Goal: Communication & Community: Answer question/provide support

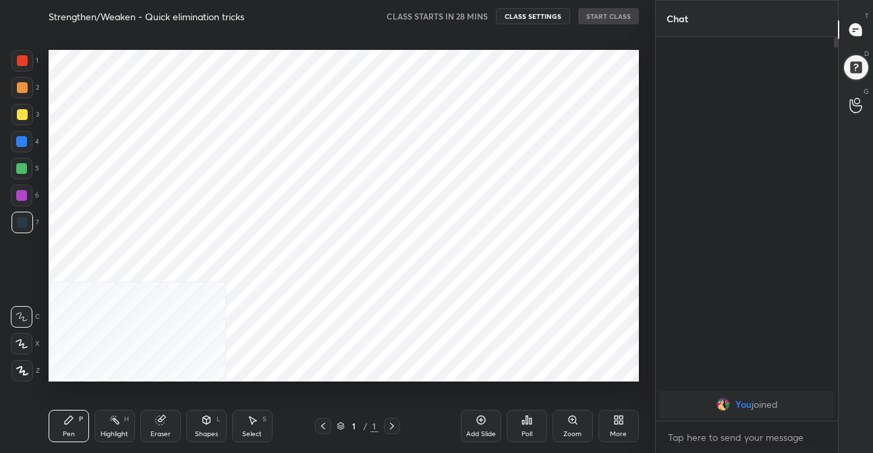
scroll to position [67069, 66835]
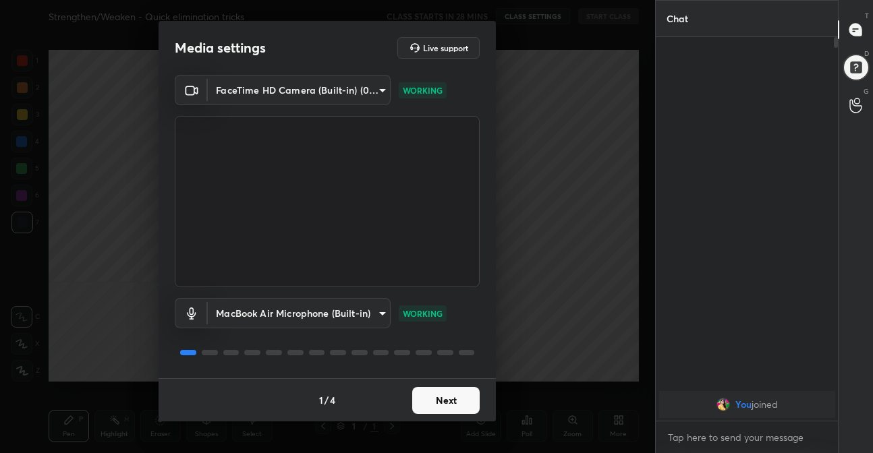
click at [443, 402] on button "Next" at bounding box center [445, 400] width 67 height 27
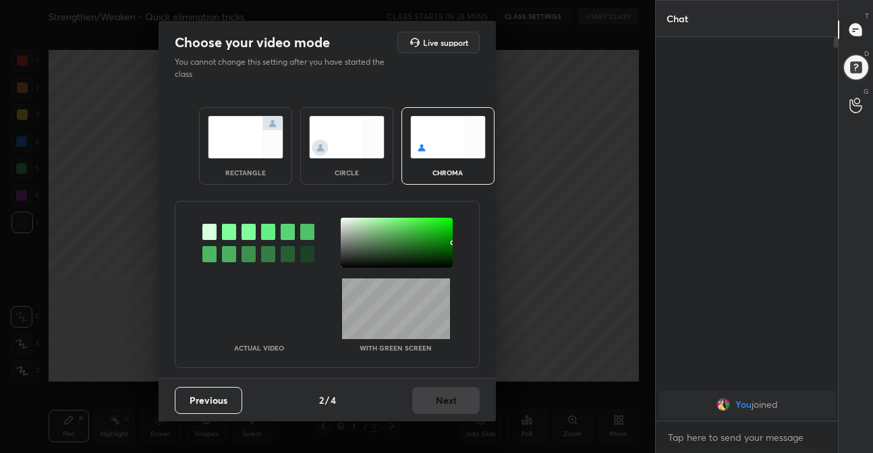
click at [276, 166] on div "rectangle" at bounding box center [245, 146] width 93 height 78
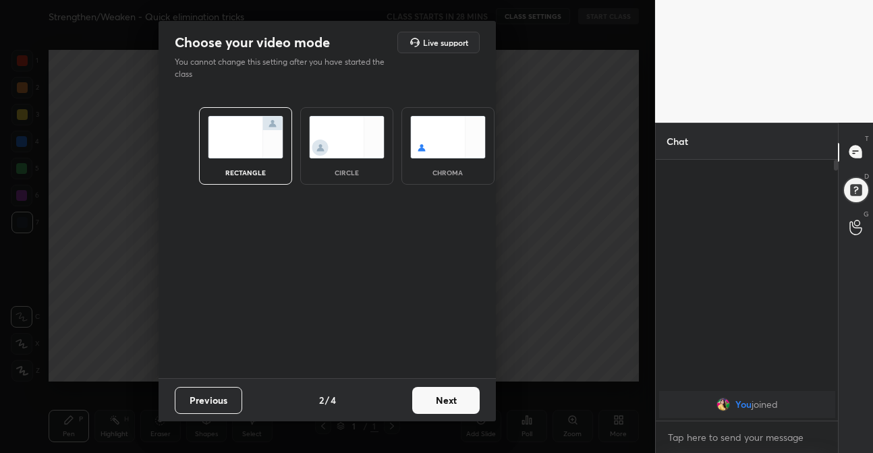
scroll to position [4, 4]
click at [441, 401] on button "Next" at bounding box center [445, 400] width 67 height 27
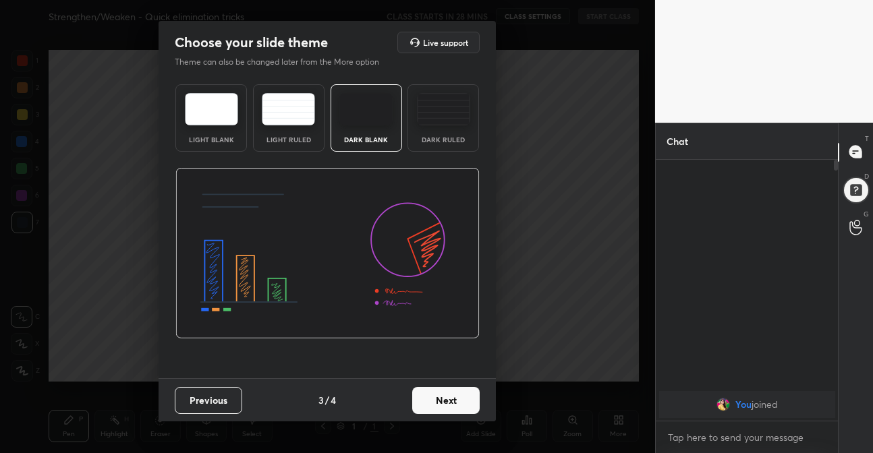
click at [455, 122] on img at bounding box center [443, 109] width 53 height 32
click at [473, 402] on button "Next" at bounding box center [445, 400] width 67 height 27
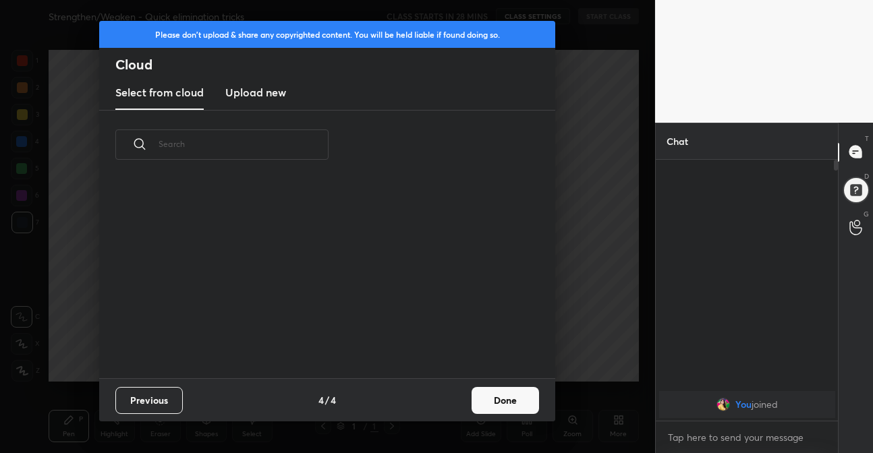
scroll to position [199, 433]
click at [495, 407] on button "Done" at bounding box center [504, 400] width 67 height 27
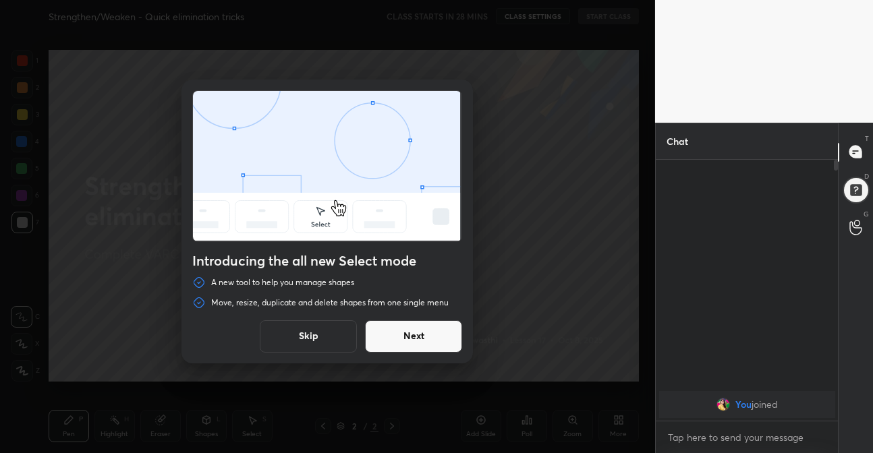
click at [444, 330] on button "Next" at bounding box center [413, 336] width 97 height 32
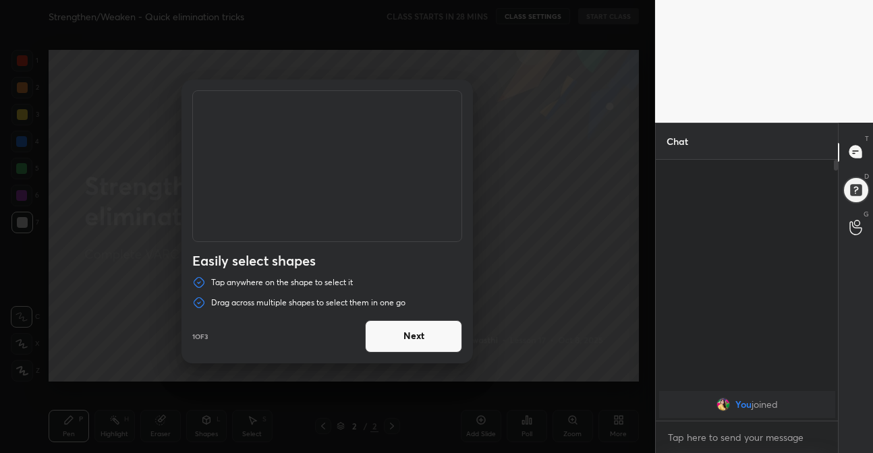
click at [444, 330] on button "Next" at bounding box center [413, 336] width 97 height 32
click at [444, 330] on button "Done" at bounding box center [413, 336] width 97 height 32
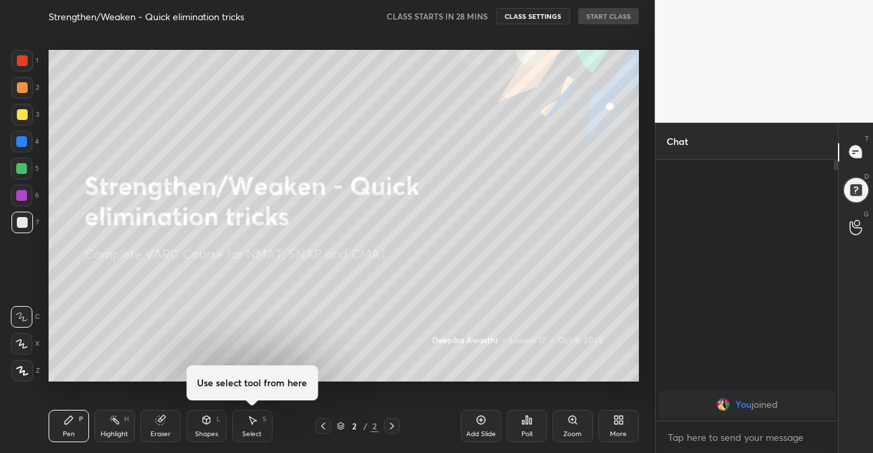
click at [617, 425] on icon at bounding box center [618, 420] width 11 height 11
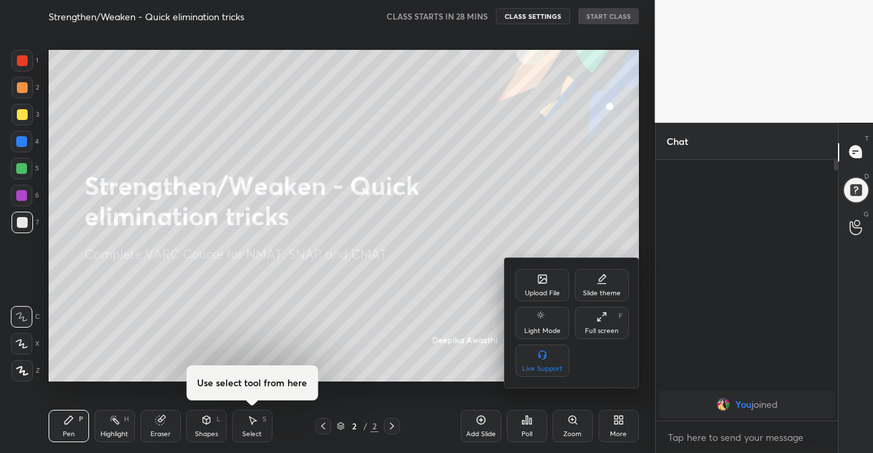
click at [548, 281] on div "Upload File" at bounding box center [542, 285] width 54 height 32
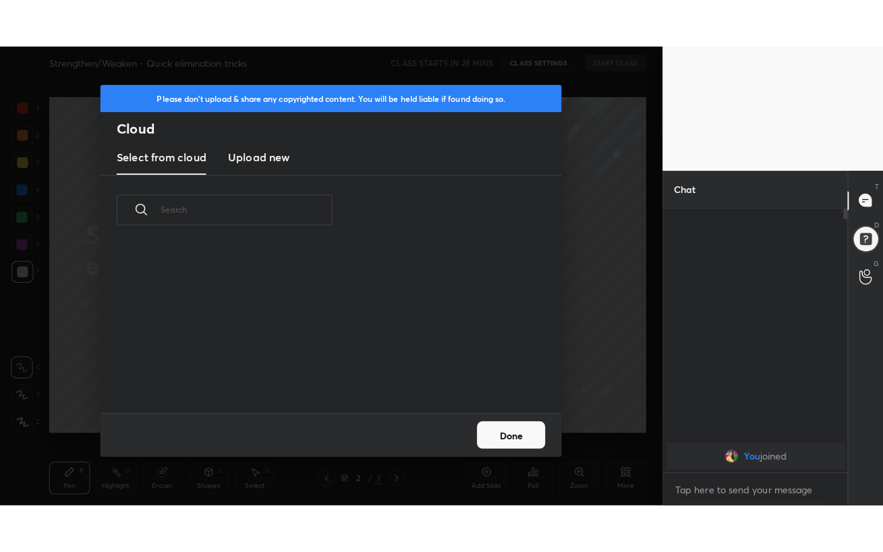
scroll to position [166, 433]
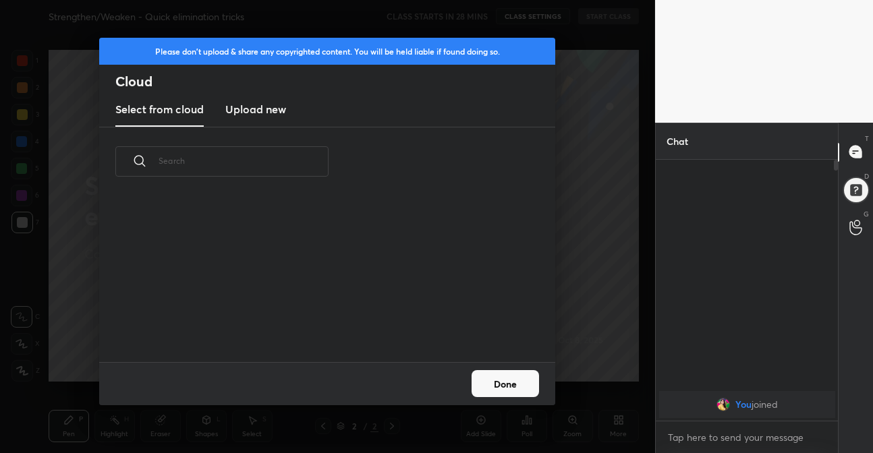
click at [255, 107] on h3 "Upload new" at bounding box center [255, 109] width 61 height 16
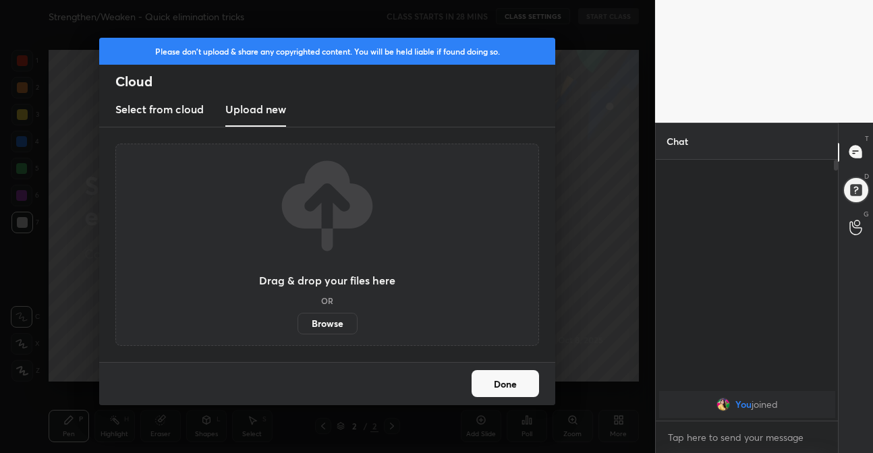
click at [336, 321] on label "Browse" at bounding box center [327, 324] width 60 height 22
click at [297, 321] on input "Browse" at bounding box center [297, 324] width 0 height 22
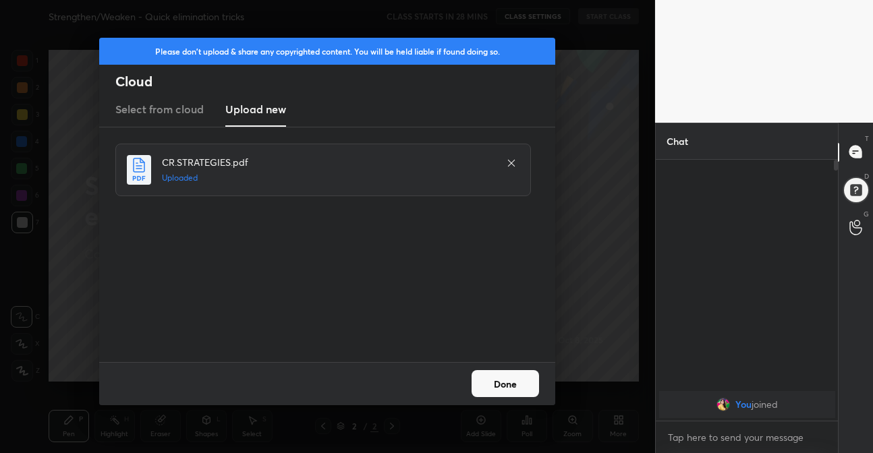
click at [504, 378] on button "Done" at bounding box center [504, 383] width 67 height 27
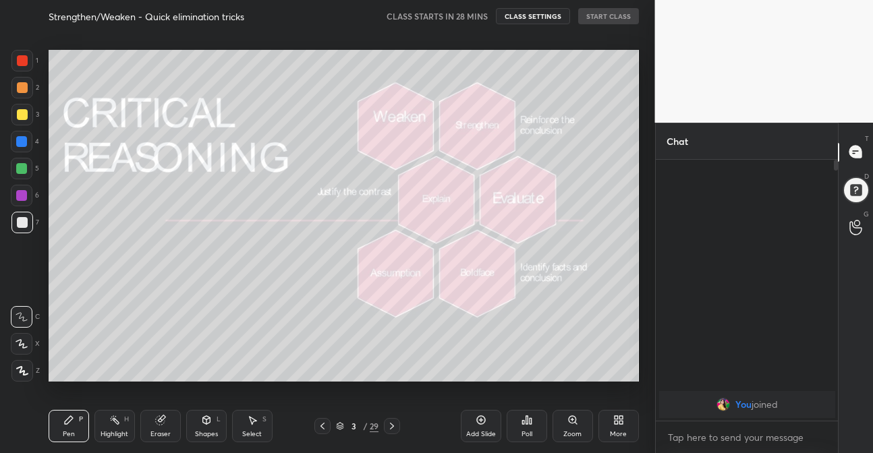
click at [393, 427] on icon at bounding box center [392, 426] width 4 height 7
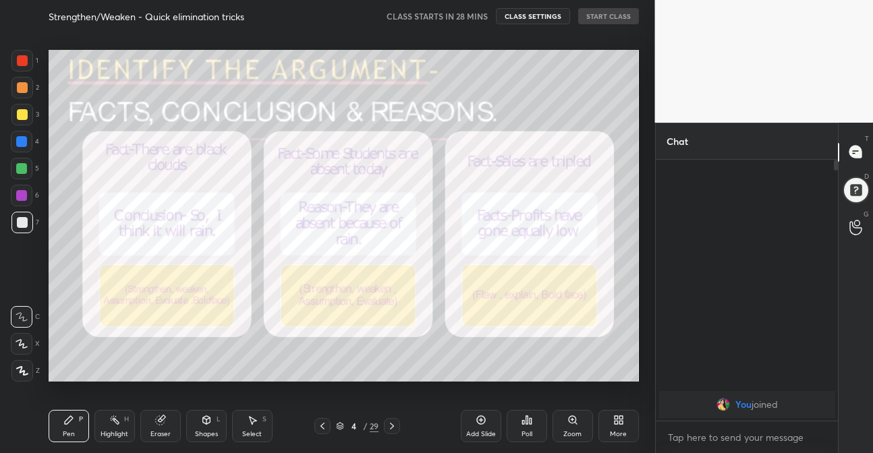
click at [393, 427] on icon at bounding box center [392, 426] width 4 height 7
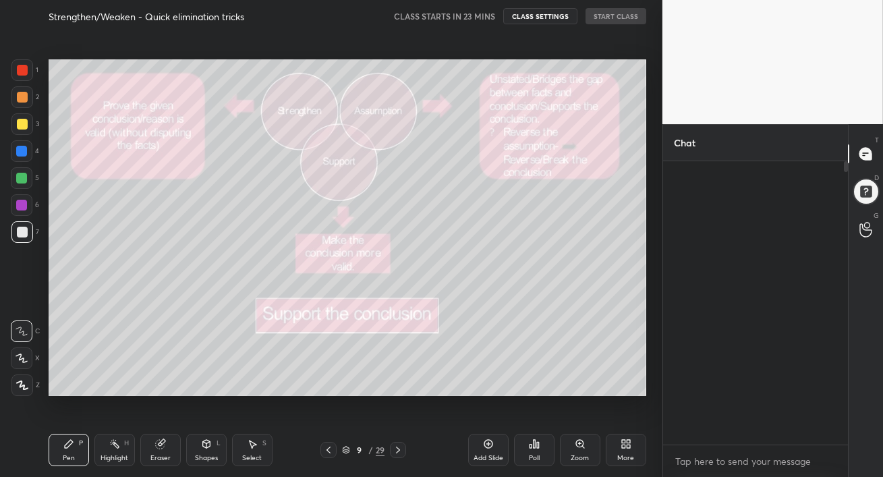
scroll to position [4, 4]
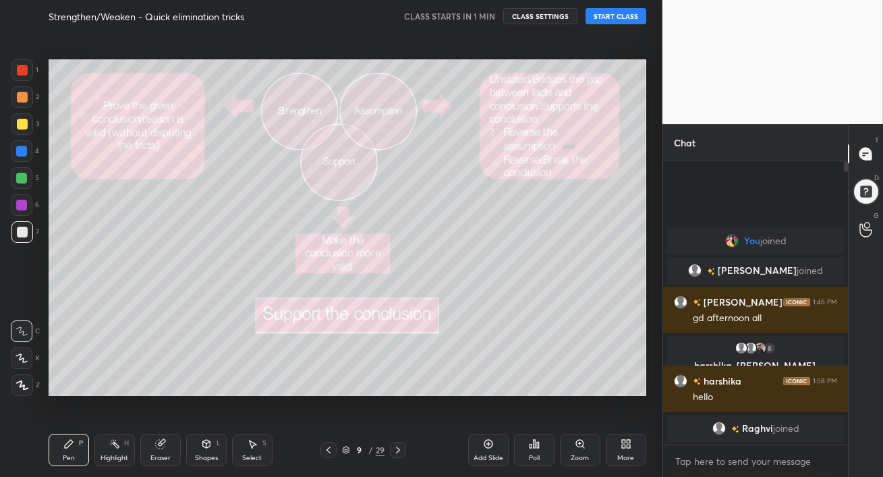
click at [618, 20] on button "START CLASS" at bounding box center [615, 16] width 61 height 16
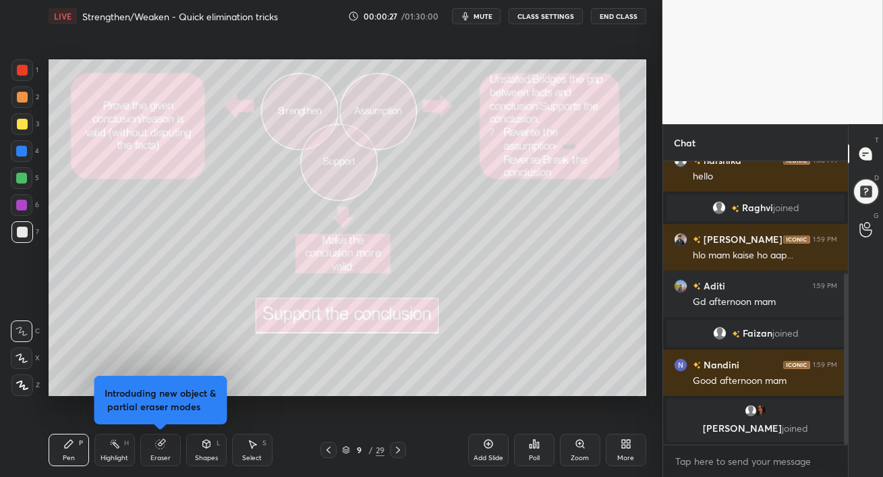
scroll to position [223, 0]
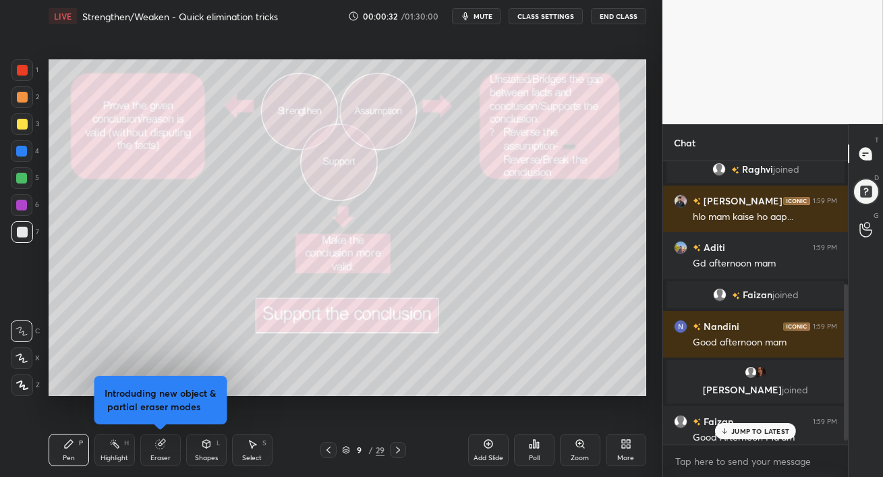
click at [718, 431] on div "JUMP TO LATEST" at bounding box center [755, 431] width 81 height 16
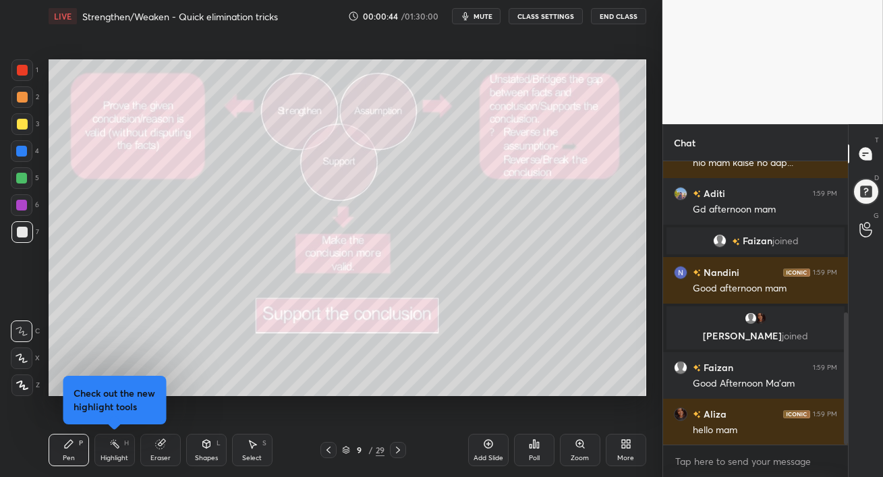
scroll to position [324, 0]
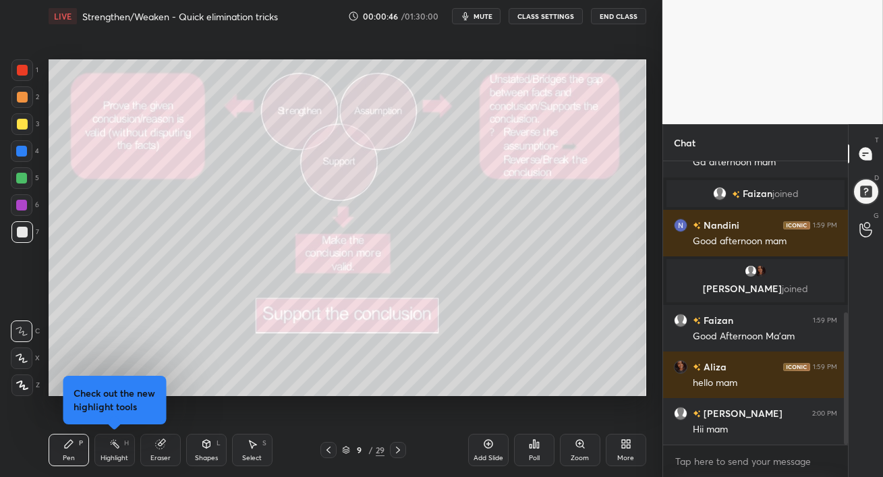
click at [22, 179] on div at bounding box center [21, 178] width 11 height 11
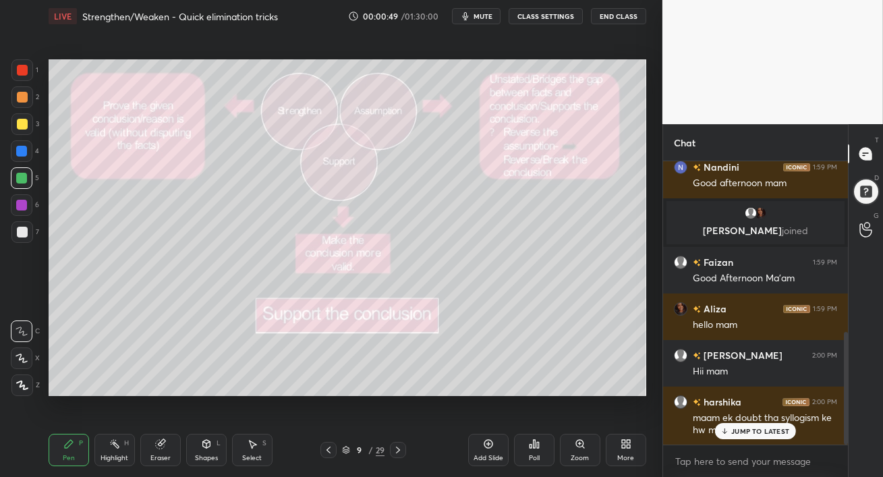
scroll to position [428, 0]
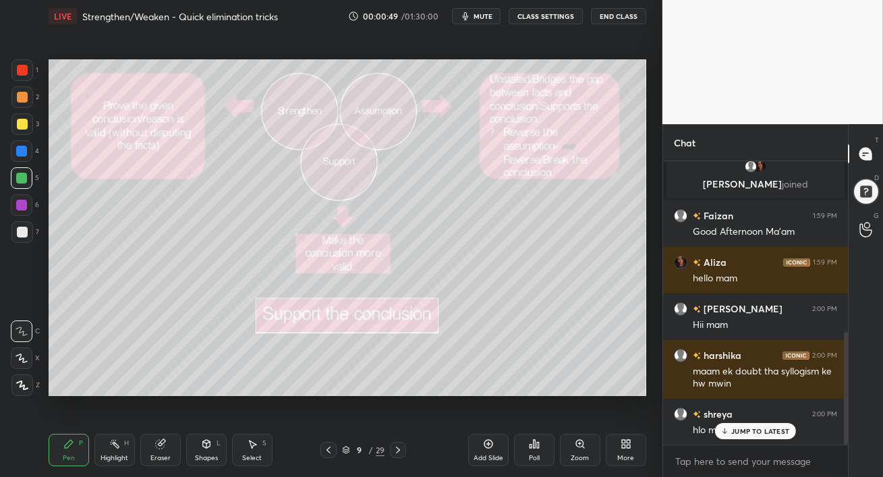
click at [475, 16] on span "mute" at bounding box center [482, 15] width 19 height 9
click at [473, 18] on span "unmute" at bounding box center [481, 15] width 29 height 9
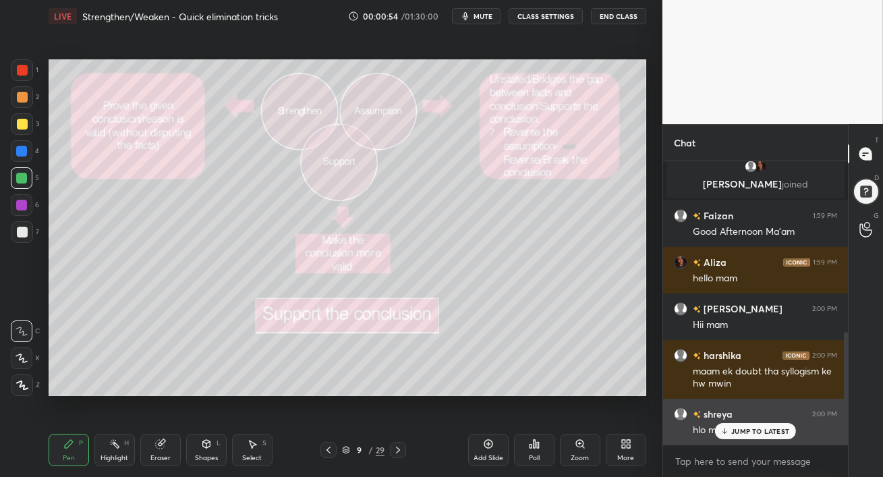
click at [741, 432] on p "JUMP TO LATEST" at bounding box center [760, 431] width 58 height 8
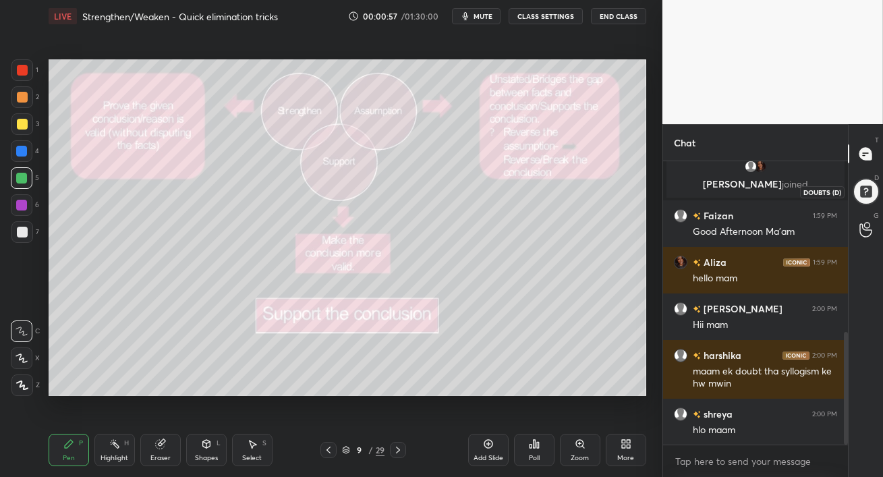
click at [860, 189] on div at bounding box center [865, 192] width 30 height 30
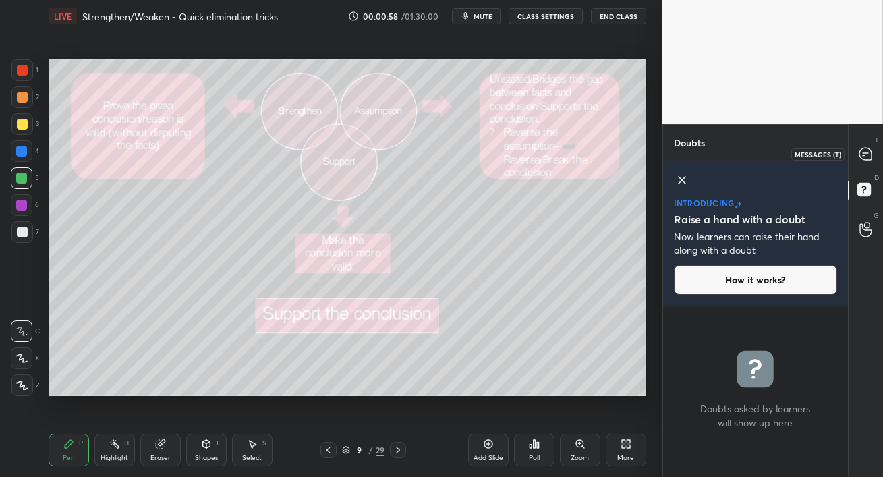
click at [867, 152] on icon at bounding box center [865, 154] width 14 height 14
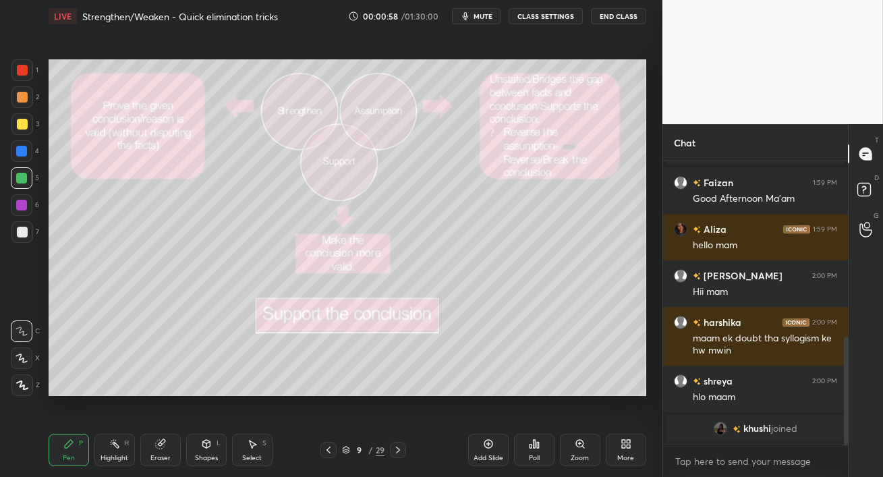
scroll to position [279, 181]
click at [753, 427] on span "khushi" at bounding box center [757, 428] width 28 height 11
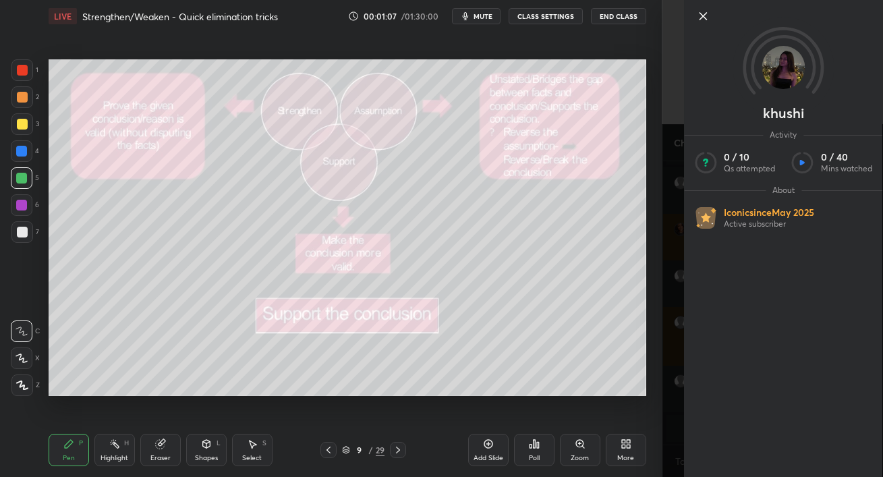
click at [705, 16] on icon at bounding box center [703, 16] width 16 height 16
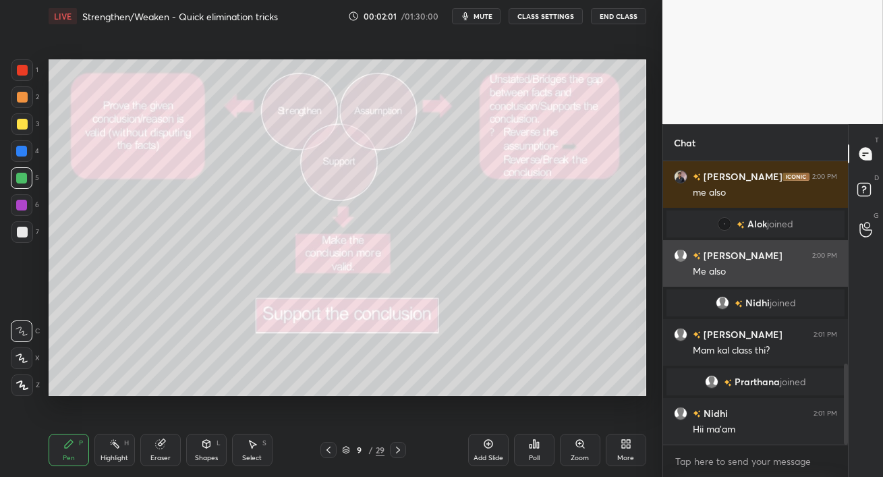
scroll to position [769, 0]
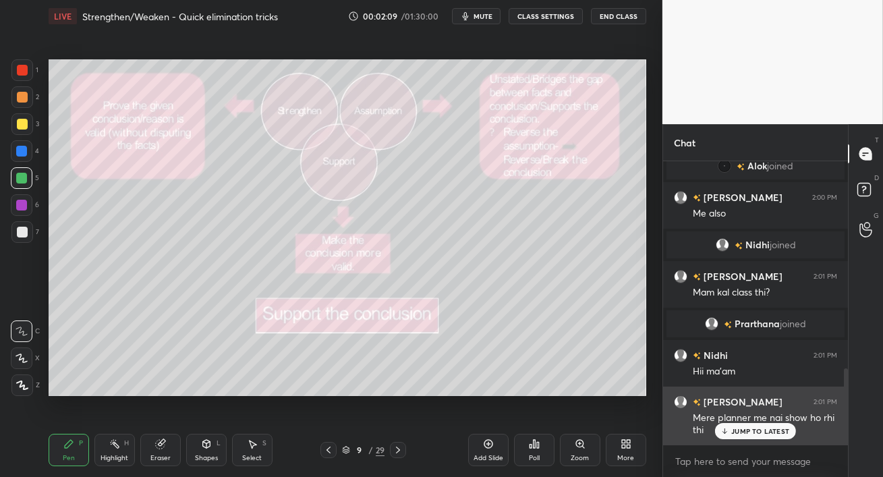
click at [747, 434] on div "JUMP TO LATEST" at bounding box center [755, 431] width 81 height 16
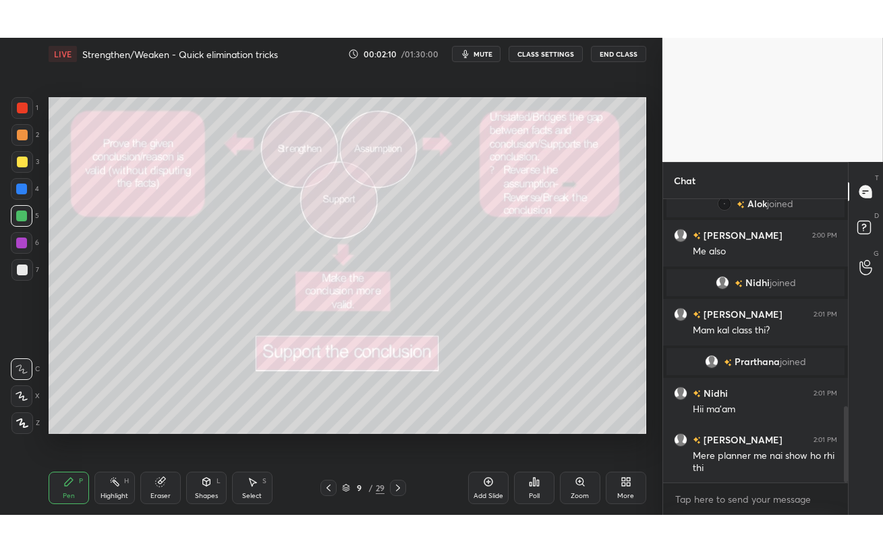
scroll to position [816, 0]
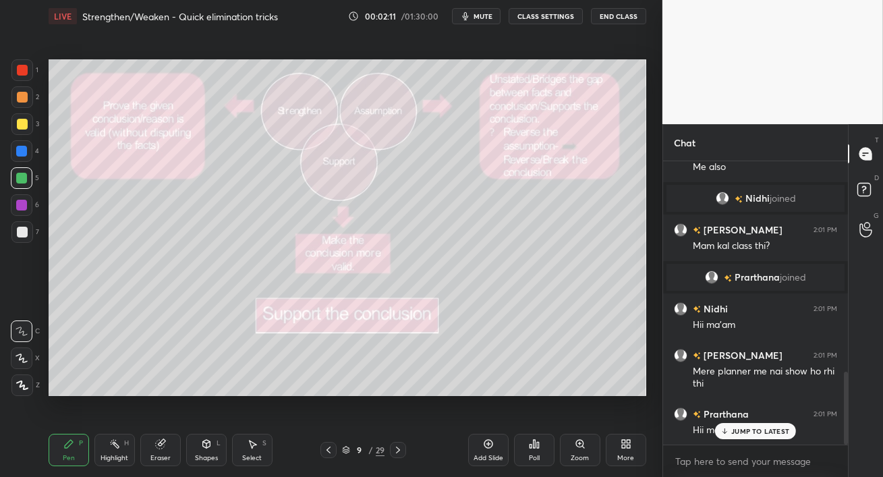
click at [18, 127] on div at bounding box center [22, 124] width 11 height 11
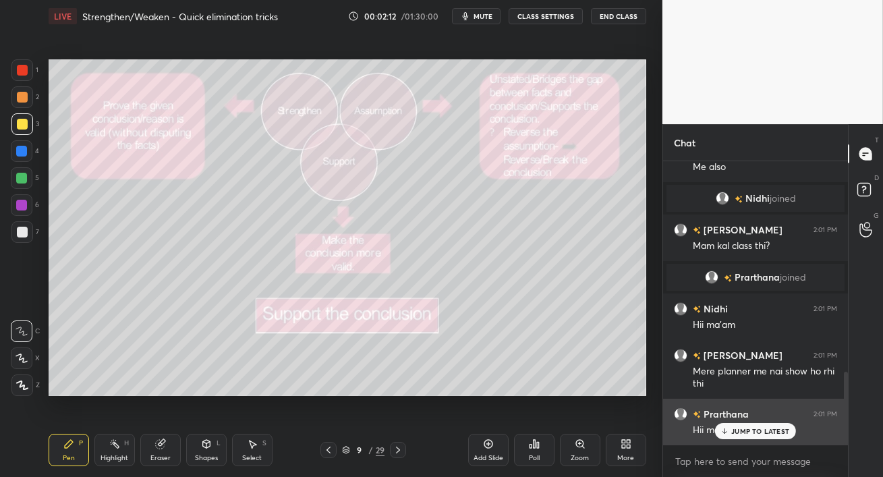
click at [744, 431] on p "JUMP TO LATEST" at bounding box center [760, 431] width 58 height 8
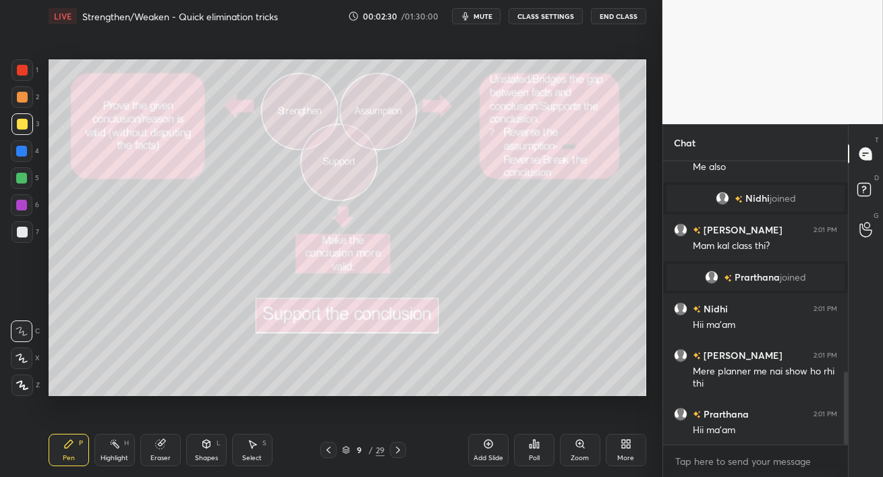
click at [635, 452] on div "More" at bounding box center [626, 450] width 40 height 32
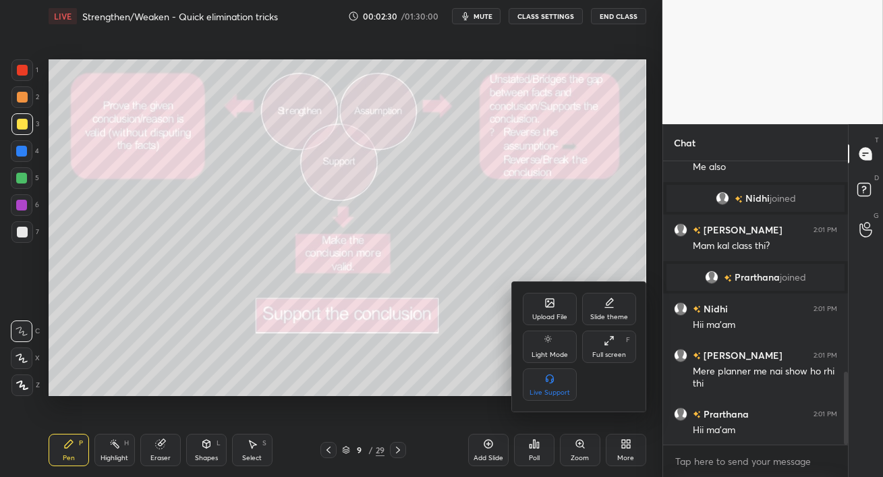
click at [614, 356] on div "Full screen" at bounding box center [609, 354] width 34 height 7
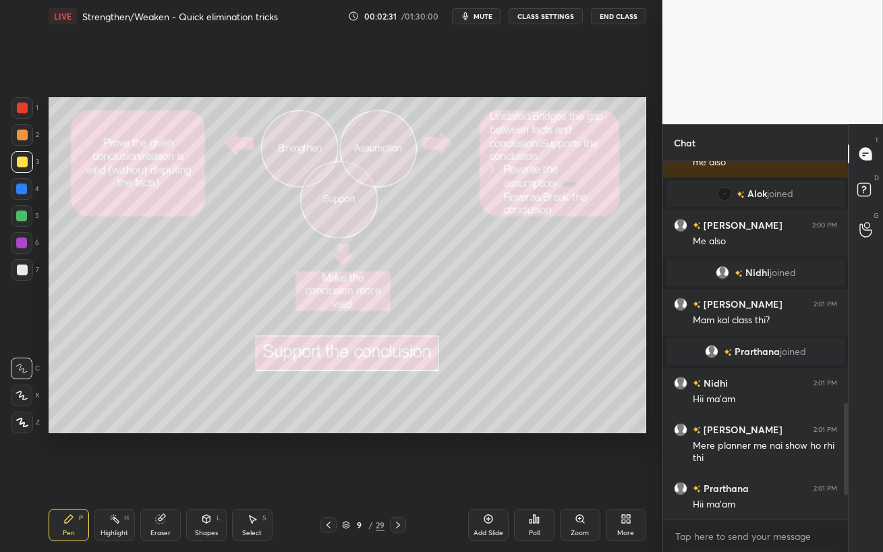
scroll to position [742, 0]
click at [18, 218] on div at bounding box center [21, 215] width 11 height 11
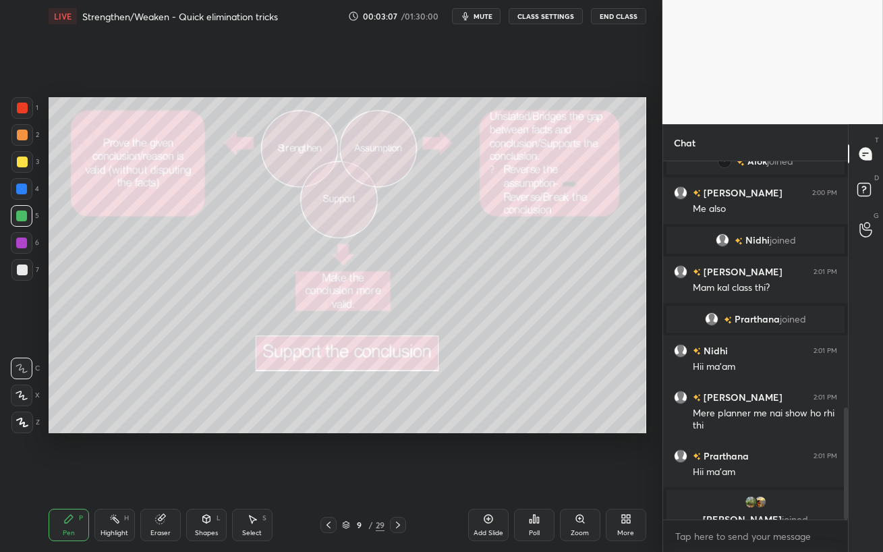
scroll to position [790, 0]
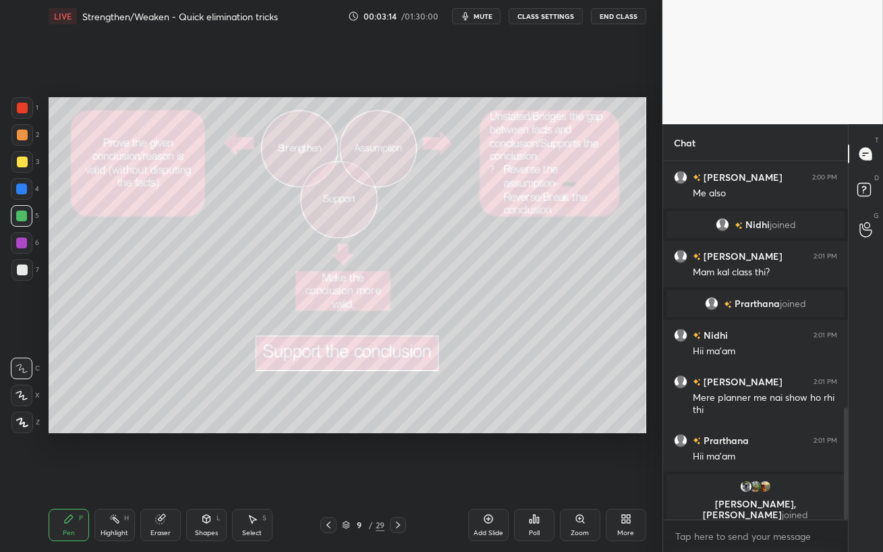
click at [21, 248] on div at bounding box center [22, 243] width 22 height 22
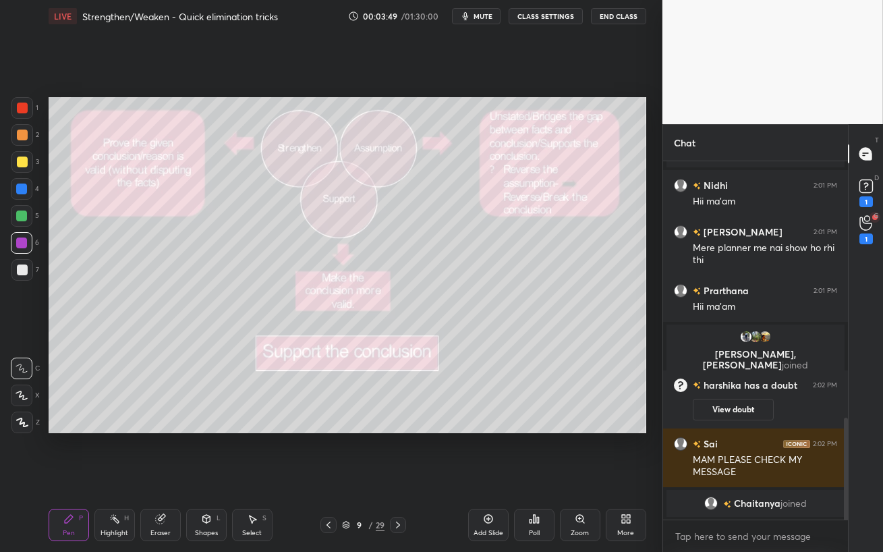
scroll to position [950, 0]
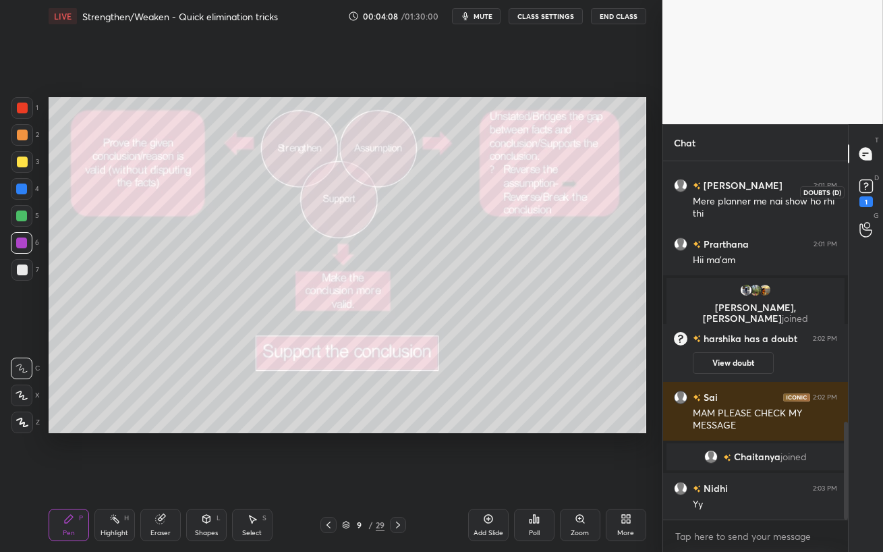
click at [865, 188] on rect at bounding box center [865, 186] width 13 height 13
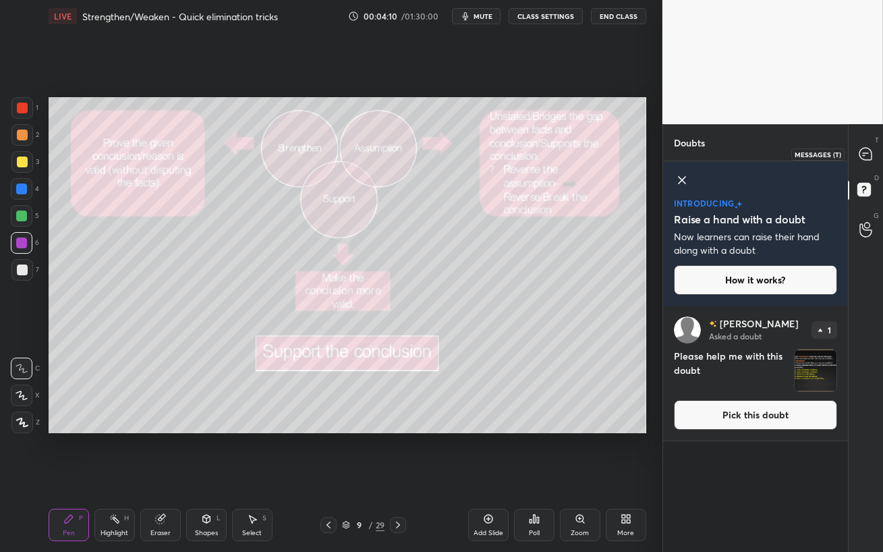
click at [868, 158] on icon at bounding box center [865, 154] width 12 height 12
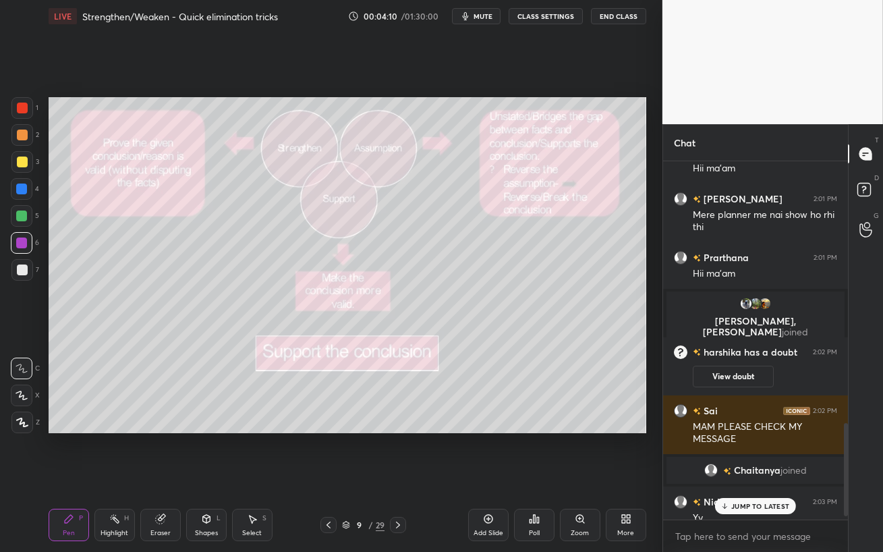
scroll to position [354, 181]
click at [737, 376] on button "View doubt" at bounding box center [733, 377] width 81 height 22
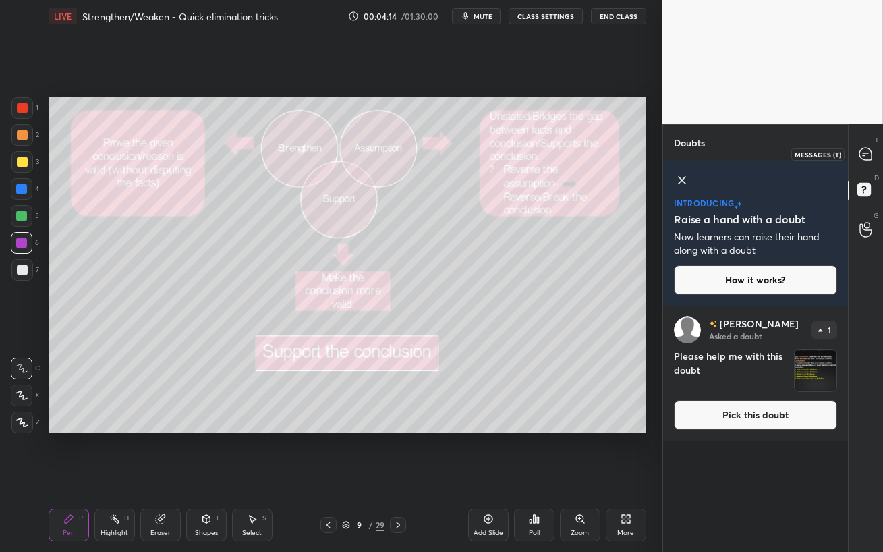
click at [867, 154] on icon at bounding box center [865, 154] width 12 height 12
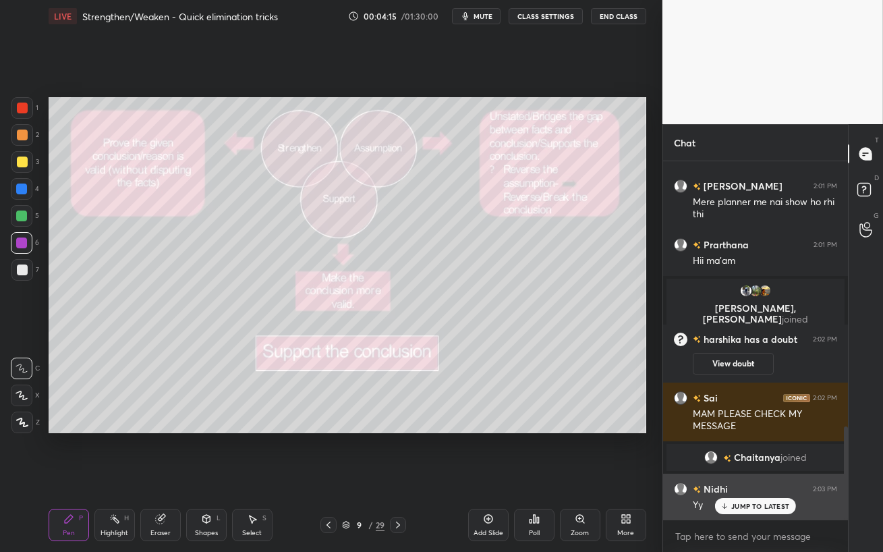
click at [725, 452] on icon at bounding box center [724, 507] width 4 height 2
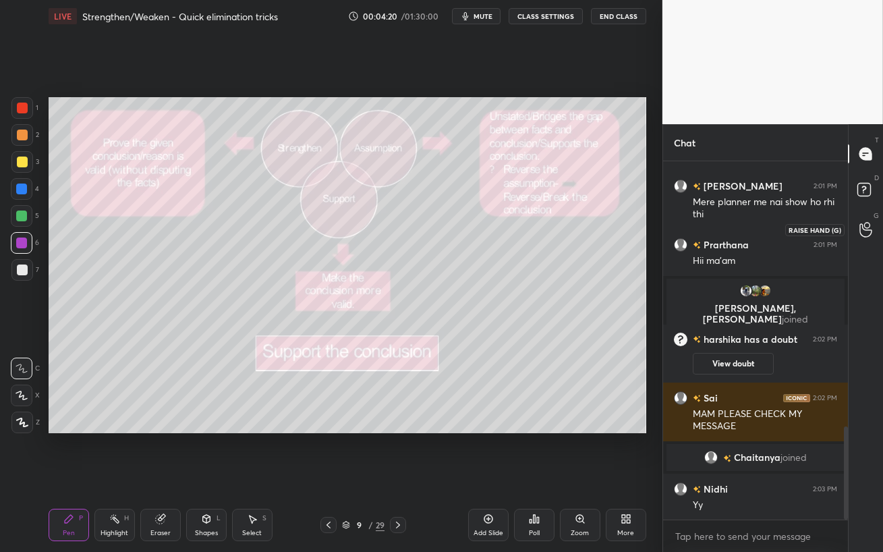
click at [860, 229] on icon at bounding box center [865, 230] width 13 height 16
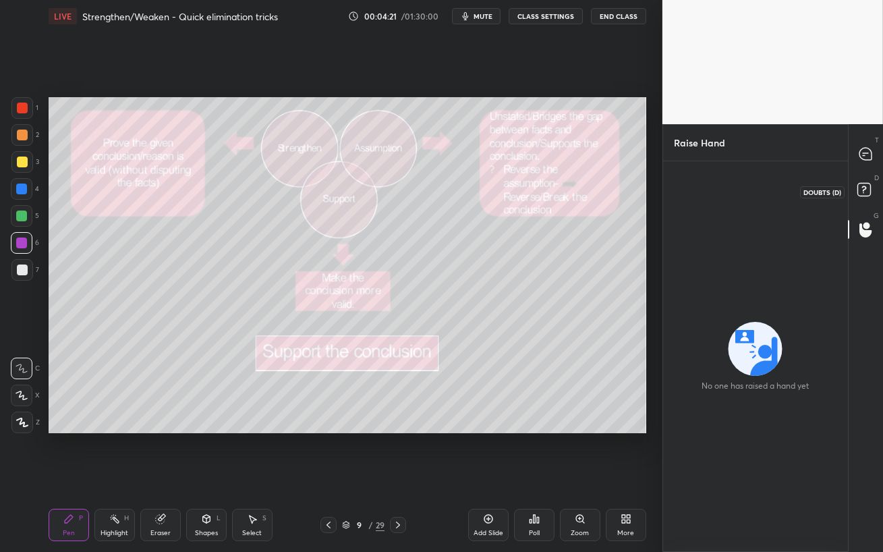
click at [864, 189] on icon at bounding box center [863, 188] width 5 height 5
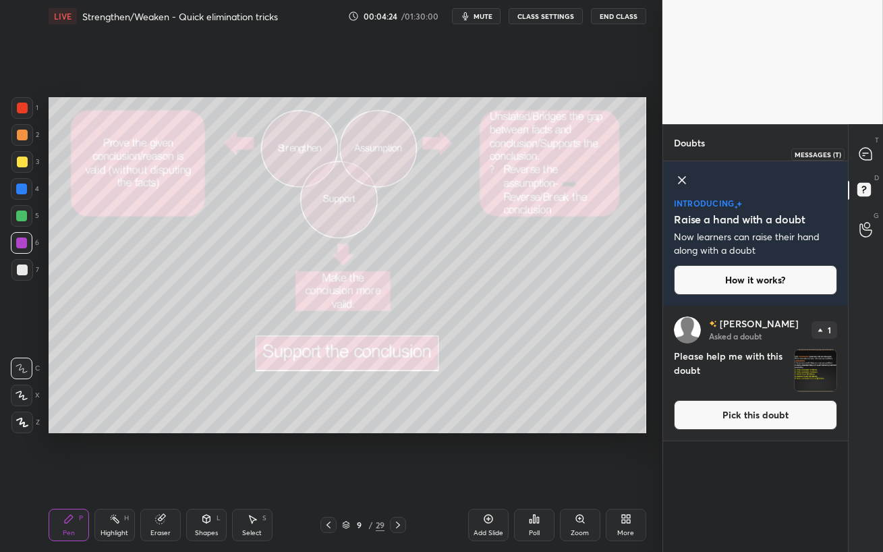
click at [866, 146] on div at bounding box center [865, 154] width 27 height 24
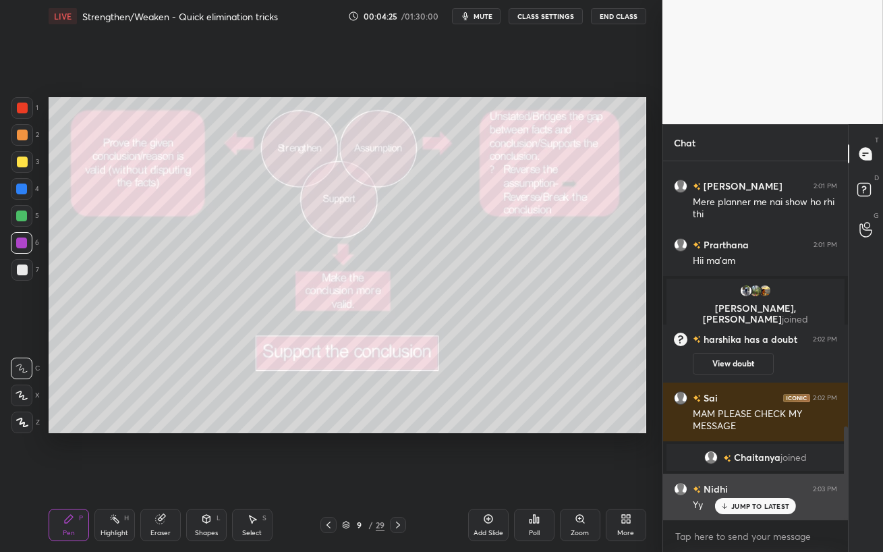
click at [726, 452] on icon at bounding box center [724, 506] width 9 height 8
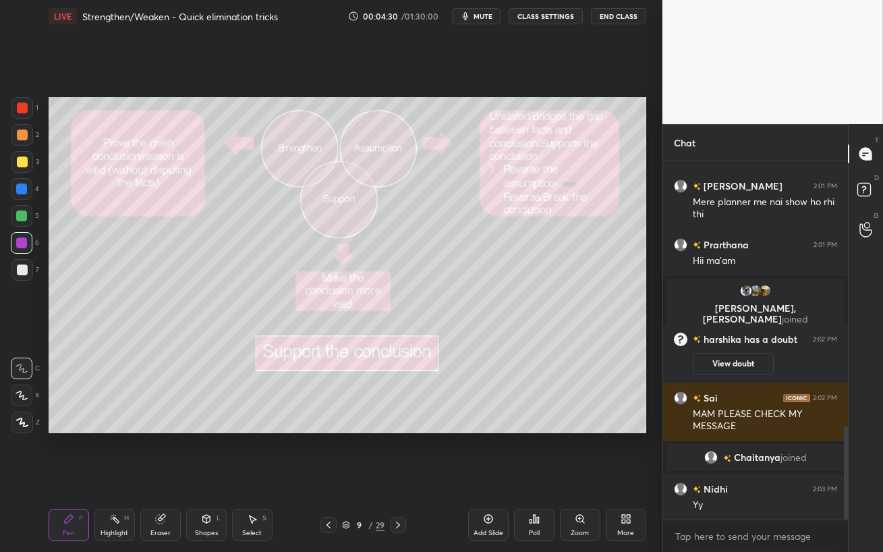
click at [21, 170] on div at bounding box center [22, 162] width 22 height 22
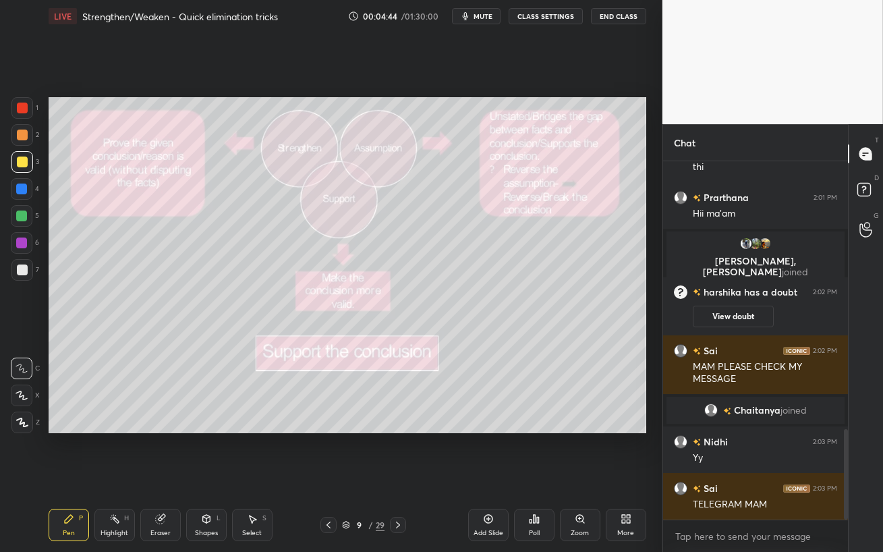
scroll to position [1098, 0]
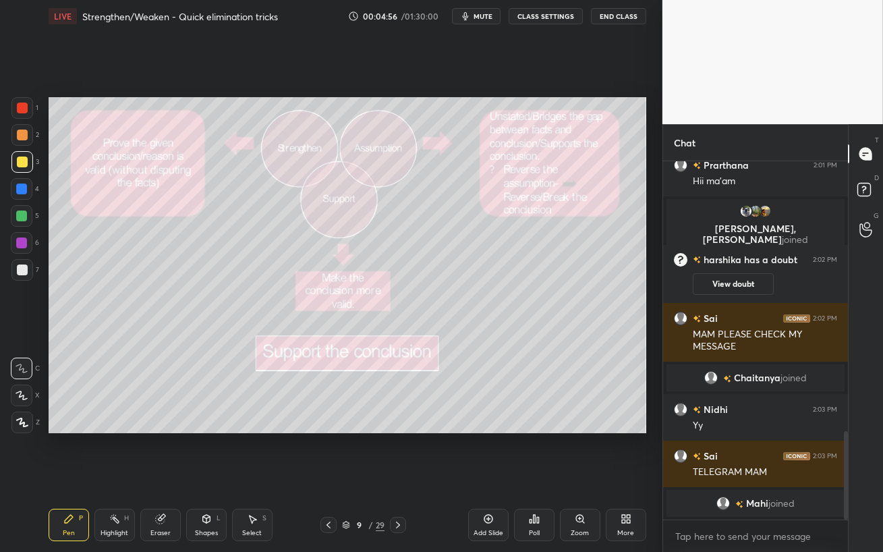
click at [400, 452] on icon at bounding box center [397, 524] width 11 height 11
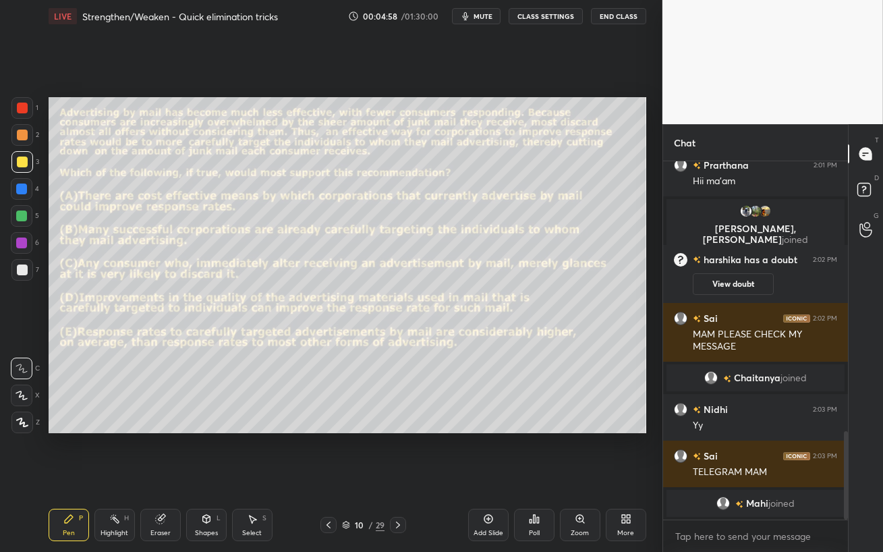
click at [20, 110] on div at bounding box center [22, 108] width 11 height 11
click at [477, 16] on span "mute" at bounding box center [482, 15] width 19 height 9
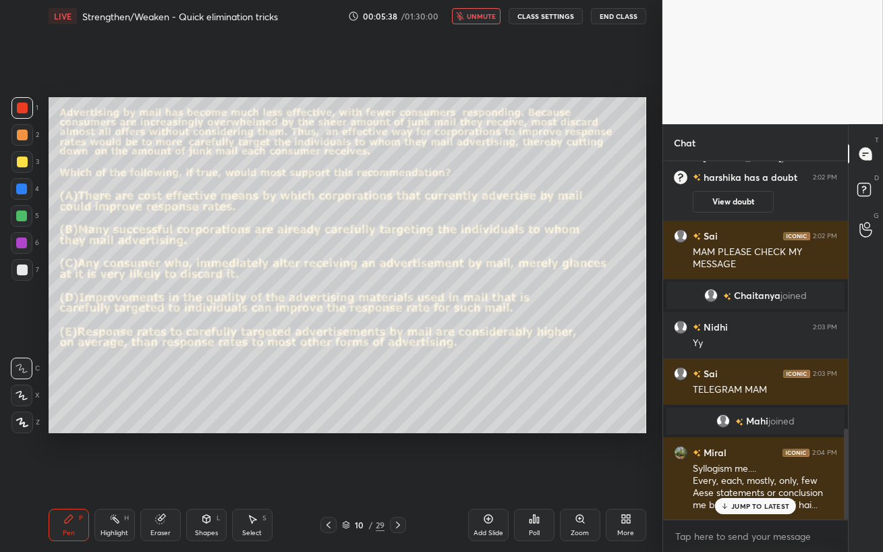
drag, startPoint x: 477, startPoint y: 18, endPoint x: 475, endPoint y: 28, distance: 10.2
click at [476, 18] on span "unmute" at bounding box center [481, 15] width 29 height 9
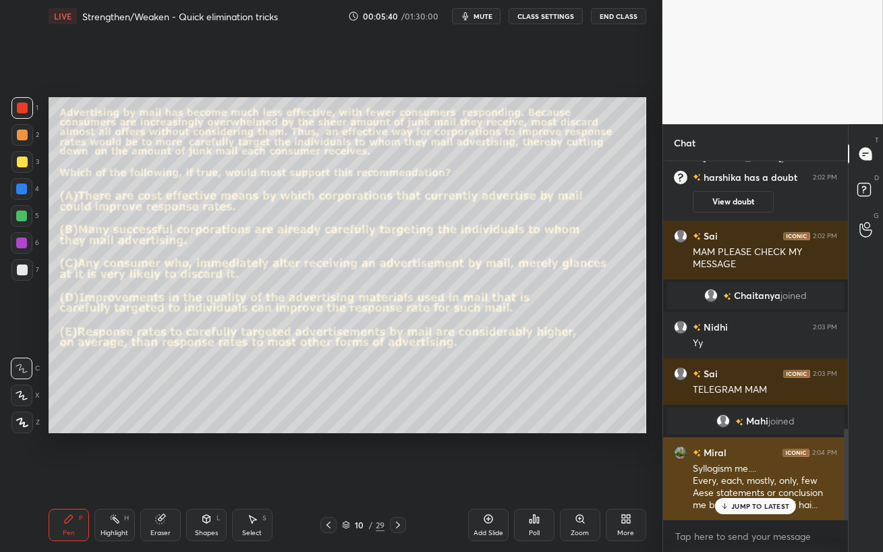
click at [755, 452] on p "JUMP TO LATEST" at bounding box center [760, 506] width 58 height 8
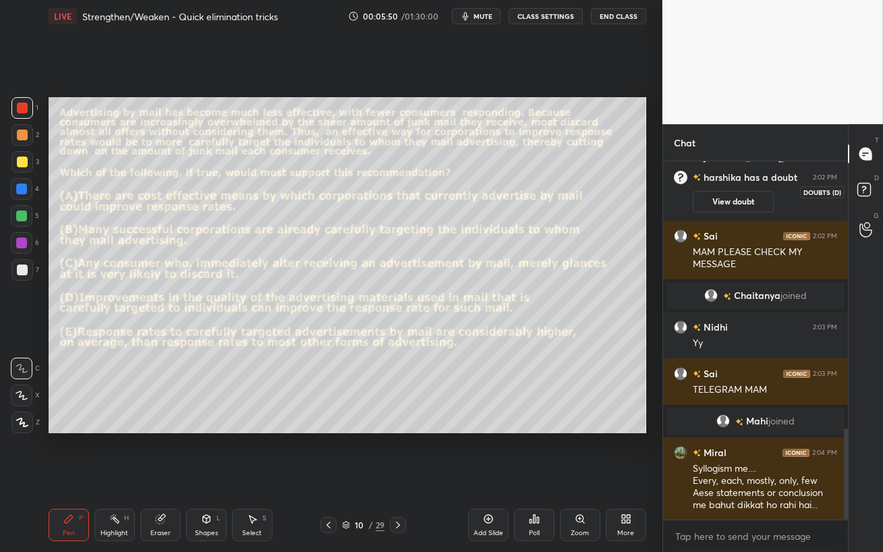
click at [867, 192] on rect at bounding box center [863, 189] width 13 height 13
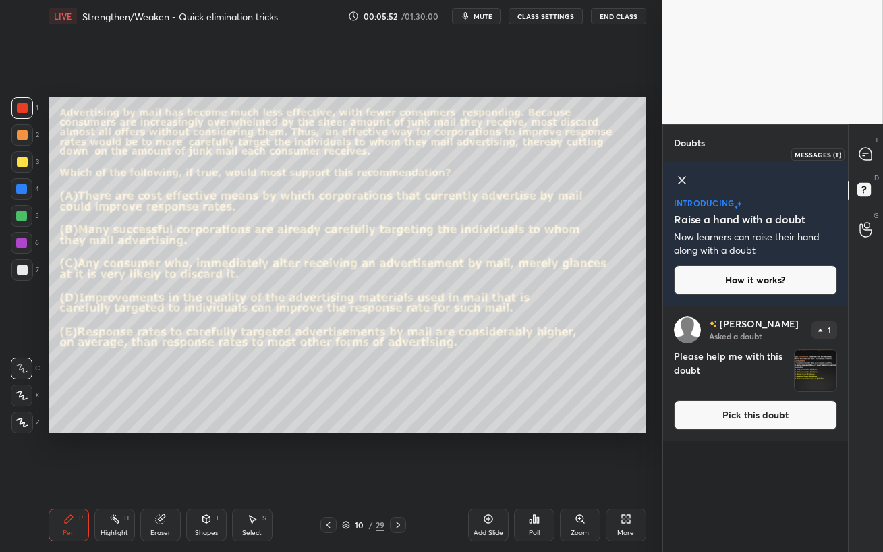
click at [867, 160] on icon at bounding box center [865, 154] width 14 height 14
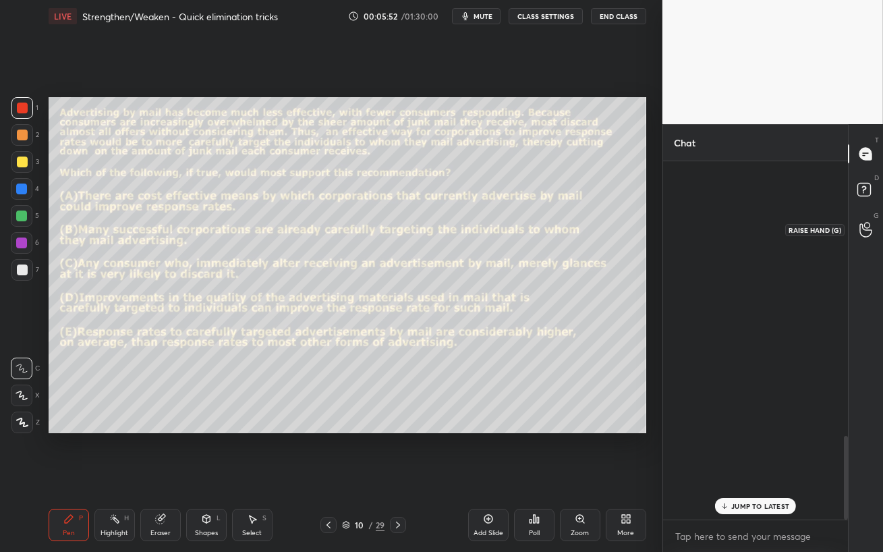
scroll to position [354, 181]
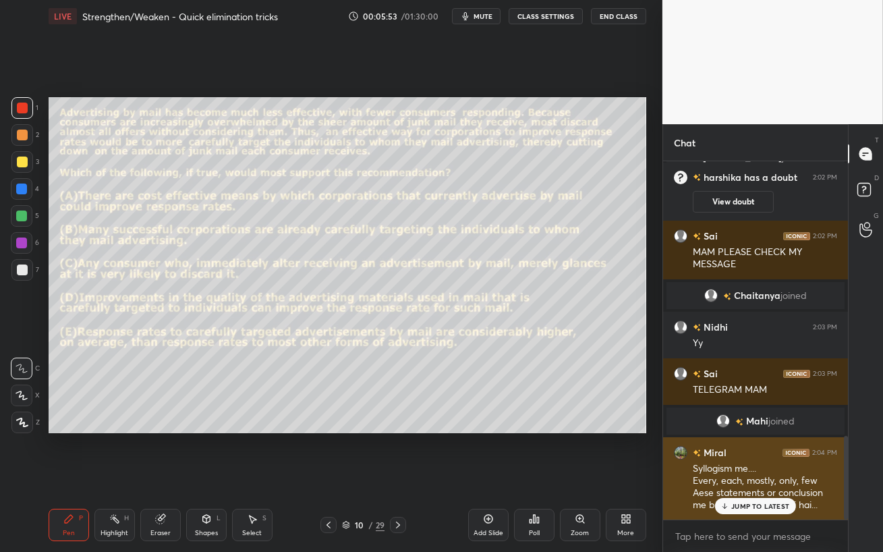
click at [749, 452] on p "JUMP TO LATEST" at bounding box center [760, 506] width 58 height 8
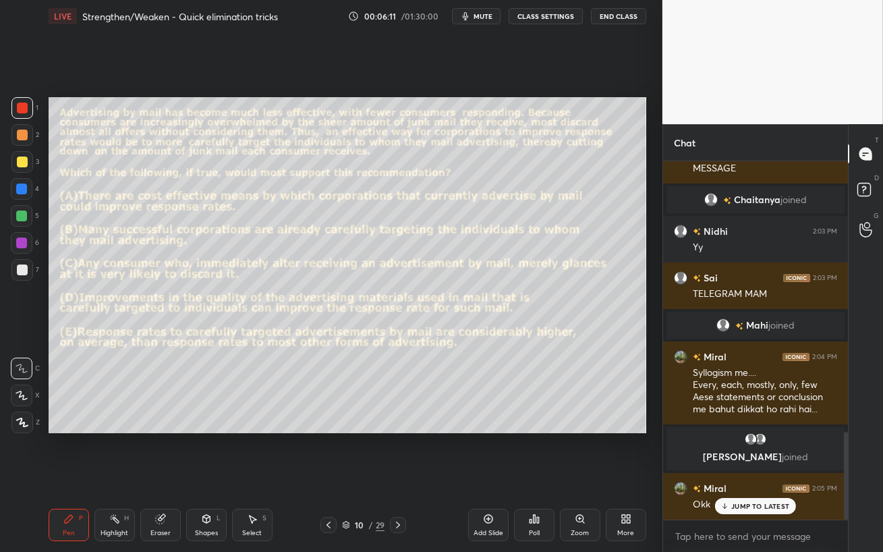
scroll to position [1103, 0]
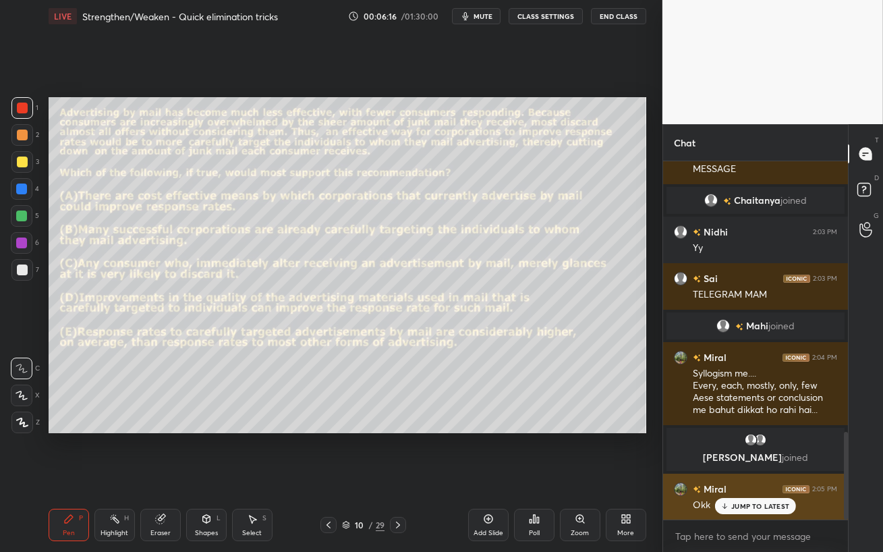
click at [764, 452] on p "JUMP TO LATEST" at bounding box center [760, 506] width 58 height 8
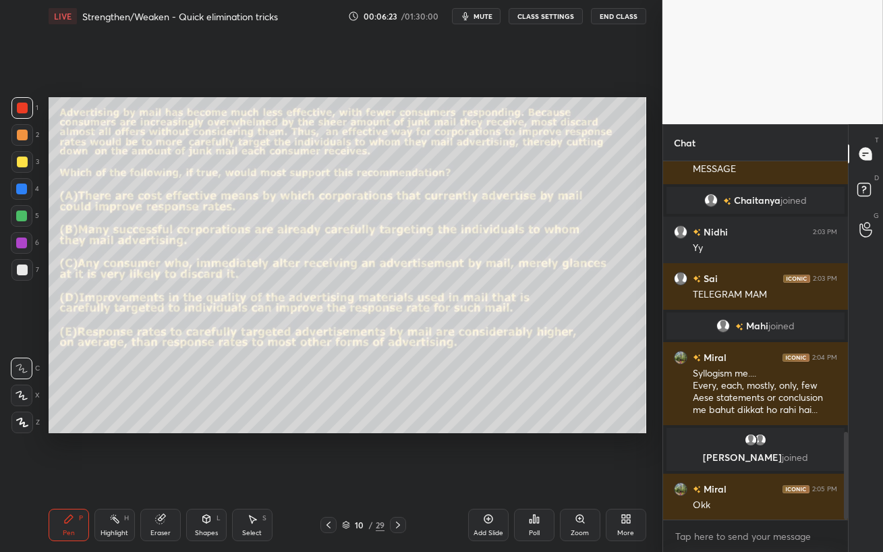
scroll to position [1162, 0]
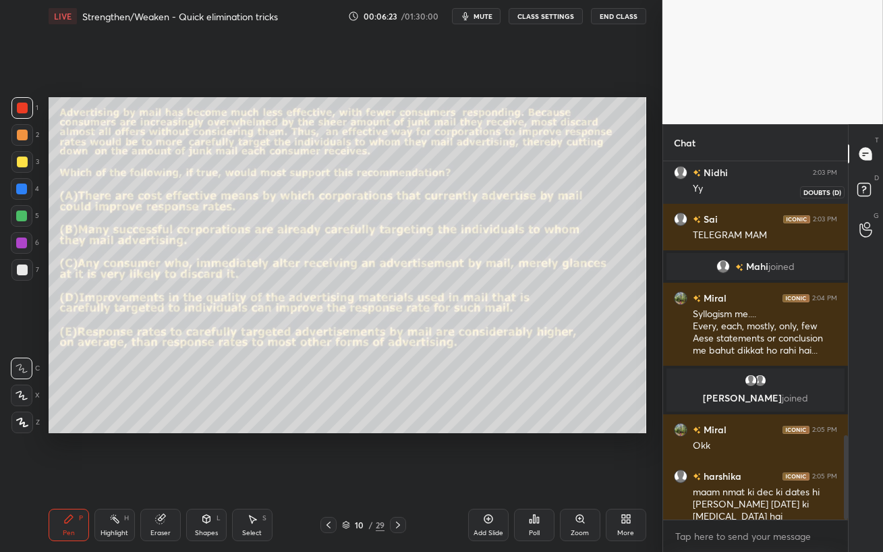
click at [869, 187] on rect at bounding box center [863, 189] width 13 height 13
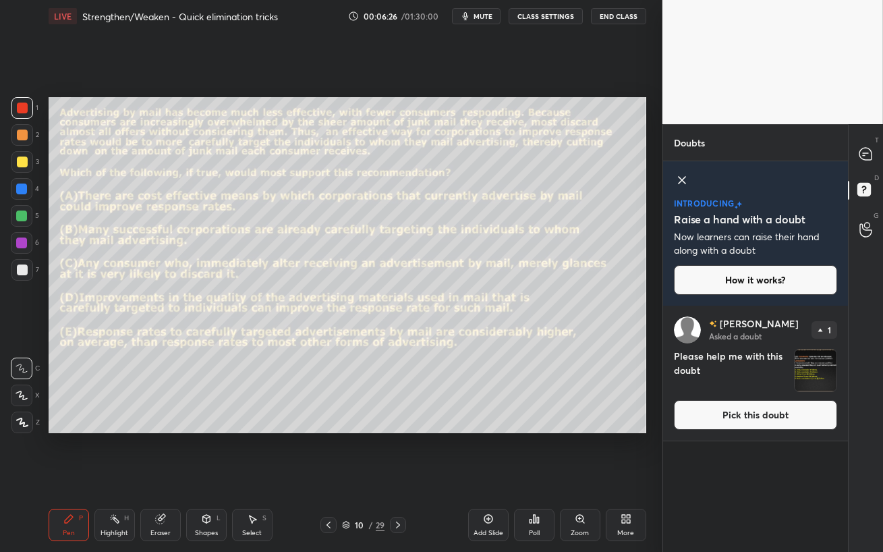
click at [790, 413] on button "Pick this doubt" at bounding box center [755, 415] width 163 height 30
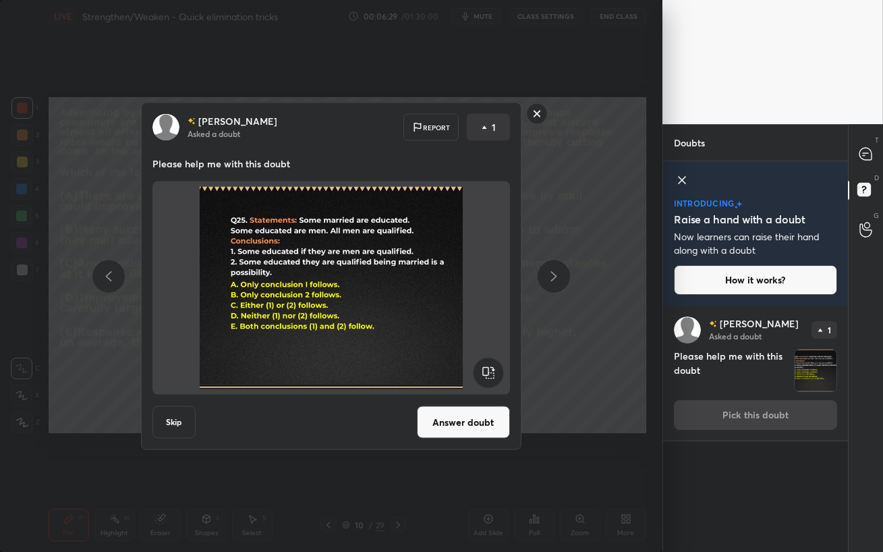
click at [537, 117] on rect at bounding box center [536, 113] width 21 height 21
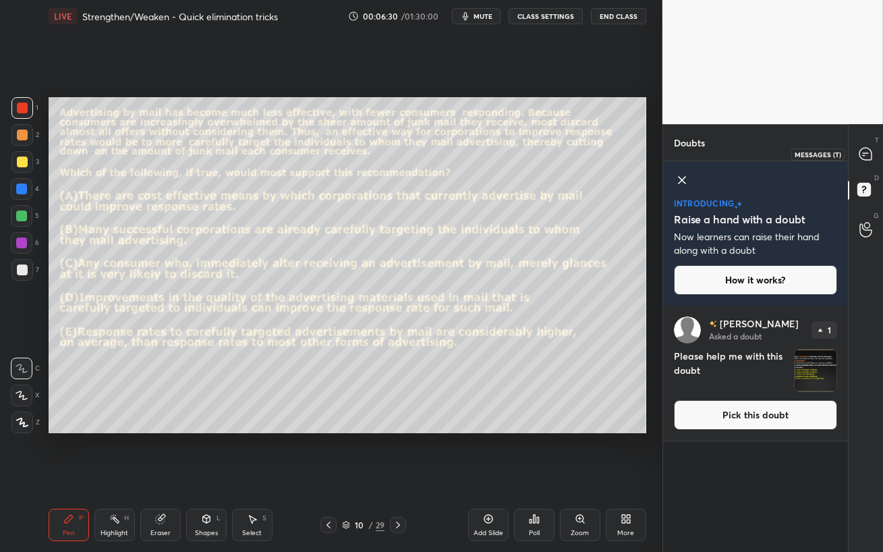
click at [868, 148] on icon at bounding box center [865, 154] width 12 height 12
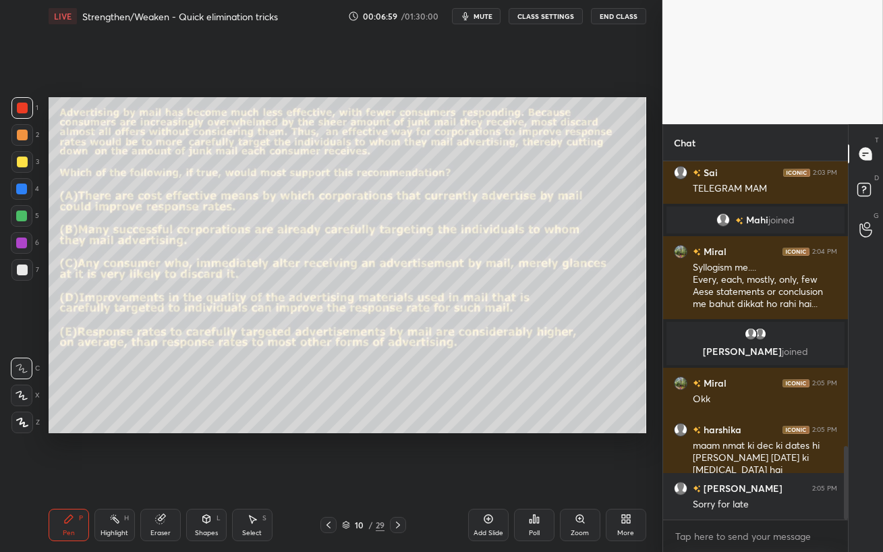
scroll to position [1427, 0]
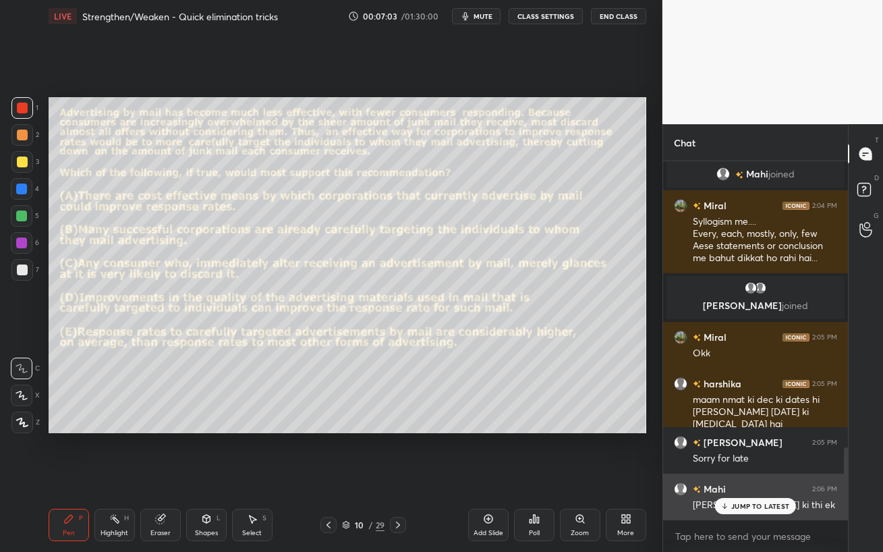
click at [764, 452] on p "JUMP TO LATEST" at bounding box center [760, 506] width 58 height 8
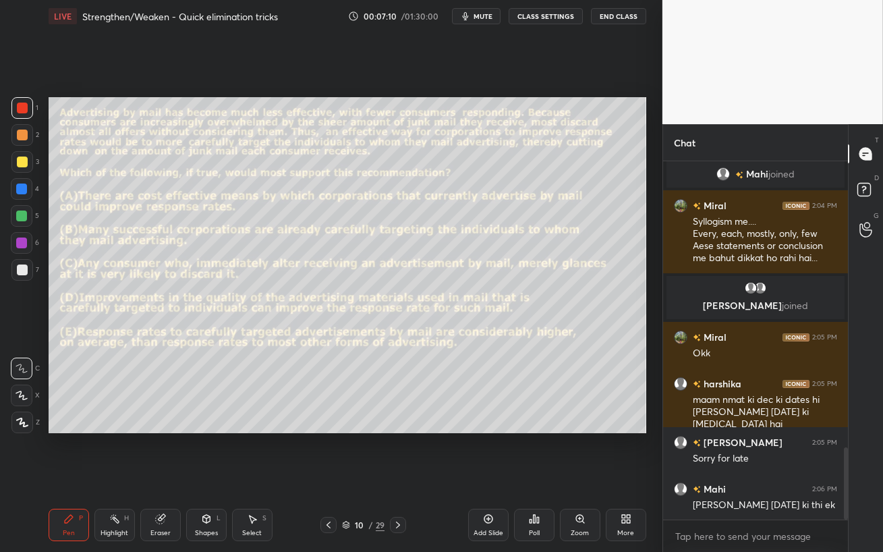
click at [17, 135] on div at bounding box center [22, 134] width 11 height 11
click at [22, 187] on div at bounding box center [21, 188] width 11 height 11
click at [27, 421] on icon at bounding box center [22, 421] width 12 height 9
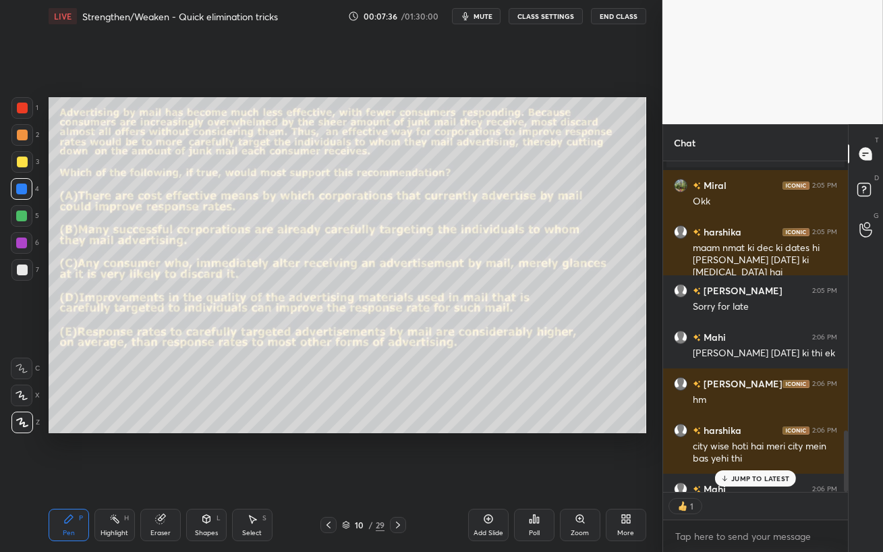
scroll to position [4, 4]
click at [738, 452] on p "JUMP TO LATEST" at bounding box center [760, 478] width 58 height 8
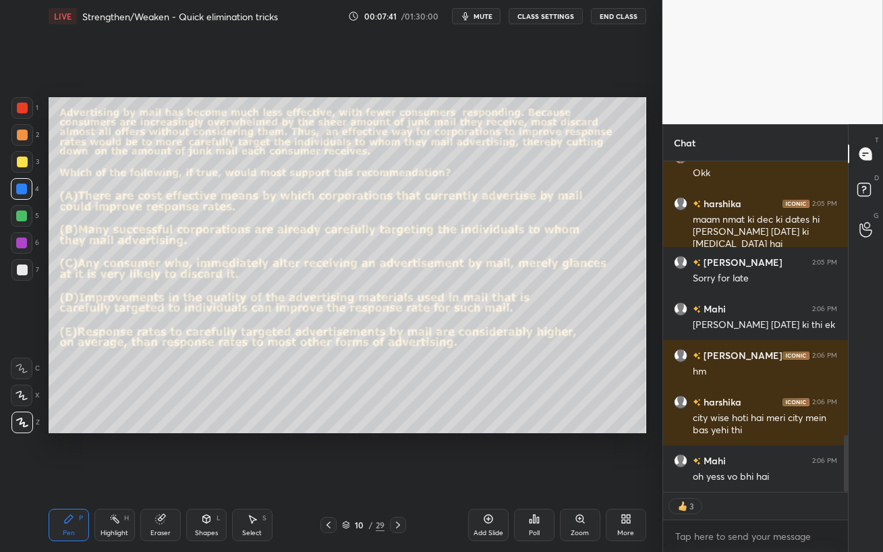
drag, startPoint x: 12, startPoint y: 194, endPoint x: 22, endPoint y: 235, distance: 41.5
click at [12, 194] on div at bounding box center [22, 189] width 22 height 22
click at [20, 366] on icon at bounding box center [21, 368] width 11 height 8
click at [200, 452] on div "Shapes L" at bounding box center [206, 524] width 40 height 32
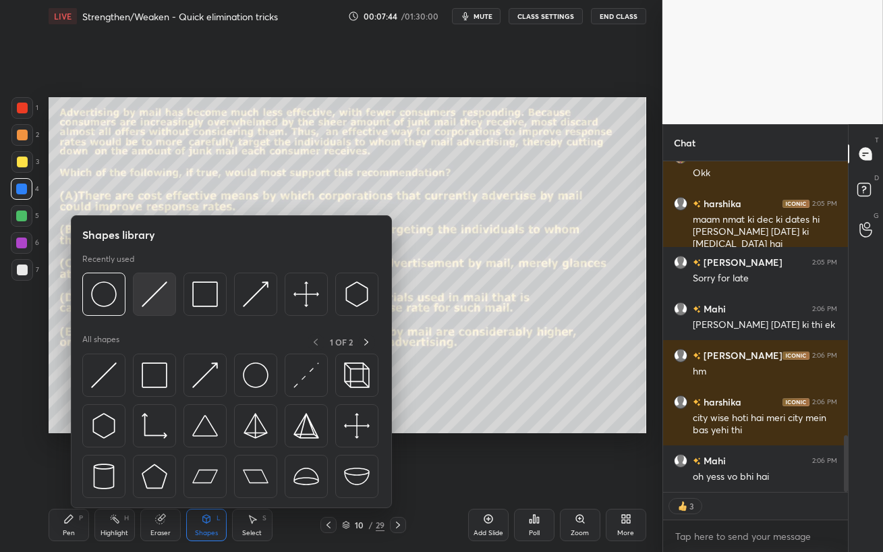
click at [146, 298] on img at bounding box center [155, 294] width 26 height 26
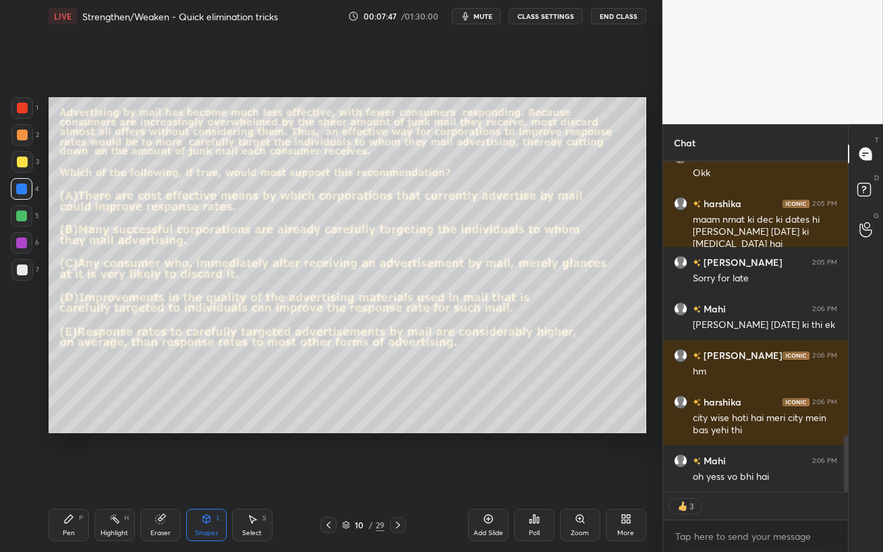
click at [169, 452] on div "Eraser" at bounding box center [160, 524] width 40 height 32
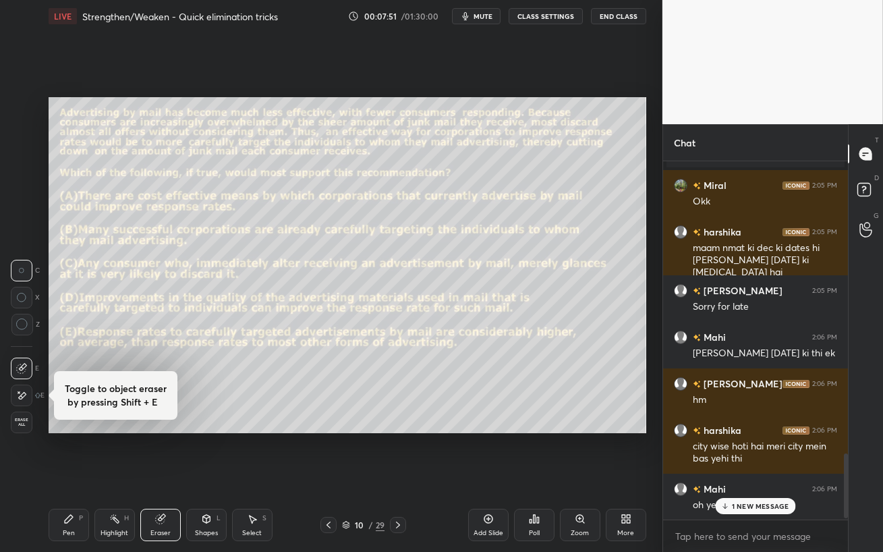
scroll to position [1612, 0]
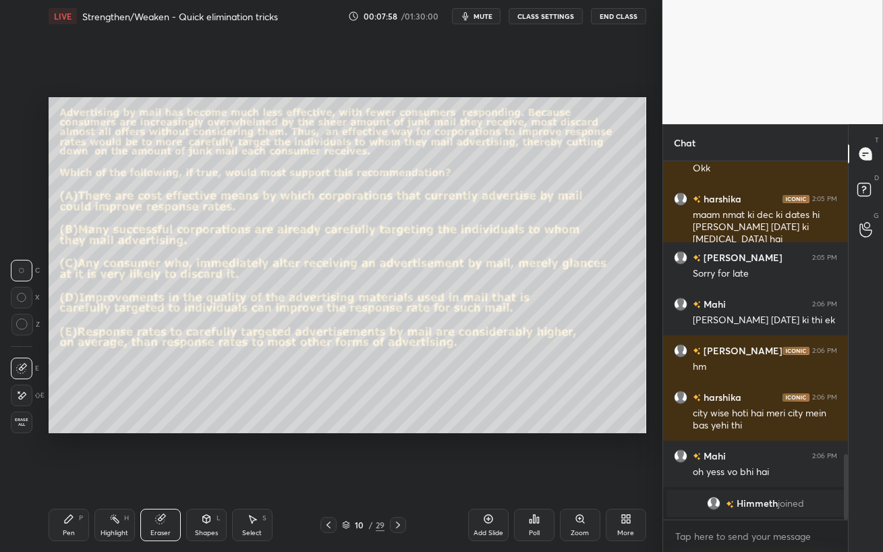
click at [77, 452] on div "Pen P" at bounding box center [69, 524] width 40 height 32
click at [22, 137] on div at bounding box center [22, 134] width 11 height 11
click at [22, 185] on div at bounding box center [21, 188] width 11 height 11
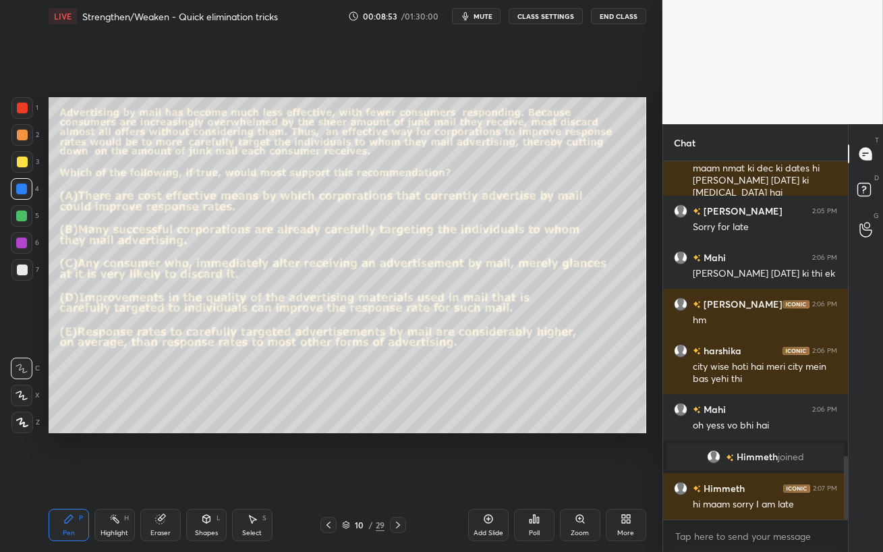
click at [22, 237] on div at bounding box center [21, 242] width 11 height 11
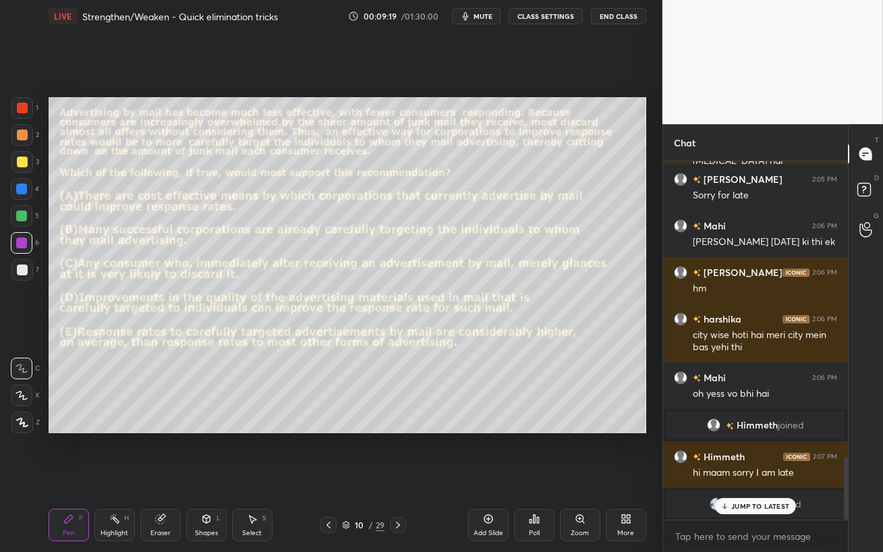
click at [763, 452] on p "JUMP TO LATEST" at bounding box center [760, 506] width 58 height 8
click at [20, 213] on div at bounding box center [21, 215] width 11 height 11
click at [473, 16] on button "mute" at bounding box center [476, 16] width 49 height 16
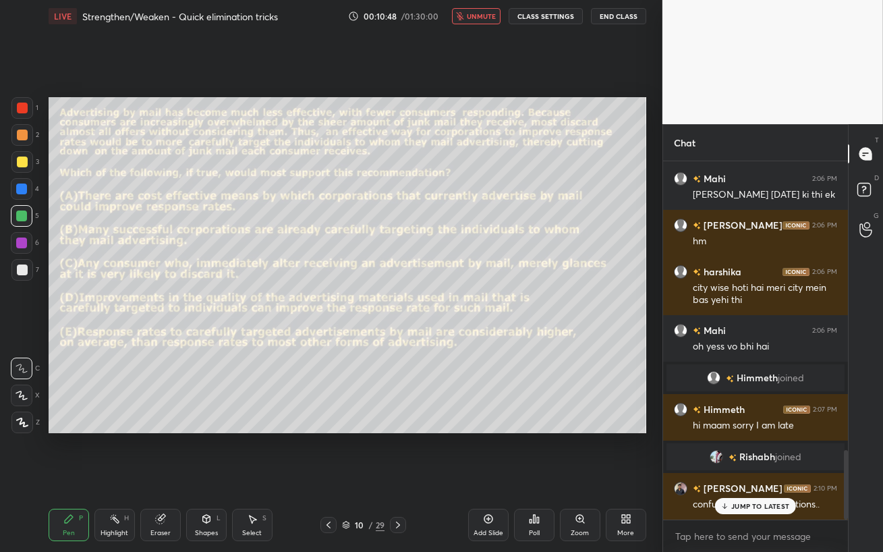
scroll to position [1480, 0]
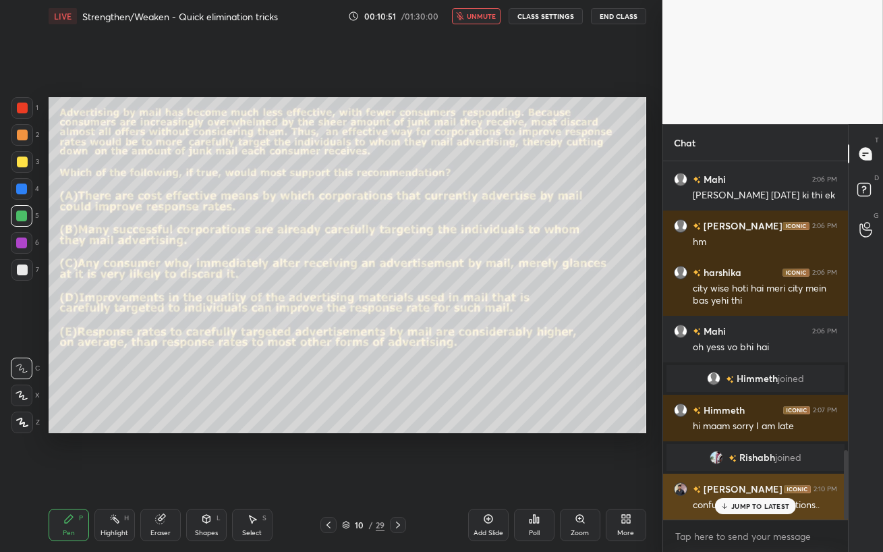
click at [735, 452] on p "JUMP TO LATEST" at bounding box center [760, 506] width 58 height 8
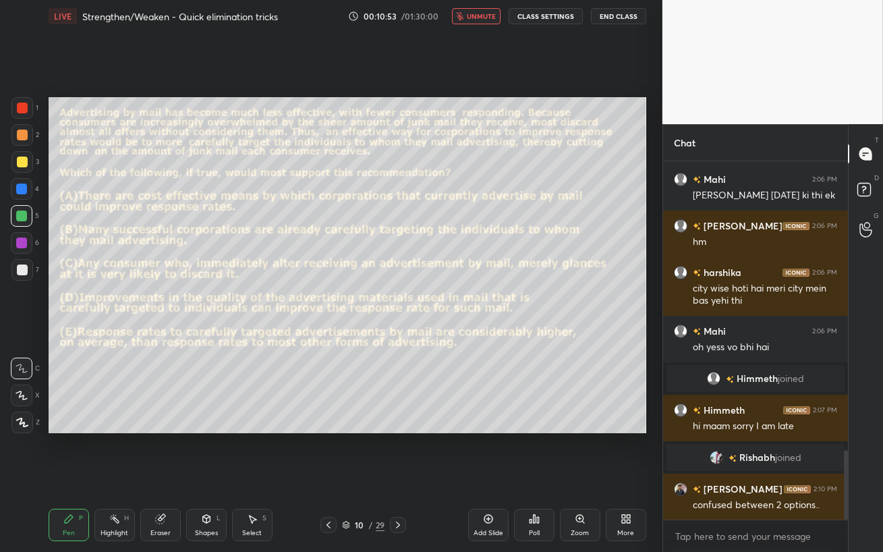
click at [483, 15] on span "unmute" at bounding box center [481, 15] width 29 height 9
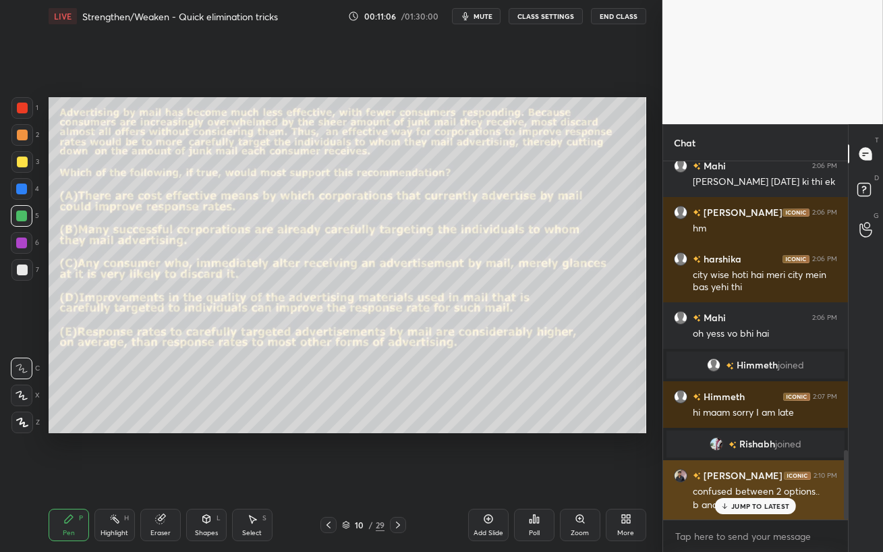
click at [747, 452] on p "JUMP TO LATEST" at bounding box center [760, 506] width 58 height 8
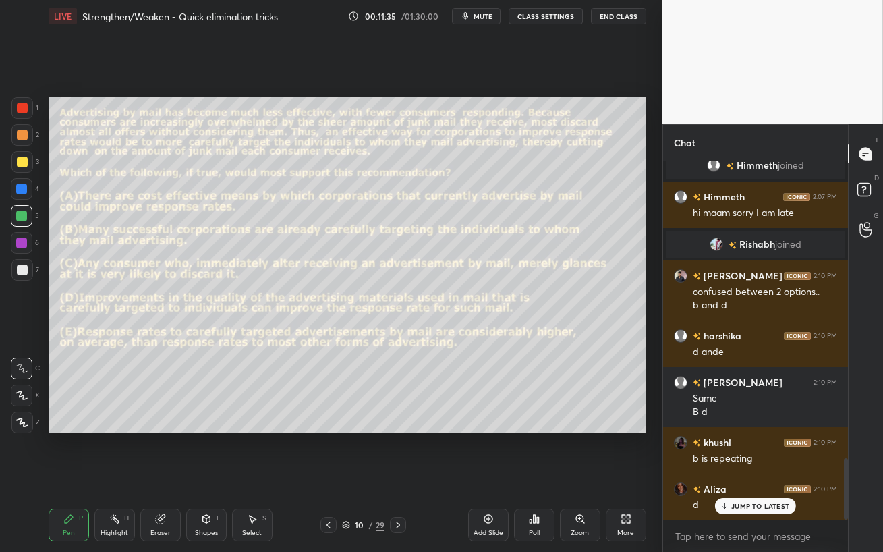
scroll to position [1740, 0]
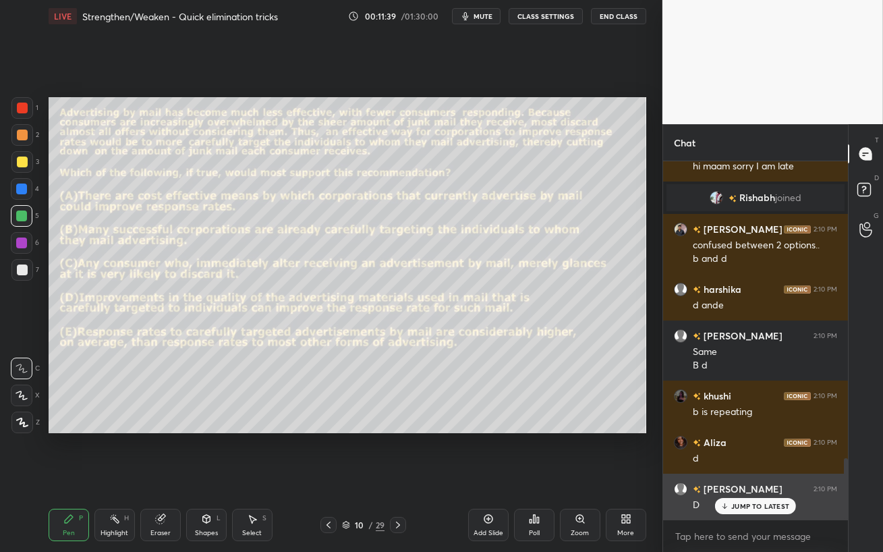
drag, startPoint x: 759, startPoint y: 503, endPoint x: 722, endPoint y: 511, distance: 38.0
click at [759, 452] on p "JUMP TO LATEST" at bounding box center [760, 506] width 58 height 8
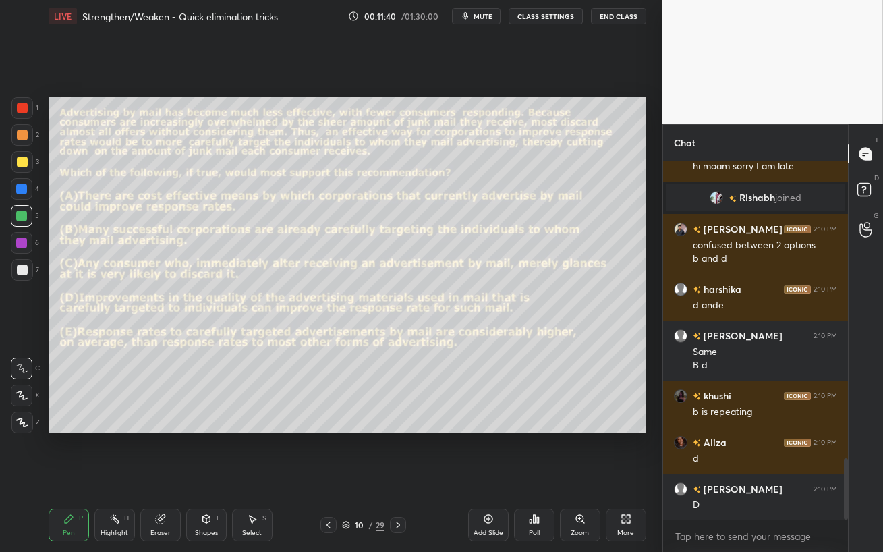
click at [540, 452] on div "Poll" at bounding box center [534, 524] width 40 height 32
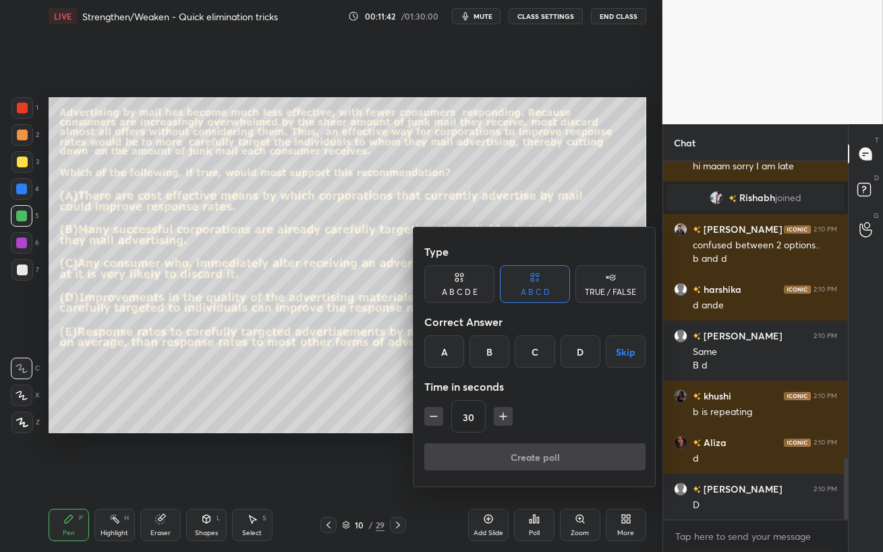
click at [455, 291] on div "A B C D E" at bounding box center [460, 292] width 36 height 8
click at [351, 440] on div at bounding box center [441, 276] width 883 height 552
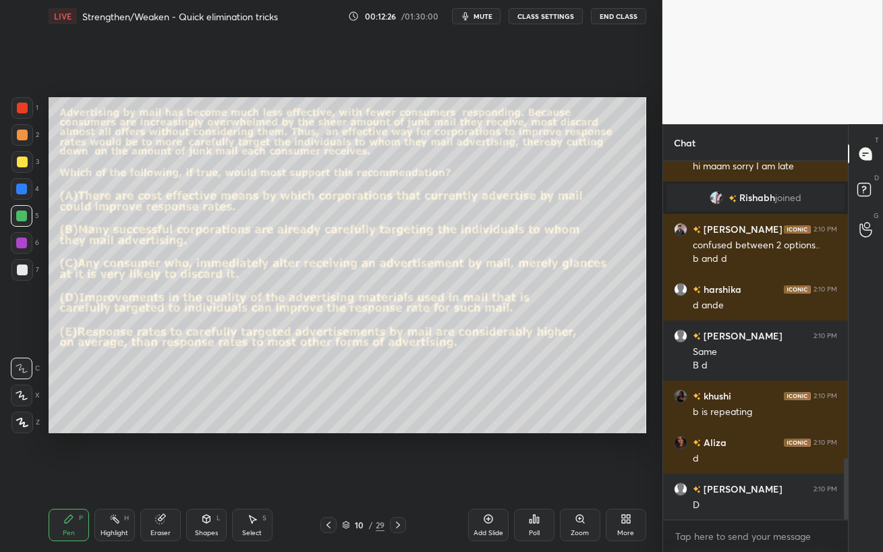
click at [536, 452] on div "Poll" at bounding box center [534, 524] width 40 height 32
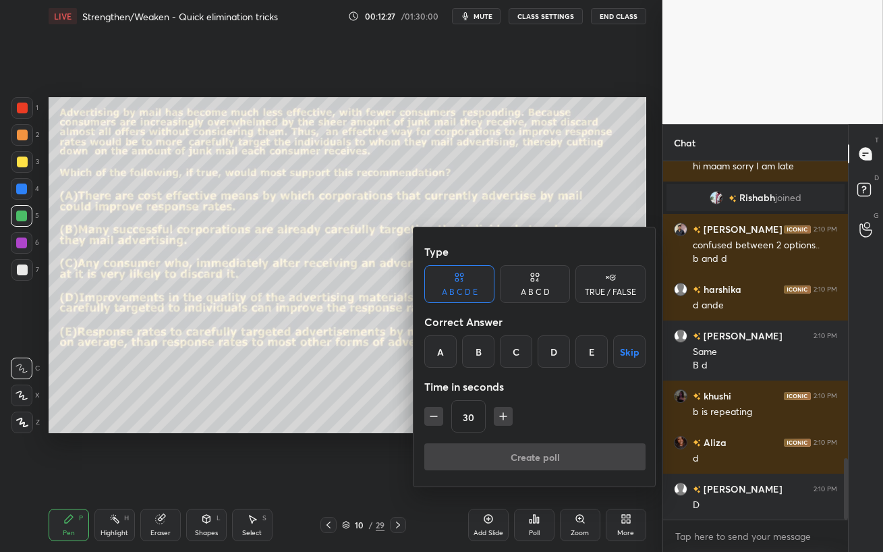
click at [585, 357] on div "E" at bounding box center [591, 351] width 32 height 32
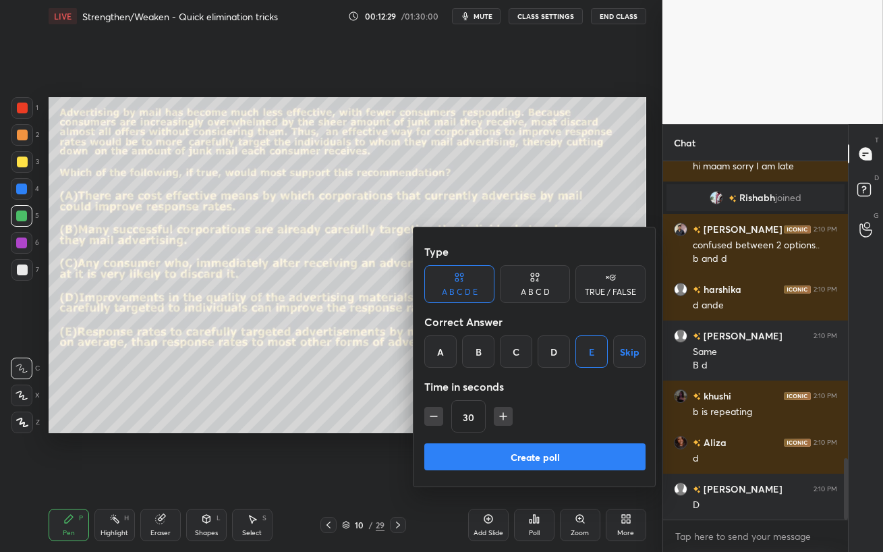
click at [526, 452] on button "Create poll" at bounding box center [534, 456] width 221 height 27
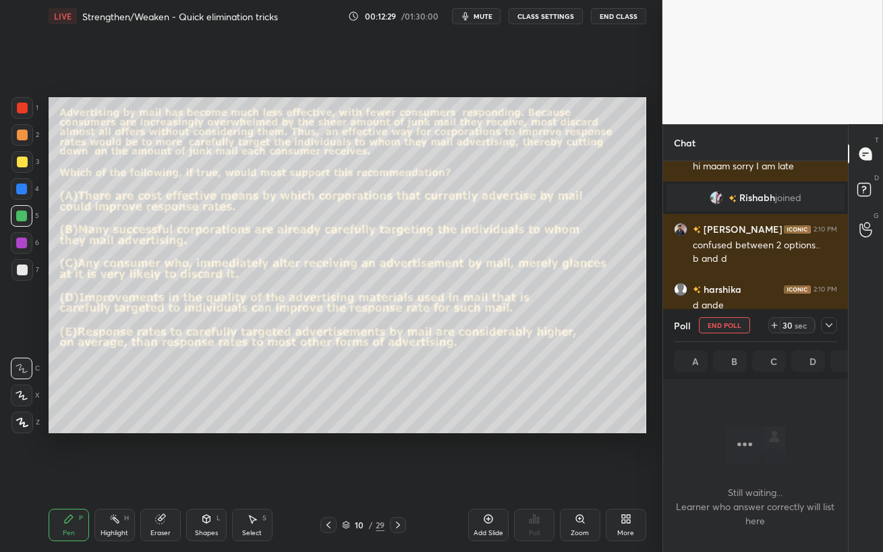
scroll to position [4, 4]
click at [484, 18] on span "mute" at bounding box center [482, 15] width 19 height 9
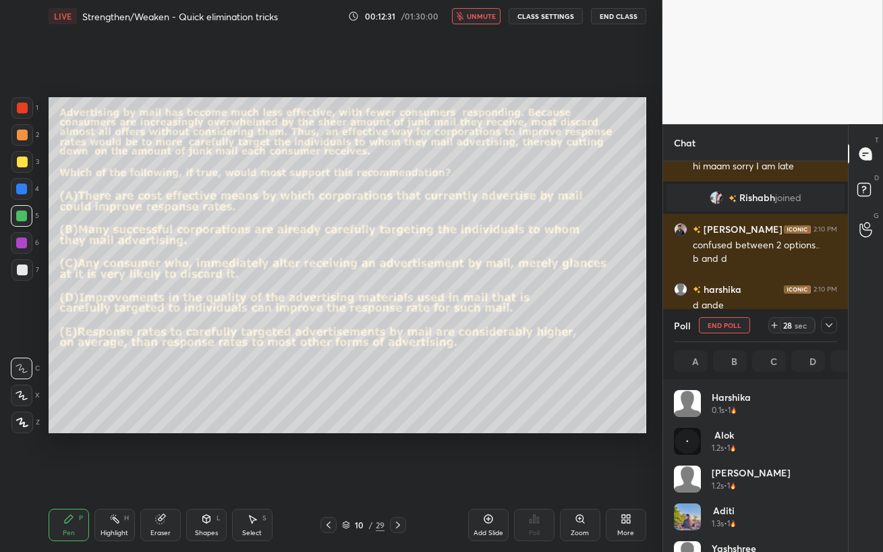
scroll to position [158, 159]
click at [488, 16] on span "unmute" at bounding box center [481, 15] width 29 height 9
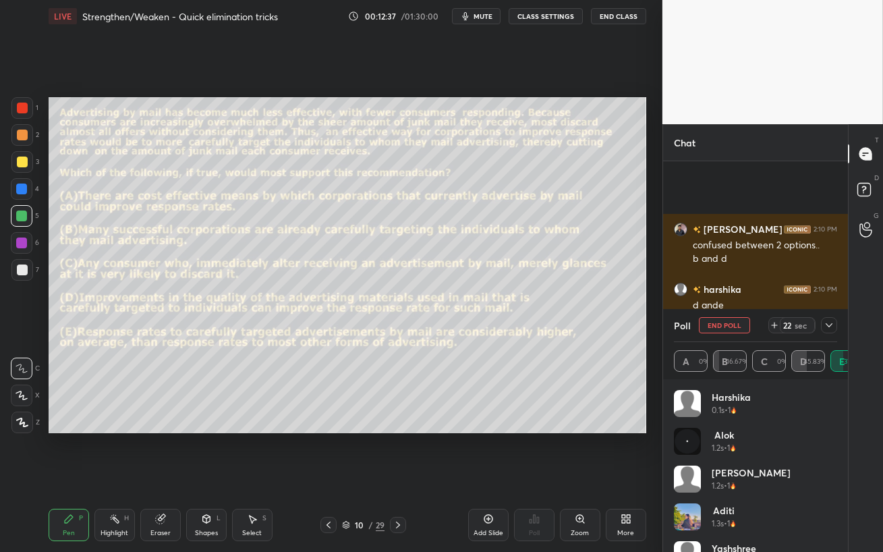
scroll to position [1857, 0]
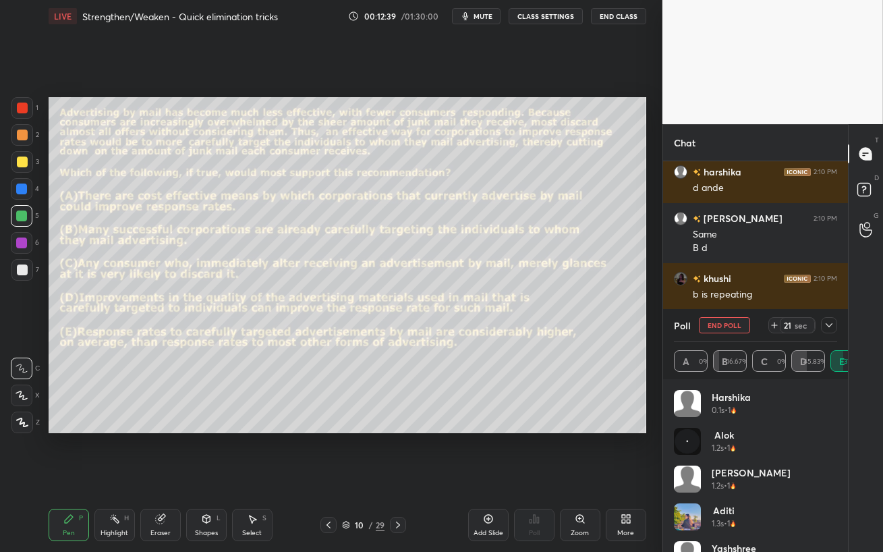
click at [832, 324] on icon at bounding box center [828, 325] width 11 height 11
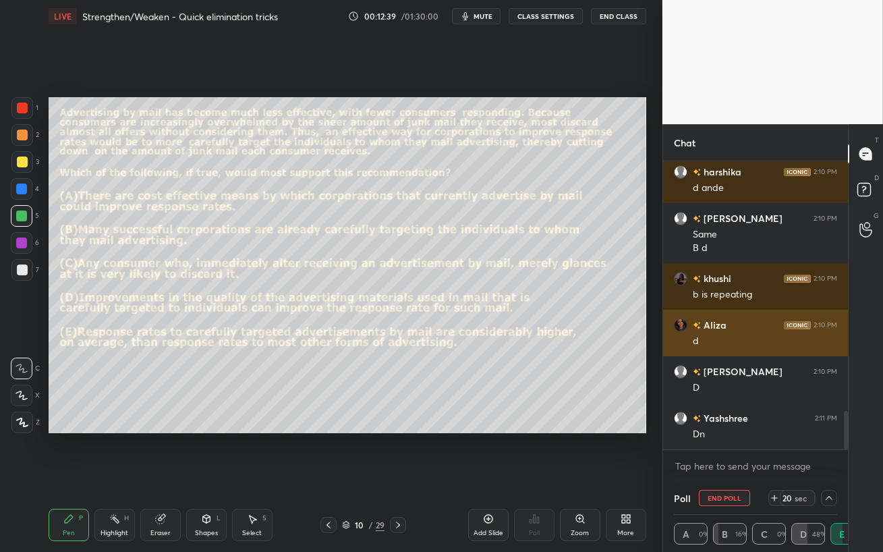
scroll to position [0, 4]
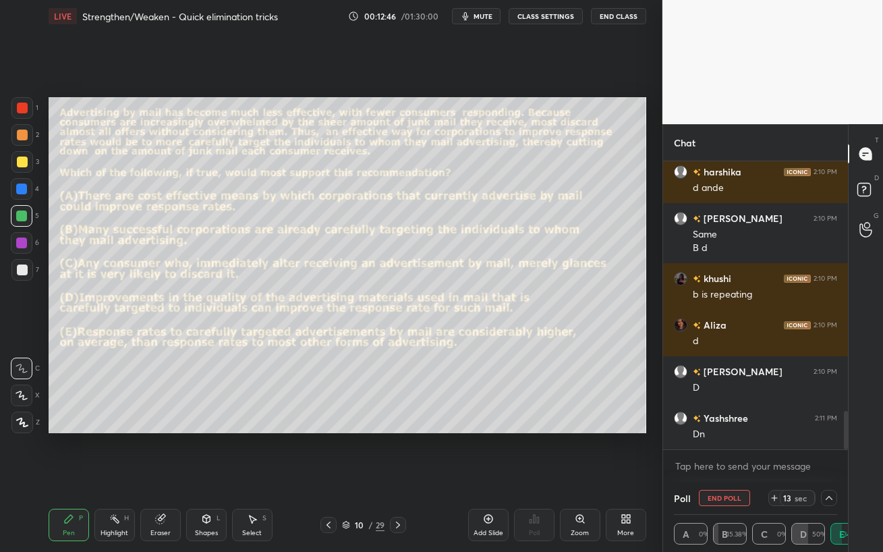
click at [158, 452] on div "Eraser" at bounding box center [160, 532] width 20 height 7
click at [72, 452] on div "Pen P" at bounding box center [69, 524] width 40 height 32
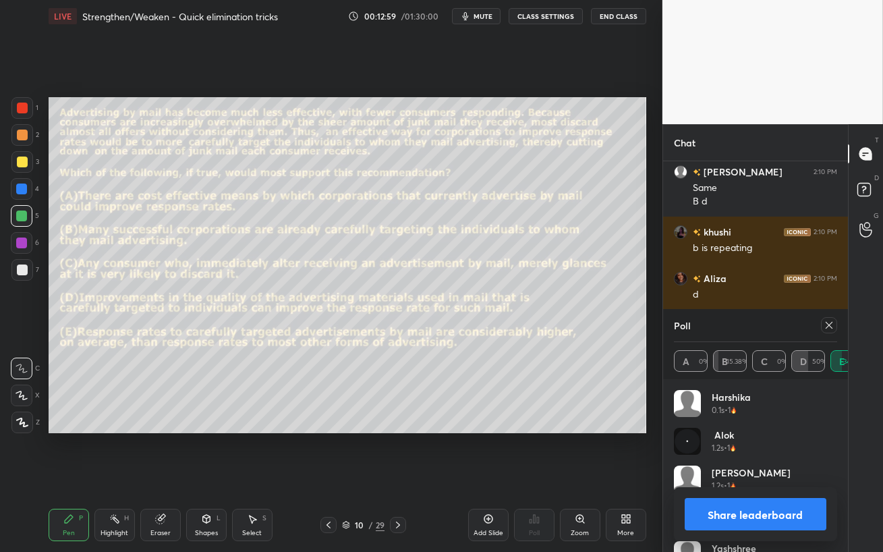
scroll to position [158, 159]
click at [830, 328] on icon at bounding box center [828, 325] width 11 height 11
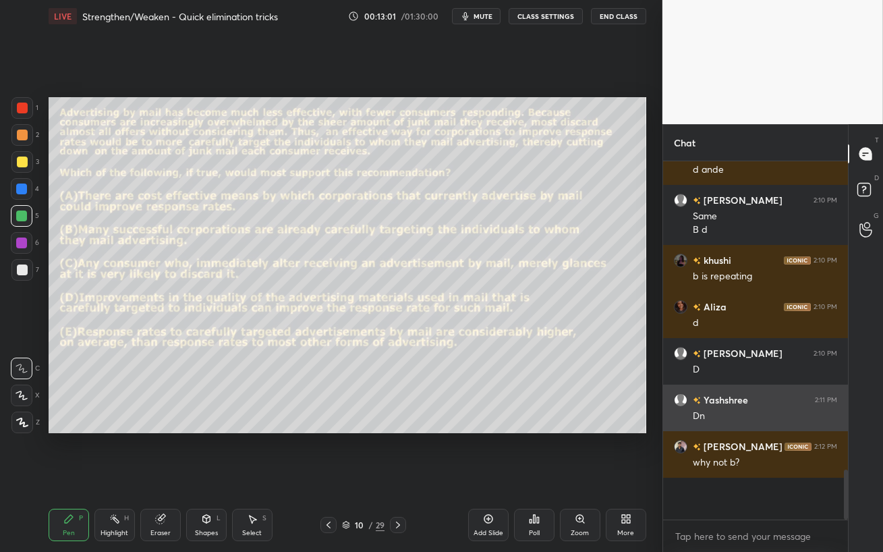
scroll to position [242, 181]
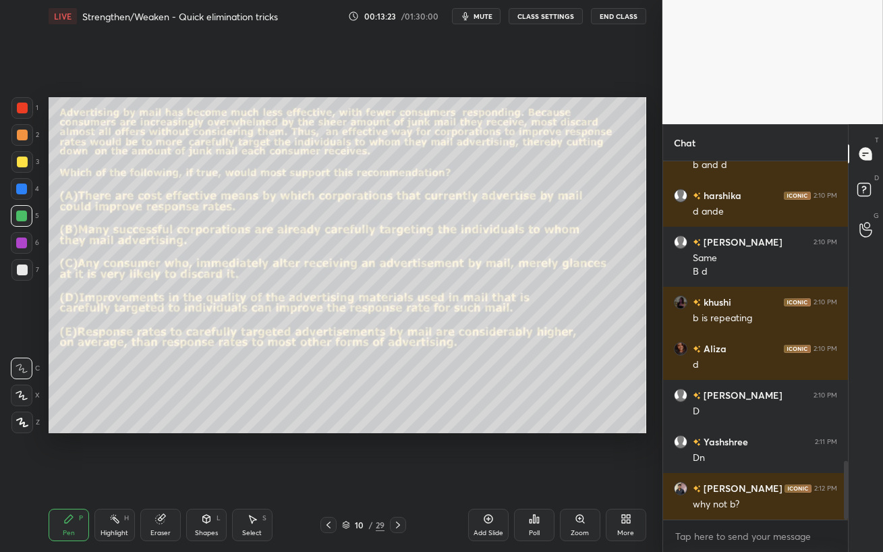
click at [147, 452] on div "Eraser" at bounding box center [160, 524] width 40 height 32
click at [78, 452] on div "Pen P" at bounding box center [69, 524] width 40 height 32
click at [22, 239] on div at bounding box center [21, 242] width 11 height 11
click at [29, 216] on div at bounding box center [22, 216] width 22 height 22
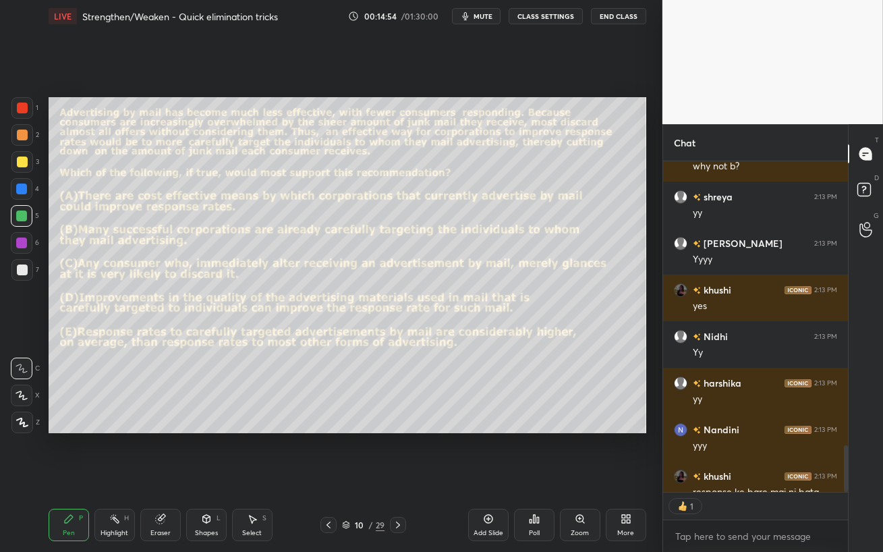
scroll to position [4, 4]
click at [398, 452] on icon at bounding box center [398, 524] width 4 height 7
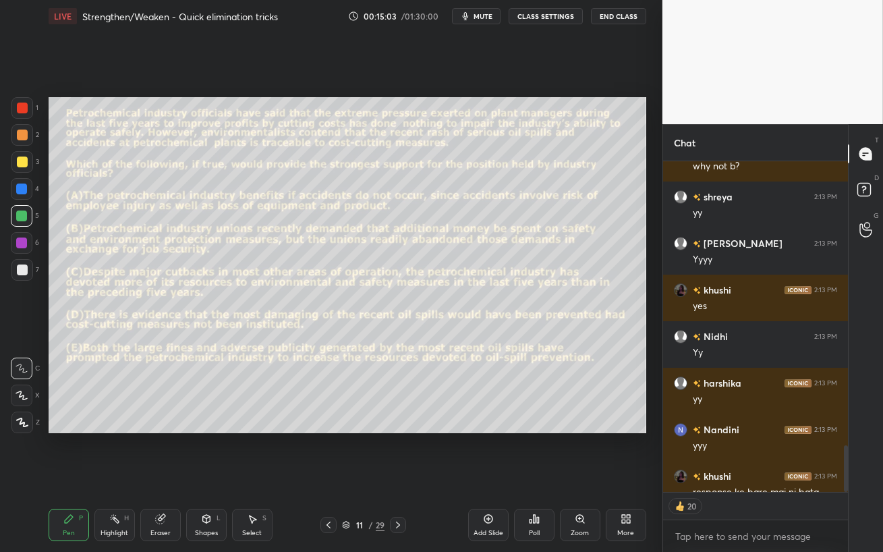
click at [22, 187] on div at bounding box center [21, 188] width 11 height 11
click at [154, 452] on div "Eraser" at bounding box center [160, 524] width 40 height 32
click at [44, 290] on div "1 2 3 4 5 6 7 C X Z C X Z E E Erase all H H LIVE Strengthen/Weaken - Quick elim…" at bounding box center [325, 276] width 651 height 552
click at [16, 326] on icon at bounding box center [22, 324] width 12 height 12
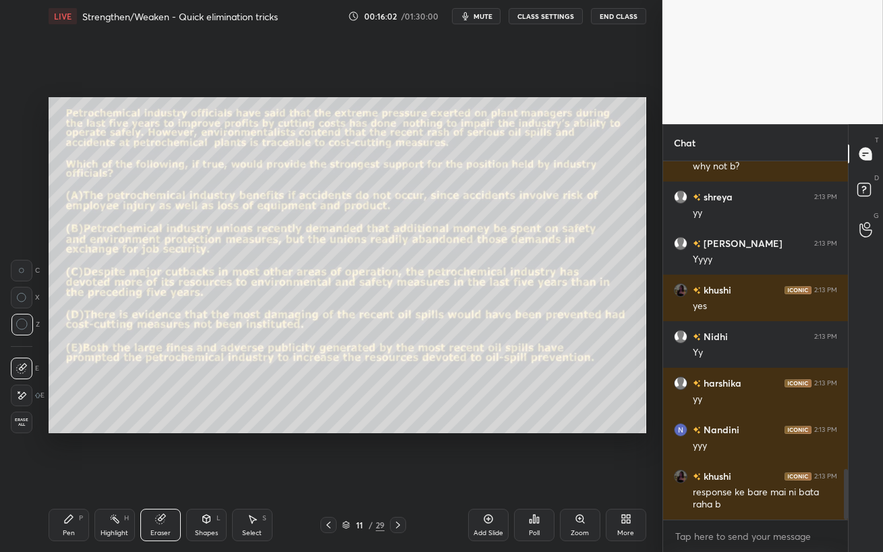
scroll to position [354, 181]
click at [479, 18] on span "mute" at bounding box center [482, 15] width 19 height 9
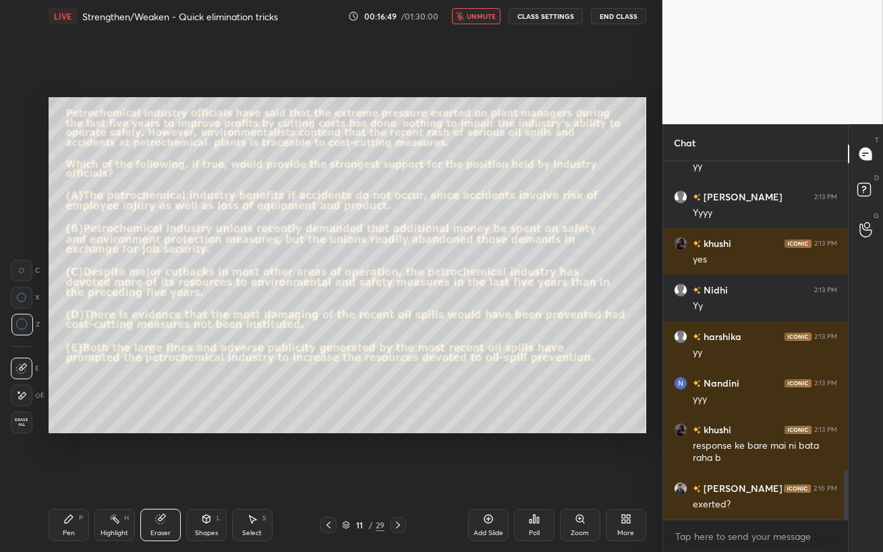
click at [480, 18] on span "unmute" at bounding box center [481, 15] width 29 height 9
click at [480, 18] on span "mute" at bounding box center [482, 15] width 19 height 9
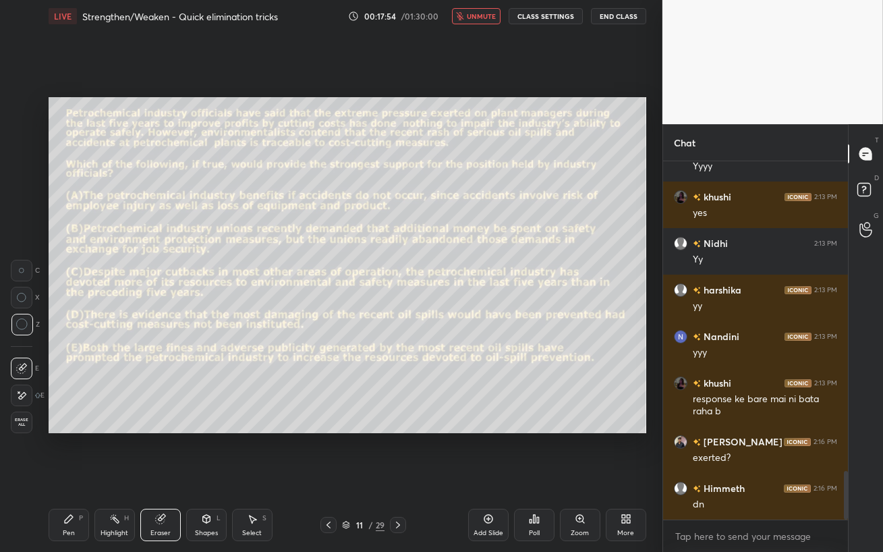
scroll to position [2296, 0]
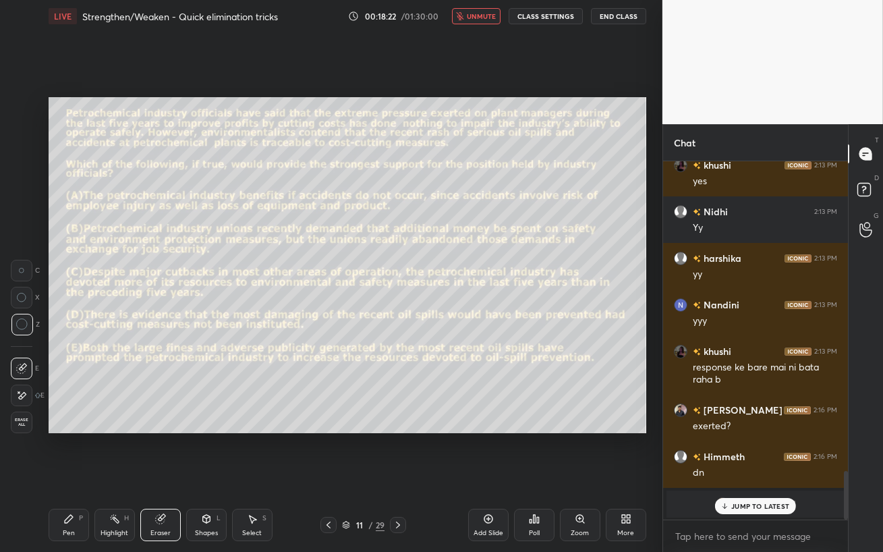
click at [733, 452] on p "JUMP TO LATEST" at bounding box center [760, 506] width 58 height 8
click at [488, 16] on span "unmute" at bounding box center [481, 15] width 29 height 9
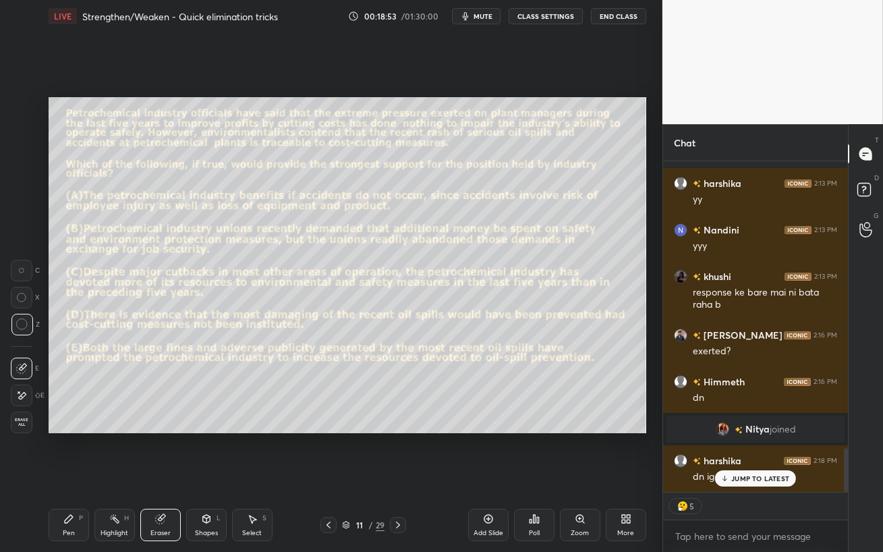
scroll to position [2142, 0]
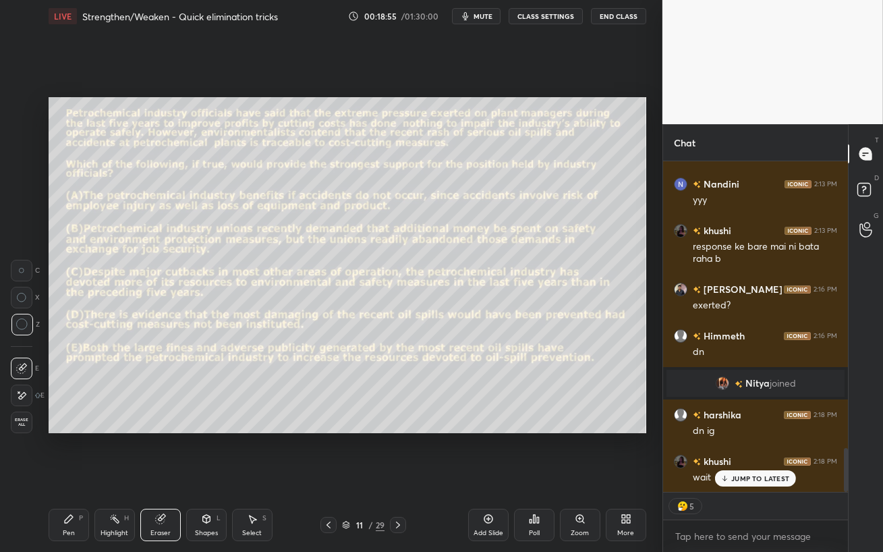
click at [753, 452] on p "JUMP TO LATEST" at bounding box center [760, 478] width 58 height 8
click at [62, 452] on div "Pen P Highlight H Eraser Shapes L Select S 11 / 29 Add Slide Poll Zoom More" at bounding box center [347, 525] width 597 height 54
click at [66, 452] on div "Pen" at bounding box center [69, 532] width 12 height 7
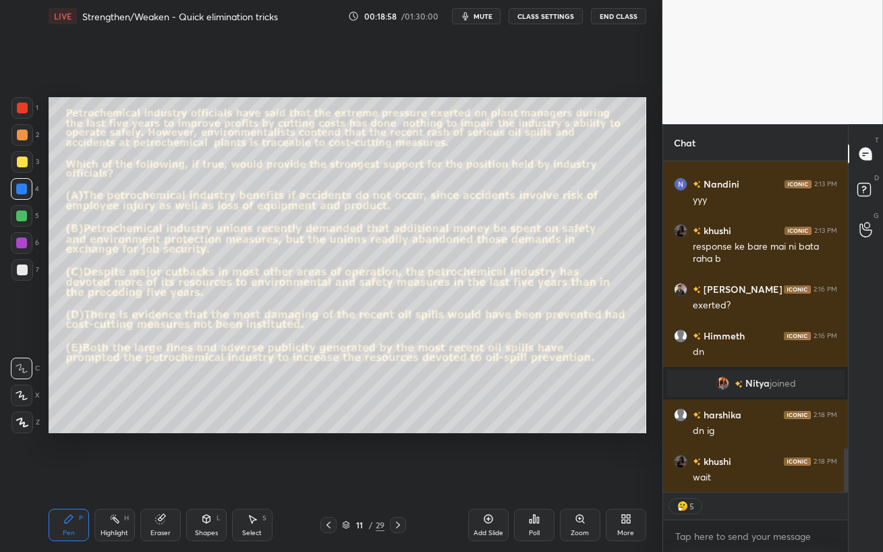
click at [23, 208] on div at bounding box center [22, 216] width 22 height 22
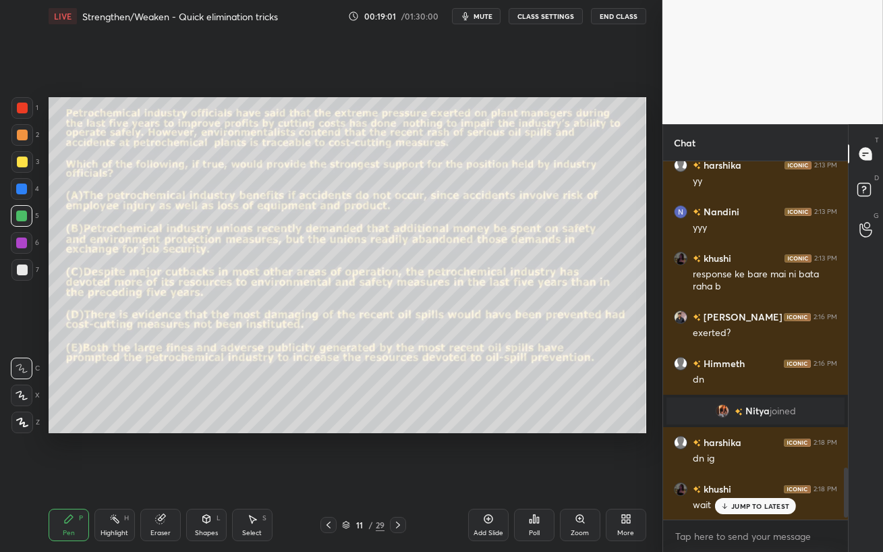
scroll to position [354, 181]
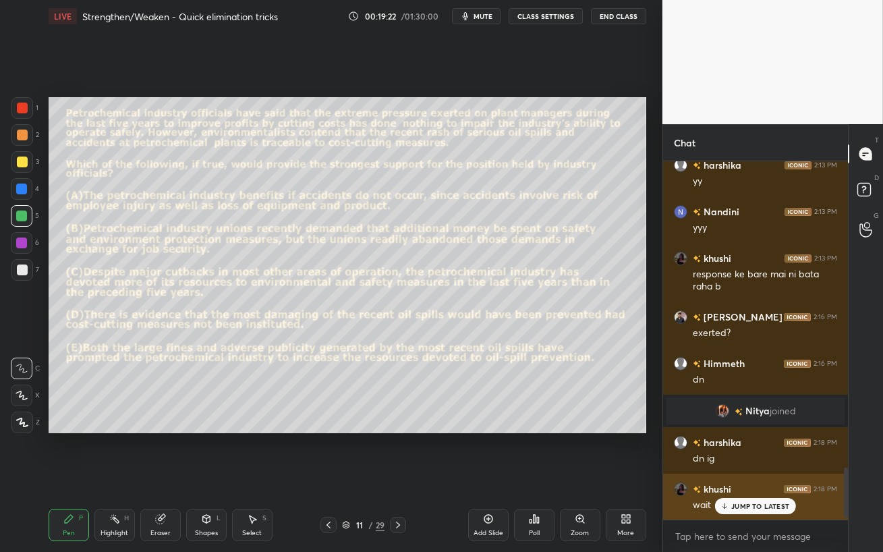
click at [761, 452] on p "JUMP TO LATEST" at bounding box center [760, 506] width 58 height 8
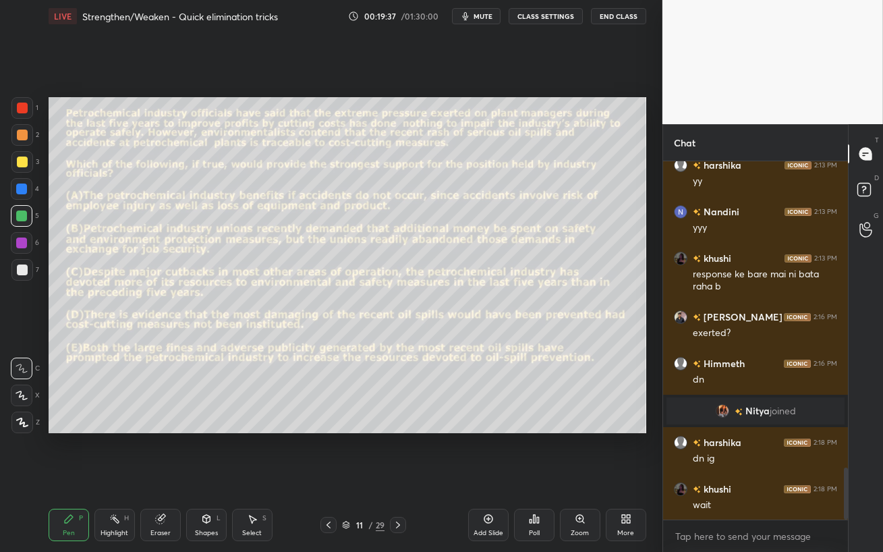
scroll to position [2161, 0]
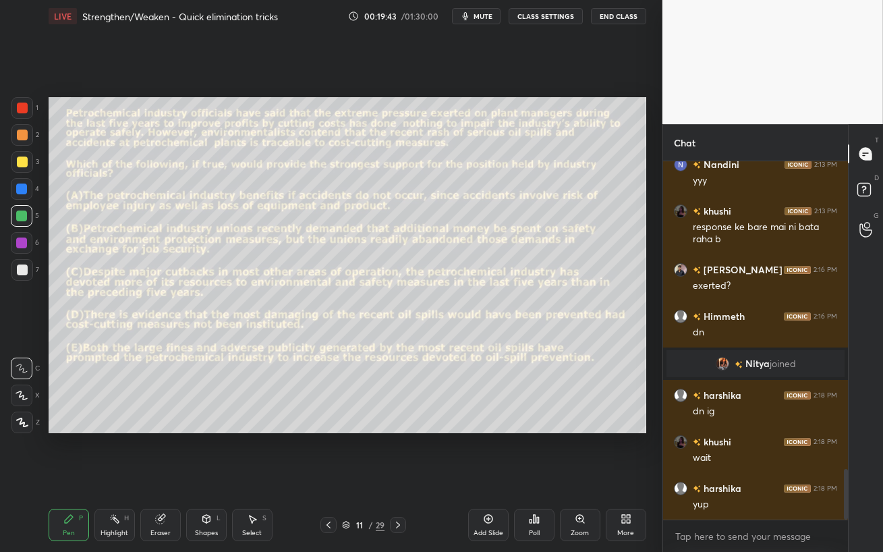
click at [537, 452] on div "Poll" at bounding box center [534, 524] width 40 height 32
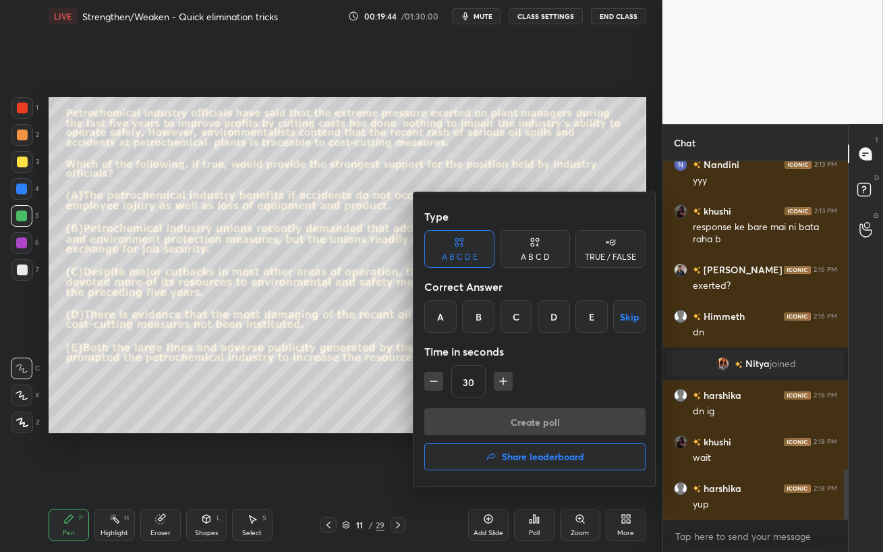
click at [316, 452] on div at bounding box center [441, 276] width 883 height 552
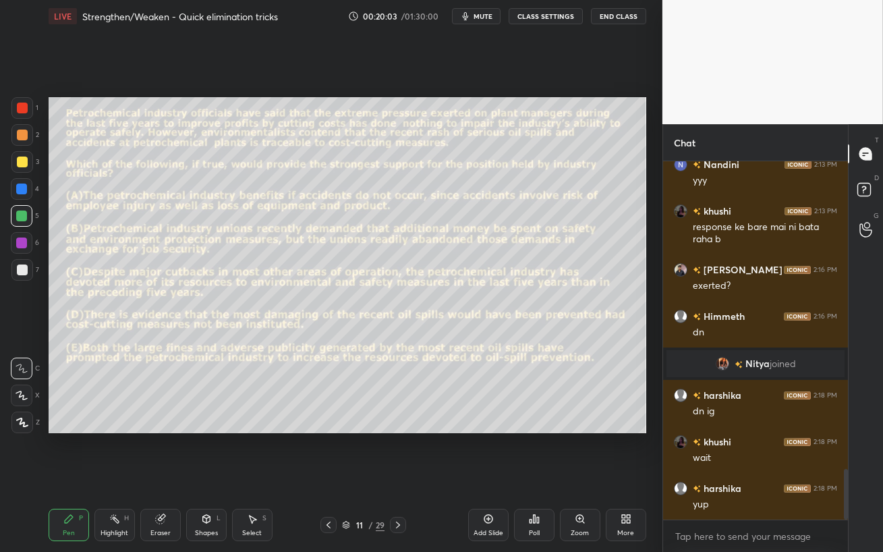
click at [554, 452] on div "Poll" at bounding box center [534, 524] width 40 height 32
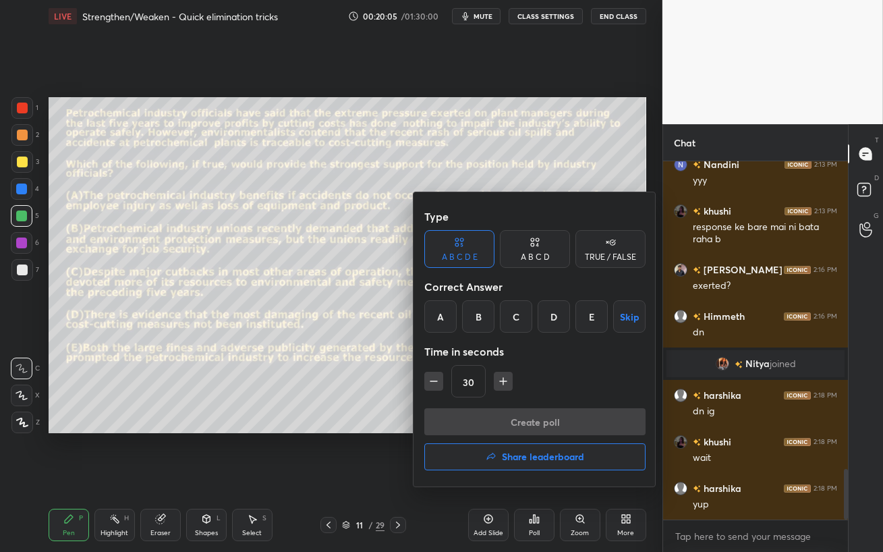
click at [513, 310] on div "C" at bounding box center [516, 316] width 32 height 32
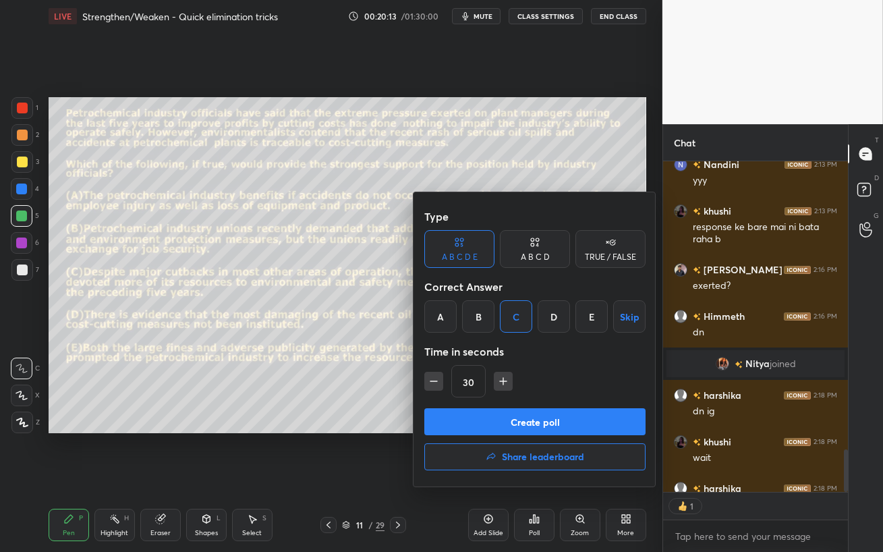
scroll to position [2235, 0]
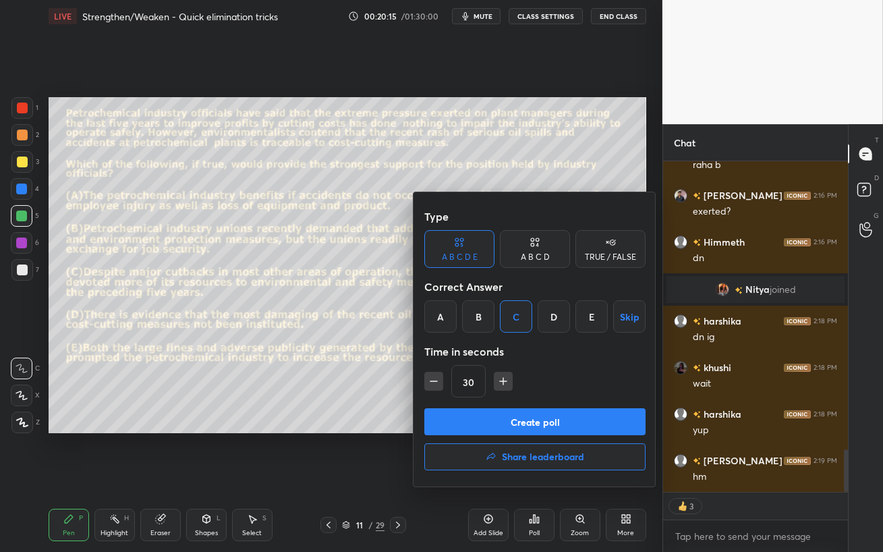
click at [563, 424] on button "Create poll" at bounding box center [534, 421] width 221 height 27
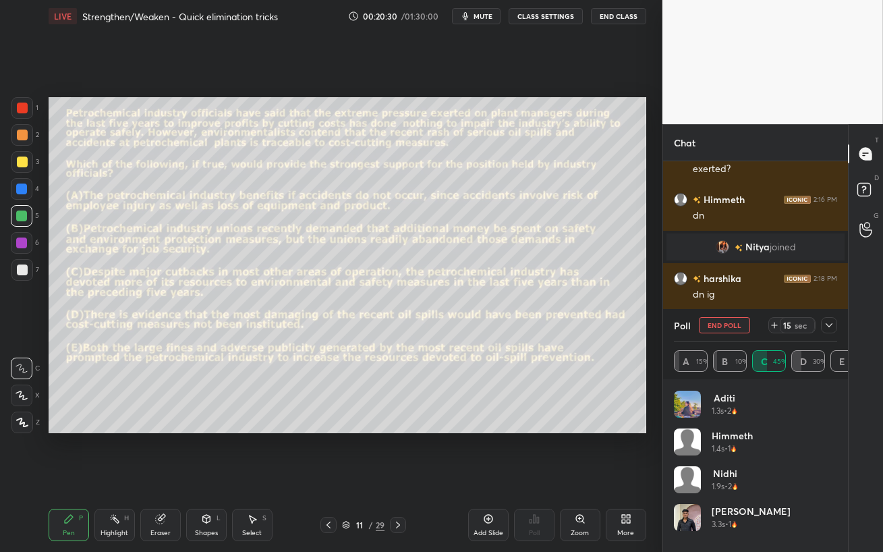
scroll to position [0, 0]
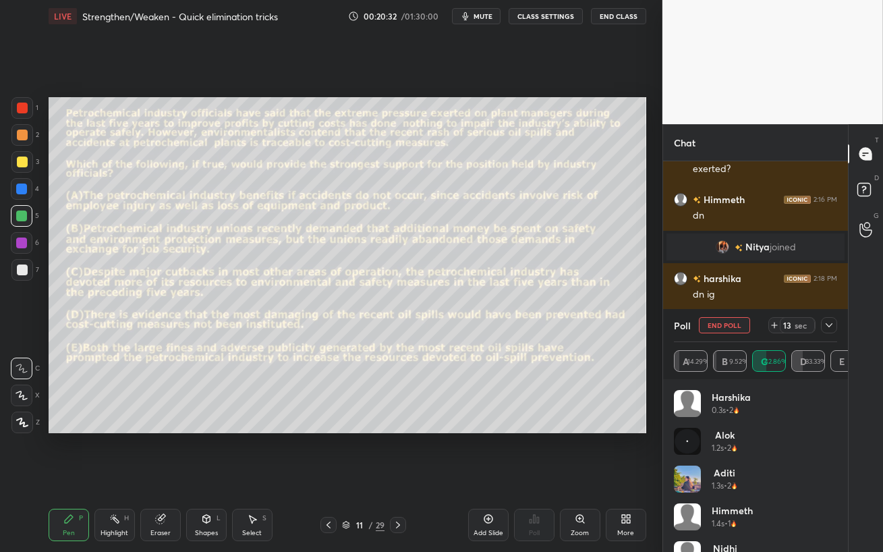
click at [828, 324] on icon at bounding box center [828, 325] width 11 height 11
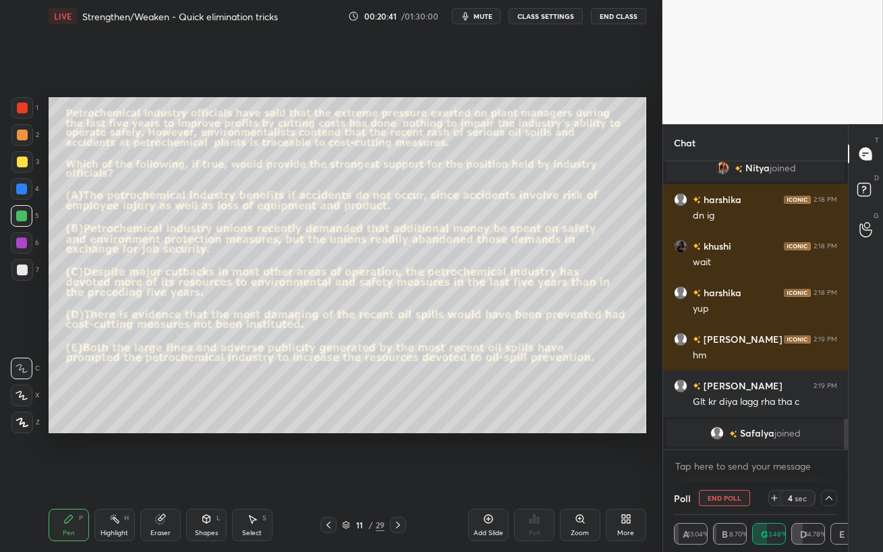
drag, startPoint x: 731, startPoint y: 496, endPoint x: 751, endPoint y: 439, distance: 60.8
click at [751, 440] on div "Chat [PERSON_NAME] 2:16 PM dn [PERSON_NAME] joined [PERSON_NAME] 2:18 PM dn ig …" at bounding box center [754, 338] width 185 height 428
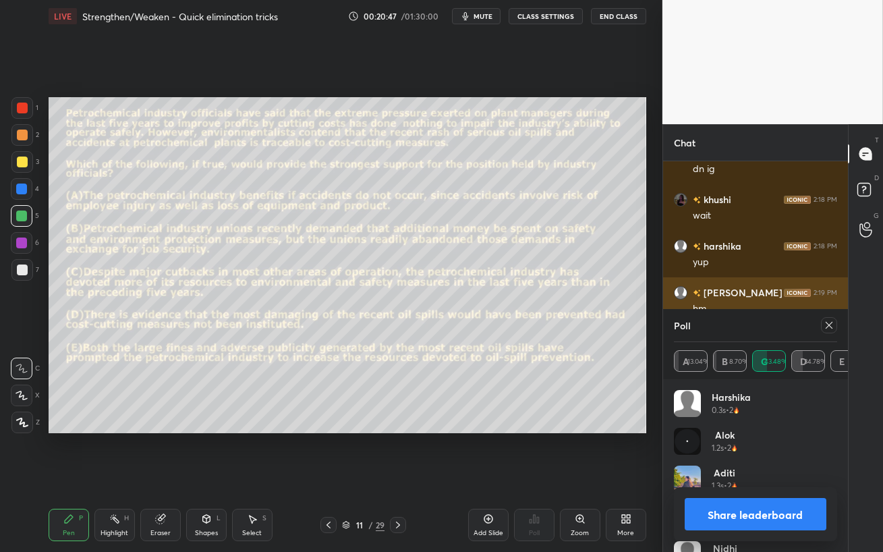
click at [834, 322] on icon at bounding box center [828, 325] width 11 height 11
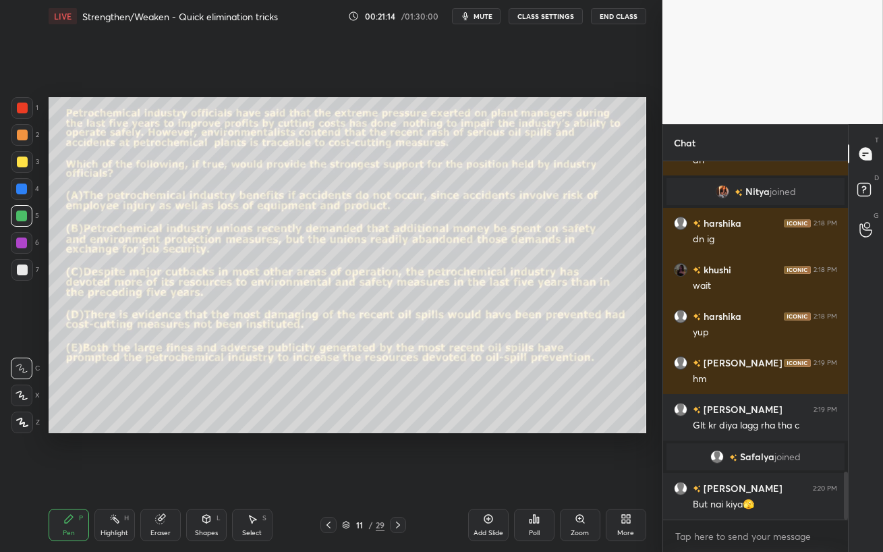
click at [14, 243] on div at bounding box center [22, 243] width 22 height 22
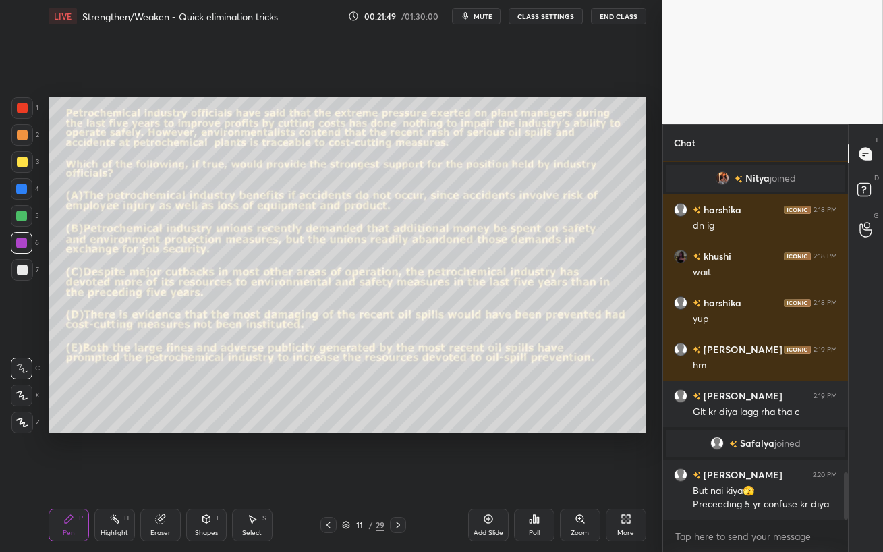
scroll to position [2393, 0]
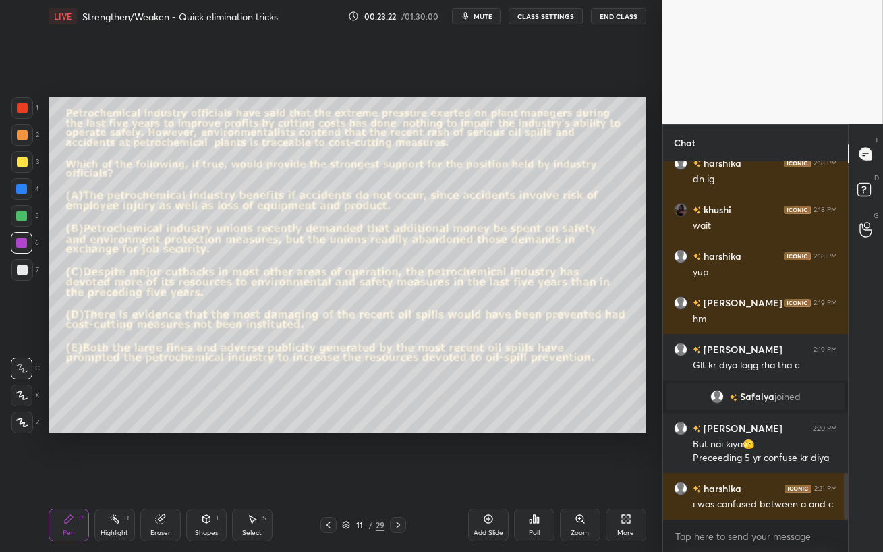
click at [20, 192] on div at bounding box center [21, 188] width 11 height 11
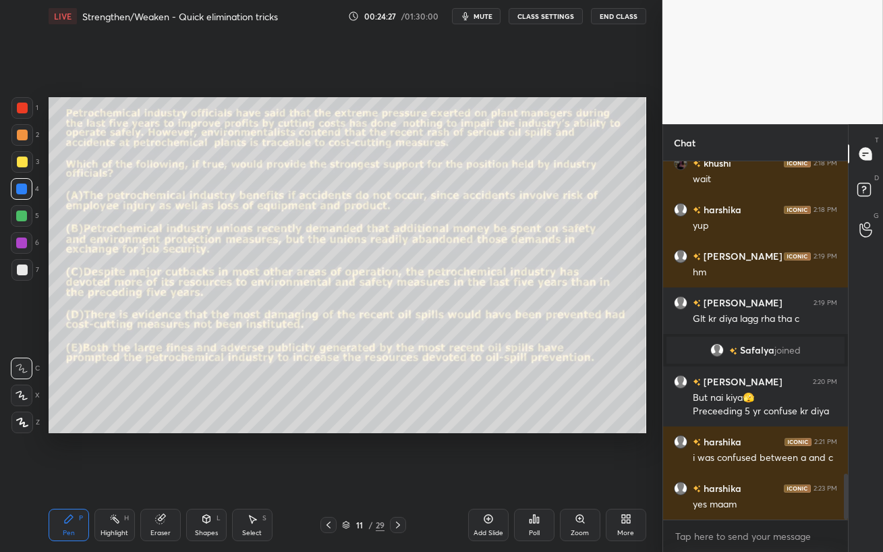
drag, startPoint x: 398, startPoint y: 525, endPoint x: 393, endPoint y: 552, distance: 27.4
click at [393, 452] on div "Pen P Highlight H Eraser Shapes L Select S 11 / 29 Add Slide Poll Zoom More" at bounding box center [347, 525] width 597 height 54
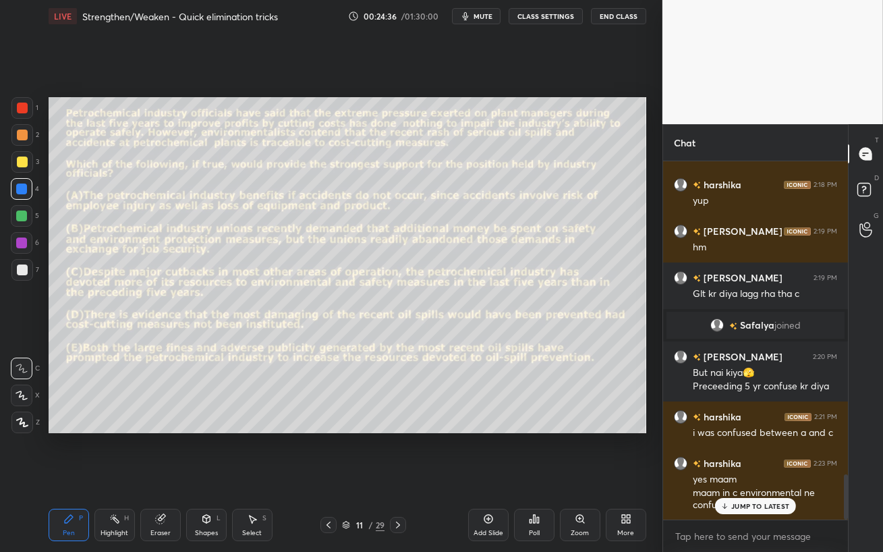
click at [741, 452] on div "JUMP TO LATEST" at bounding box center [755, 506] width 81 height 16
click at [327, 452] on icon at bounding box center [328, 524] width 4 height 7
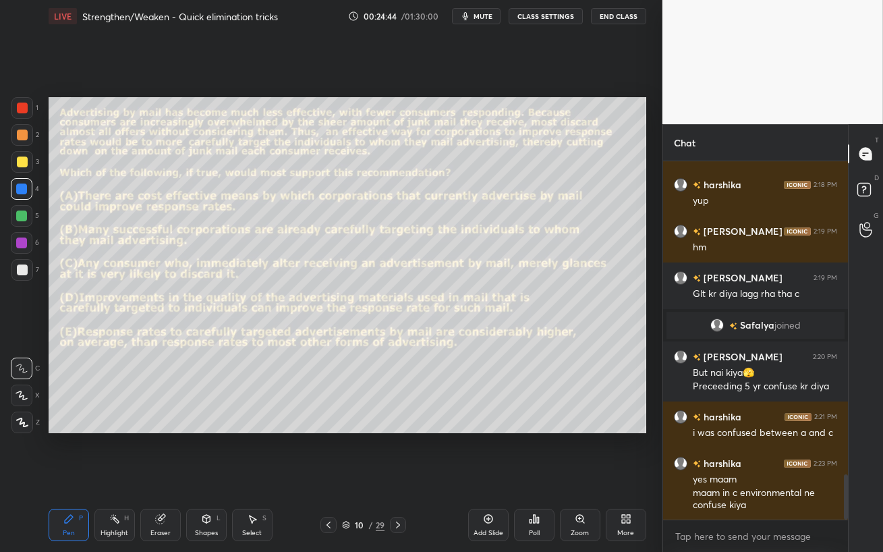
click at [328, 452] on icon at bounding box center [328, 524] width 4 height 7
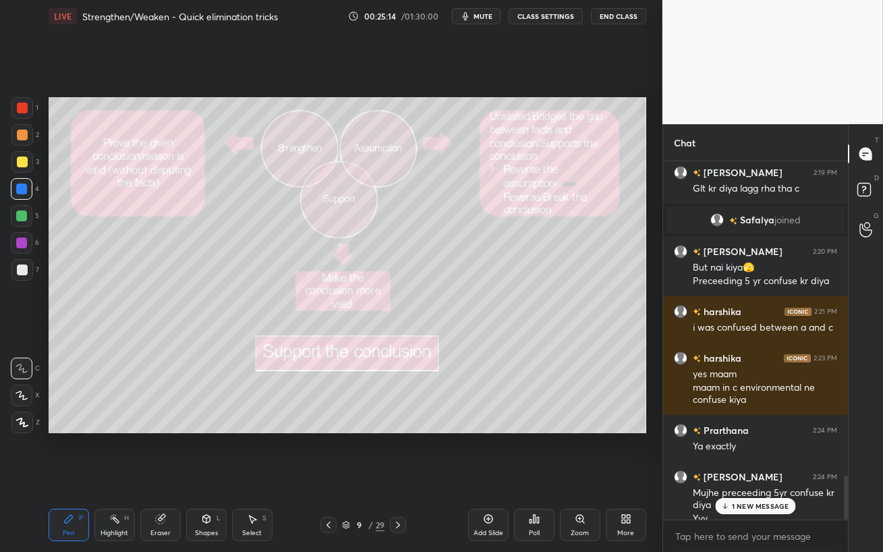
scroll to position [2583, 0]
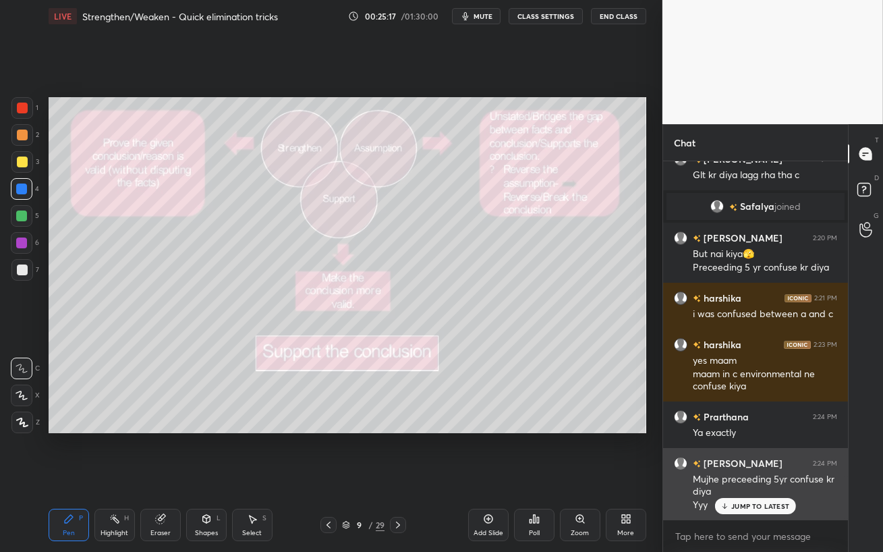
click at [753, 452] on p "JUMP TO LATEST" at bounding box center [760, 506] width 58 height 8
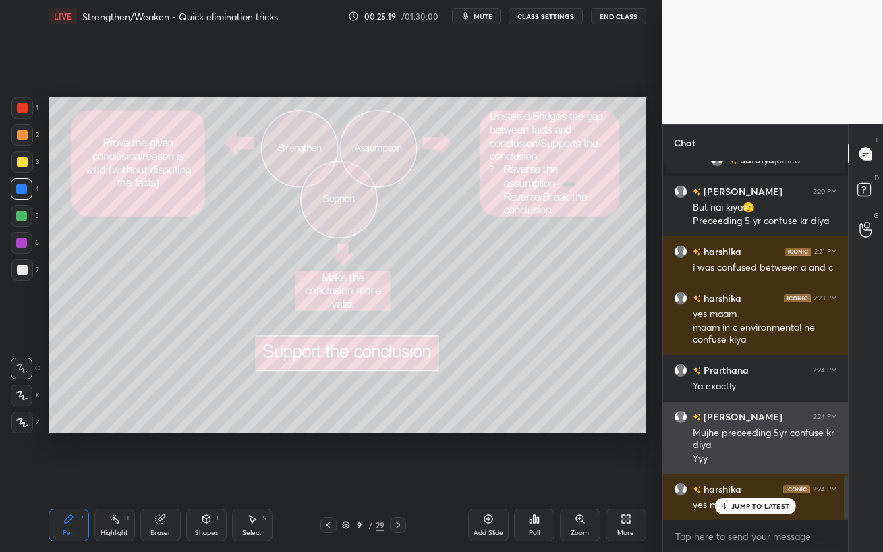
scroll to position [2677, 0]
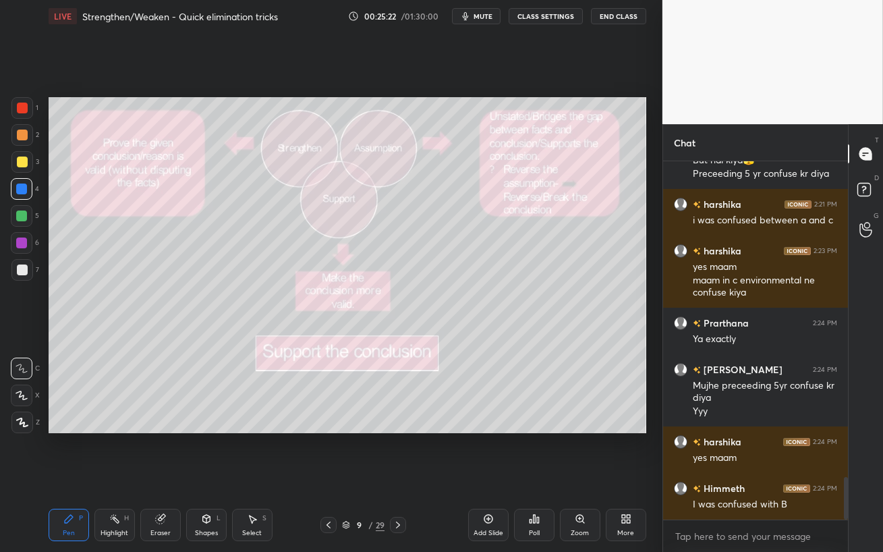
click at [399, 452] on icon at bounding box center [397, 524] width 11 height 11
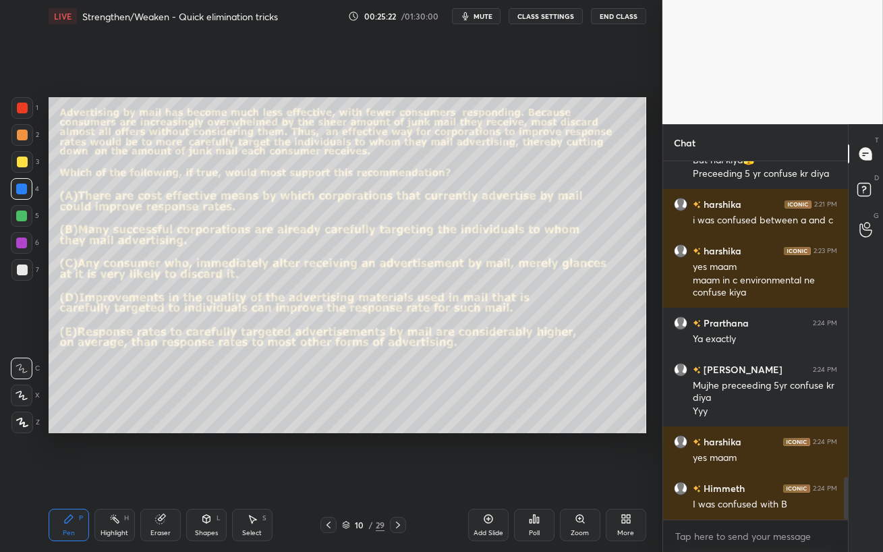
click at [399, 452] on icon at bounding box center [397, 524] width 11 height 11
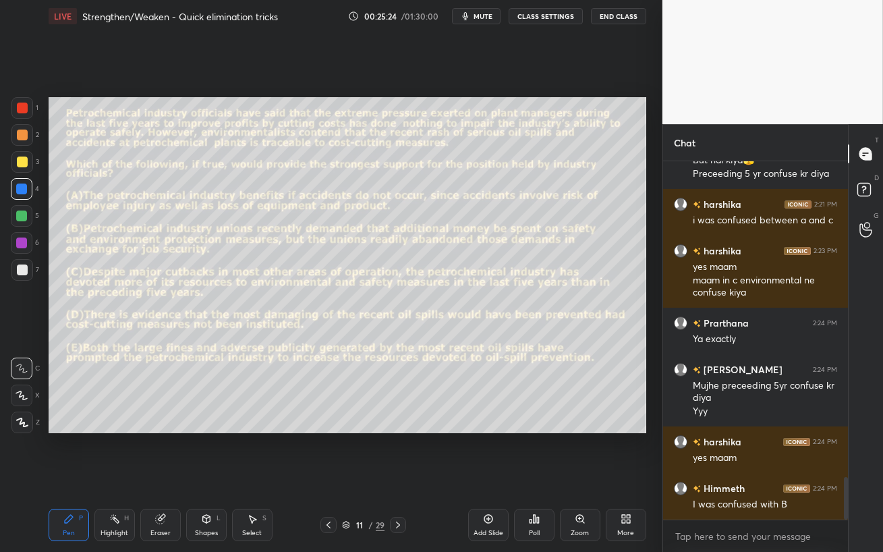
click at [22, 237] on div at bounding box center [21, 242] width 11 height 11
drag, startPoint x: 19, startPoint y: 222, endPoint x: 30, endPoint y: 223, distance: 10.8
click at [18, 222] on div at bounding box center [22, 216] width 22 height 22
click at [163, 452] on div "Eraser" at bounding box center [160, 532] width 20 height 7
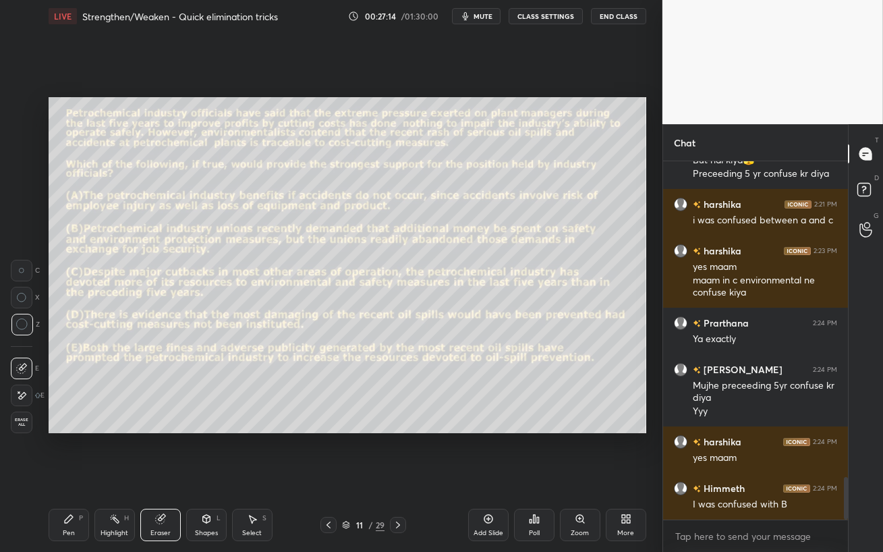
click at [62, 452] on div "Pen P" at bounding box center [69, 524] width 40 height 32
click at [27, 247] on div at bounding box center [22, 243] width 22 height 22
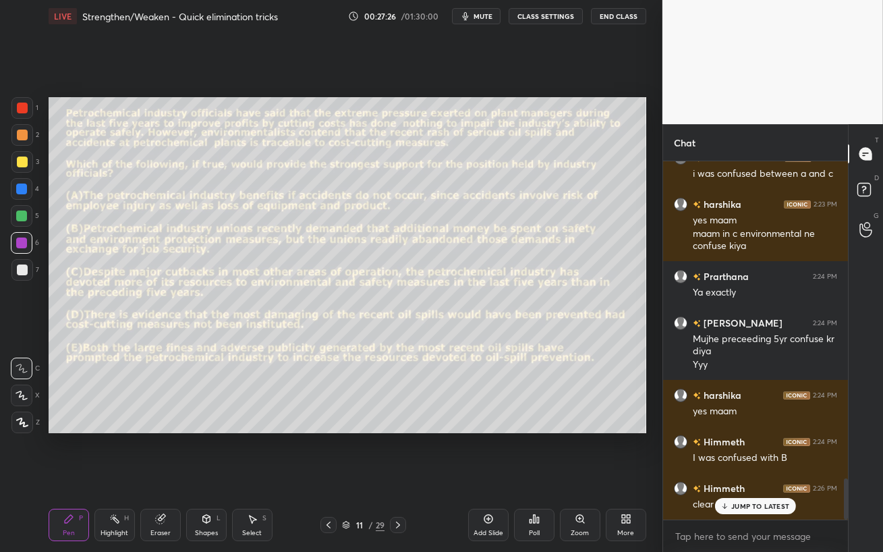
scroll to position [2755, 0]
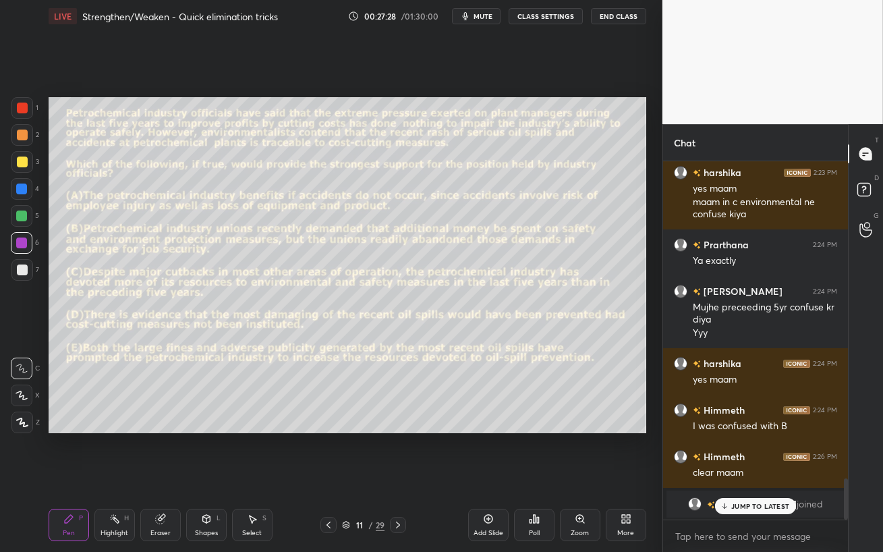
click at [329, 452] on icon at bounding box center [328, 524] width 11 height 11
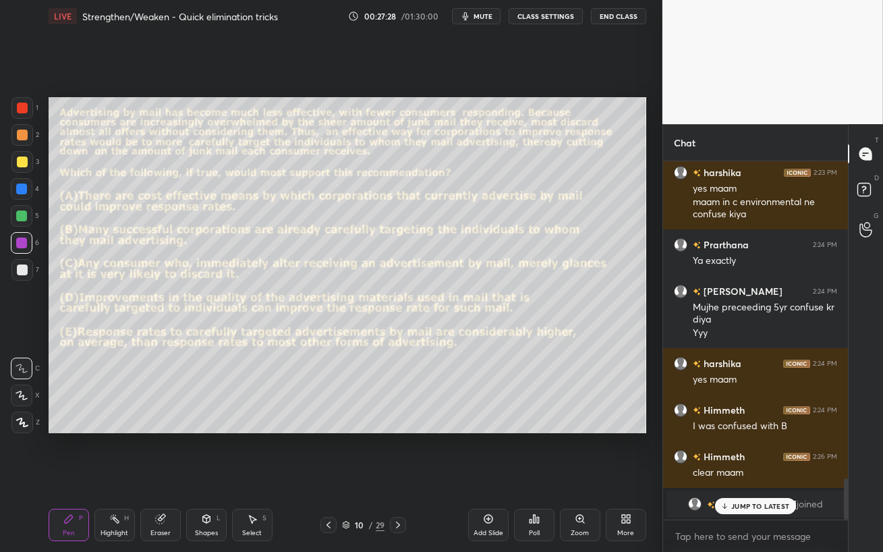
click at [329, 452] on icon at bounding box center [328, 524] width 11 height 11
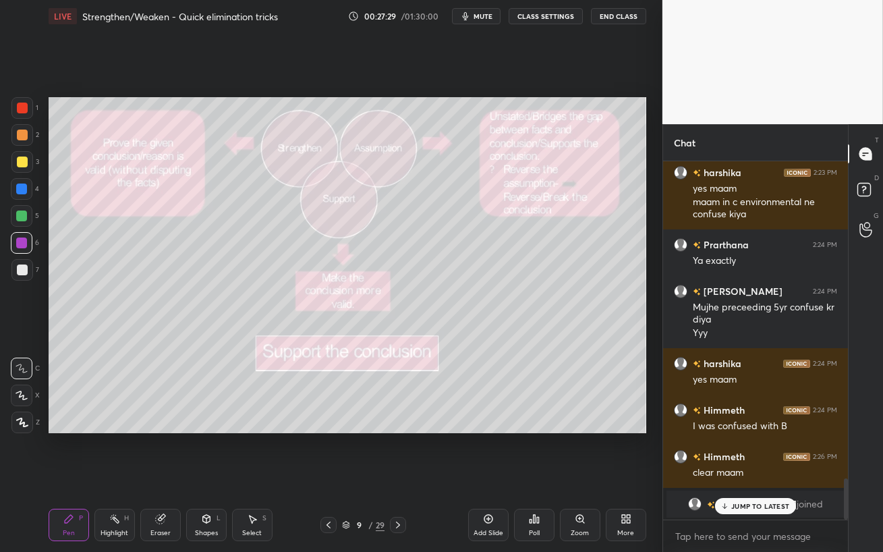
click at [329, 452] on icon at bounding box center [328, 524] width 11 height 11
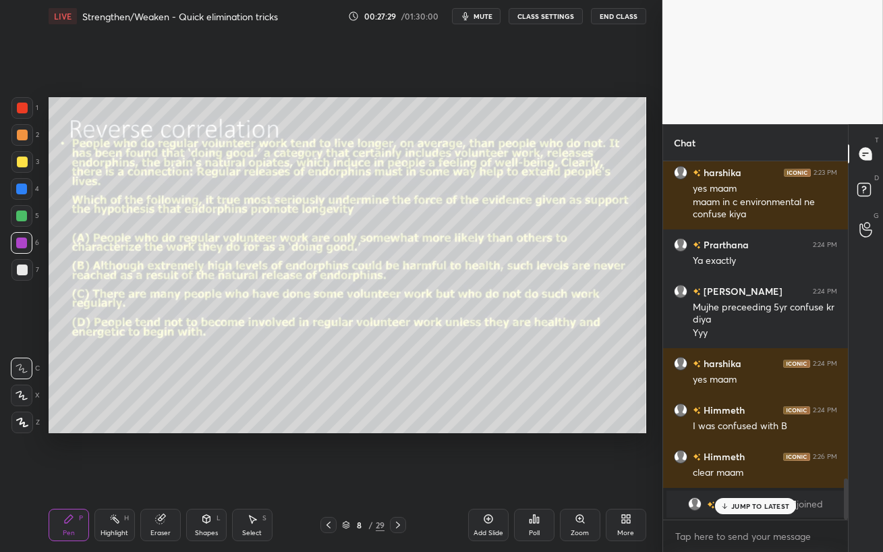
click at [329, 452] on icon at bounding box center [328, 524] width 11 height 11
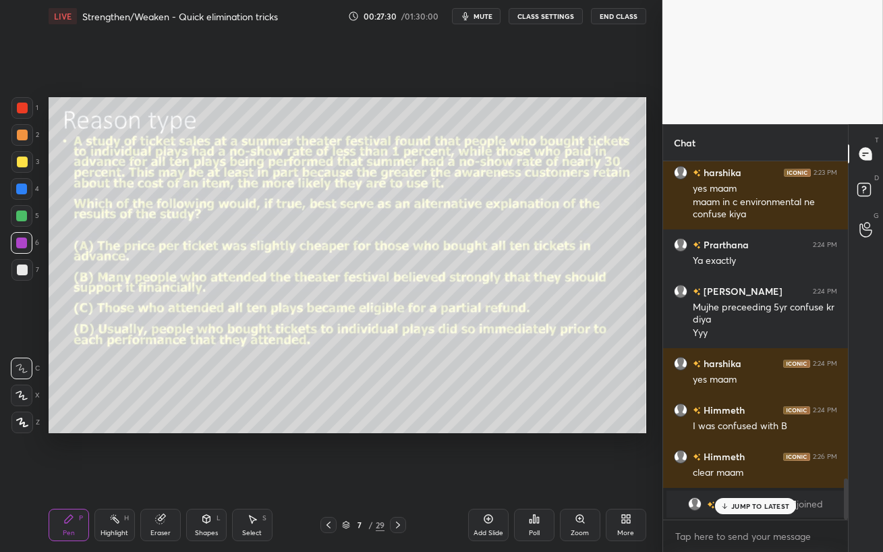
click at [329, 452] on icon at bounding box center [328, 524] width 11 height 11
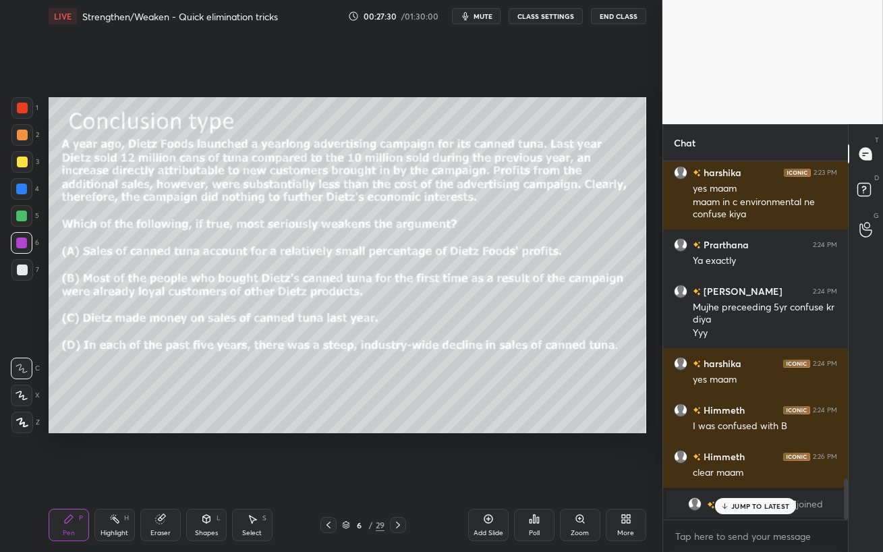
click at [330, 452] on icon at bounding box center [328, 524] width 11 height 11
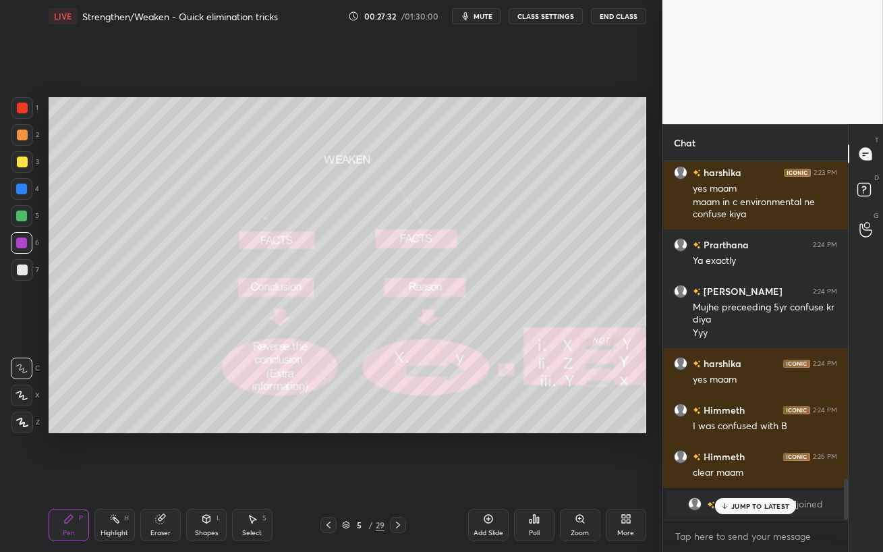
click at [758, 452] on p "JUMP TO LATEST" at bounding box center [760, 506] width 58 height 8
click at [24, 210] on div at bounding box center [21, 215] width 11 height 11
click at [22, 240] on div at bounding box center [21, 242] width 11 height 11
click at [27, 269] on div at bounding box center [22, 269] width 11 height 11
drag, startPoint x: 122, startPoint y: 526, endPoint x: 204, endPoint y: 463, distance: 102.9
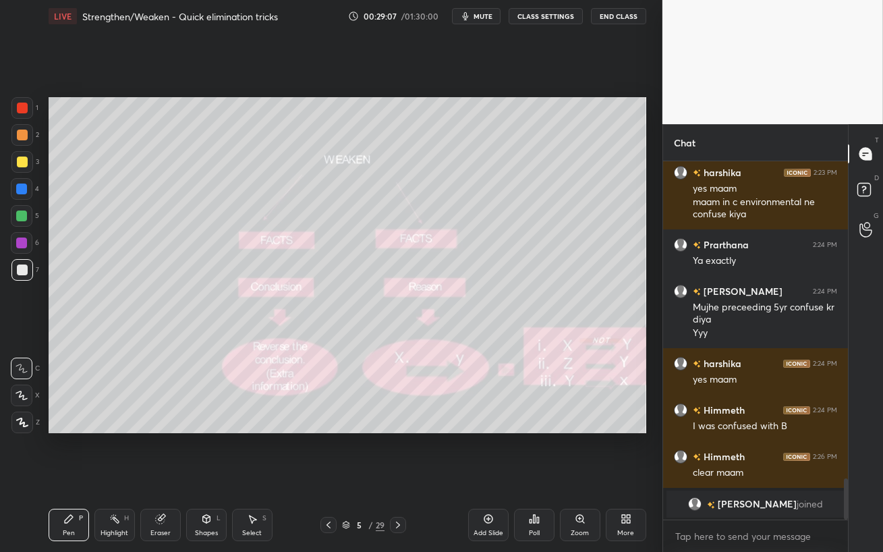
click at [121, 452] on div "Highlight H" at bounding box center [114, 524] width 40 height 32
click at [162, 452] on icon at bounding box center [160, 519] width 9 height 9
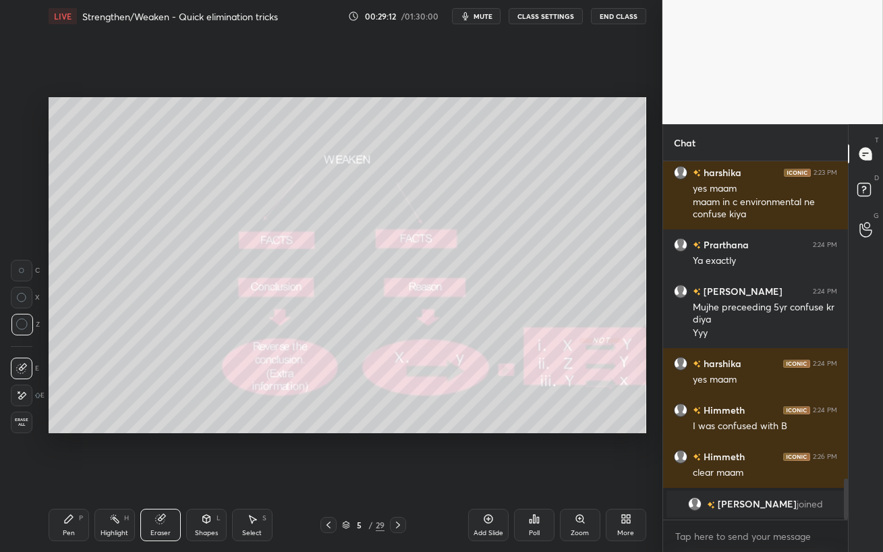
click at [65, 452] on icon at bounding box center [68, 518] width 11 height 11
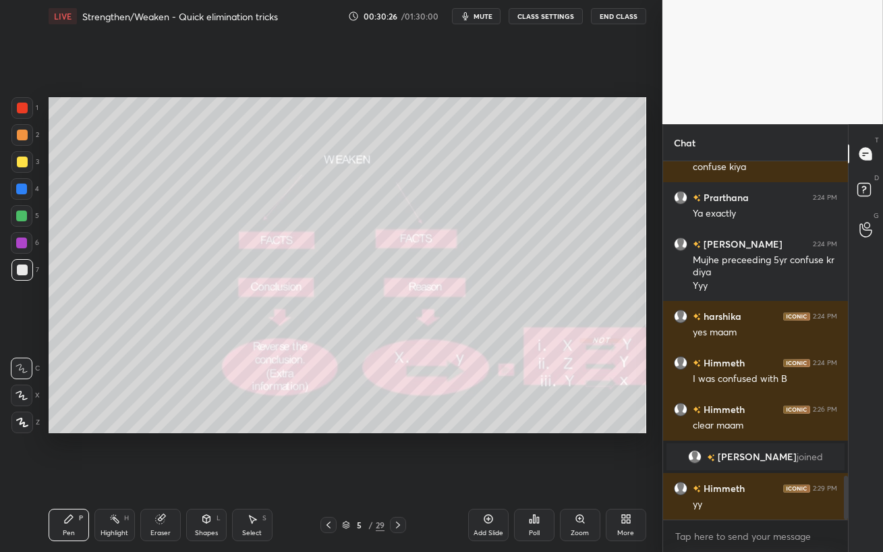
scroll to position [2605, 0]
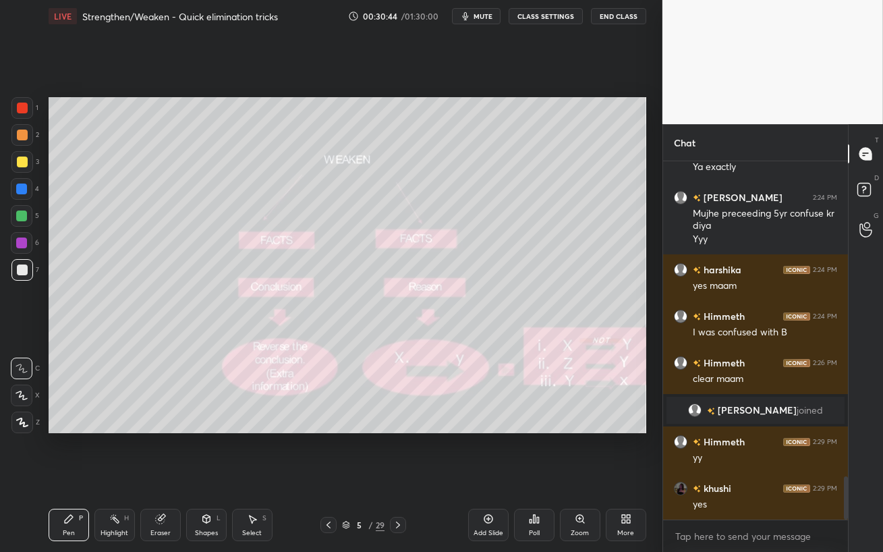
click at [25, 239] on div at bounding box center [21, 242] width 11 height 11
click at [28, 210] on div at bounding box center [22, 216] width 22 height 22
drag, startPoint x: 13, startPoint y: 185, endPoint x: 23, endPoint y: 191, distance: 11.2
click at [12, 185] on div at bounding box center [22, 189] width 22 height 22
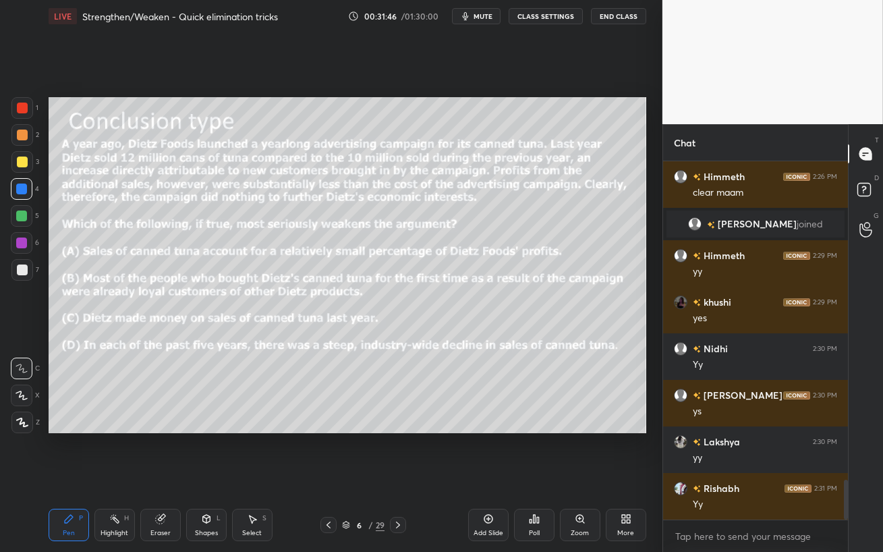
scroll to position [2838, 0]
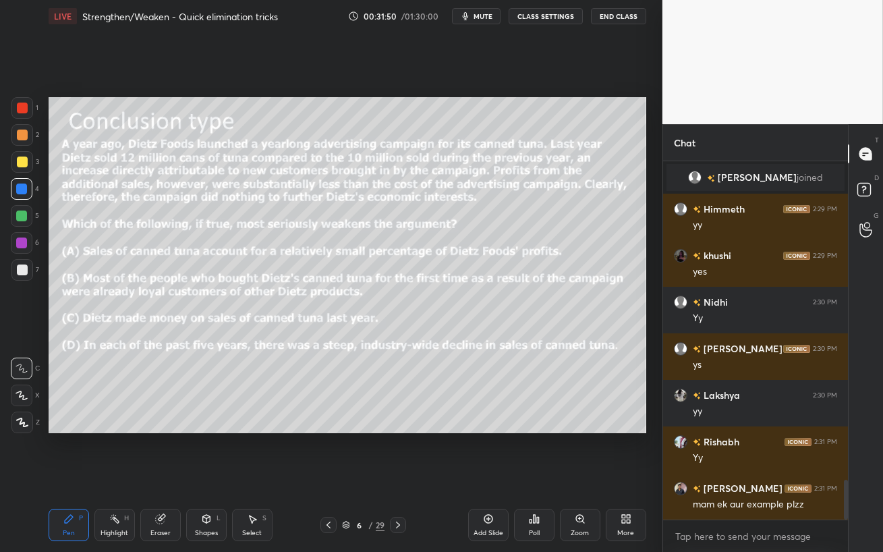
click at [395, 452] on icon at bounding box center [397, 524] width 11 height 11
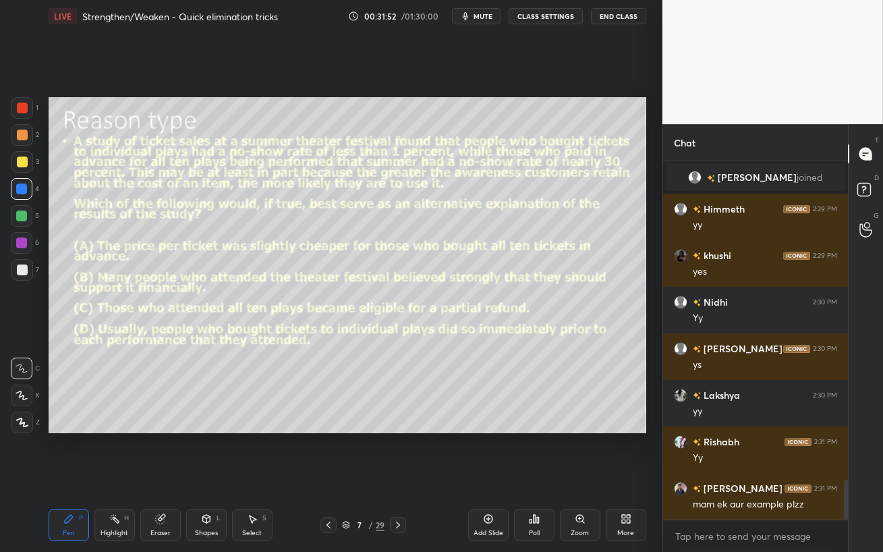
click at [402, 452] on icon at bounding box center [397, 524] width 11 height 11
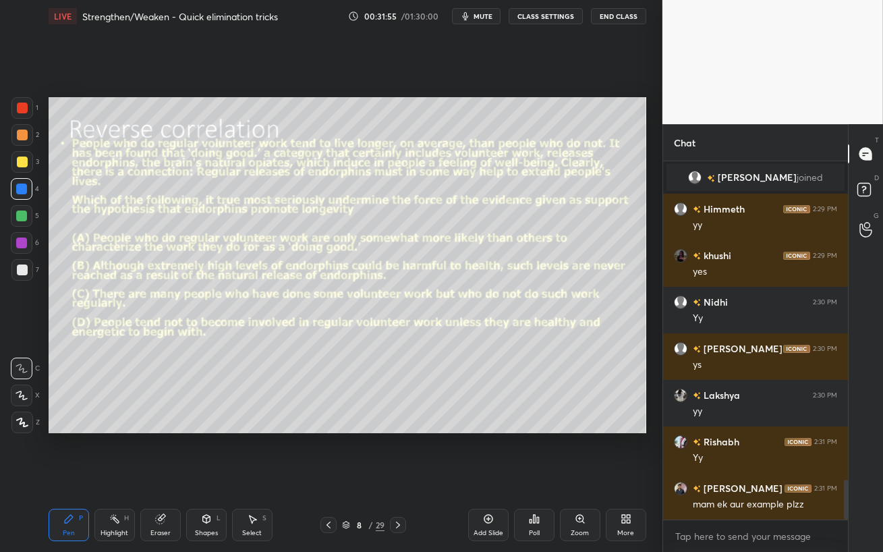
click at [329, 452] on icon at bounding box center [328, 524] width 11 height 11
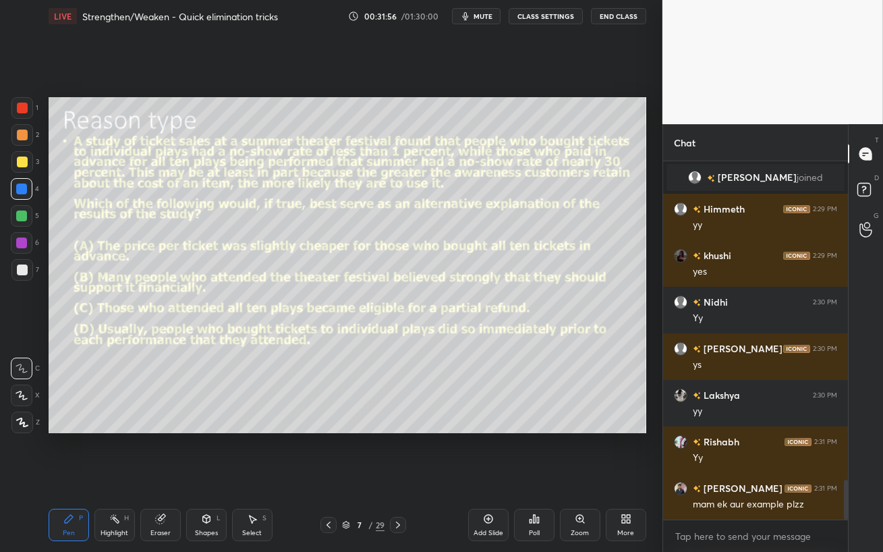
click at [329, 452] on icon at bounding box center [328, 524] width 11 height 11
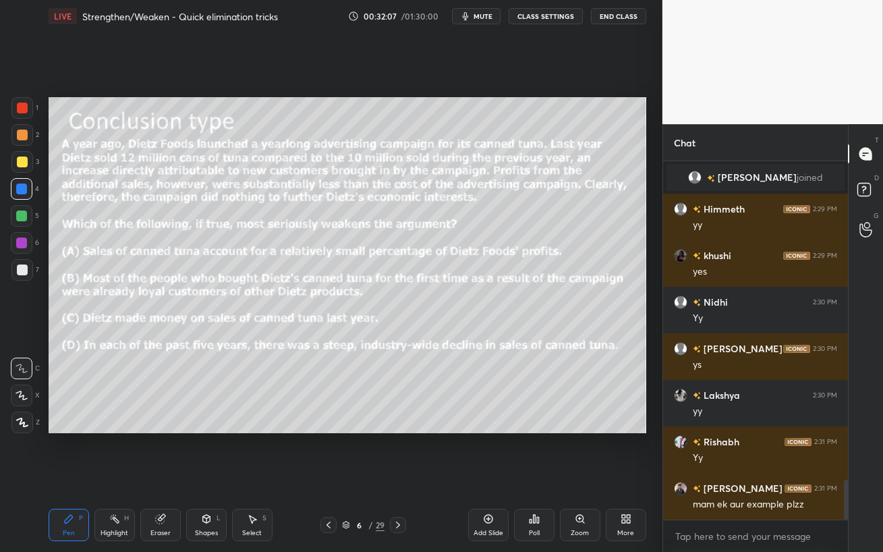
click at [20, 248] on div at bounding box center [22, 243] width 22 height 22
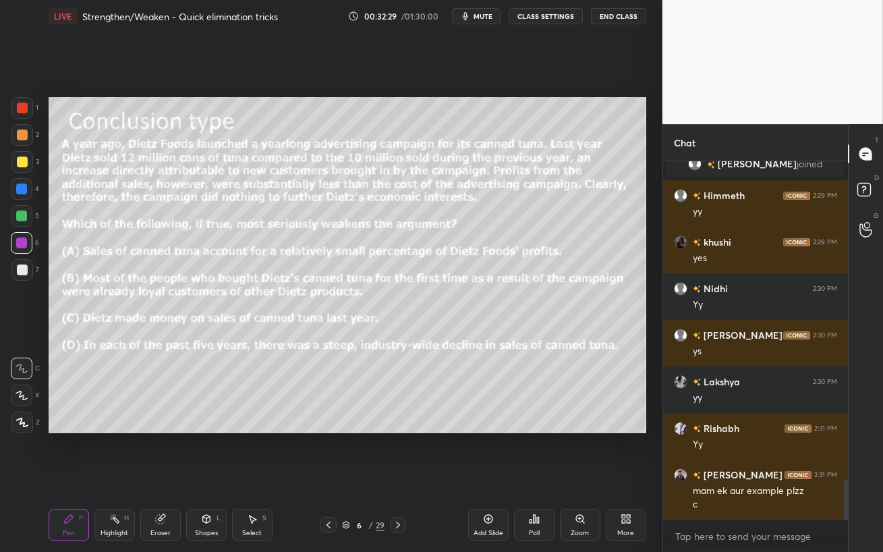
click at [24, 274] on div at bounding box center [22, 269] width 11 height 11
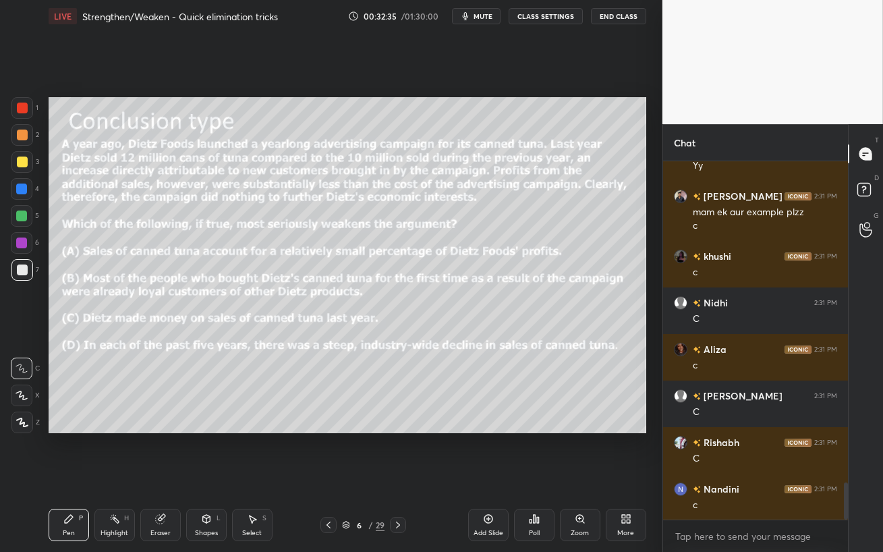
scroll to position [3176, 0]
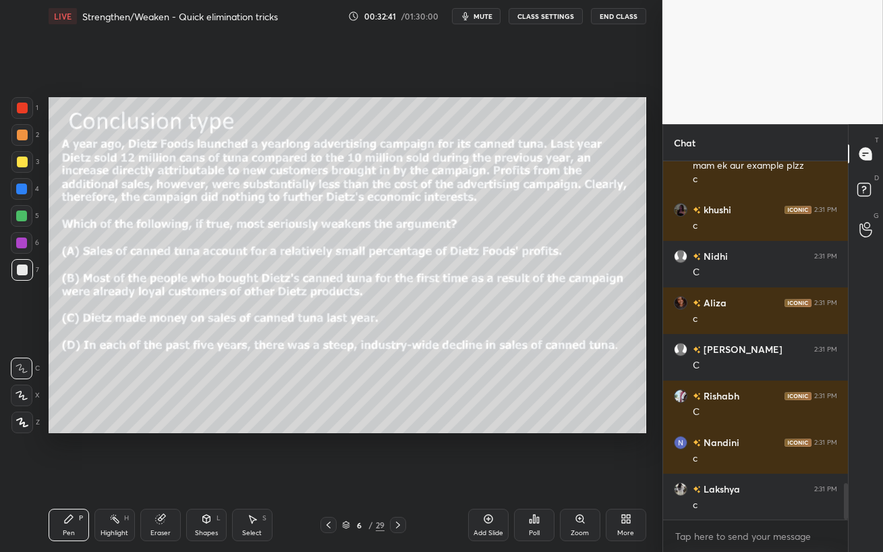
click at [24, 189] on div at bounding box center [21, 188] width 11 height 11
click at [155, 452] on icon at bounding box center [160, 518] width 11 height 11
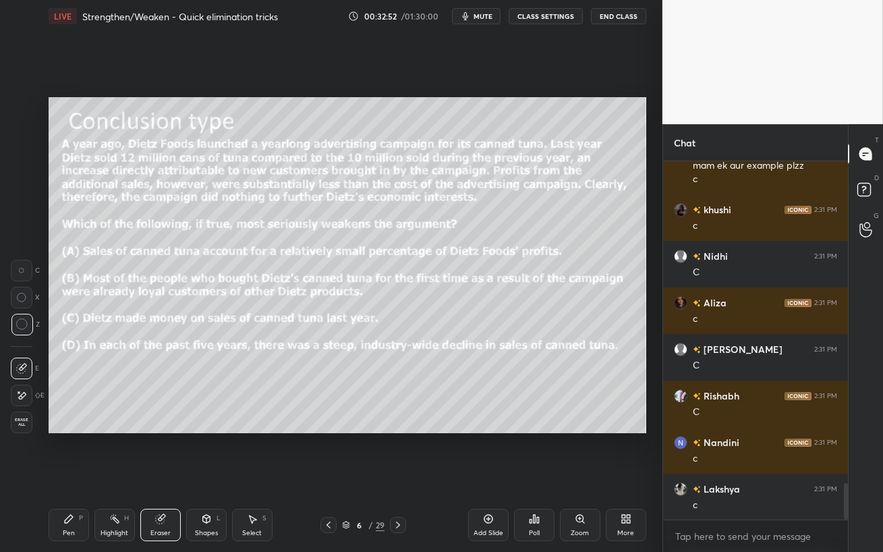
click at [483, 21] on button "mute" at bounding box center [476, 16] width 49 height 16
click at [479, 16] on span "unmute" at bounding box center [481, 15] width 29 height 9
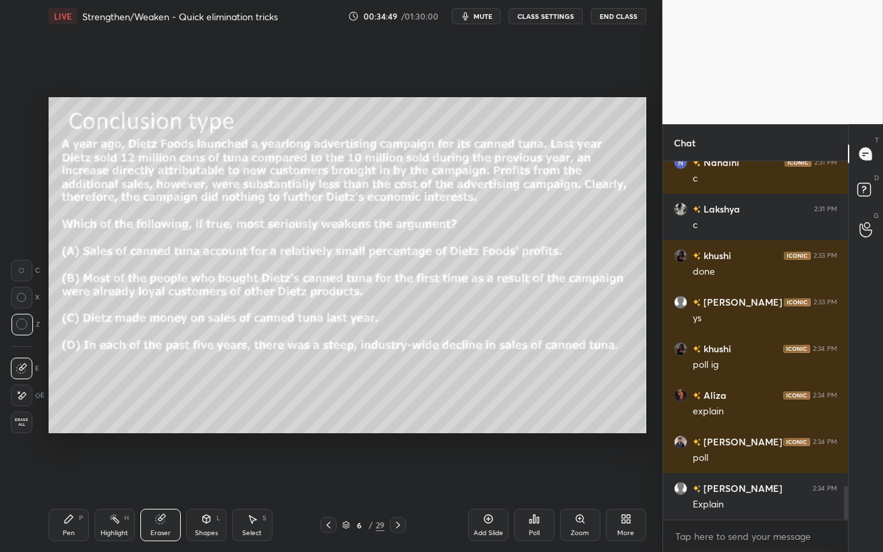
scroll to position [3503, 0]
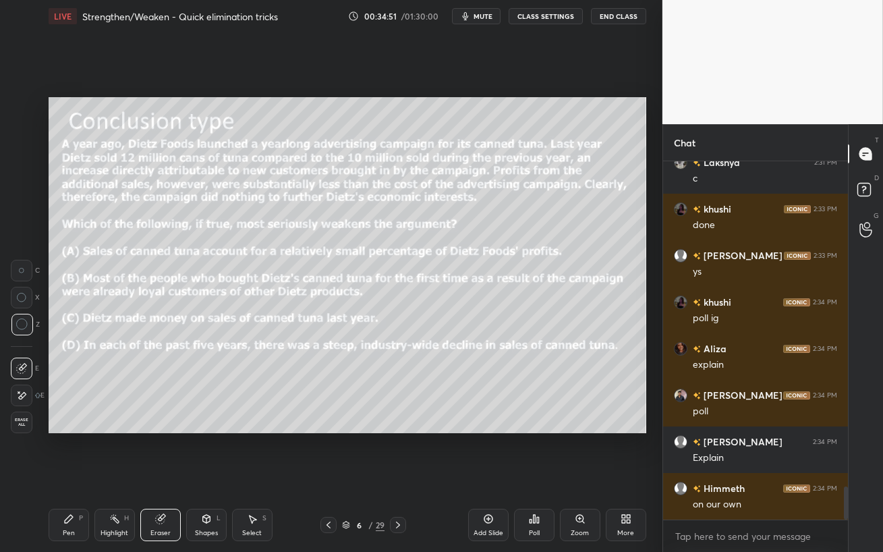
click at [73, 452] on div "Pen P" at bounding box center [69, 524] width 40 height 32
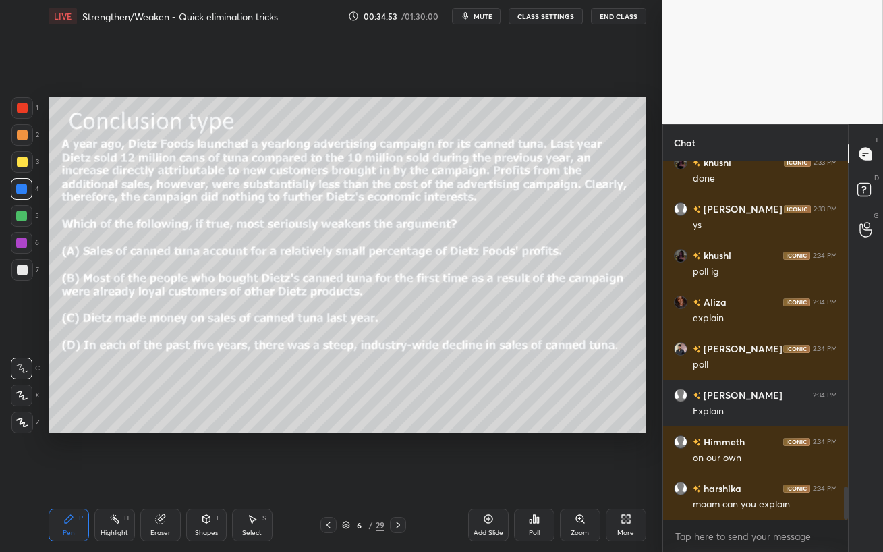
click at [19, 248] on div at bounding box center [22, 243] width 22 height 22
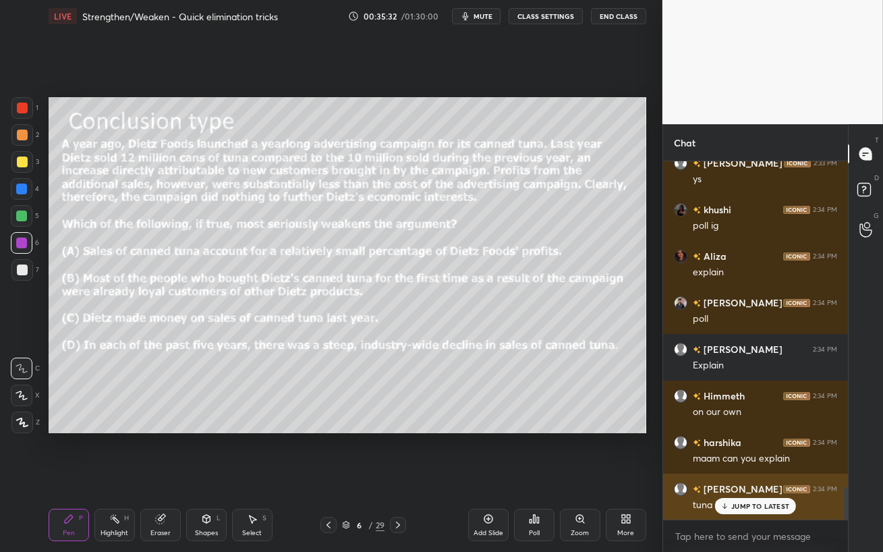
click at [738, 452] on p "JUMP TO LATEST" at bounding box center [760, 506] width 58 height 8
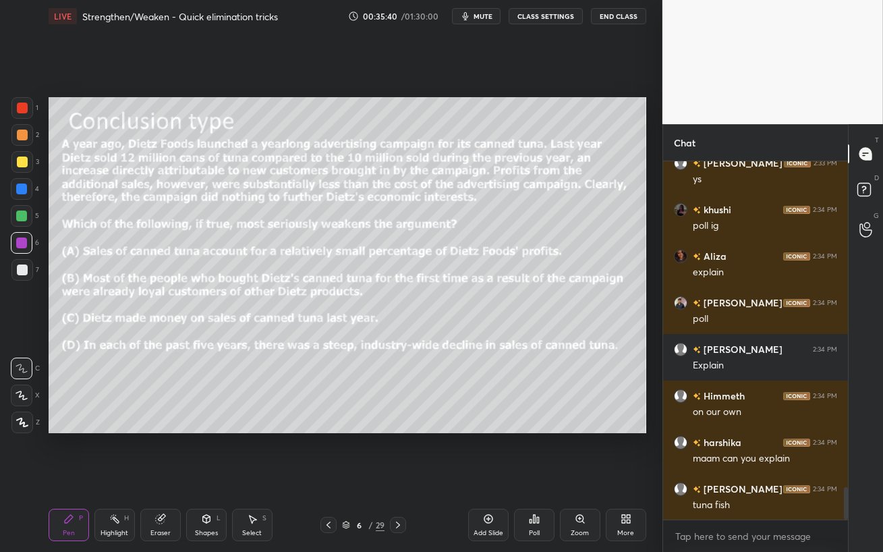
click at [19, 189] on div at bounding box center [21, 188] width 11 height 11
click at [22, 398] on icon at bounding box center [22, 394] width 12 height 9
drag, startPoint x: 163, startPoint y: 539, endPoint x: 174, endPoint y: 492, distance: 47.8
click at [162, 452] on div "Eraser" at bounding box center [160, 524] width 40 height 32
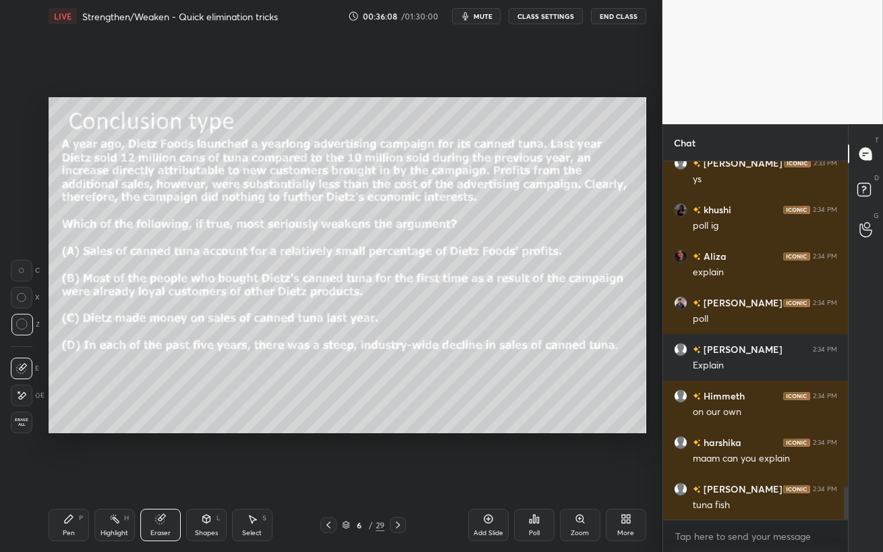
click at [78, 452] on div "Pen P" at bounding box center [69, 524] width 40 height 32
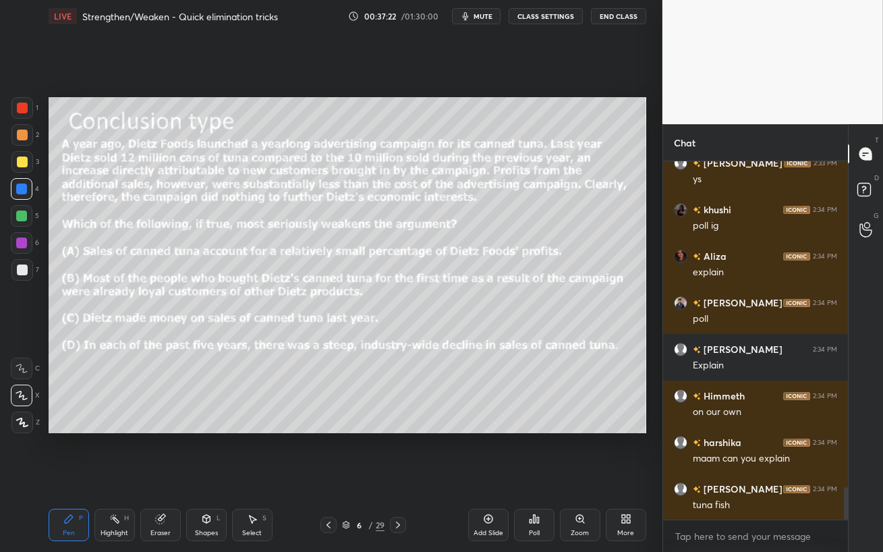
drag, startPoint x: 18, startPoint y: 239, endPoint x: 46, endPoint y: 241, distance: 27.7
click at [17, 239] on div at bounding box center [21, 242] width 11 height 11
drag, startPoint x: 26, startPoint y: 272, endPoint x: 36, endPoint y: 266, distance: 11.8
click at [24, 272] on div at bounding box center [22, 269] width 11 height 11
drag, startPoint x: 20, startPoint y: 158, endPoint x: 47, endPoint y: 170, distance: 29.9
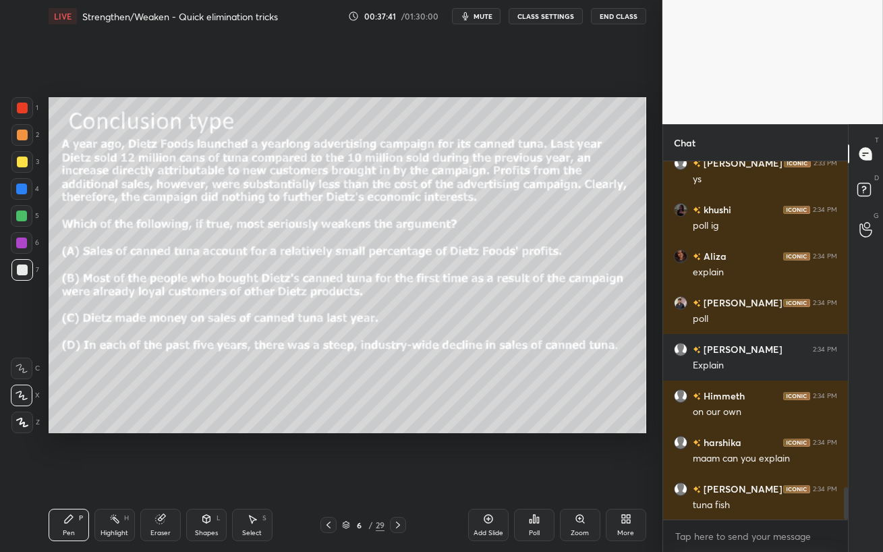
click at [19, 159] on div at bounding box center [22, 161] width 11 height 11
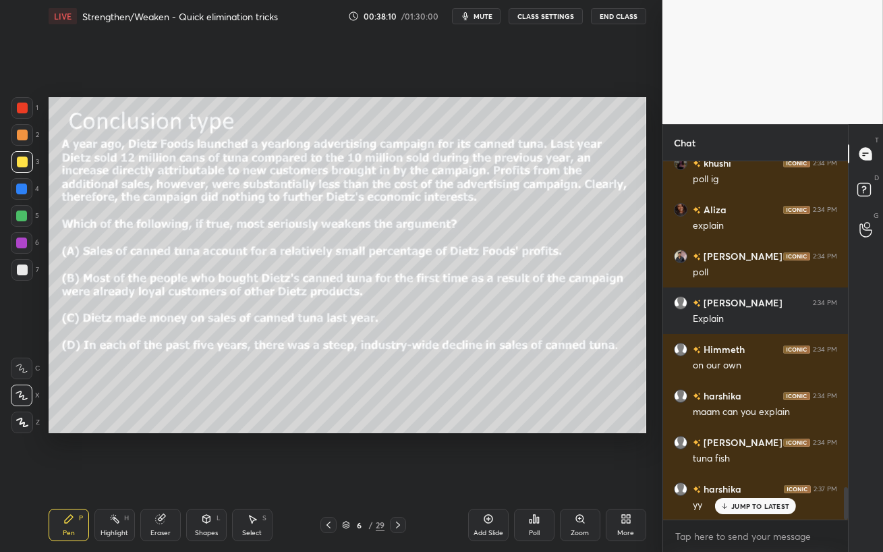
drag, startPoint x: 744, startPoint y: 506, endPoint x: 723, endPoint y: 505, distance: 20.9
click at [744, 452] on p "JUMP TO LATEST" at bounding box center [760, 506] width 58 height 8
click at [479, 16] on span "mute" at bounding box center [482, 15] width 19 height 9
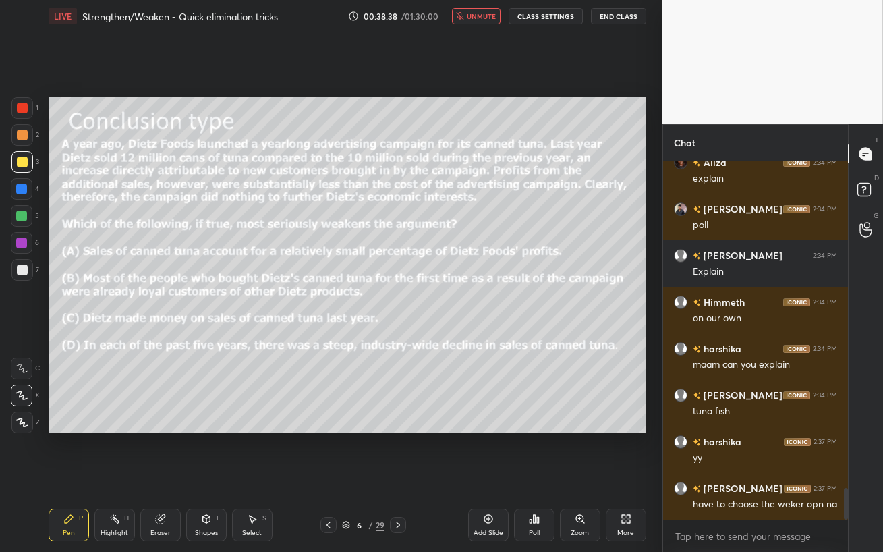
click at [480, 17] on span "unmute" at bounding box center [481, 15] width 29 height 9
click at [486, 19] on span "mute" at bounding box center [482, 15] width 19 height 9
click at [475, 16] on span "unmute" at bounding box center [481, 15] width 29 height 9
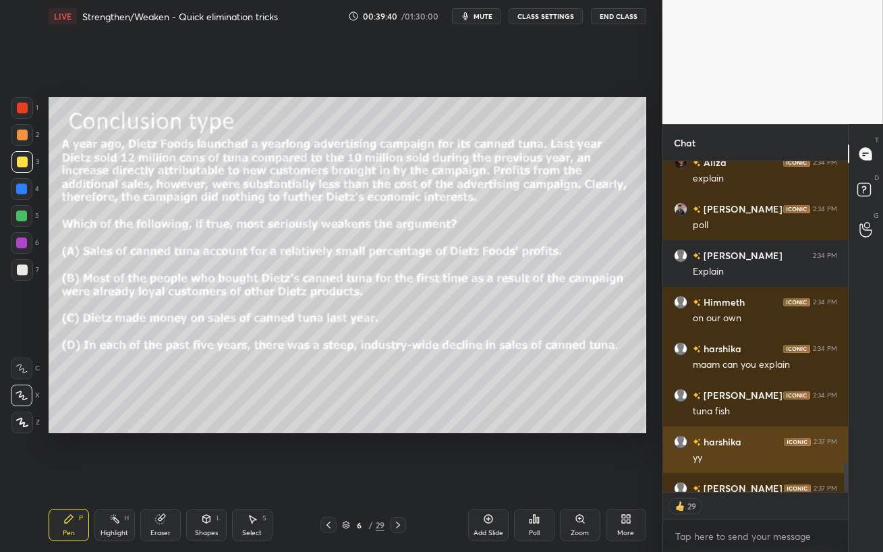
scroll to position [3716, 0]
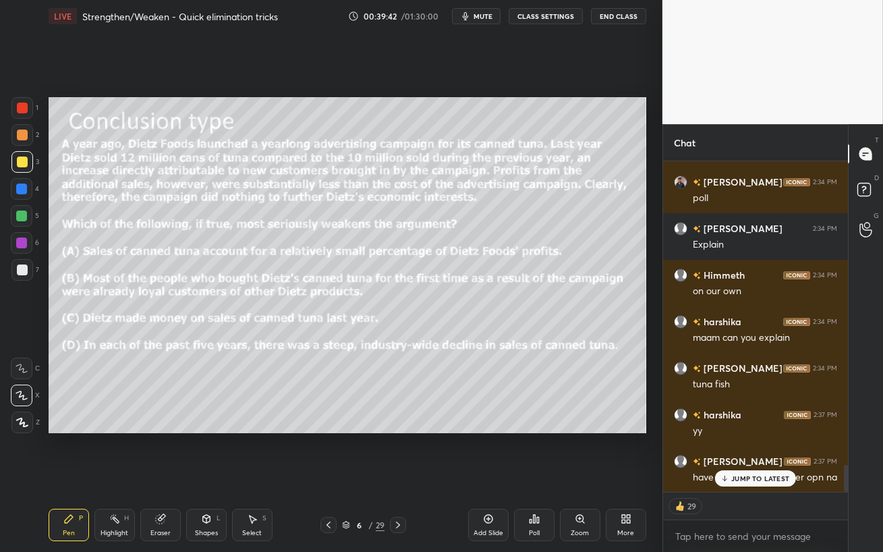
click at [744, 452] on p "JUMP TO LATEST" at bounding box center [760, 478] width 58 height 8
click at [164, 452] on div "Eraser" at bounding box center [160, 524] width 40 height 32
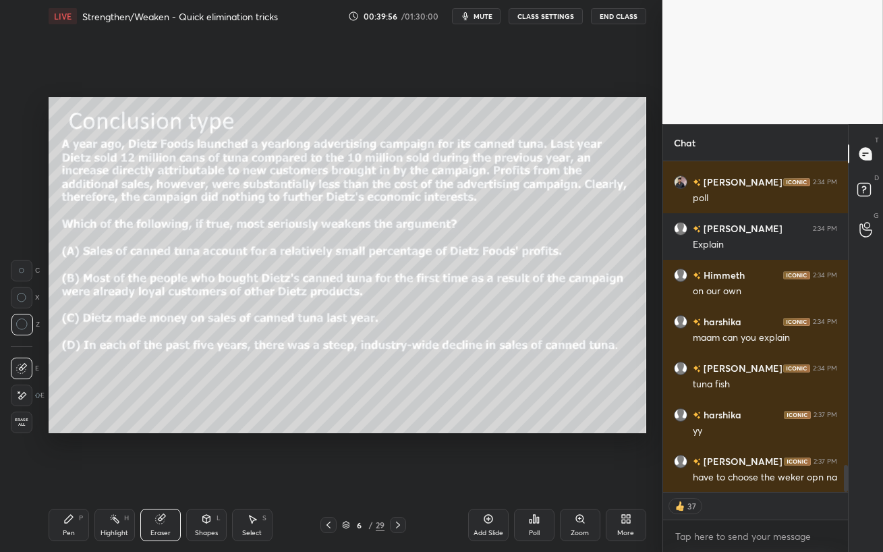
click at [514, 452] on div "Setting up your live class Poll for secs No correct answer Start poll" at bounding box center [347, 264] width 608 height 465
click at [533, 452] on icon at bounding box center [534, 519] width 2 height 8
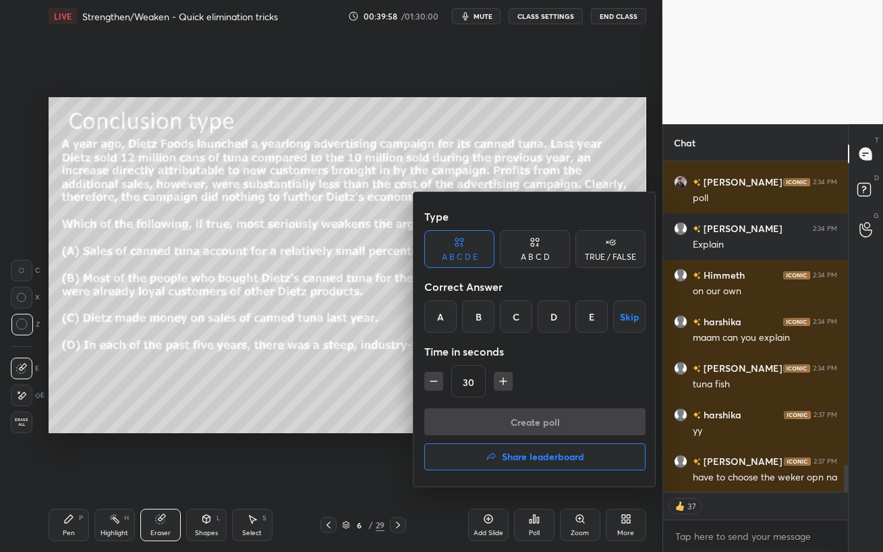
click at [531, 254] on div "A B C D" at bounding box center [535, 257] width 29 height 8
click at [585, 322] on div "D" at bounding box center [580, 316] width 40 height 32
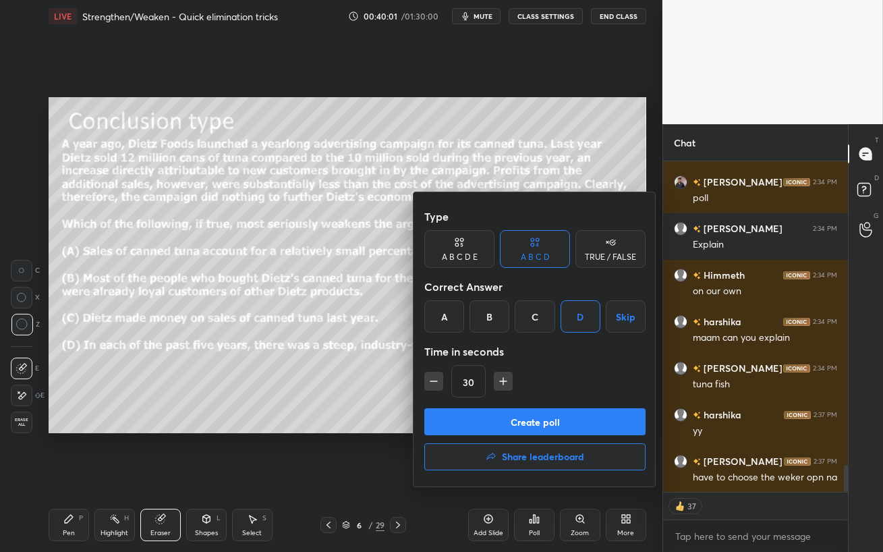
click at [503, 421] on button "Create poll" at bounding box center [534, 421] width 221 height 27
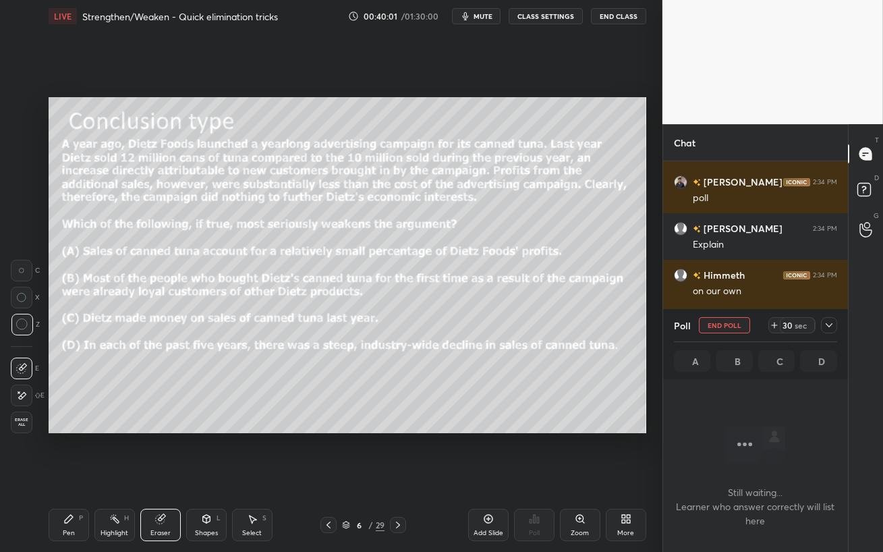
scroll to position [4, 4]
click at [492, 16] on span "mute" at bounding box center [482, 15] width 19 height 9
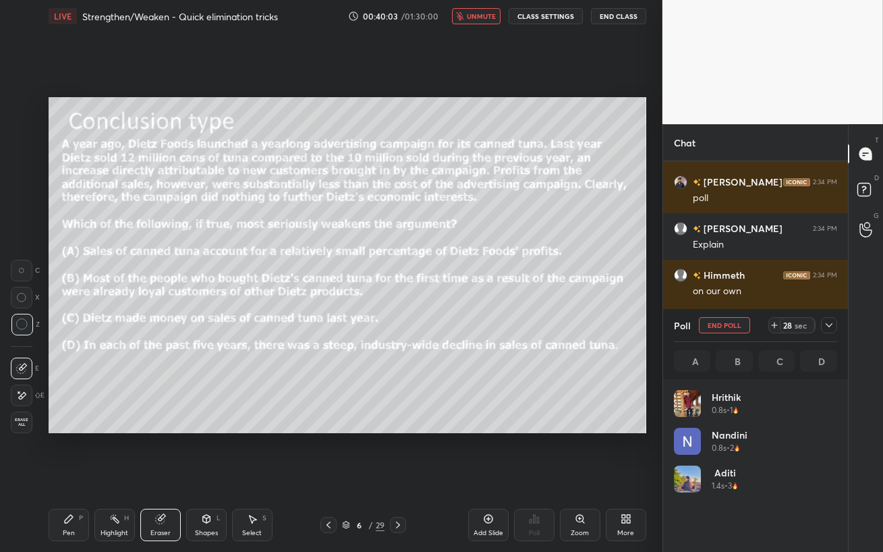
scroll to position [284, 181]
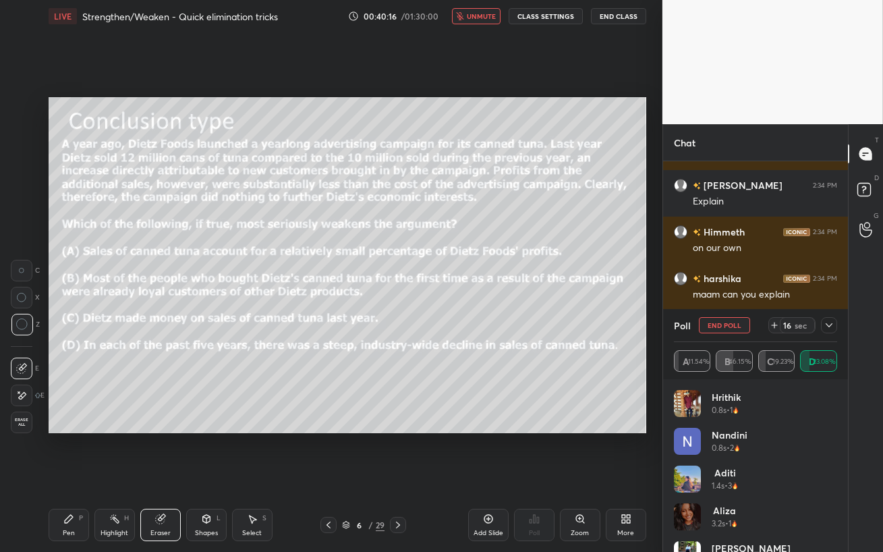
click at [475, 16] on span "unmute" at bounding box center [481, 15] width 29 height 9
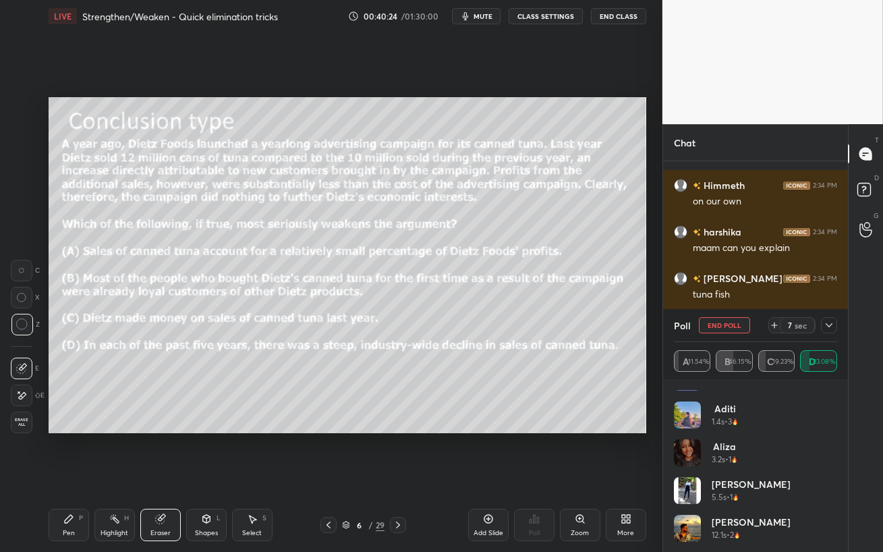
scroll to position [3851, 0]
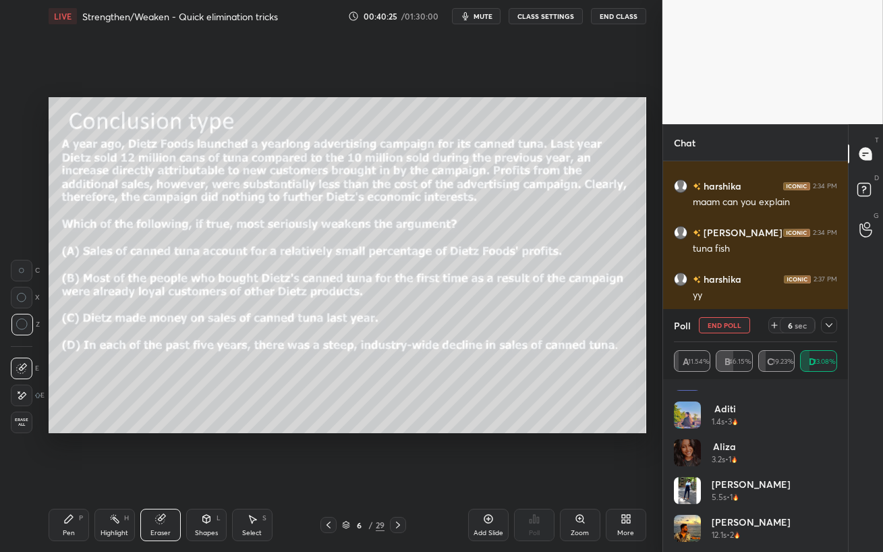
click at [827, 326] on icon at bounding box center [828, 325] width 11 height 11
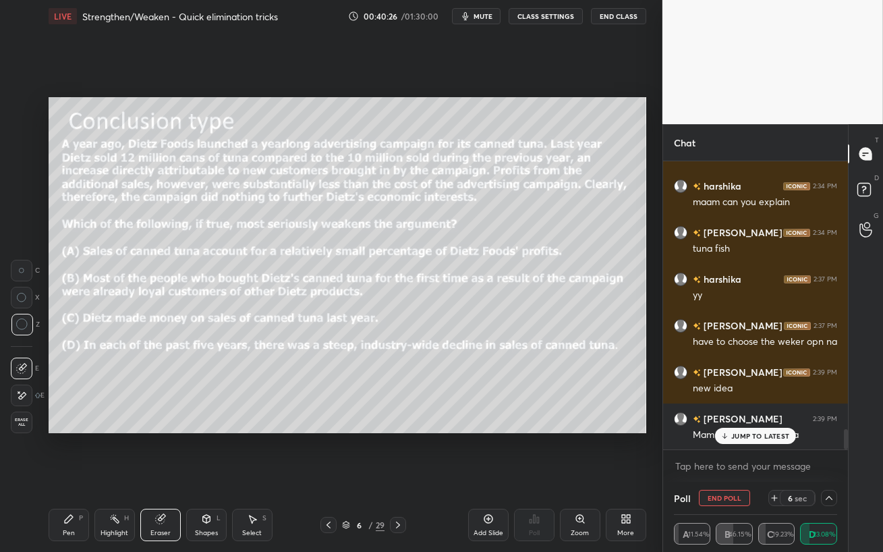
scroll to position [0, 0]
click at [750, 436] on p "JUMP TO LATEST" at bounding box center [760, 436] width 58 height 8
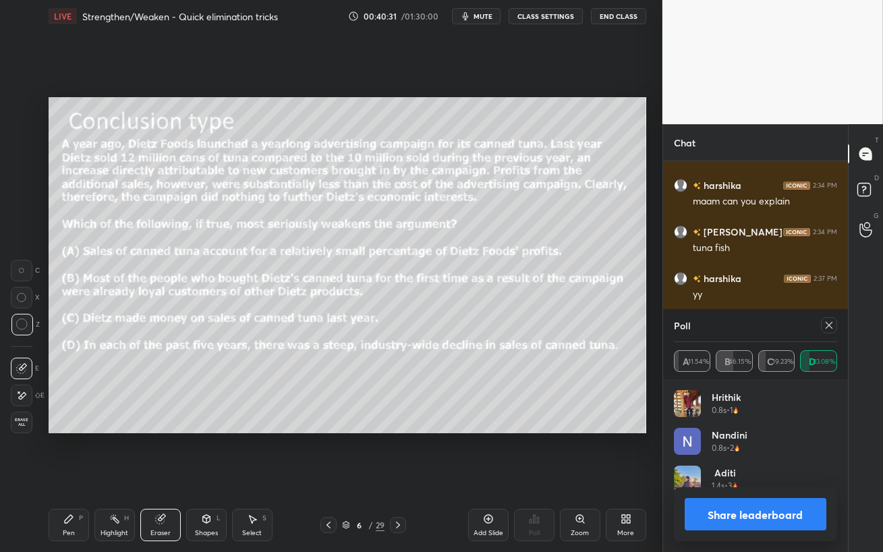
scroll to position [158, 159]
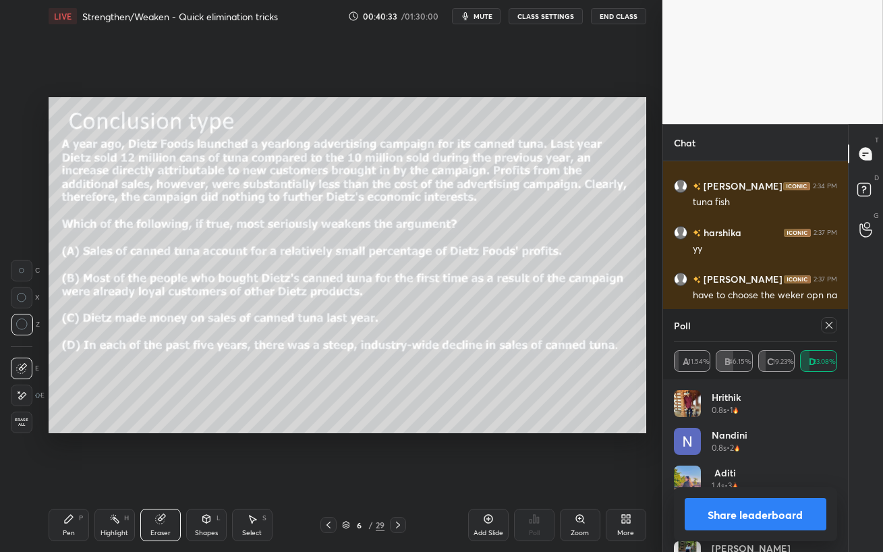
click at [826, 325] on icon at bounding box center [828, 325] width 11 height 11
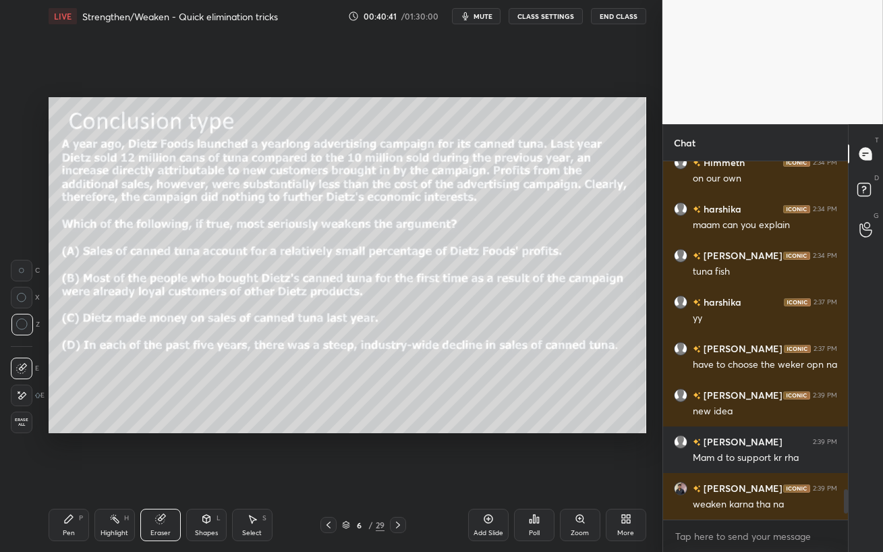
click at [72, 452] on div "Pen P" at bounding box center [69, 524] width 40 height 32
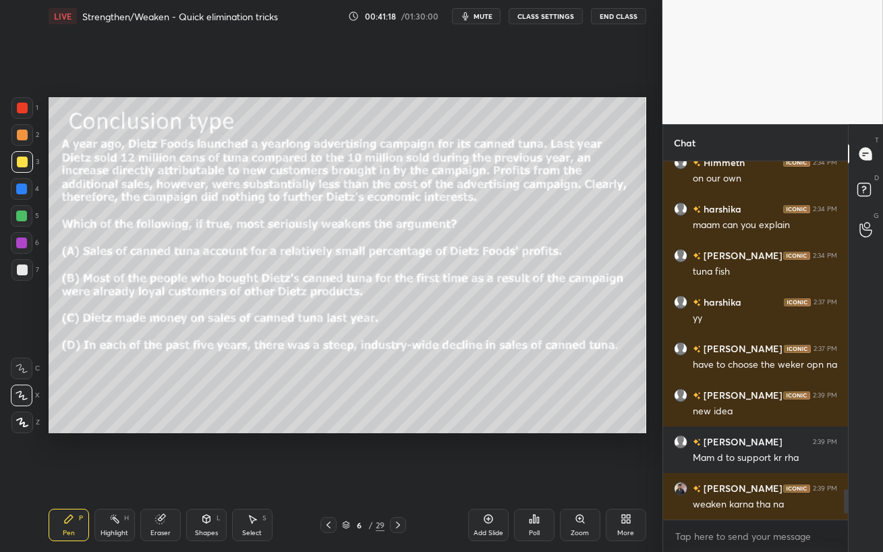
drag, startPoint x: 20, startPoint y: 241, endPoint x: 28, endPoint y: 242, distance: 7.5
click at [19, 241] on div at bounding box center [21, 242] width 11 height 11
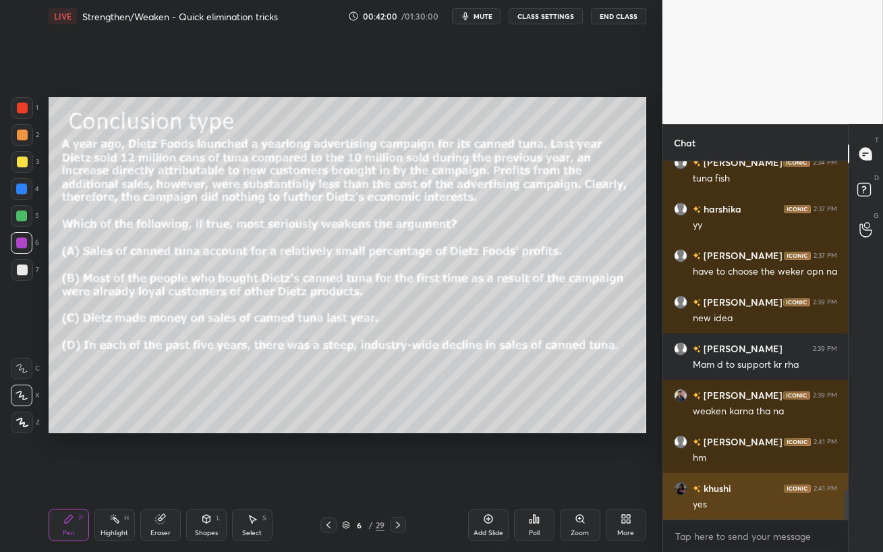
scroll to position [3968, 0]
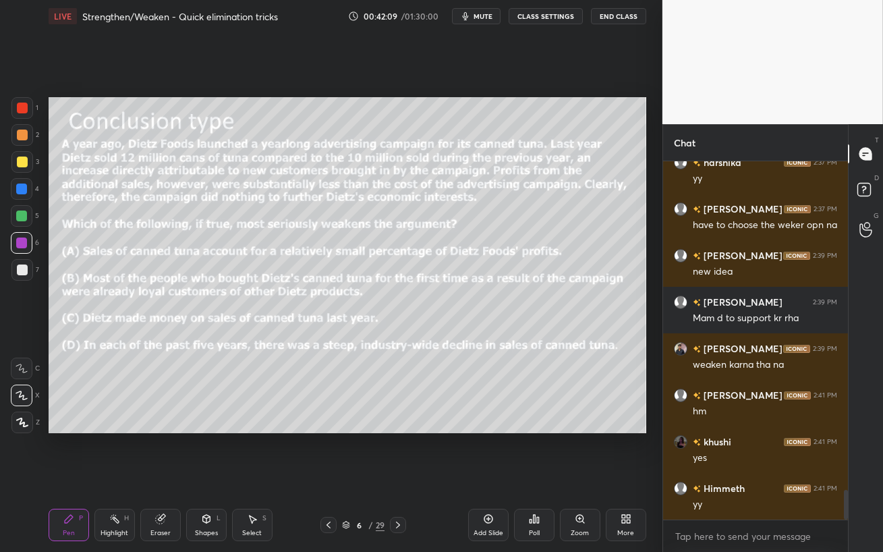
click at [21, 214] on div at bounding box center [21, 215] width 11 height 11
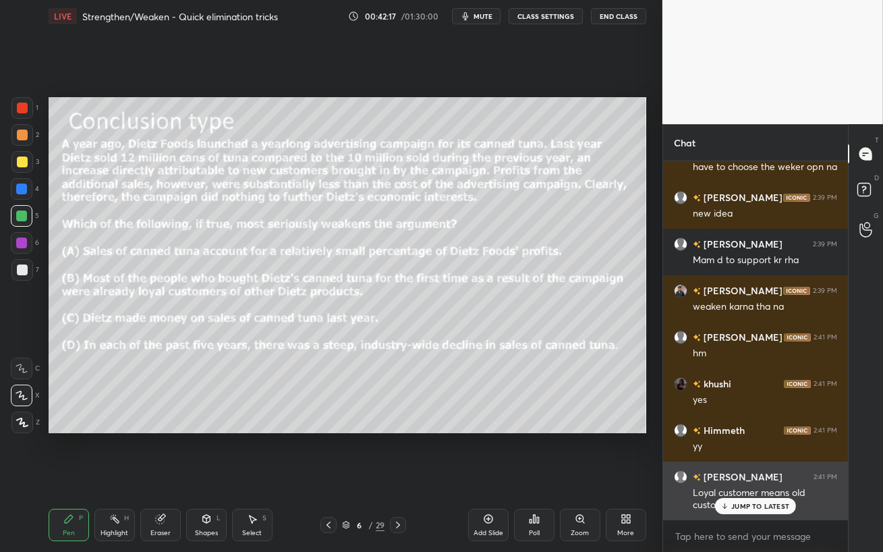
click at [760, 452] on p "JUMP TO LATEST" at bounding box center [760, 506] width 58 height 8
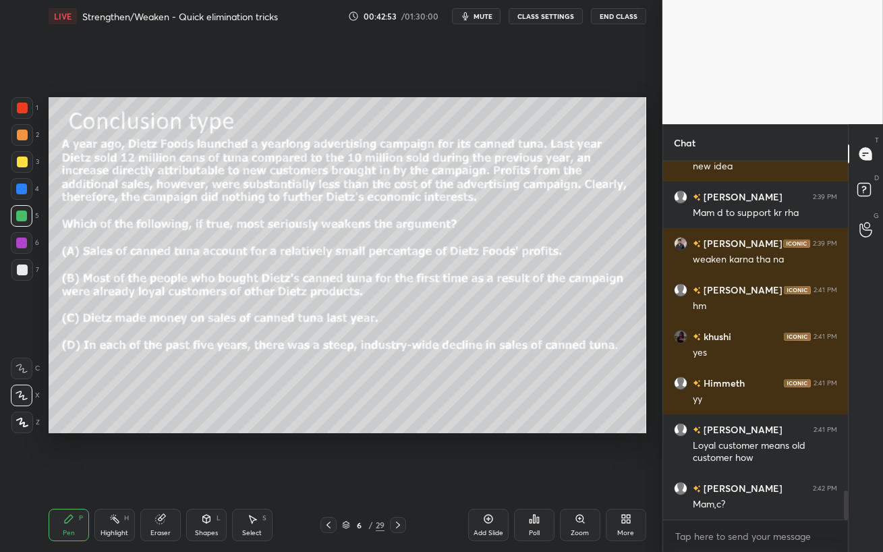
scroll to position [4120, 0]
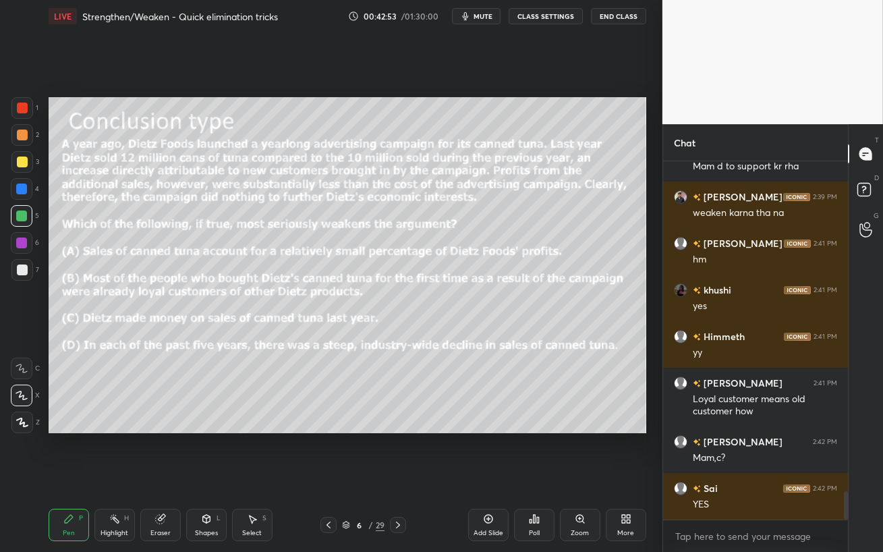
click at [23, 134] on div at bounding box center [22, 134] width 11 height 11
click at [26, 112] on div at bounding box center [22, 108] width 22 height 22
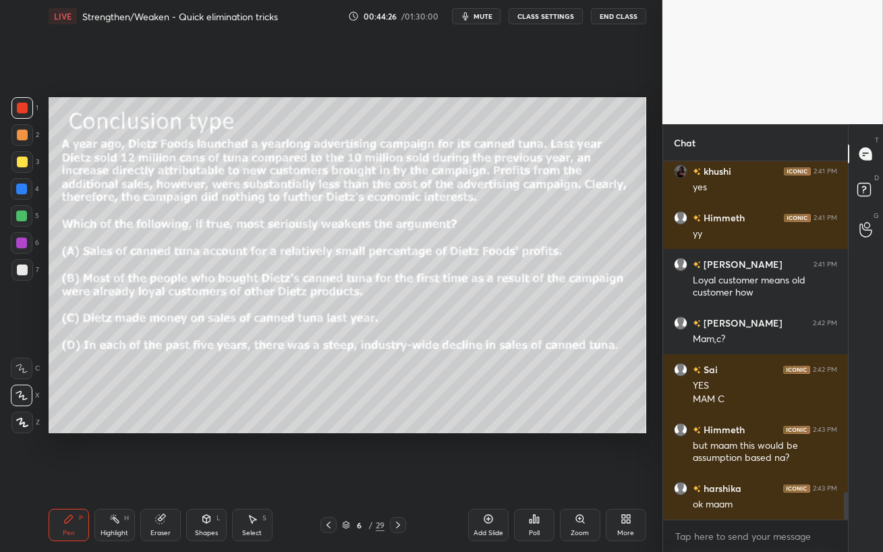
scroll to position [4285, 0]
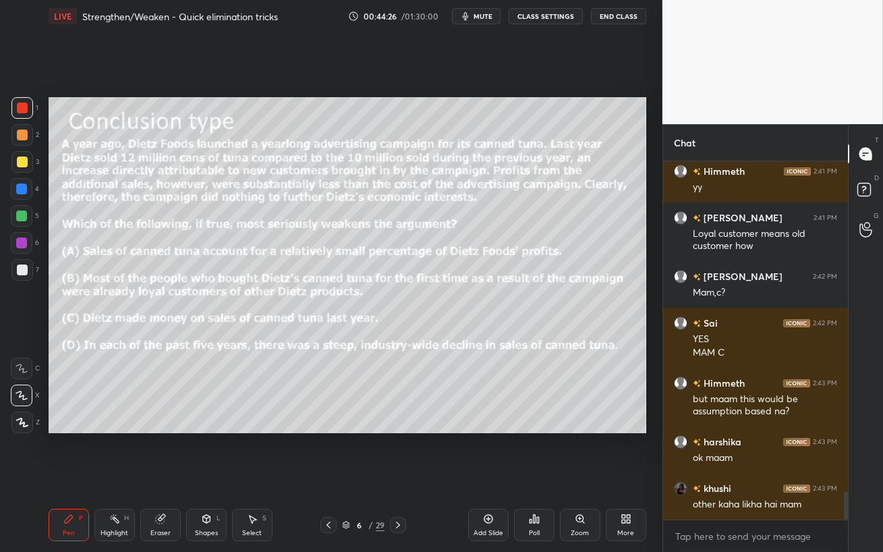
click at [324, 452] on icon at bounding box center [328, 524] width 11 height 11
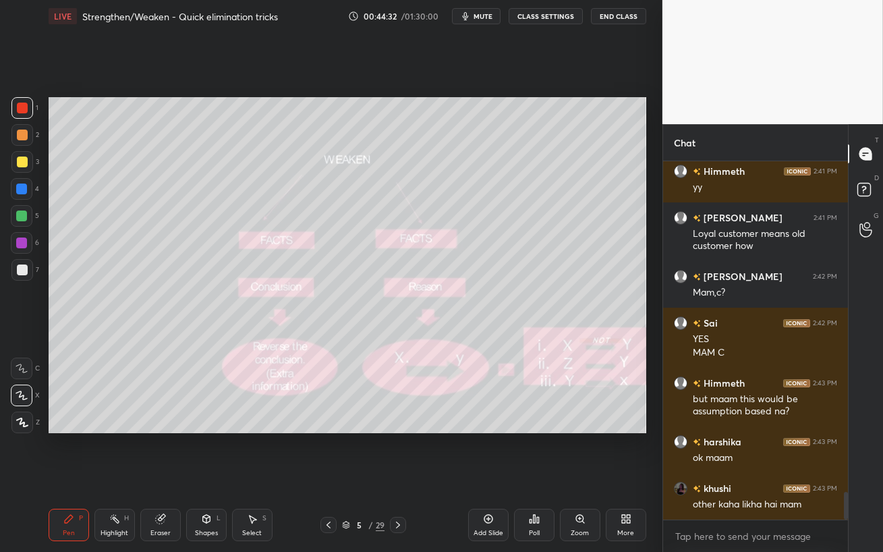
drag, startPoint x: 14, startPoint y: 277, endPoint x: 28, endPoint y: 282, distance: 14.3
click at [18, 278] on div at bounding box center [22, 270] width 22 height 22
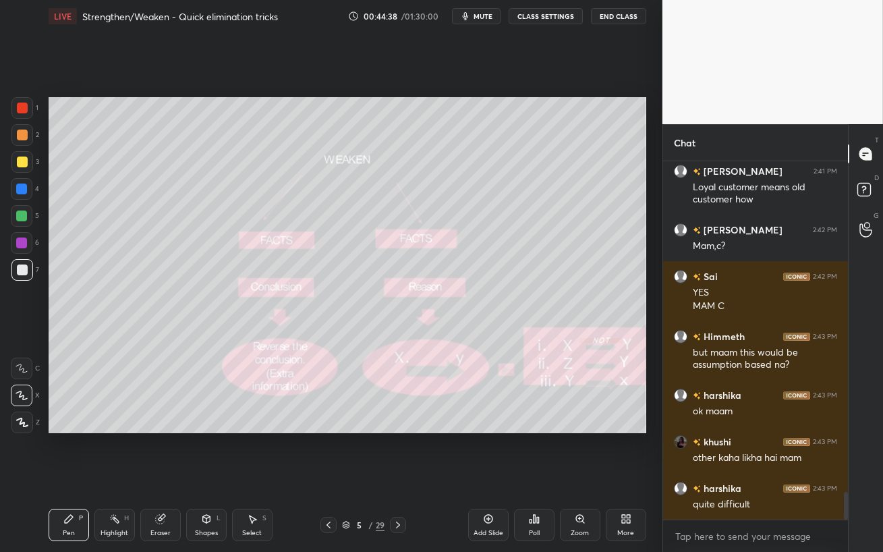
click at [400, 452] on icon at bounding box center [397, 524] width 11 height 11
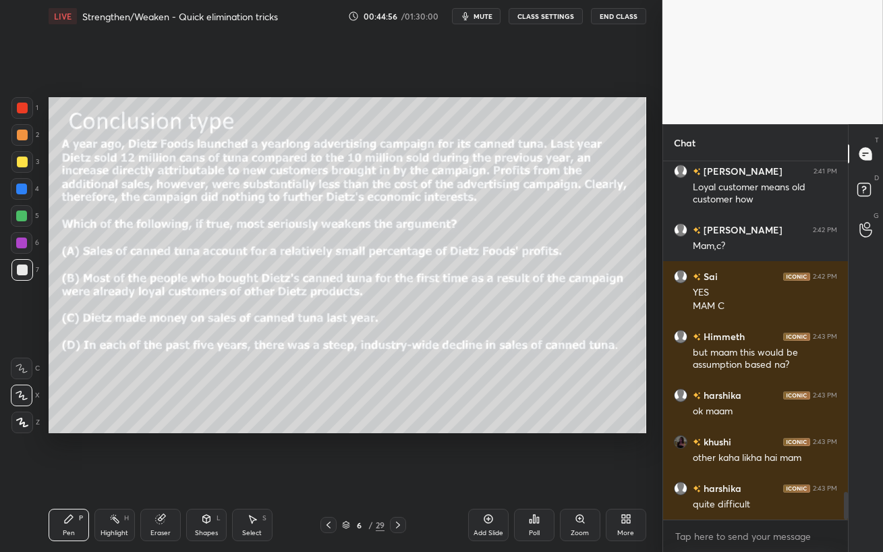
click at [20, 190] on div at bounding box center [21, 188] width 11 height 11
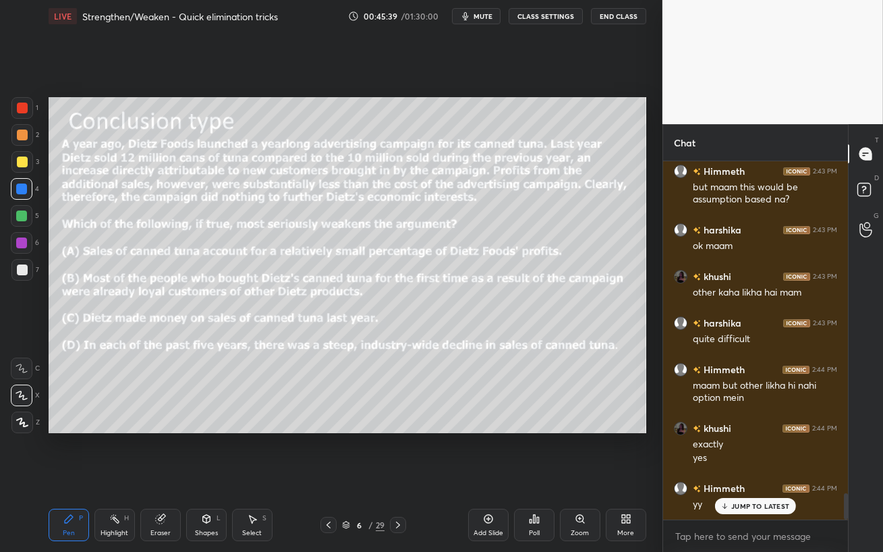
scroll to position [4542, 0]
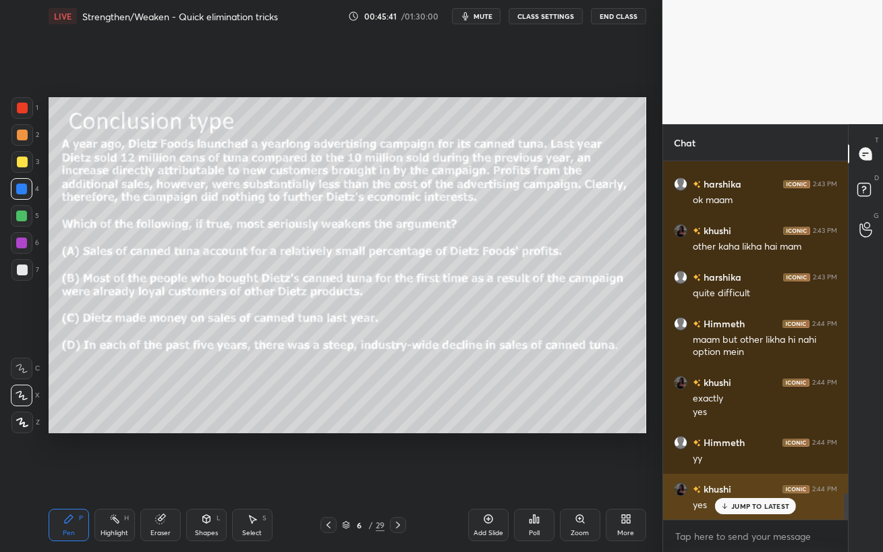
click at [742, 452] on p "JUMP TO LATEST" at bounding box center [760, 506] width 58 height 8
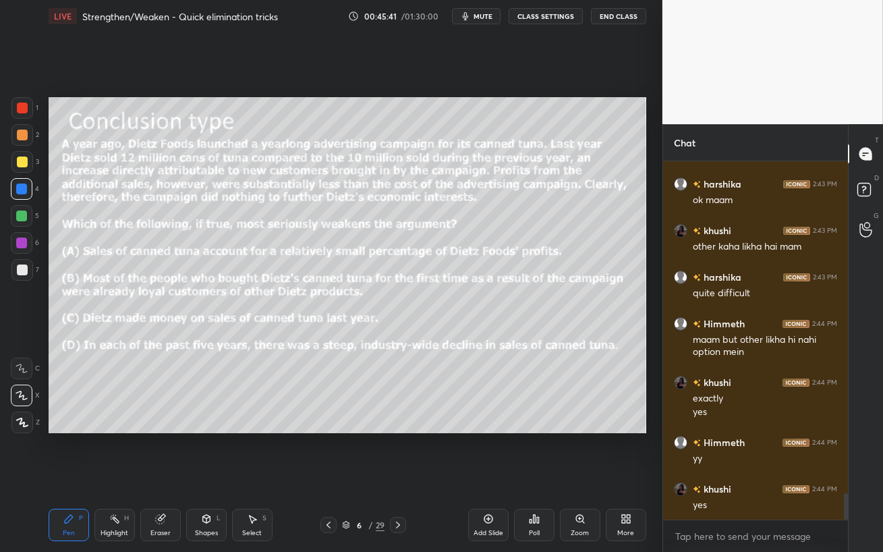
scroll to position [4589, 0]
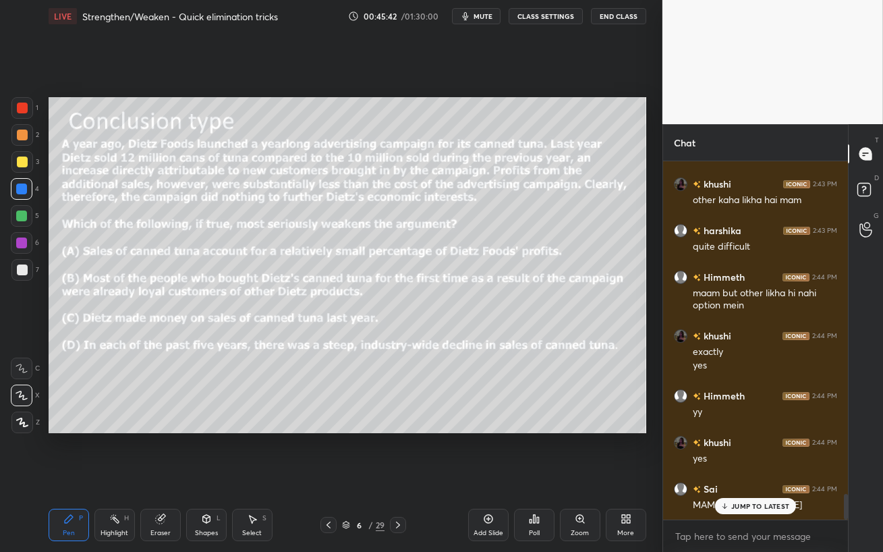
click at [203, 452] on div "Shapes" at bounding box center [206, 532] width 23 height 7
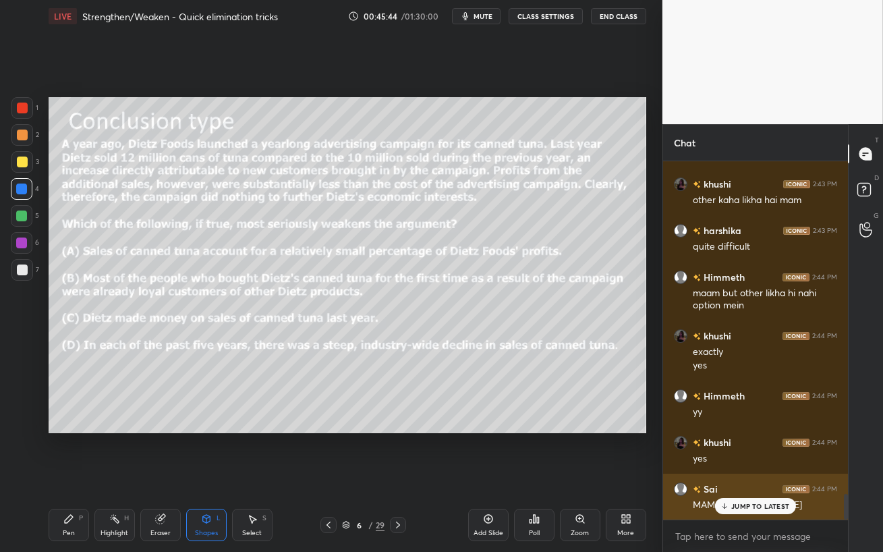
click at [740, 452] on p "JUMP TO LATEST" at bounding box center [760, 506] width 58 height 8
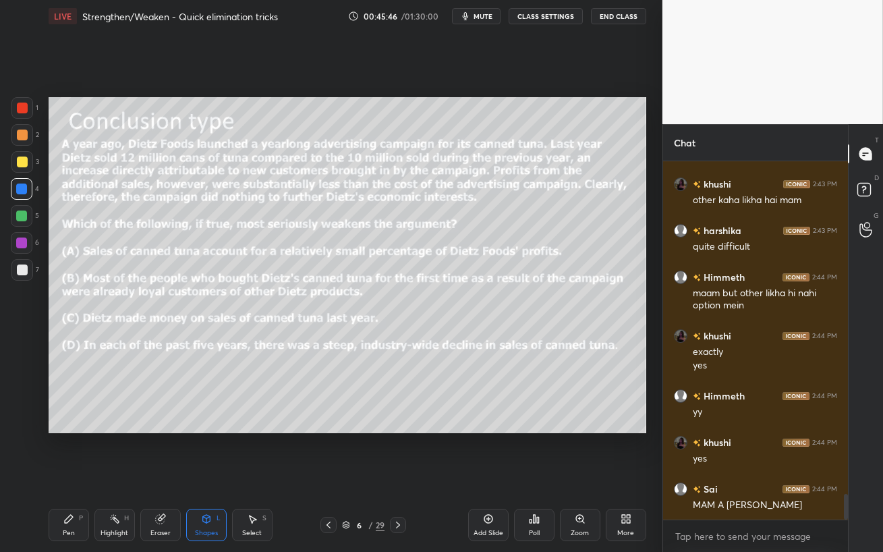
click at [67, 452] on div "Pen P" at bounding box center [69, 524] width 40 height 32
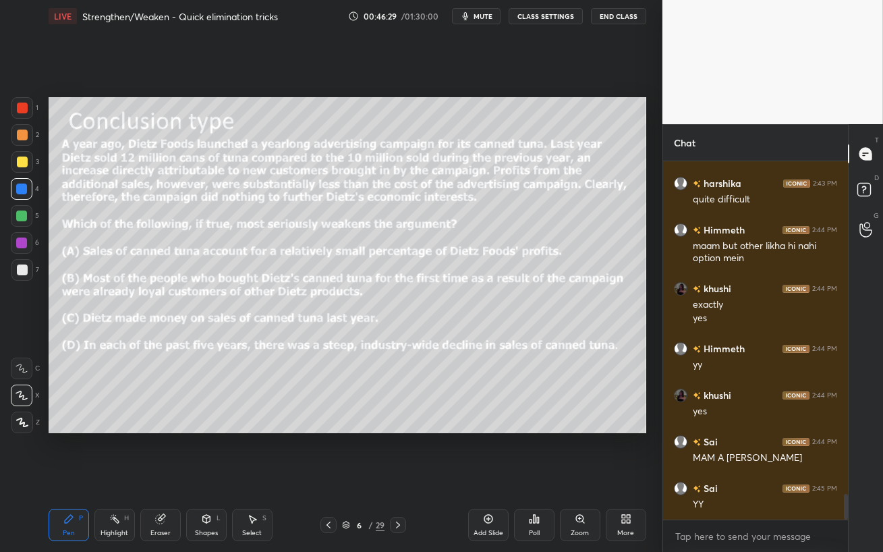
click at [152, 452] on div "Eraser" at bounding box center [160, 532] width 20 height 7
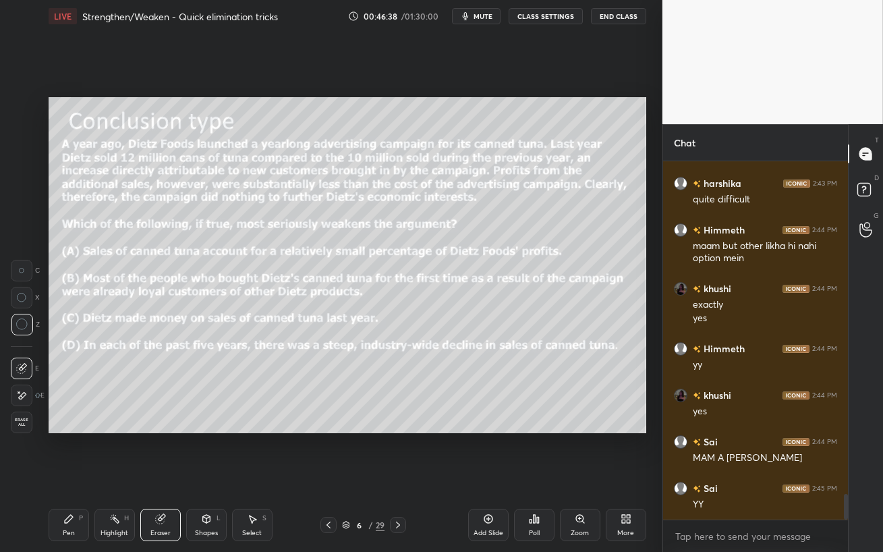
click at [82, 452] on div "LIVE Strengthen/Weaken - Quick elimination tricks 00:46:38 / 01:30:00 mute CLAS…" at bounding box center [347, 276] width 608 height 552
click at [71, 452] on icon at bounding box center [68, 518] width 11 height 11
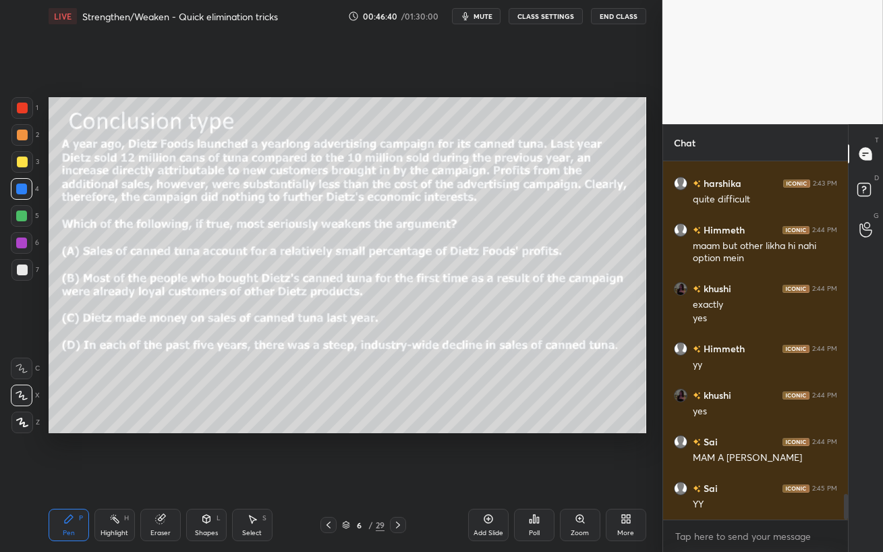
click at [25, 272] on div at bounding box center [22, 269] width 11 height 11
click at [325, 452] on icon at bounding box center [328, 524] width 11 height 11
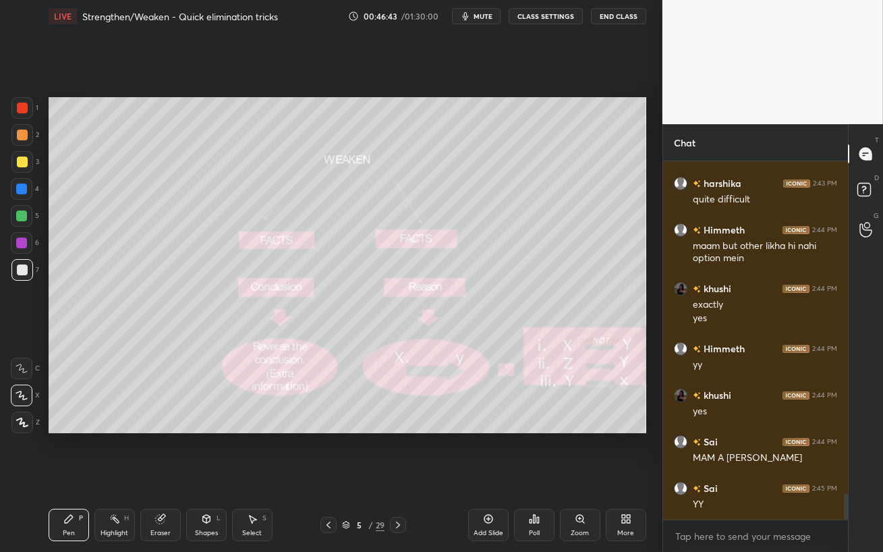
click at [150, 452] on div "Eraser" at bounding box center [160, 524] width 40 height 32
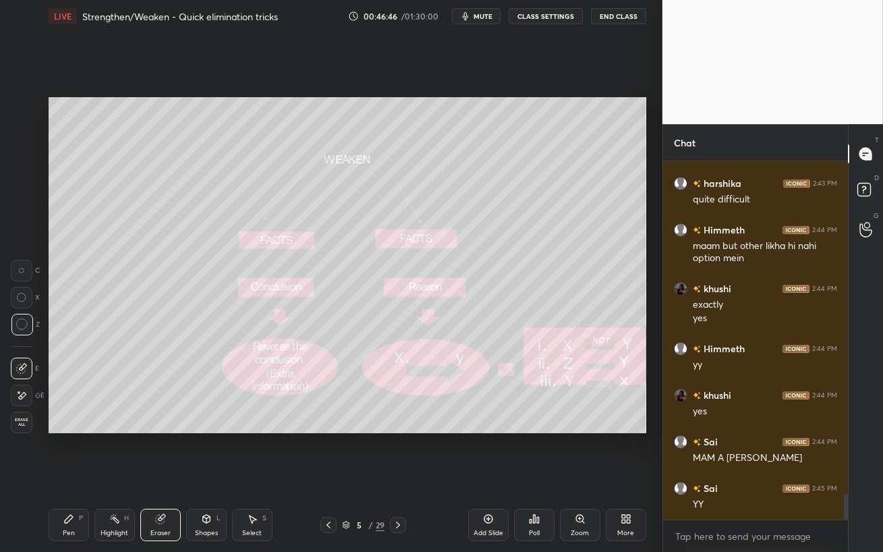
click at [120, 452] on div "LIVE Strengthen/Weaken - Quick elimination tricks 00:46:46 / 01:30:00 mute CLAS…" at bounding box center [347, 276] width 608 height 552
click at [72, 452] on div "Pen P" at bounding box center [69, 524] width 40 height 32
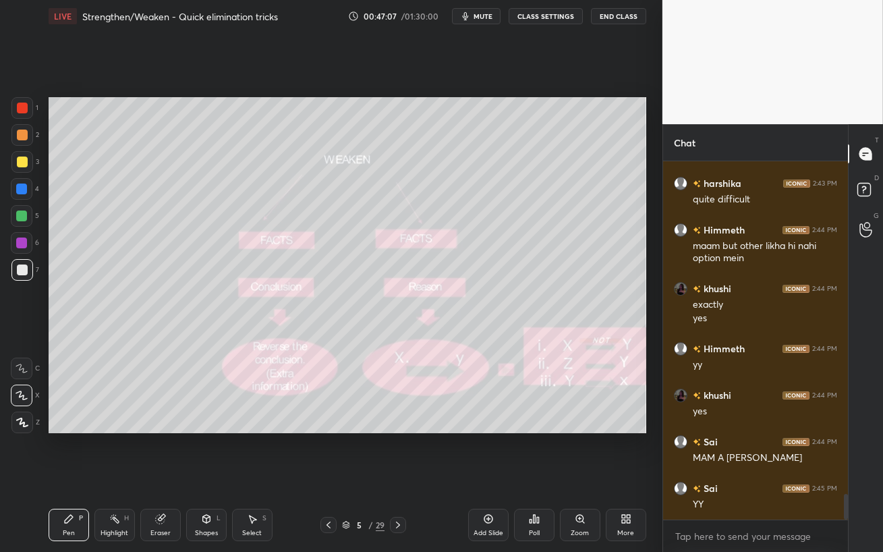
click at [401, 452] on icon at bounding box center [397, 524] width 11 height 11
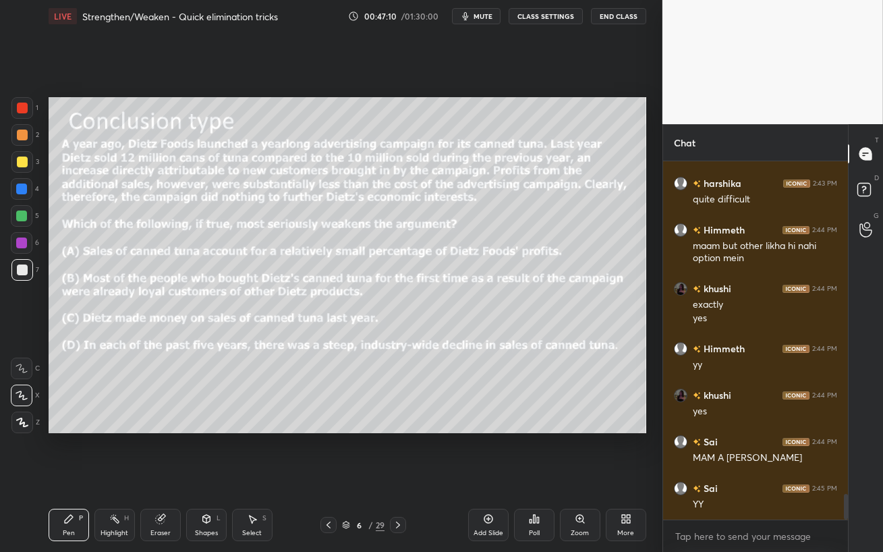
click at [152, 452] on div "Eraser" at bounding box center [160, 524] width 40 height 32
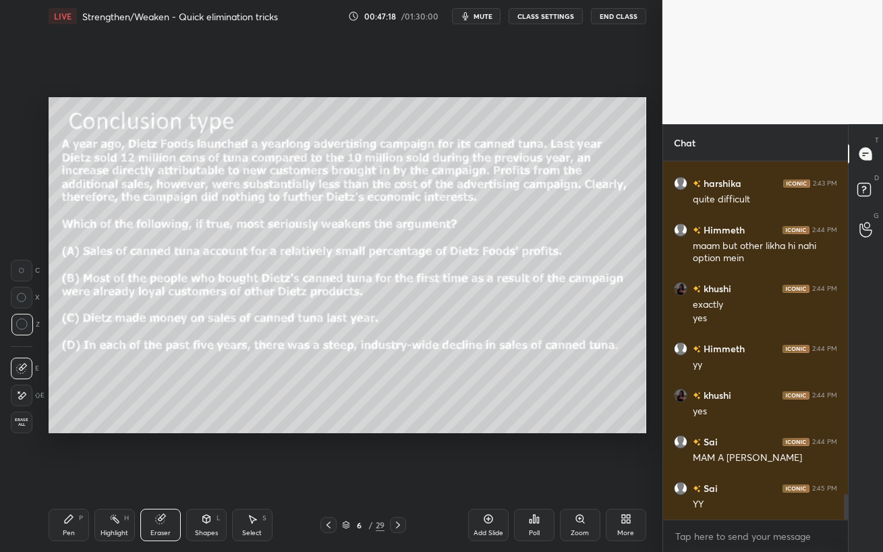
click at [67, 452] on div "Pen P" at bounding box center [69, 524] width 40 height 32
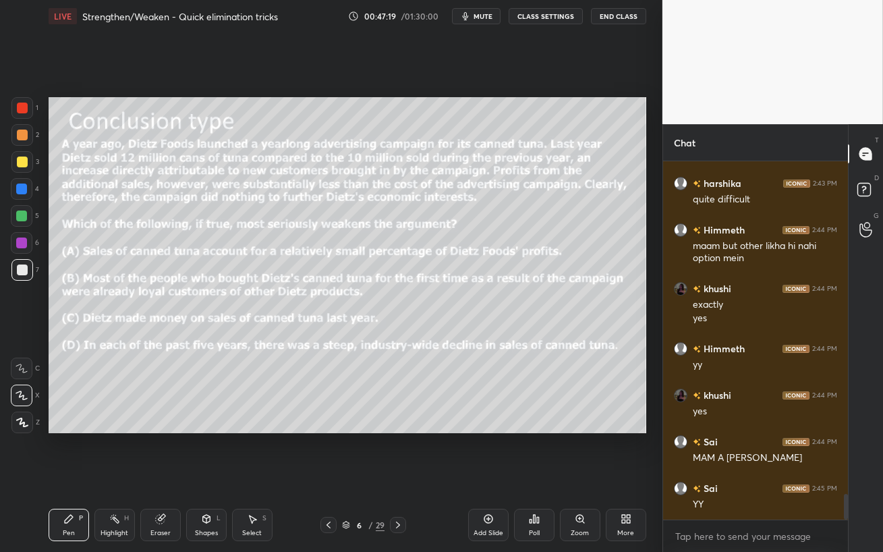
click at [25, 215] on div at bounding box center [21, 215] width 11 height 11
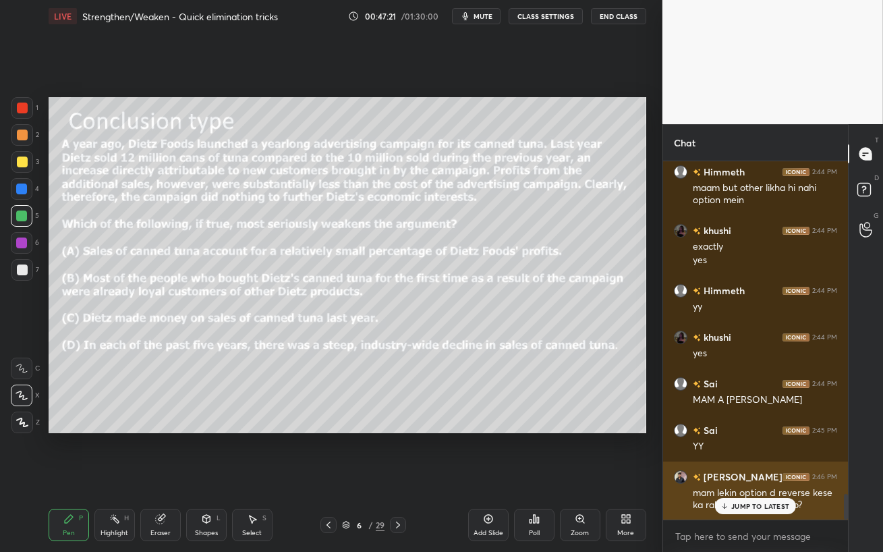
click at [757, 452] on p "JUMP TO LATEST" at bounding box center [760, 506] width 58 height 8
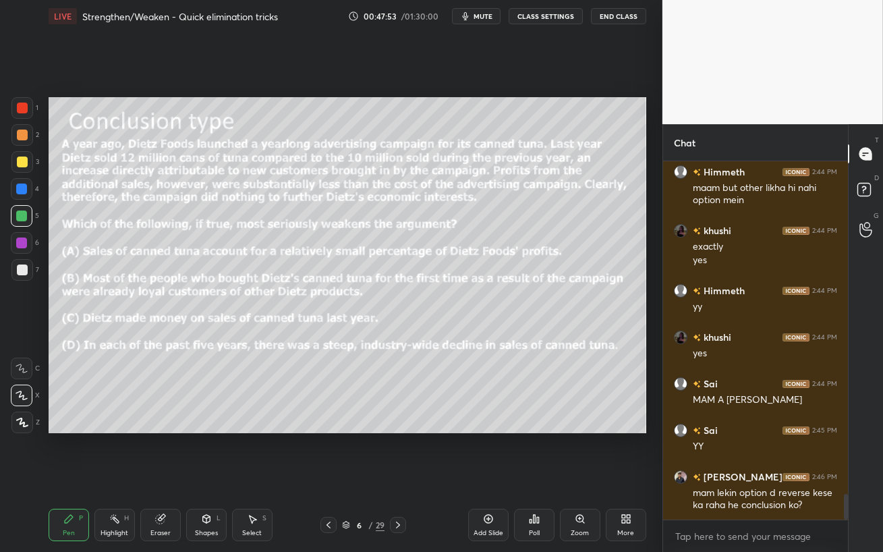
click at [366, 435] on div "Setting up your live class Poll for secs No correct answer Start poll" at bounding box center [347, 264] width 608 height 465
click at [21, 277] on div at bounding box center [22, 270] width 22 height 22
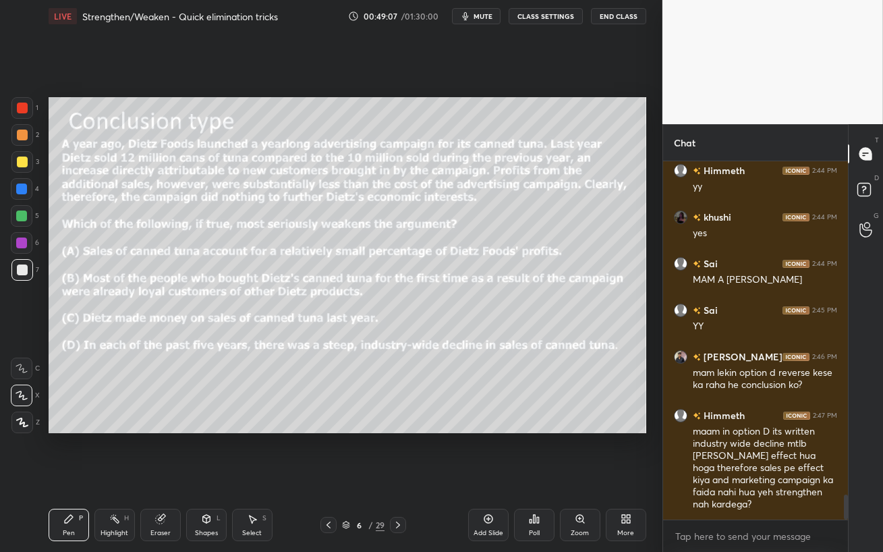
click at [167, 452] on div "Eraser" at bounding box center [160, 532] width 20 height 7
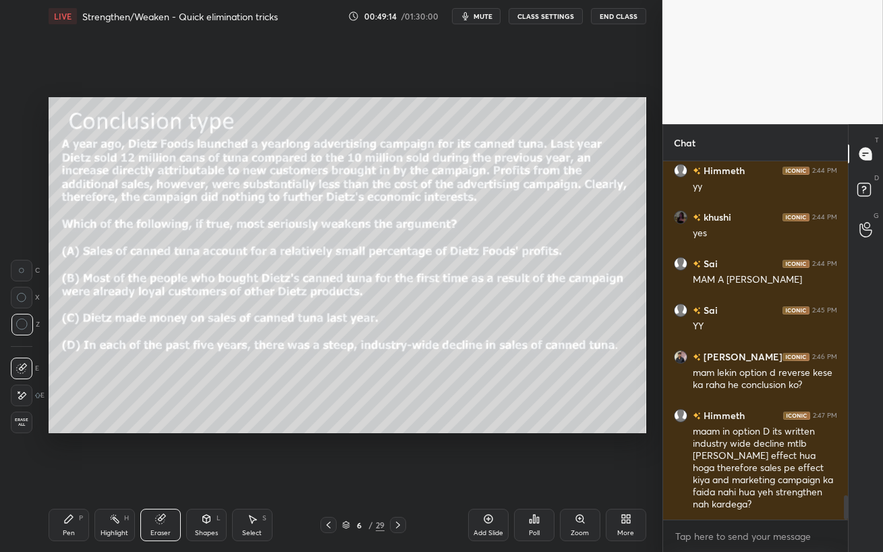
scroll to position [4861, 0]
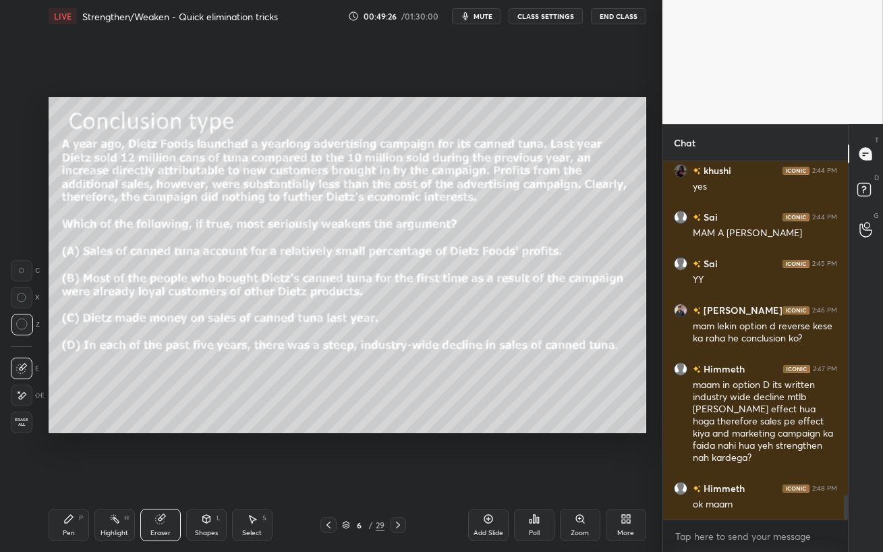
click at [60, 452] on div "Pen P" at bounding box center [69, 524] width 40 height 32
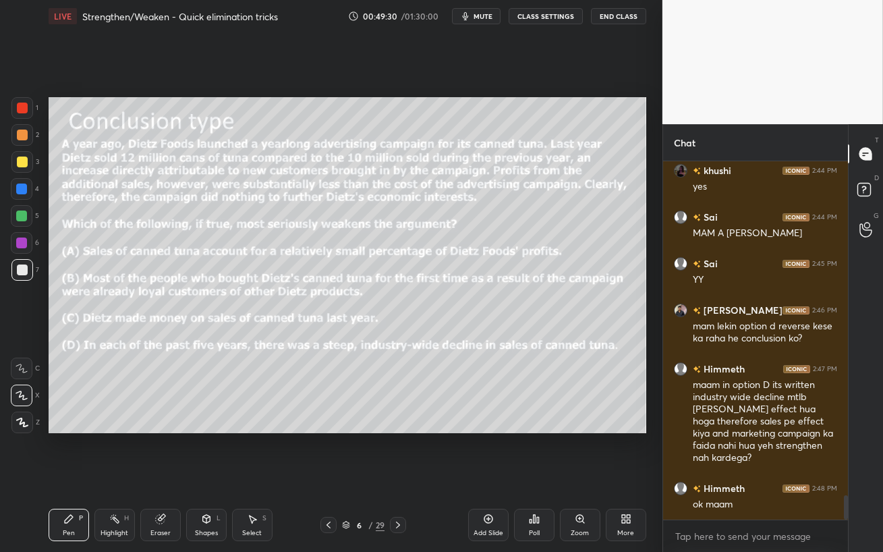
click at [25, 241] on div at bounding box center [21, 242] width 11 height 11
click at [160, 452] on div "Eraser" at bounding box center [160, 524] width 40 height 32
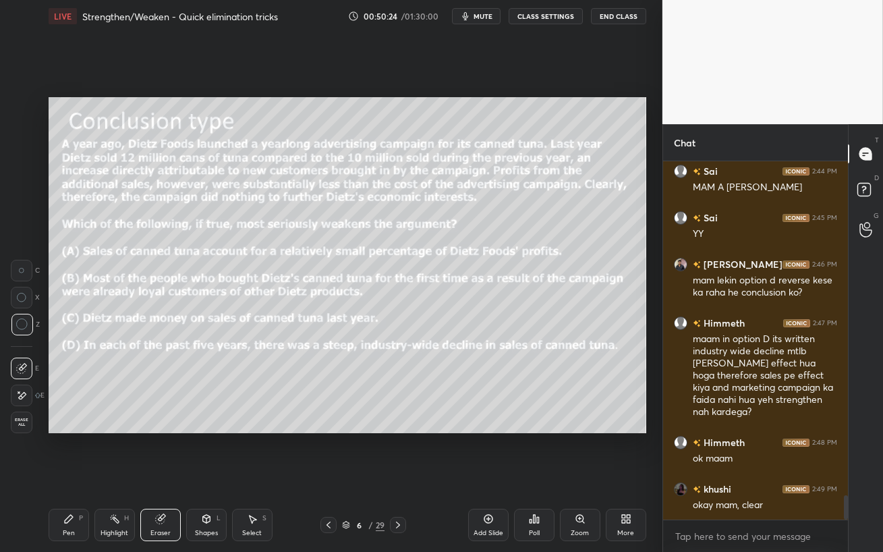
scroll to position [4953, 0]
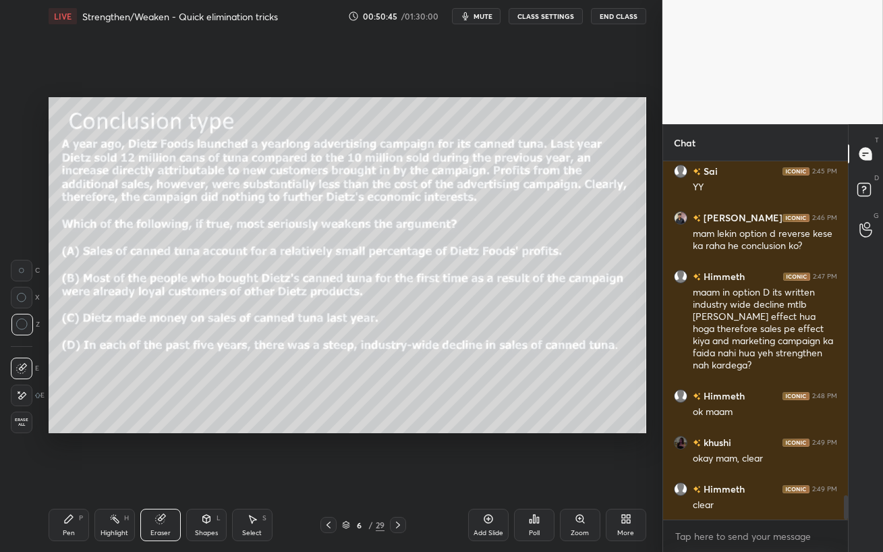
click at [77, 452] on div "Pen P" at bounding box center [69, 524] width 40 height 32
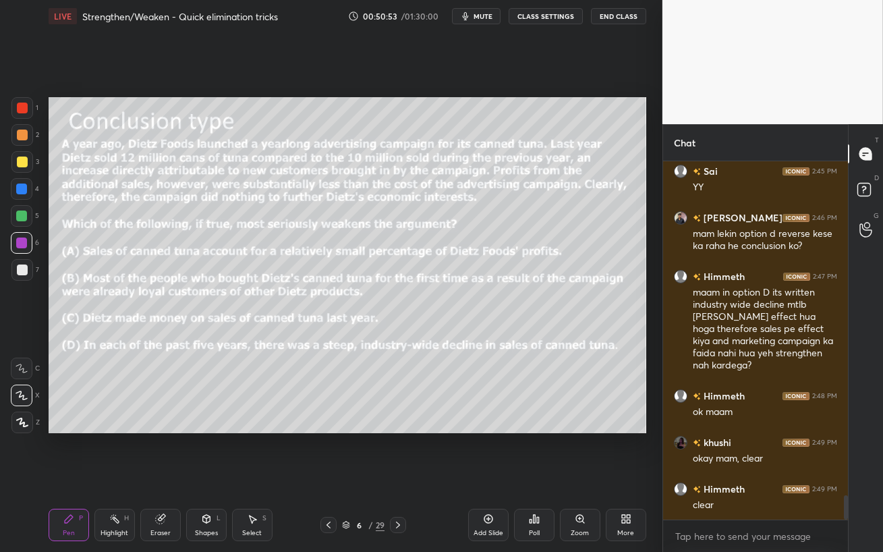
click at [398, 452] on icon at bounding box center [397, 524] width 11 height 11
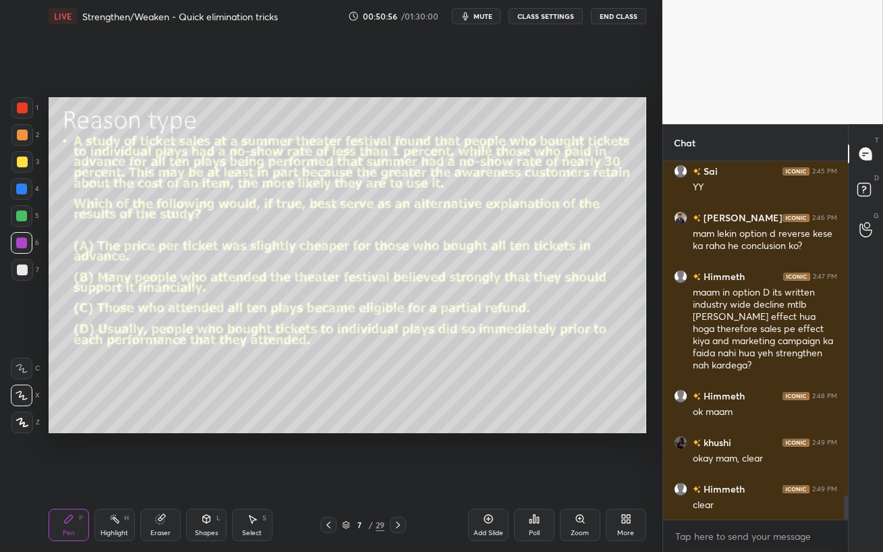
click at [23, 268] on div at bounding box center [22, 269] width 11 height 11
click at [329, 452] on icon at bounding box center [328, 524] width 11 height 11
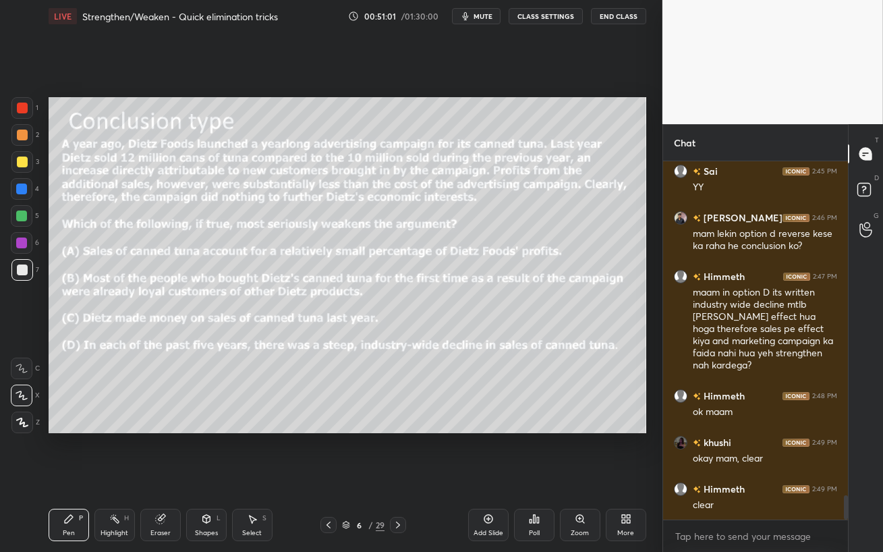
click at [328, 452] on icon at bounding box center [328, 524] width 11 height 11
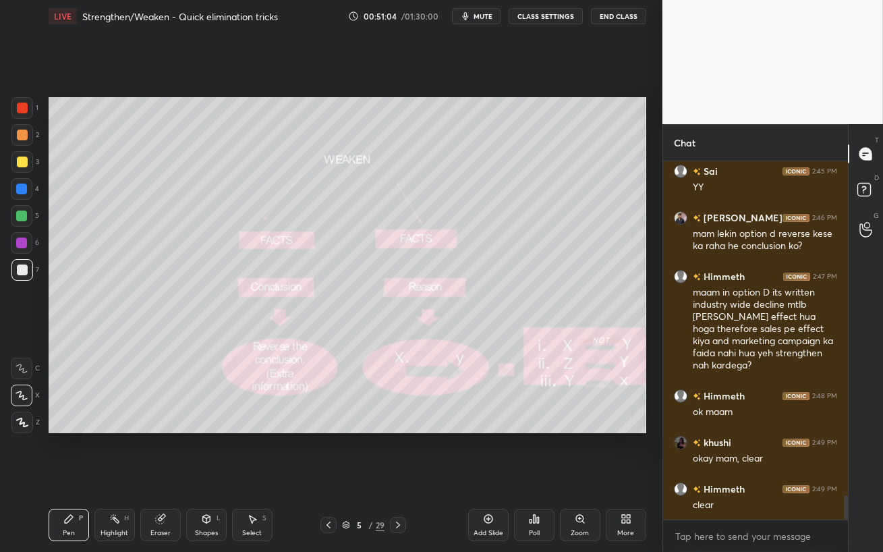
click at [400, 452] on icon at bounding box center [397, 524] width 11 height 11
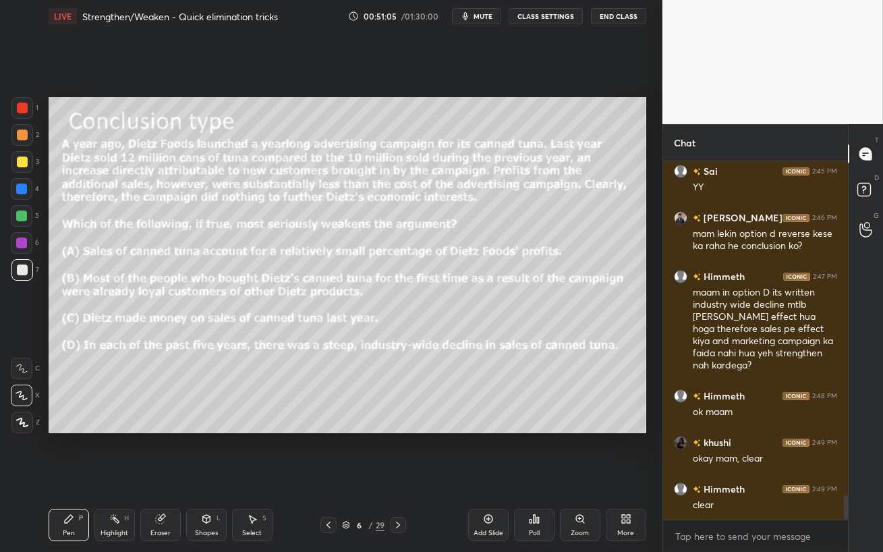
click at [397, 452] on icon at bounding box center [397, 524] width 11 height 11
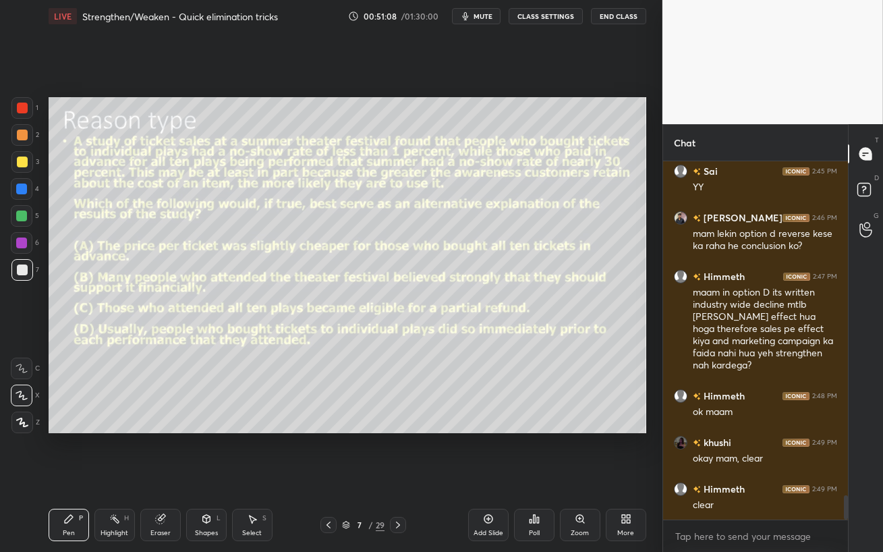
click at [331, 452] on icon at bounding box center [328, 524] width 11 height 11
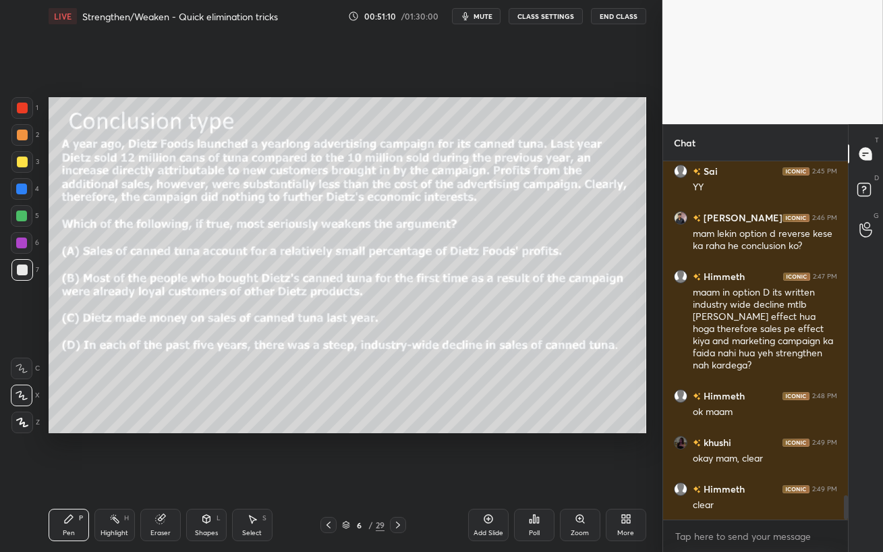
click at [19, 217] on div at bounding box center [21, 215] width 11 height 11
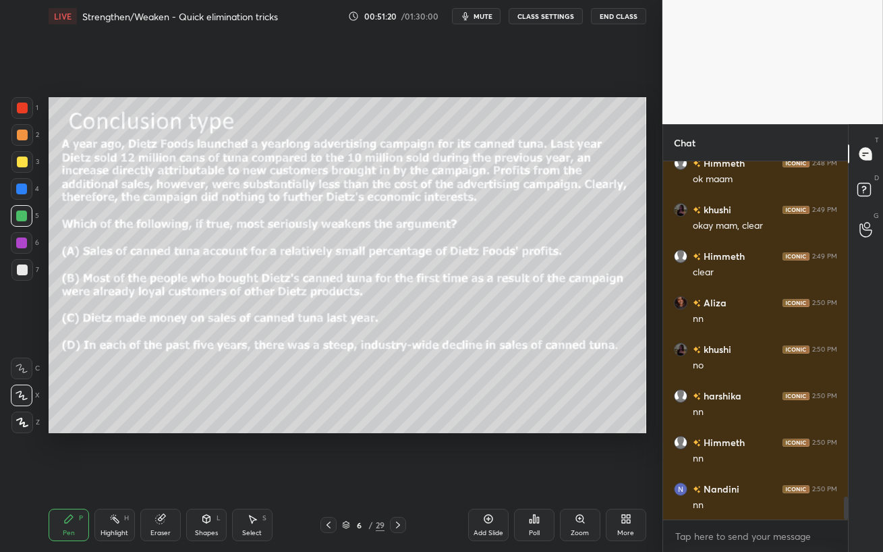
scroll to position [5233, 0]
click at [404, 452] on div at bounding box center [398, 525] width 16 height 16
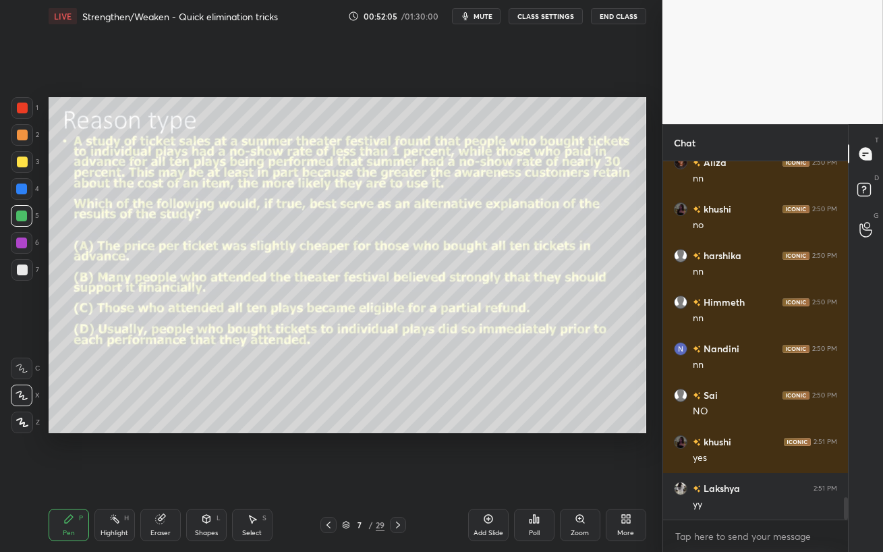
scroll to position [5372, 0]
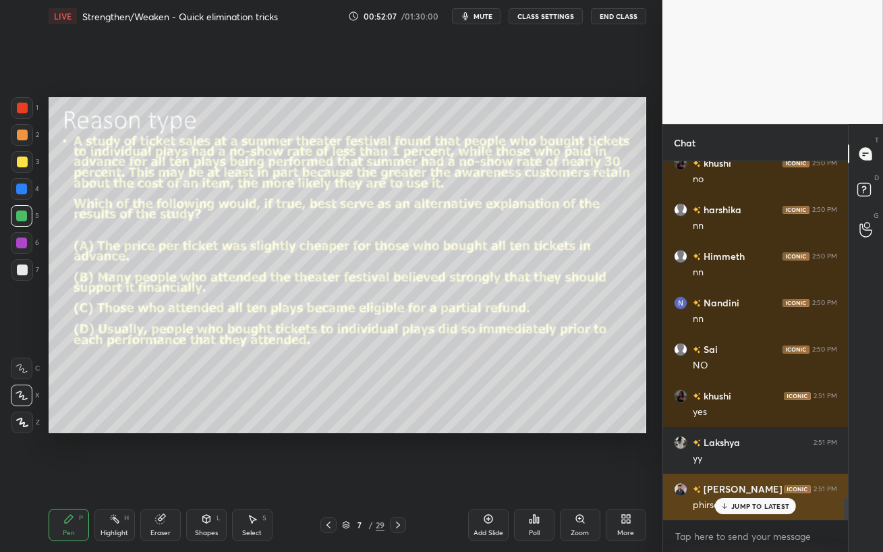
click at [726, 452] on icon at bounding box center [724, 506] width 9 height 8
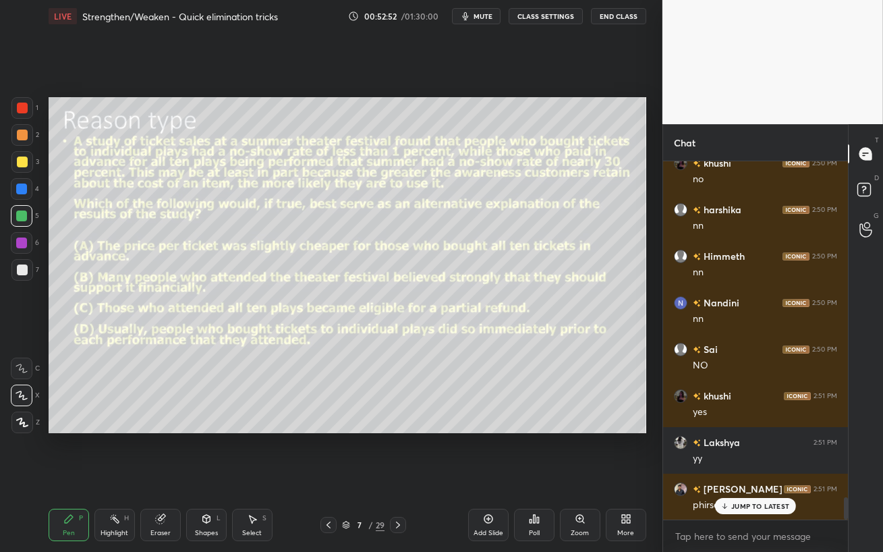
scroll to position [5418, 0]
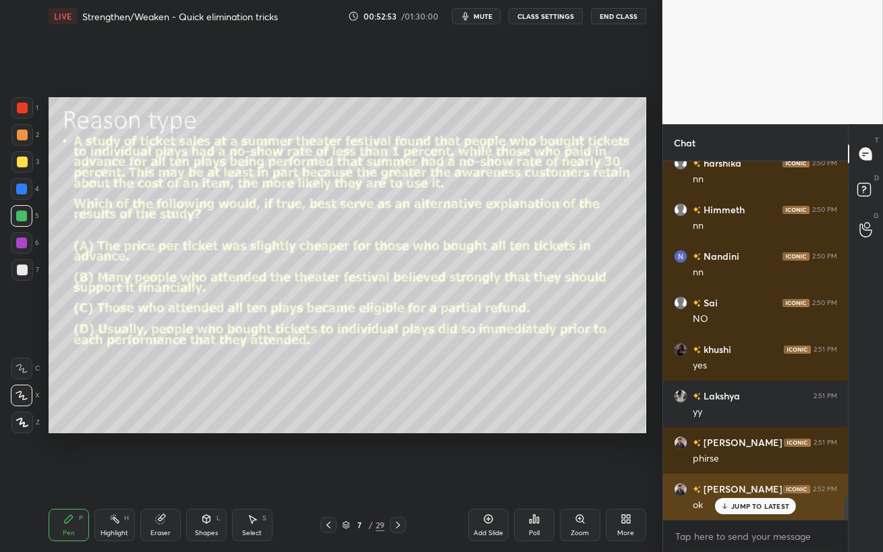
click at [722, 452] on icon at bounding box center [724, 506] width 9 height 8
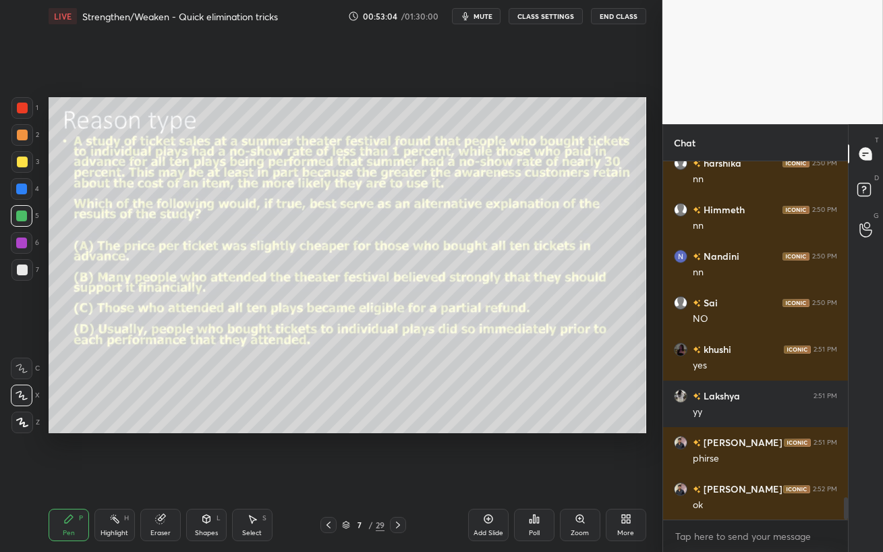
click at [486, 18] on span "mute" at bounding box center [482, 15] width 19 height 9
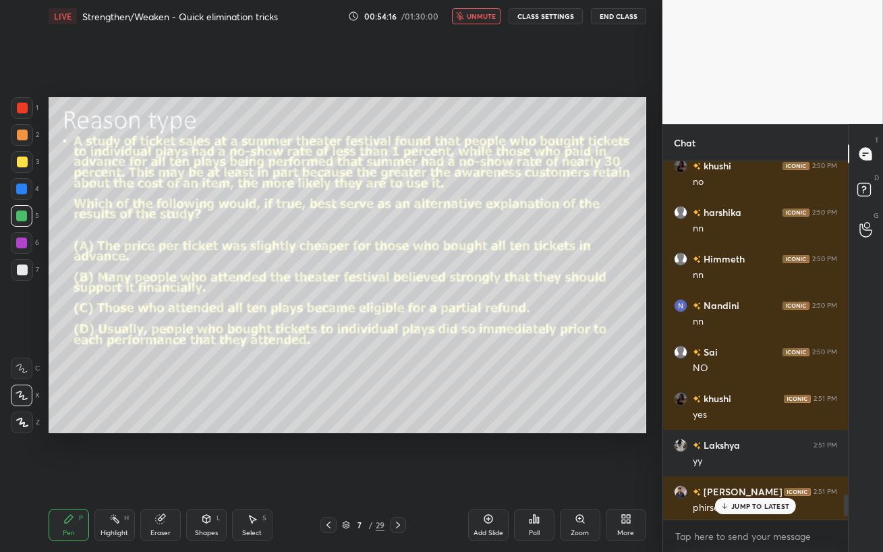
scroll to position [6194, 0]
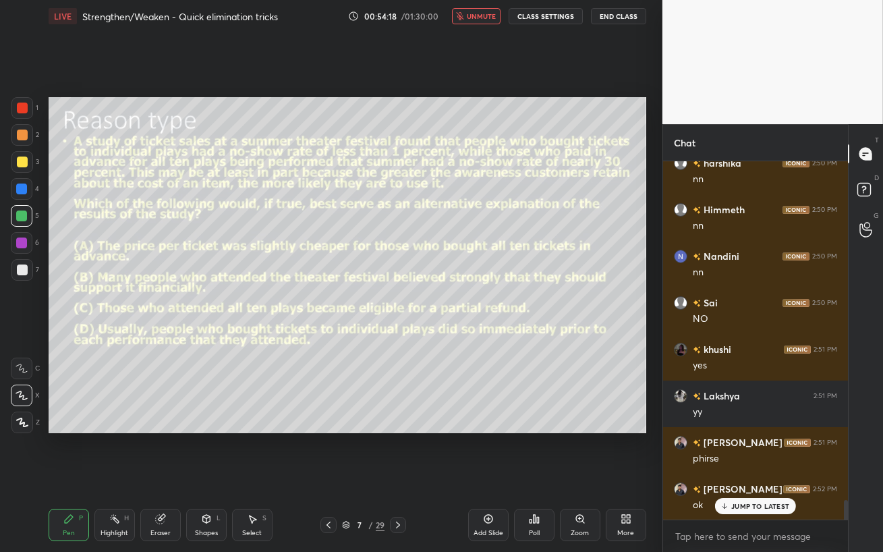
click at [762, 452] on div "JUMP TO LATEST" at bounding box center [755, 506] width 81 height 16
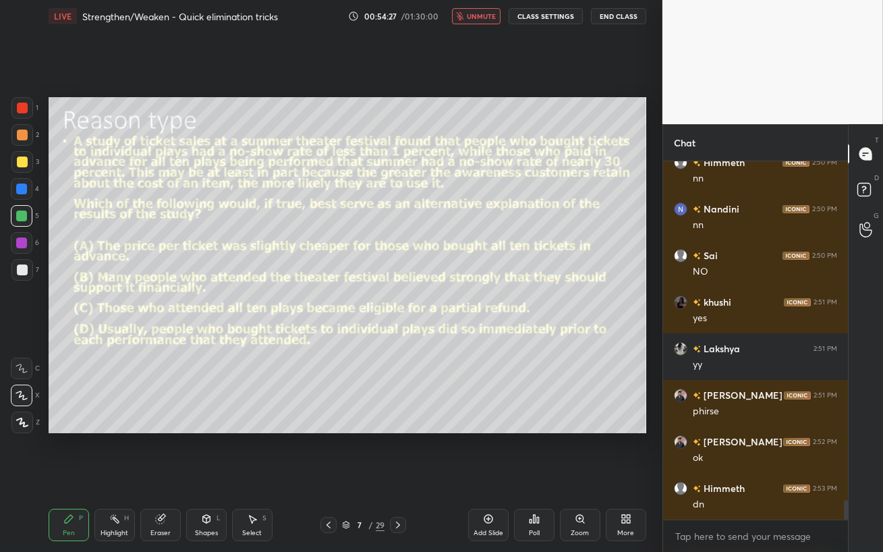
click at [469, 12] on button "unmute" at bounding box center [476, 16] width 49 height 16
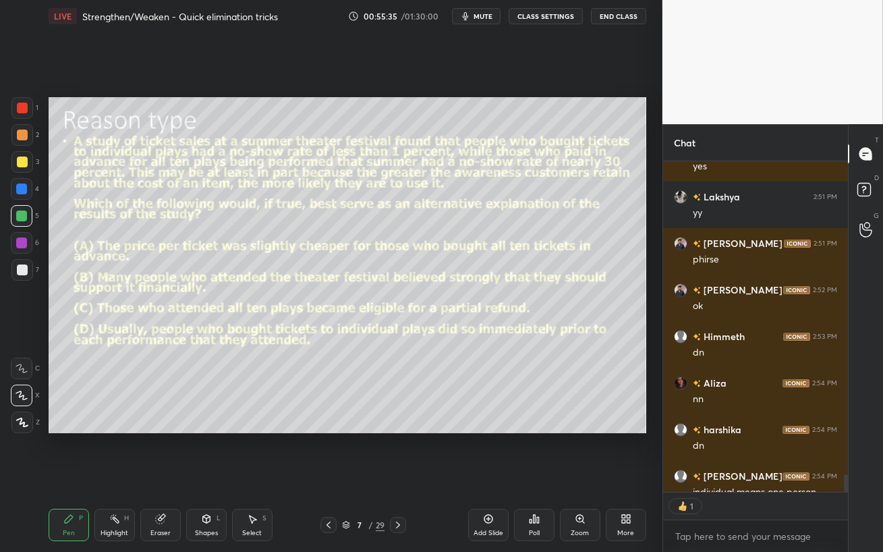
scroll to position [5, 4]
click at [167, 452] on div "Eraser" at bounding box center [160, 524] width 40 height 32
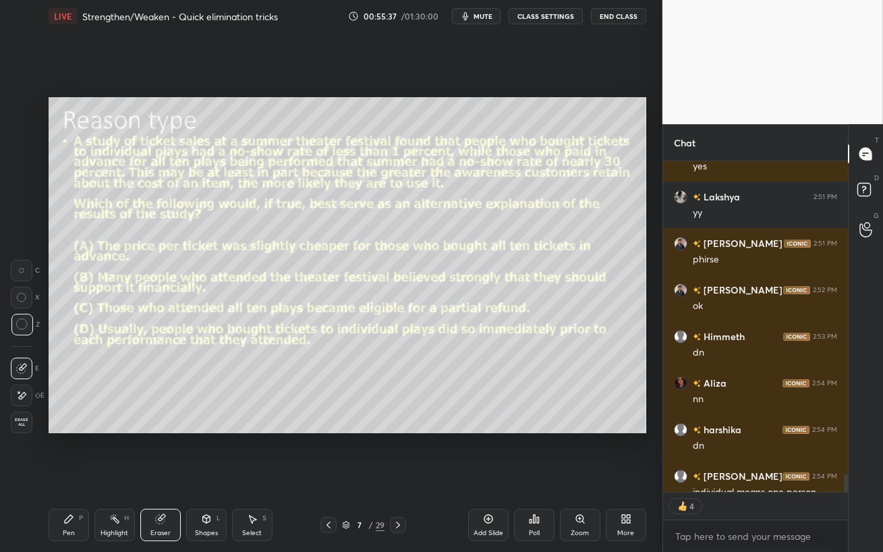
click at [71, 452] on icon at bounding box center [68, 518] width 11 height 11
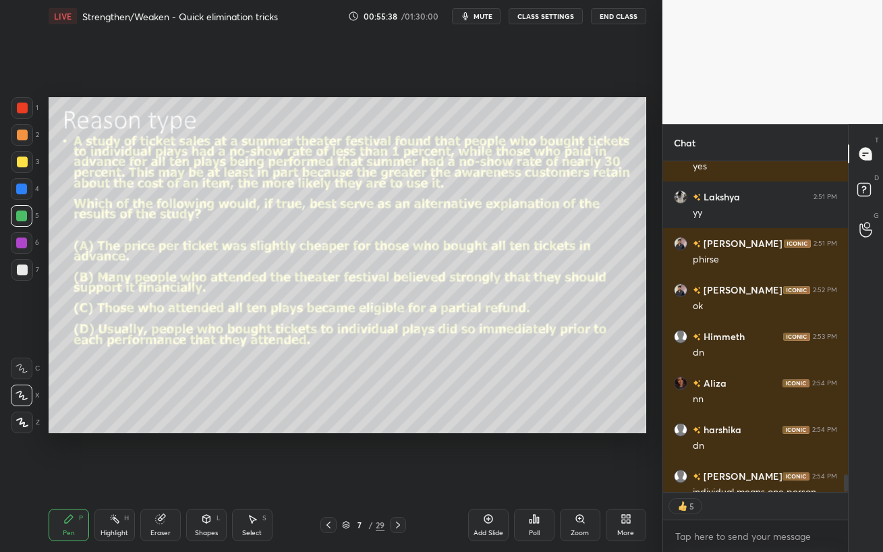
click at [16, 248] on div at bounding box center [22, 243] width 22 height 22
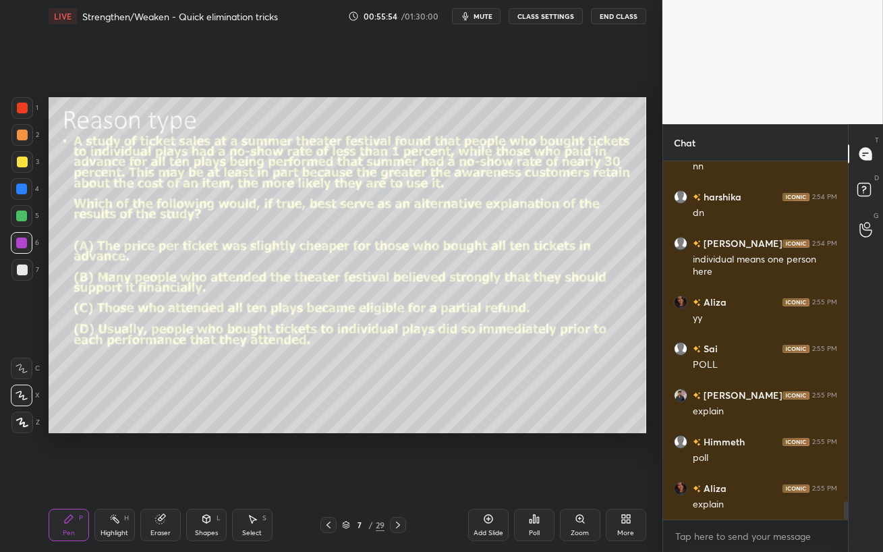
scroll to position [6672, 0]
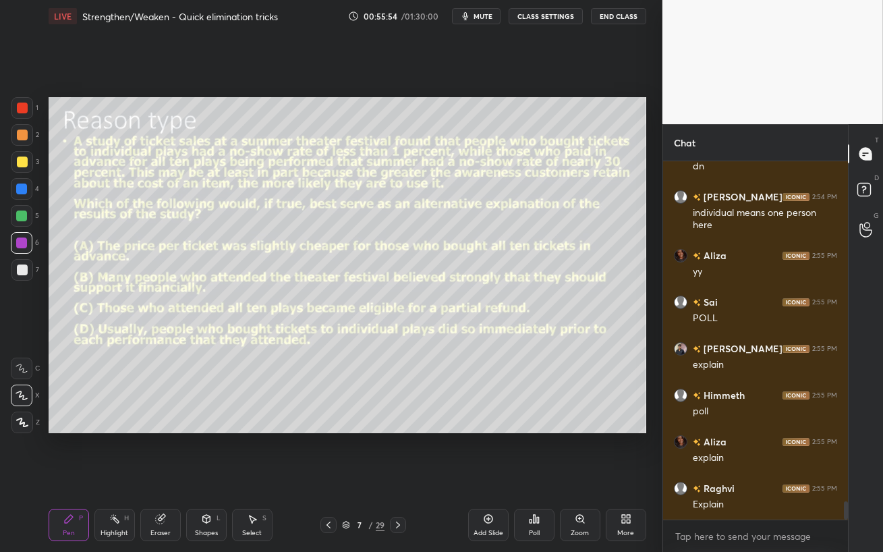
click at [24, 191] on div at bounding box center [21, 188] width 11 height 11
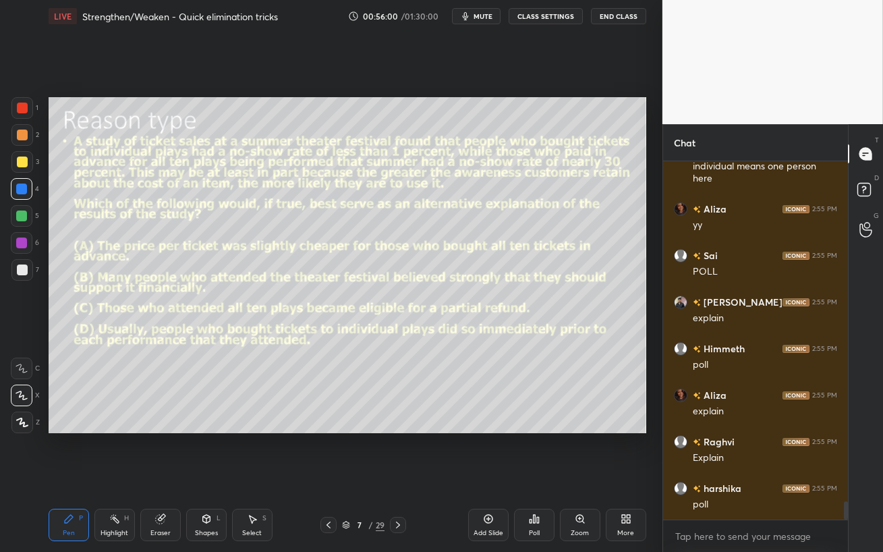
scroll to position [6764, 0]
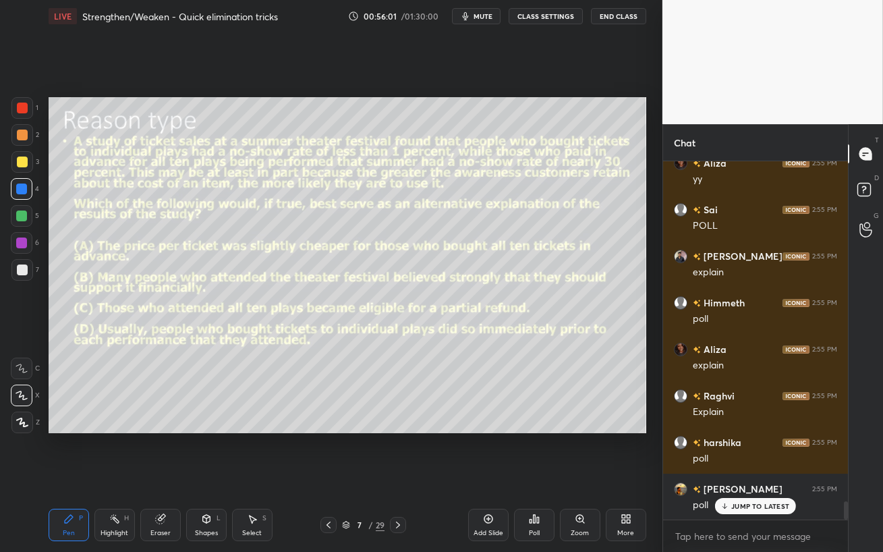
click at [740, 452] on p "JUMP TO LATEST" at bounding box center [760, 506] width 58 height 8
click at [20, 220] on div at bounding box center [21, 215] width 11 height 11
click at [163, 435] on div "Setting up your live class Poll for secs No correct answer Start poll" at bounding box center [347, 264] width 608 height 465
click at [22, 252] on div at bounding box center [22, 243] width 22 height 22
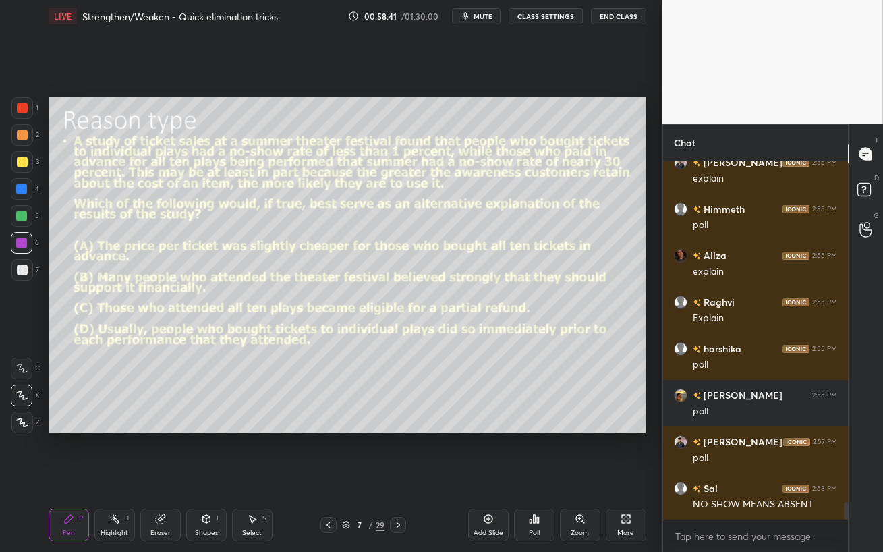
scroll to position [6905, 0]
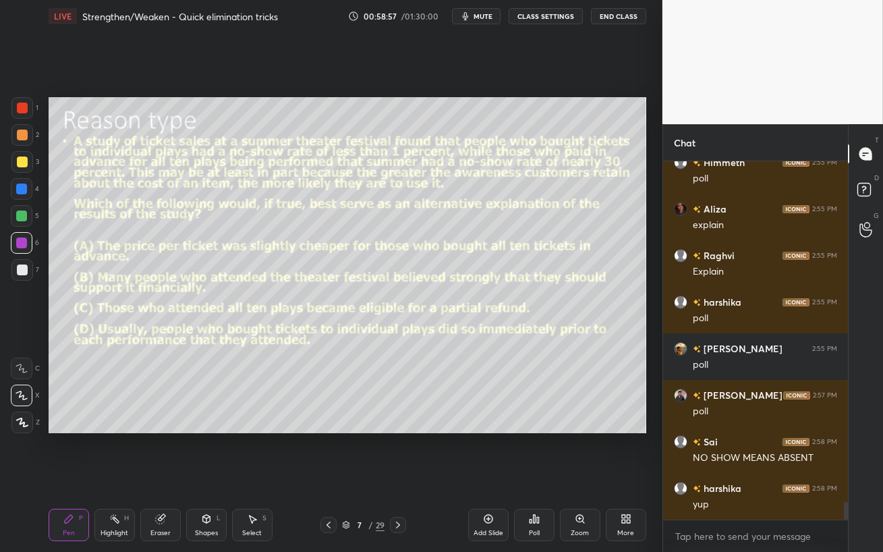
click at [537, 452] on icon at bounding box center [538, 520] width 2 height 6
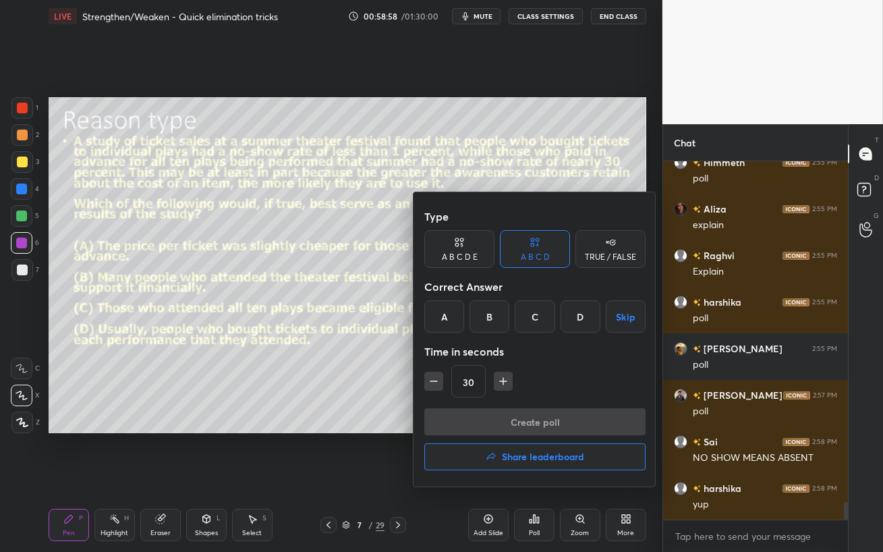
click at [580, 311] on div "D" at bounding box center [580, 316] width 40 height 32
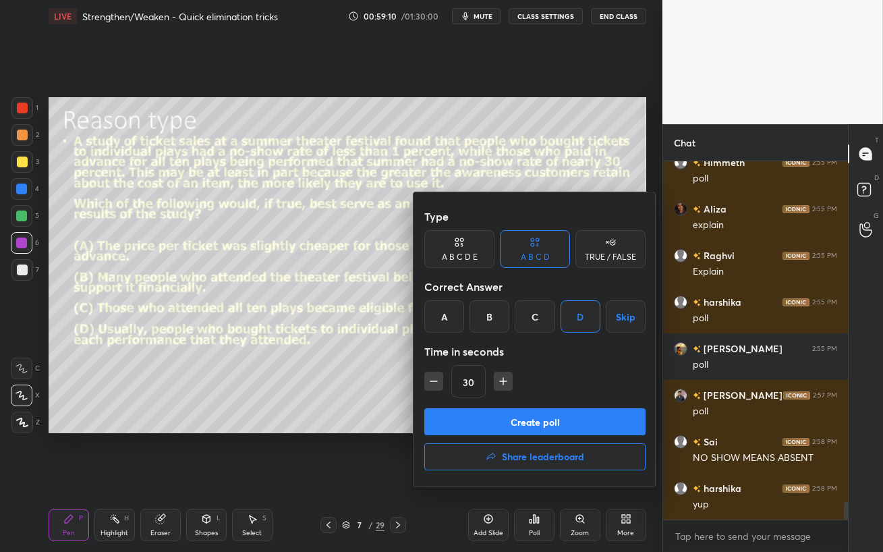
click at [575, 425] on button "Create poll" at bounding box center [534, 421] width 221 height 27
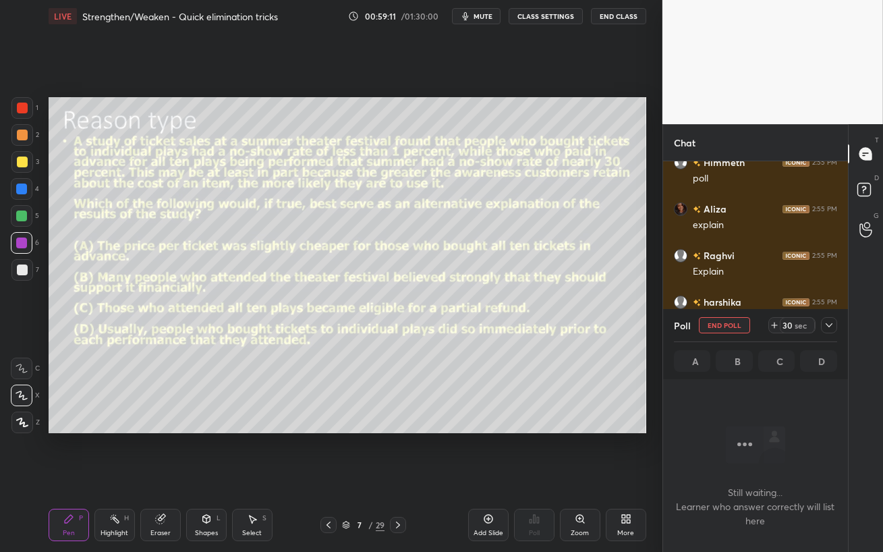
scroll to position [5, 4]
click at [485, 14] on span "mute" at bounding box center [482, 15] width 19 height 9
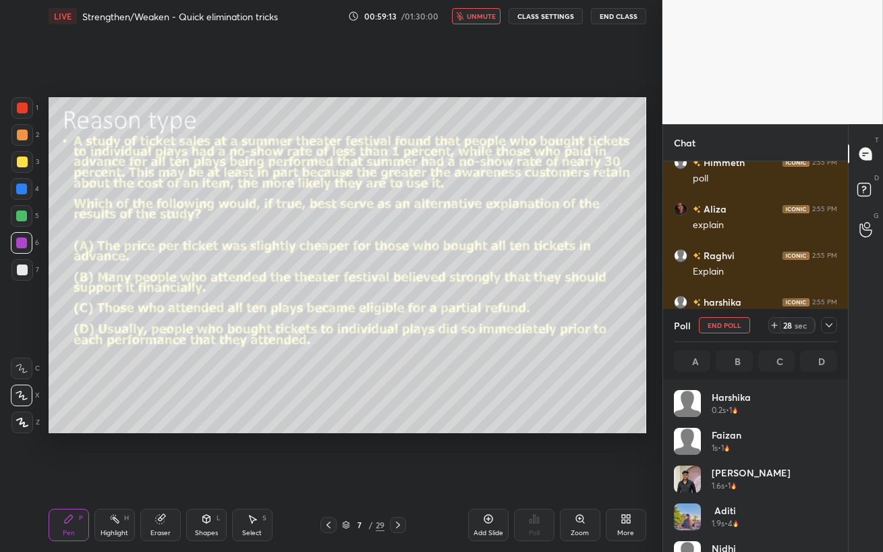
scroll to position [158, 159]
click at [482, 14] on span "unmute" at bounding box center [481, 15] width 29 height 9
click at [24, 422] on icon at bounding box center [22, 422] width 11 height 8
click at [24, 210] on div at bounding box center [21, 215] width 11 height 11
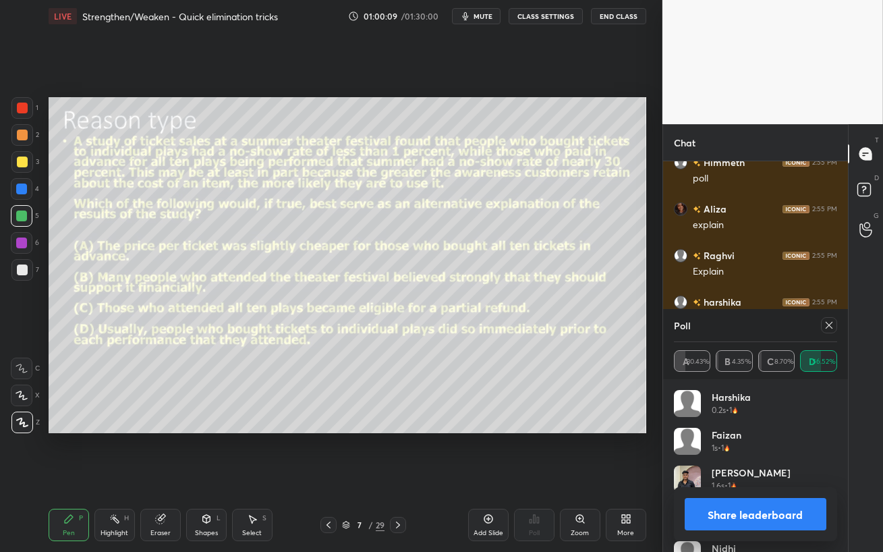
click at [823, 328] on div at bounding box center [829, 325] width 16 height 16
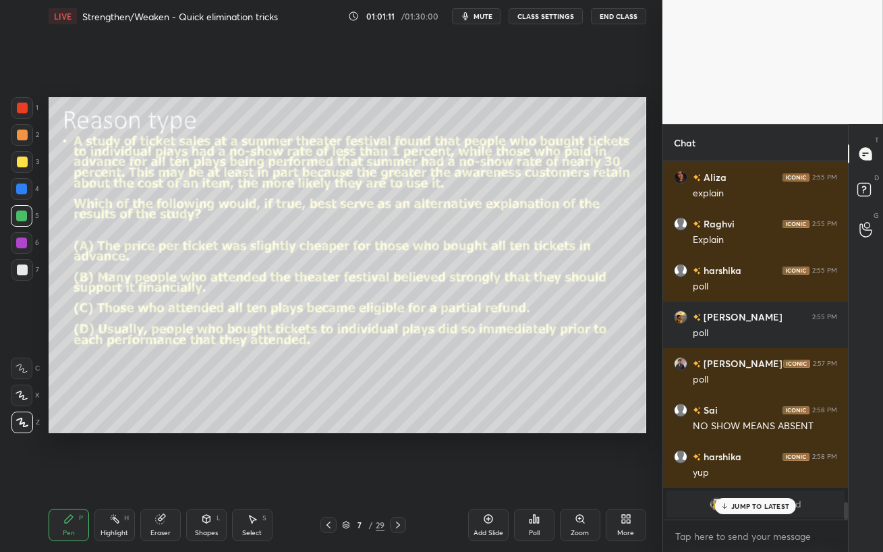
scroll to position [5088, 0]
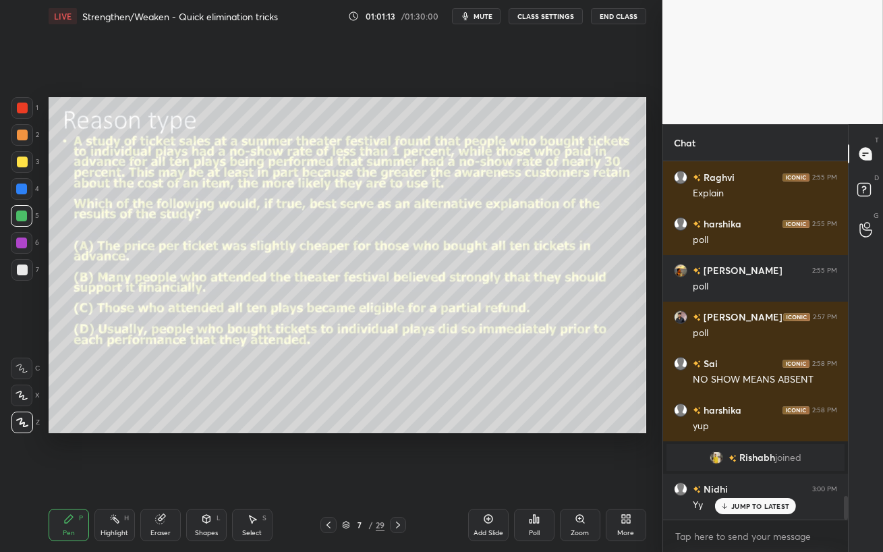
click at [738, 452] on p "JUMP TO LATEST" at bounding box center [760, 506] width 58 height 8
click at [743, 452] on span "Rishabh" at bounding box center [757, 457] width 36 height 11
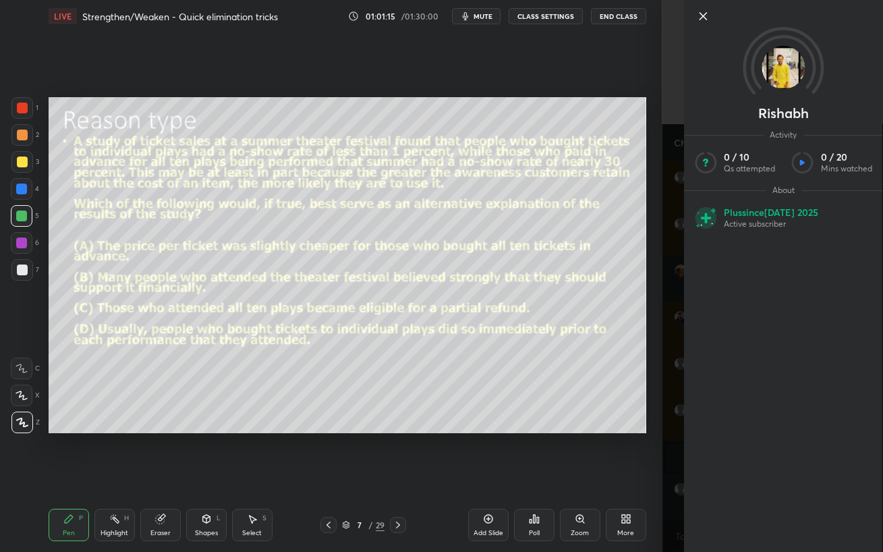
click at [704, 17] on icon at bounding box center [703, 16] width 16 height 16
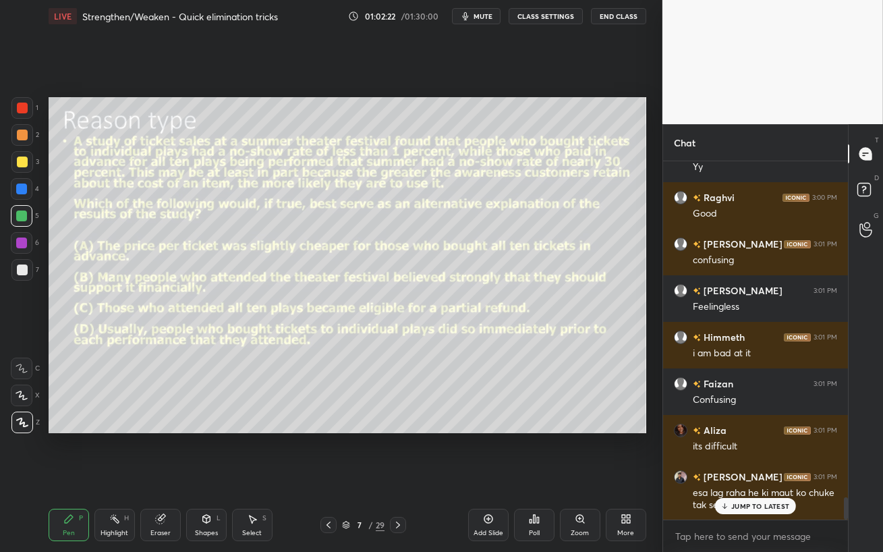
scroll to position [5472, 0]
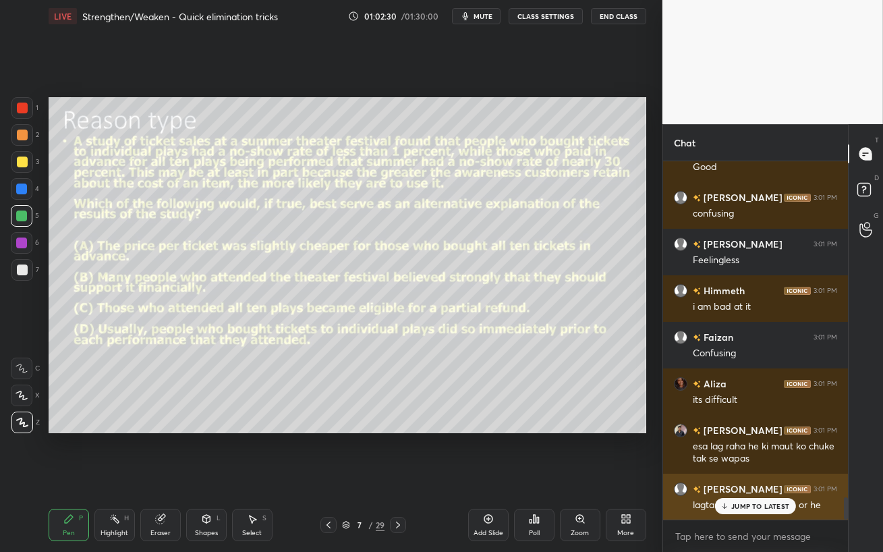
click at [719, 452] on div "JUMP TO LATEST" at bounding box center [755, 506] width 81 height 16
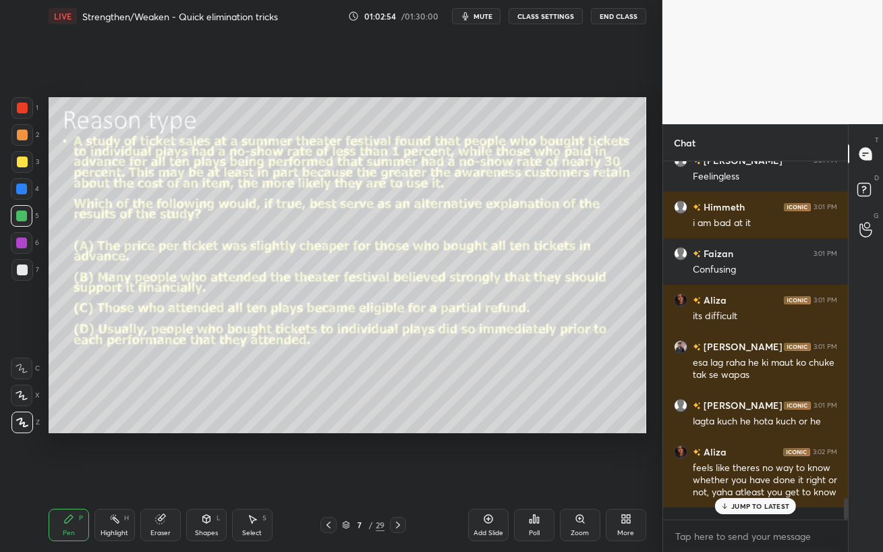
scroll to position [5614, 0]
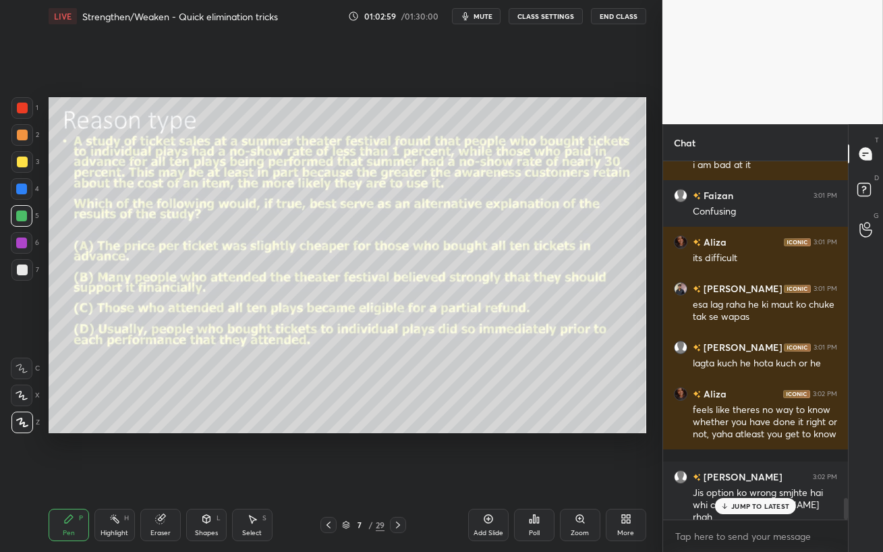
click at [752, 452] on p "JUMP TO LATEST" at bounding box center [760, 506] width 58 height 8
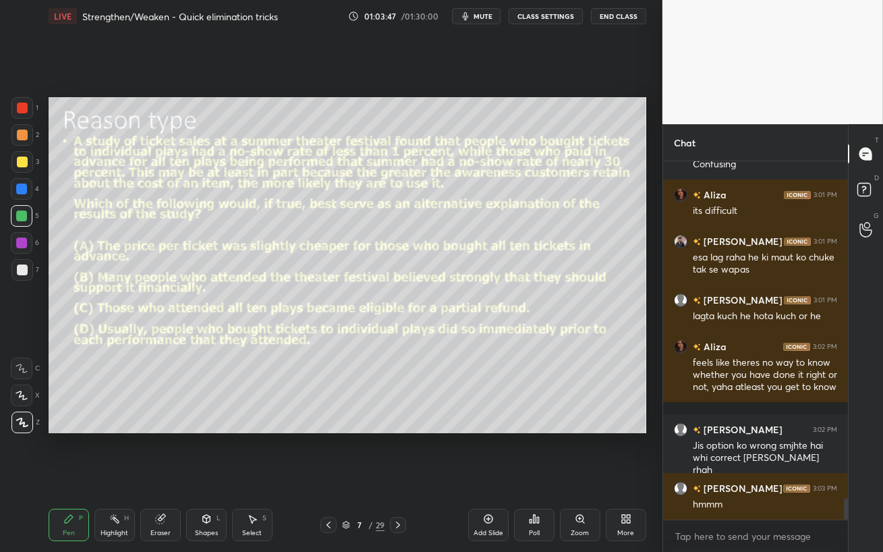
click at [397, 452] on icon at bounding box center [398, 524] width 4 height 7
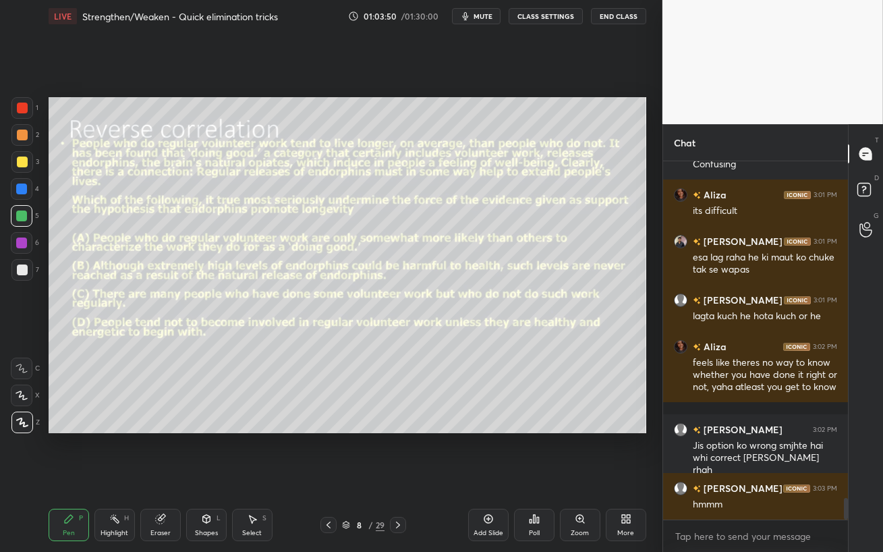
click at [22, 192] on div at bounding box center [21, 188] width 11 height 11
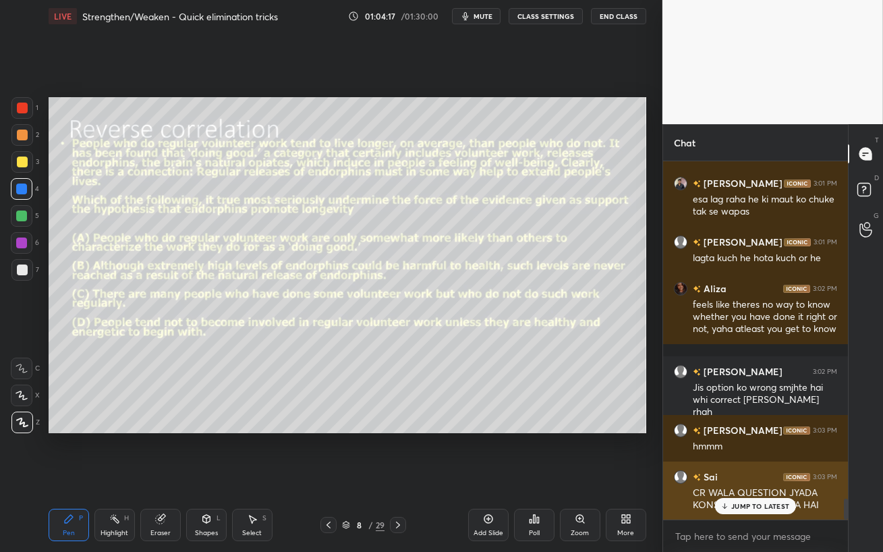
drag, startPoint x: 776, startPoint y: 504, endPoint x: 773, endPoint y: 518, distance: 14.4
click at [774, 452] on p "JUMP TO LATEST" at bounding box center [760, 506] width 58 height 8
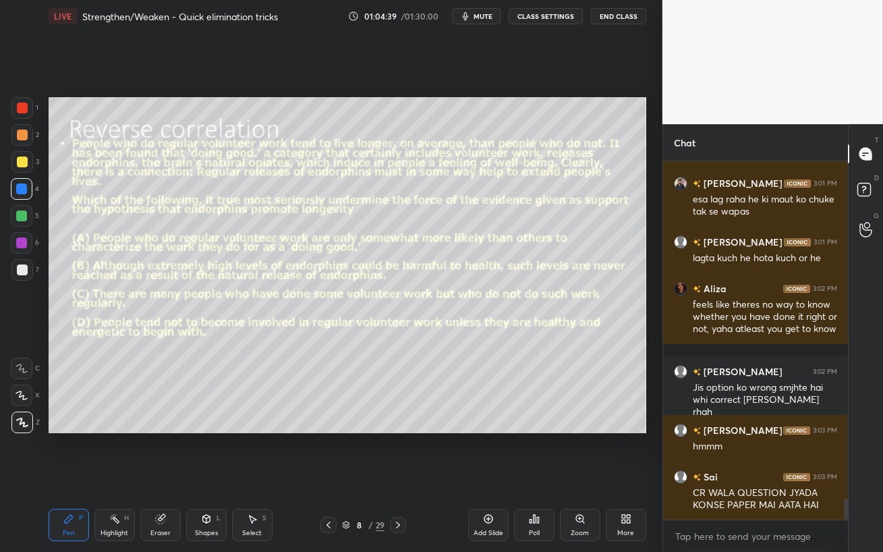
scroll to position [5766, 0]
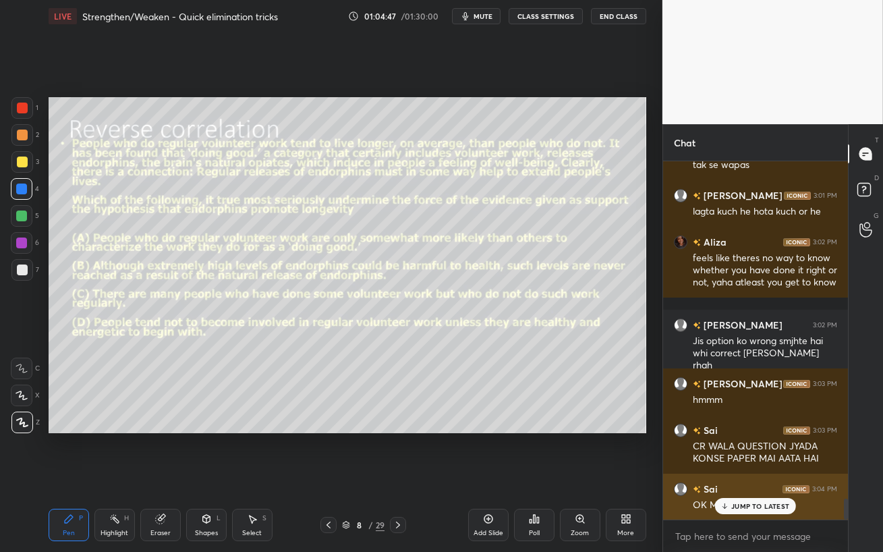
click at [738, 452] on p "JUMP TO LATEST" at bounding box center [760, 506] width 58 height 8
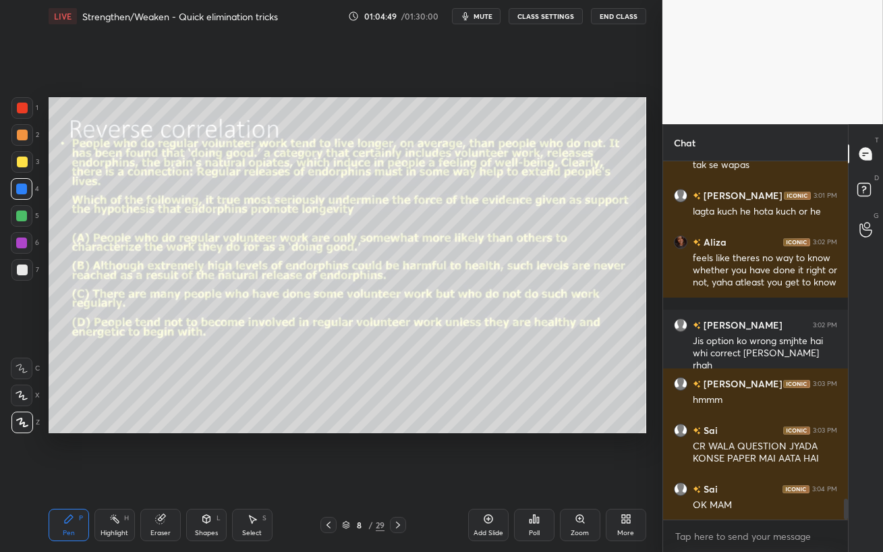
click at [156, 452] on icon at bounding box center [160, 519] width 9 height 9
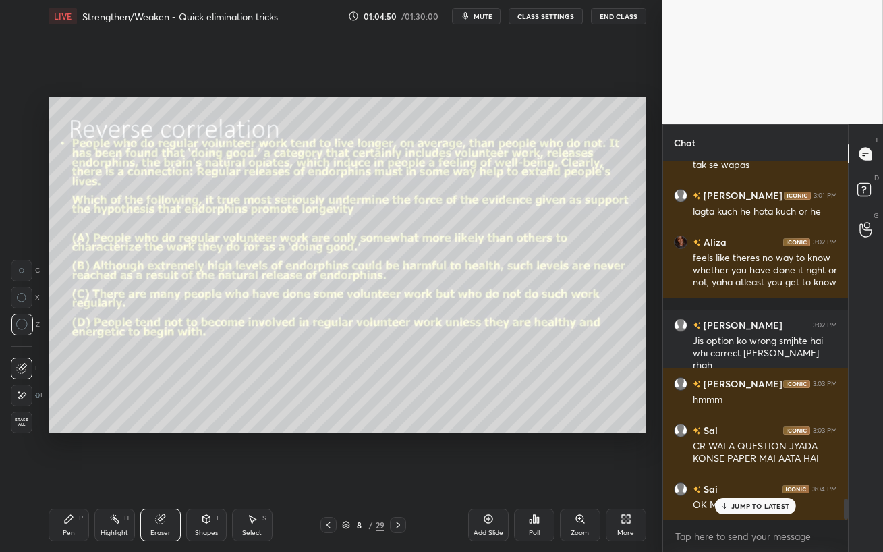
scroll to position [5861, 0]
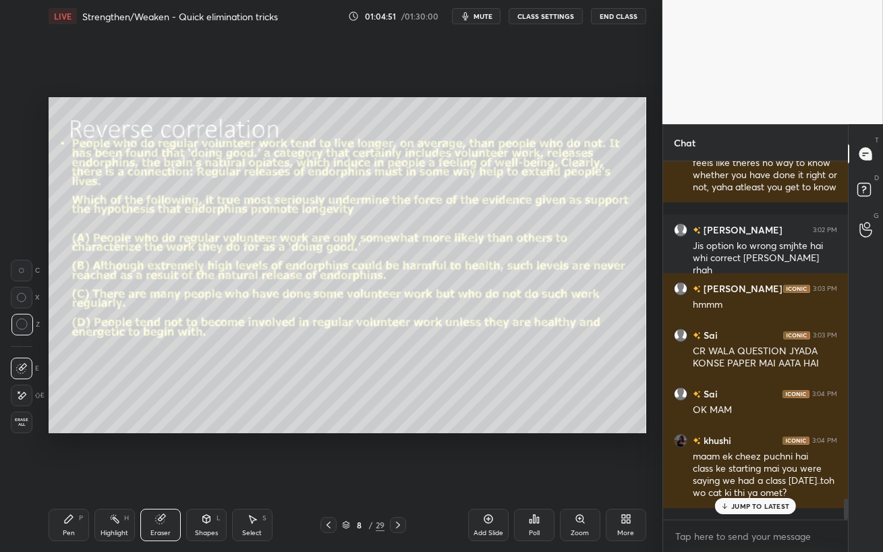
click at [736, 452] on div "JUMP TO LATEST" at bounding box center [755, 506] width 81 height 16
click at [71, 452] on div "Pen P" at bounding box center [69, 524] width 40 height 32
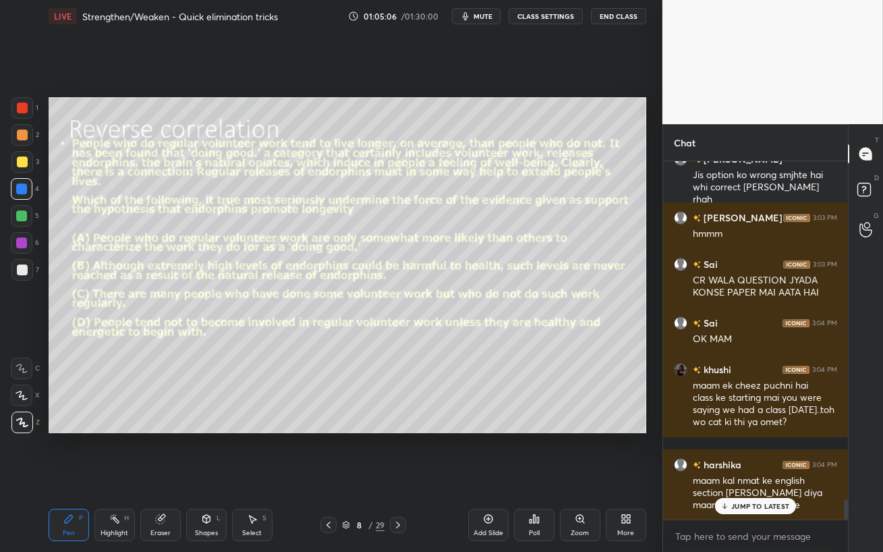
scroll to position [5978, 0]
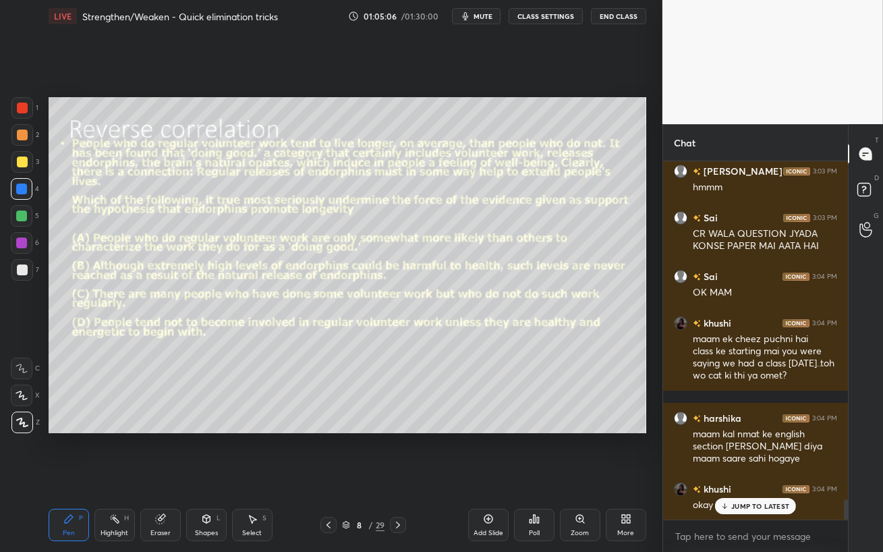
click at [746, 452] on p "JUMP TO LATEST" at bounding box center [760, 506] width 58 height 8
drag, startPoint x: 167, startPoint y: 528, endPoint x: 172, endPoint y: 449, distance: 79.1
click at [165, 452] on div "Eraser" at bounding box center [160, 524] width 40 height 32
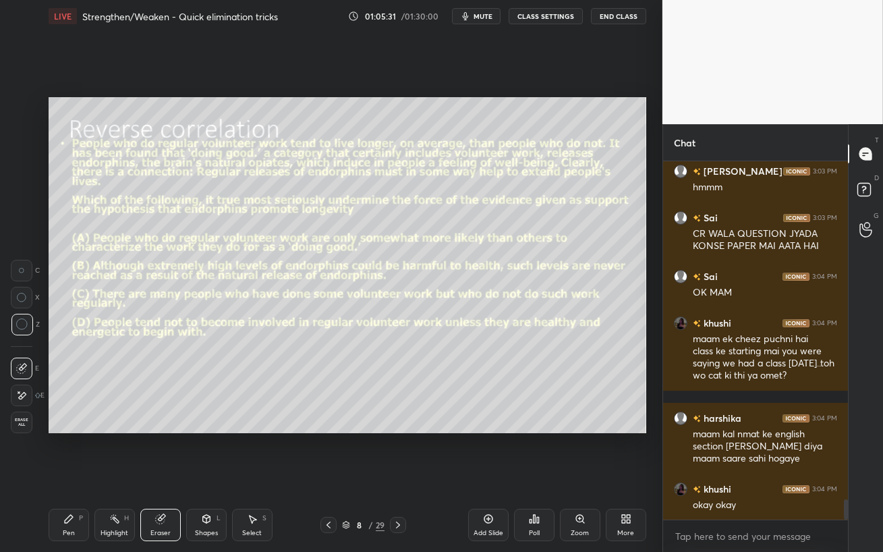
scroll to position [6038, 0]
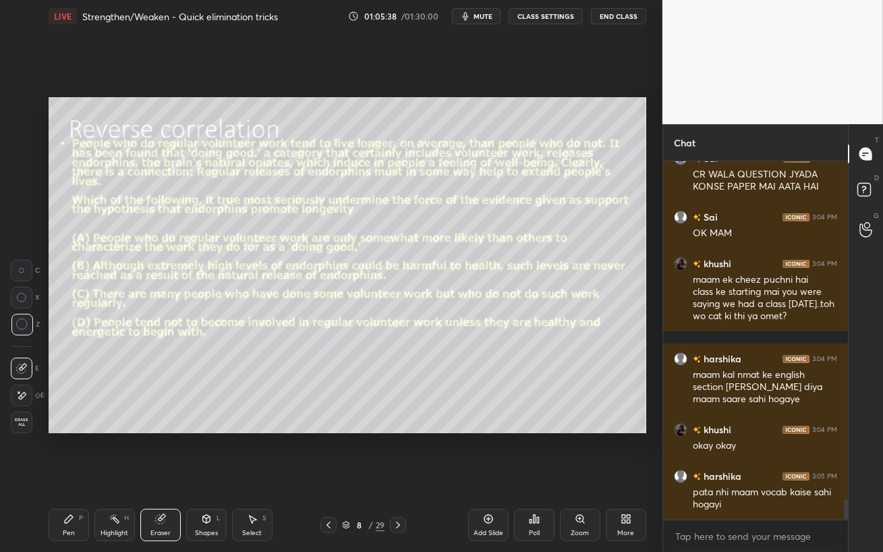
click at [604, 449] on div "Setting up your live class Poll for secs No correct answer Start poll" at bounding box center [347, 264] width 608 height 465
click at [69, 452] on div "Pen" at bounding box center [69, 532] width 12 height 7
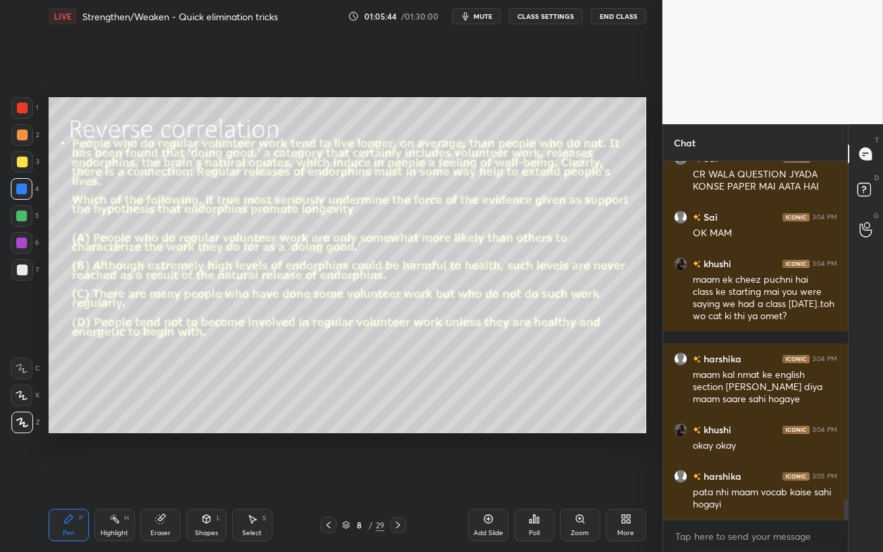
click at [28, 223] on div at bounding box center [22, 216] width 22 height 22
click at [20, 241] on div at bounding box center [21, 242] width 11 height 11
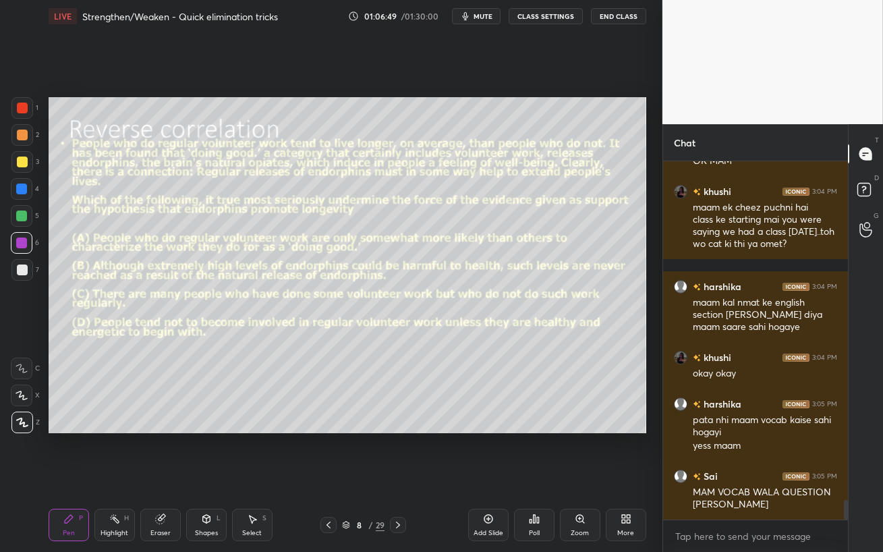
scroll to position [6156, 0]
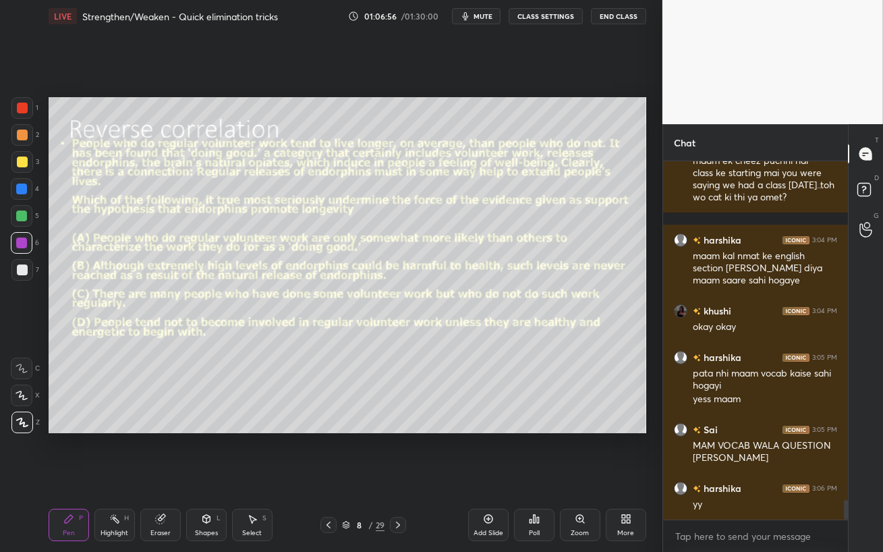
click at [16, 218] on div at bounding box center [21, 215] width 11 height 11
click at [488, 14] on span "mute" at bounding box center [482, 15] width 19 height 9
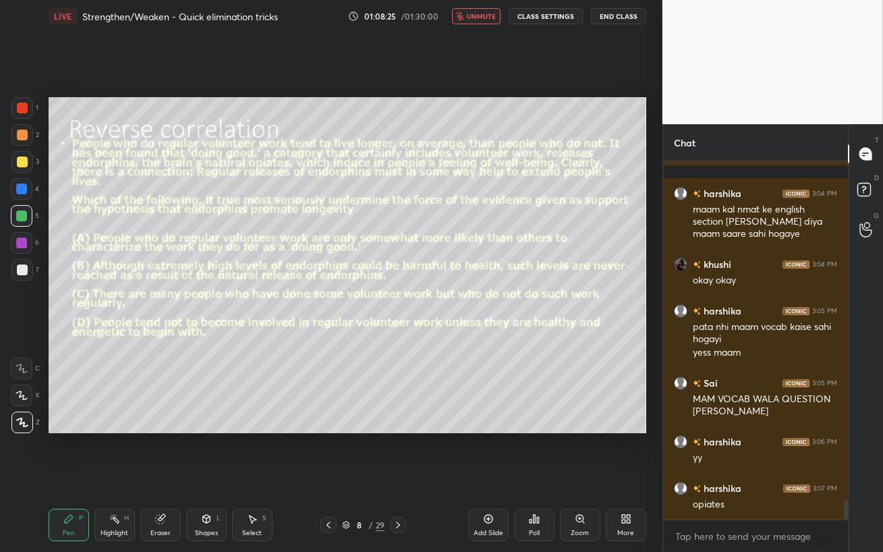
drag, startPoint x: 475, startPoint y: 11, endPoint x: 475, endPoint y: 469, distance: 457.9
click at [475, 11] on button "unmute" at bounding box center [476, 16] width 49 height 16
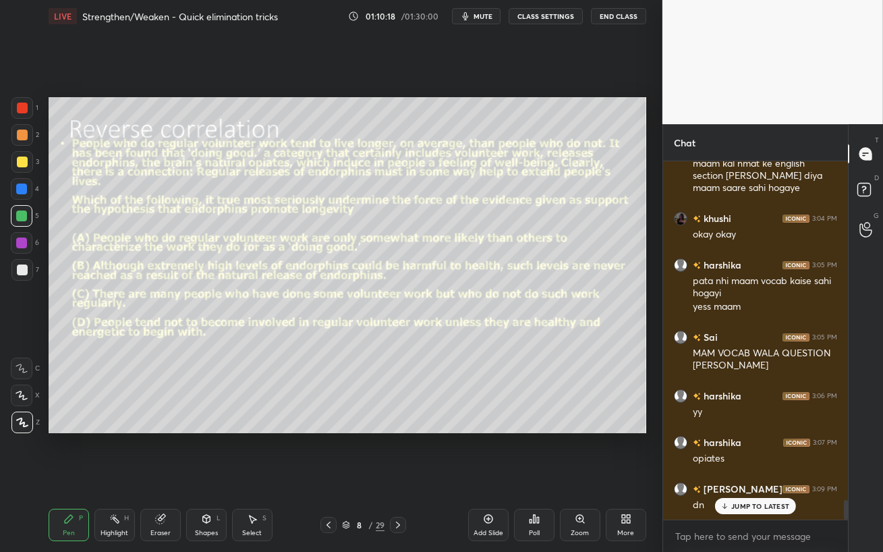
scroll to position [6262, 0]
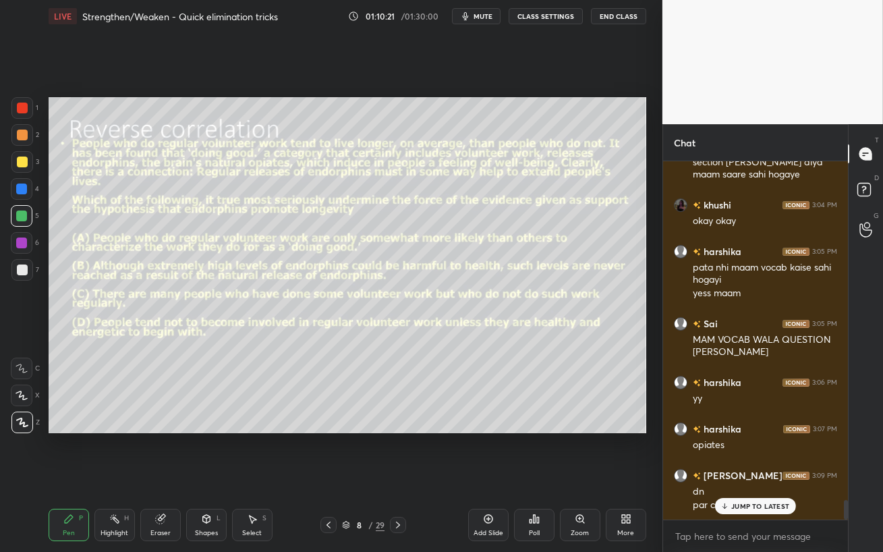
click at [769, 452] on p "JUMP TO LATEST" at bounding box center [760, 506] width 58 height 8
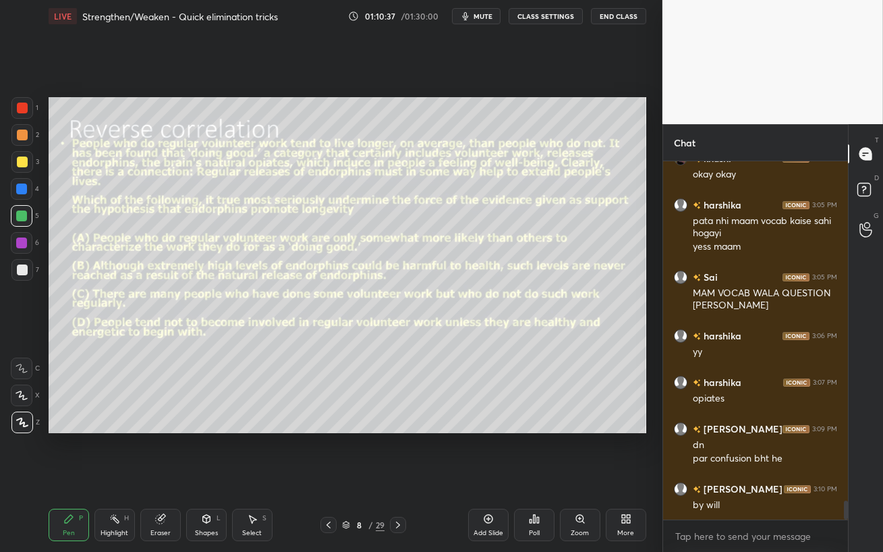
scroll to position [6356, 0]
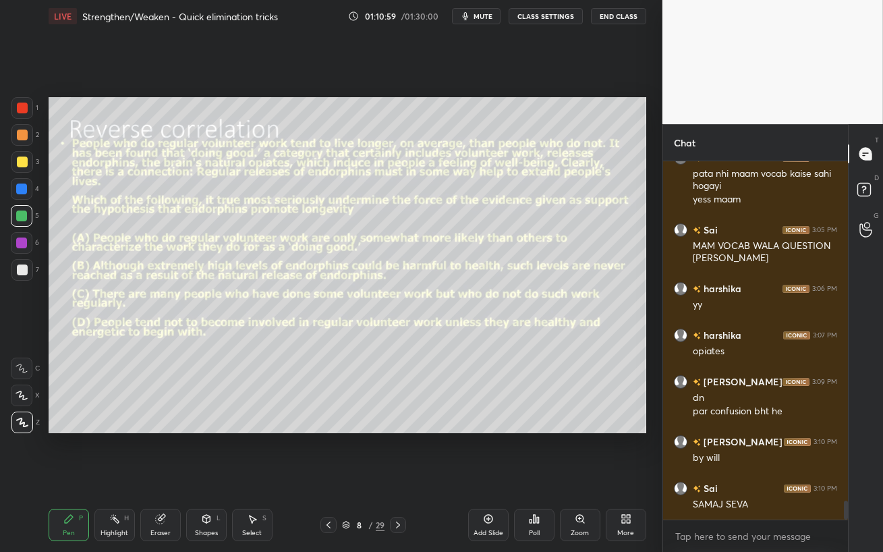
click at [18, 214] on div at bounding box center [21, 215] width 11 height 11
click at [538, 452] on div "Poll" at bounding box center [534, 532] width 11 height 7
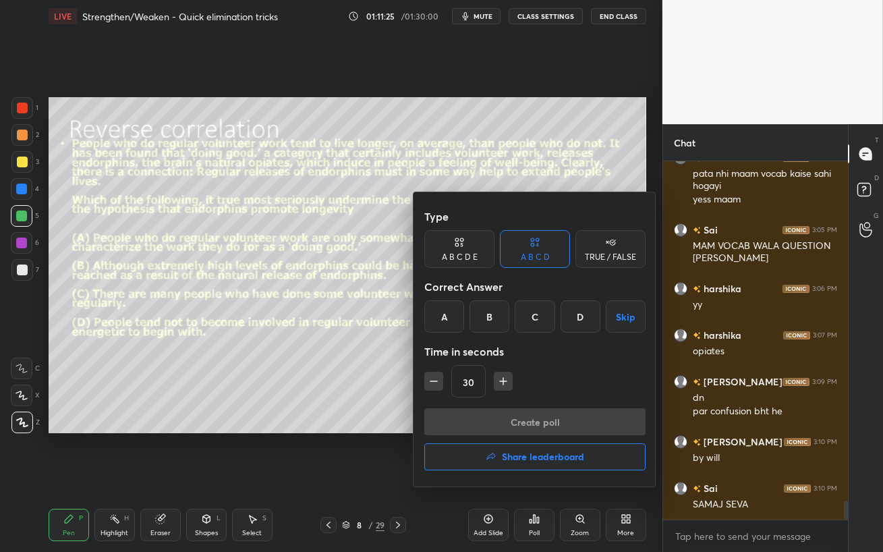
click at [581, 314] on div "D" at bounding box center [580, 316] width 40 height 32
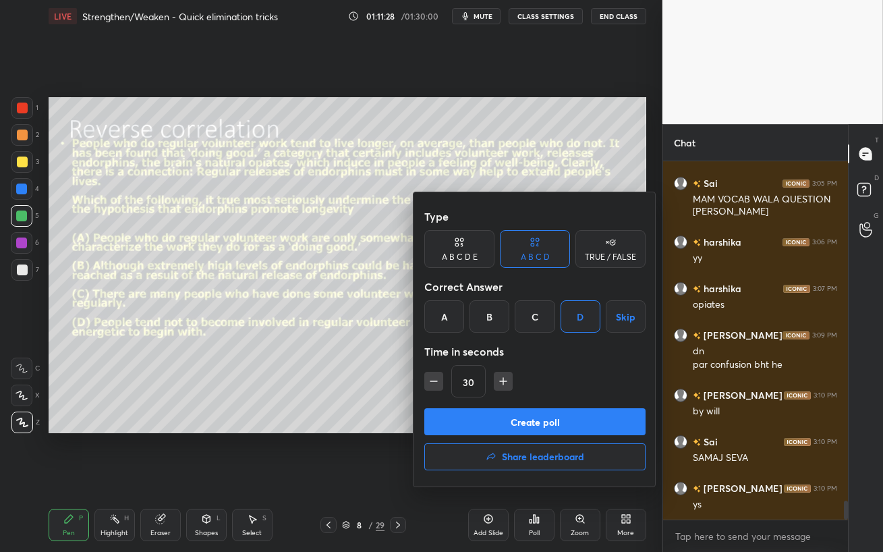
scroll to position [6449, 0]
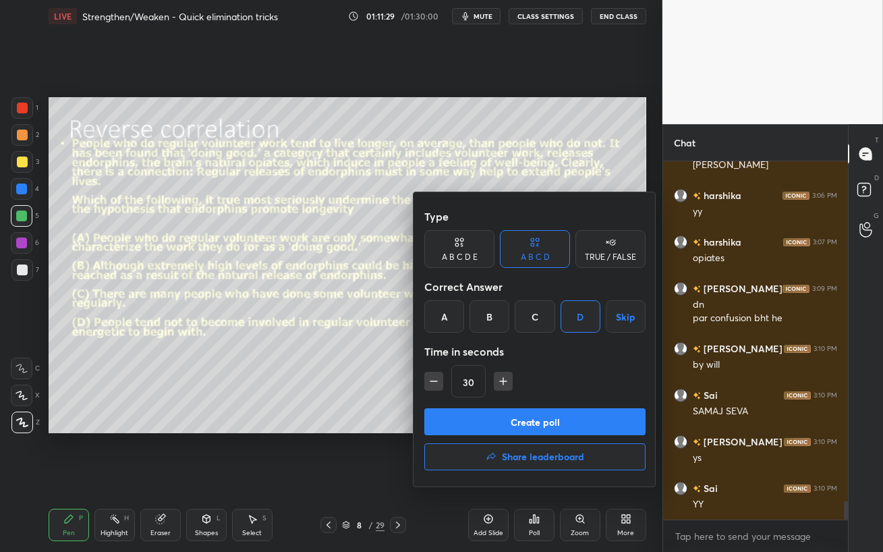
click at [577, 422] on button "Create poll" at bounding box center [534, 421] width 221 height 27
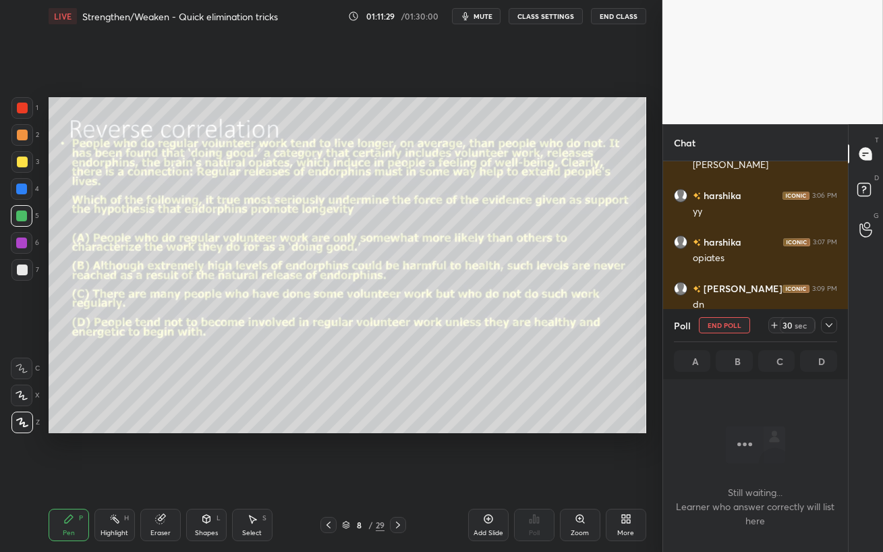
scroll to position [4, 4]
click at [487, 16] on span "mute" at bounding box center [482, 15] width 19 height 9
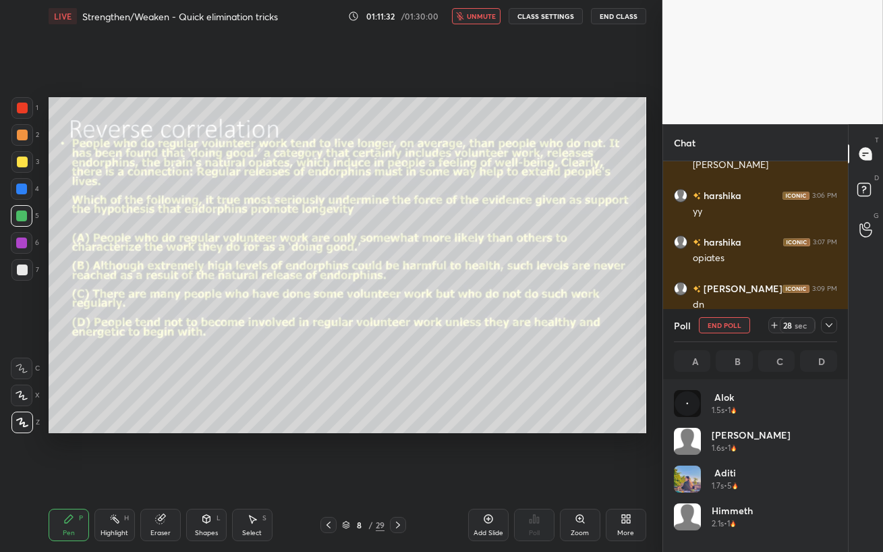
scroll to position [158, 159]
click at [487, 15] on span "unmute" at bounding box center [481, 15] width 29 height 9
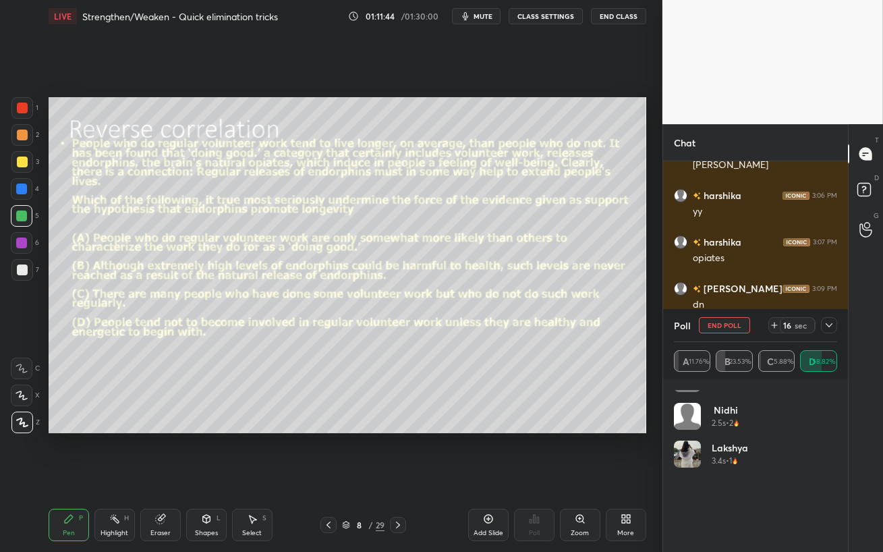
scroll to position [0, 0]
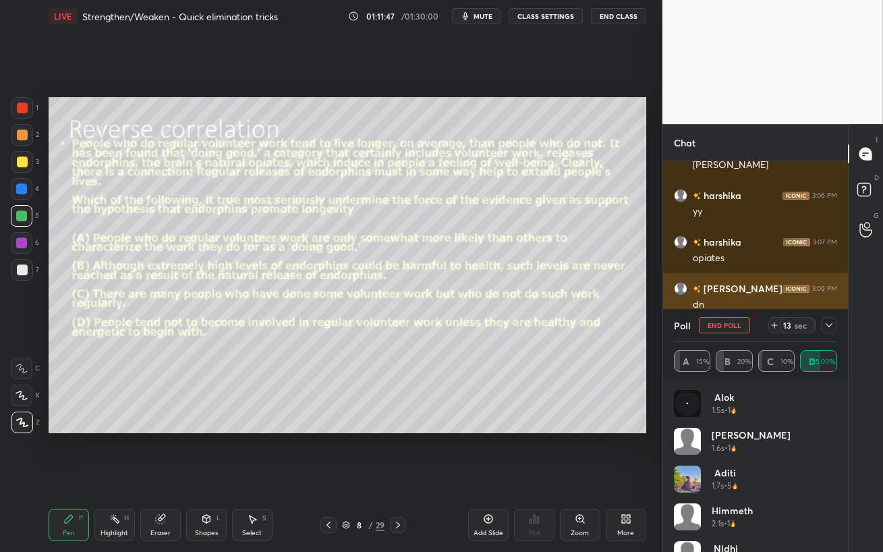
click at [828, 325] on icon at bounding box center [828, 325] width 11 height 11
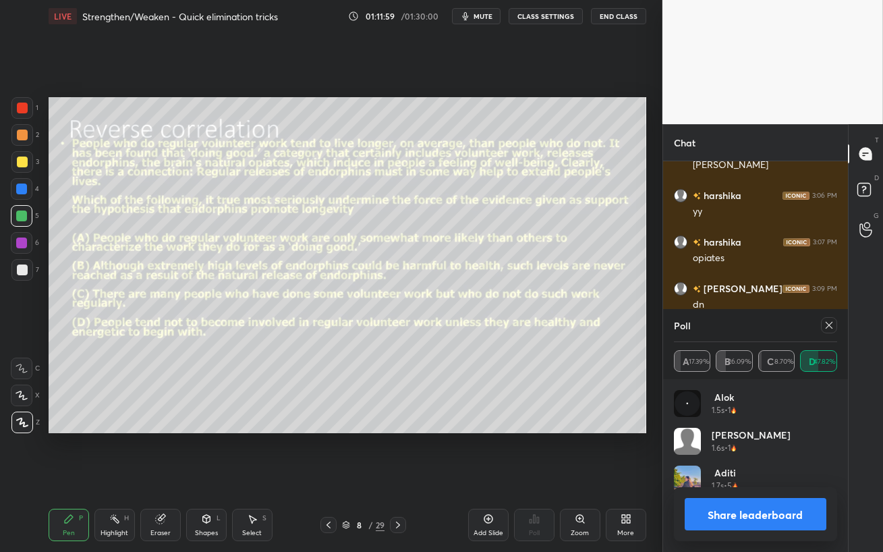
scroll to position [158, 159]
click at [829, 324] on icon at bounding box center [828, 325] width 11 height 11
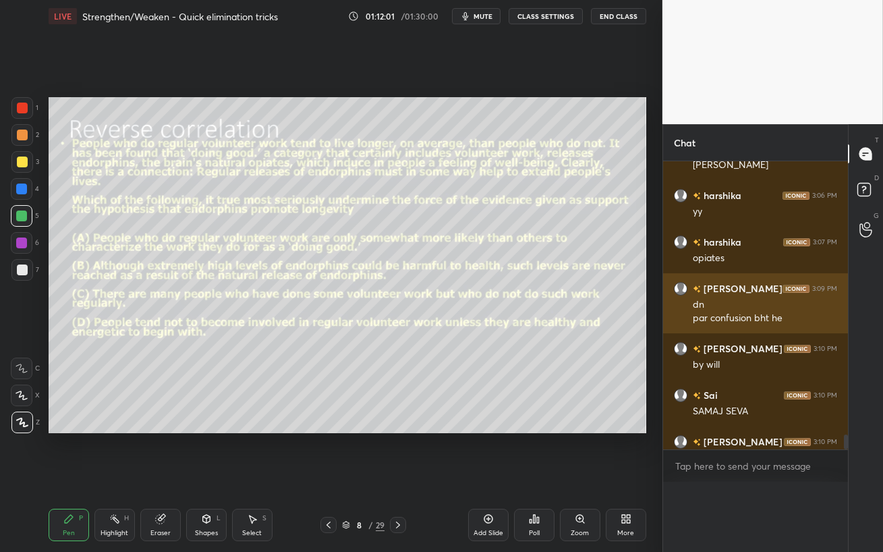
scroll to position [0, 4]
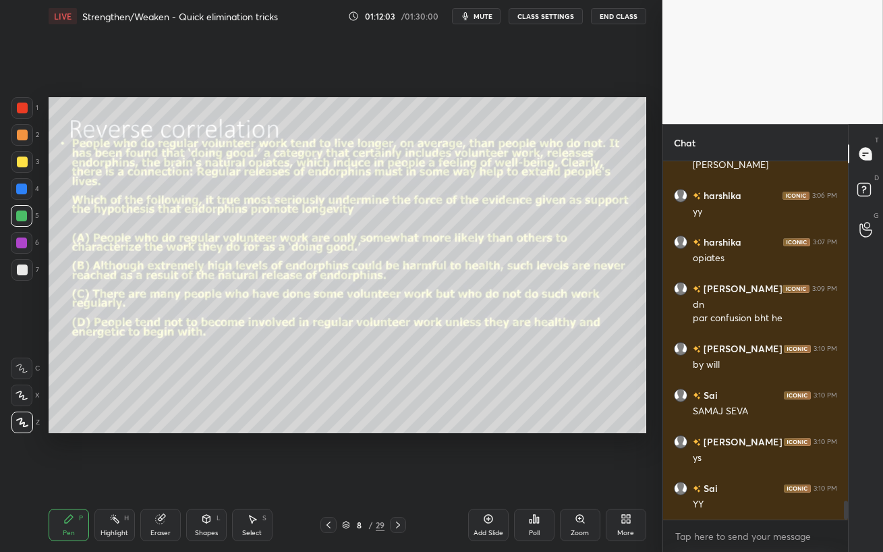
click at [20, 187] on div at bounding box center [21, 188] width 11 height 11
click at [24, 222] on div at bounding box center [22, 216] width 22 height 22
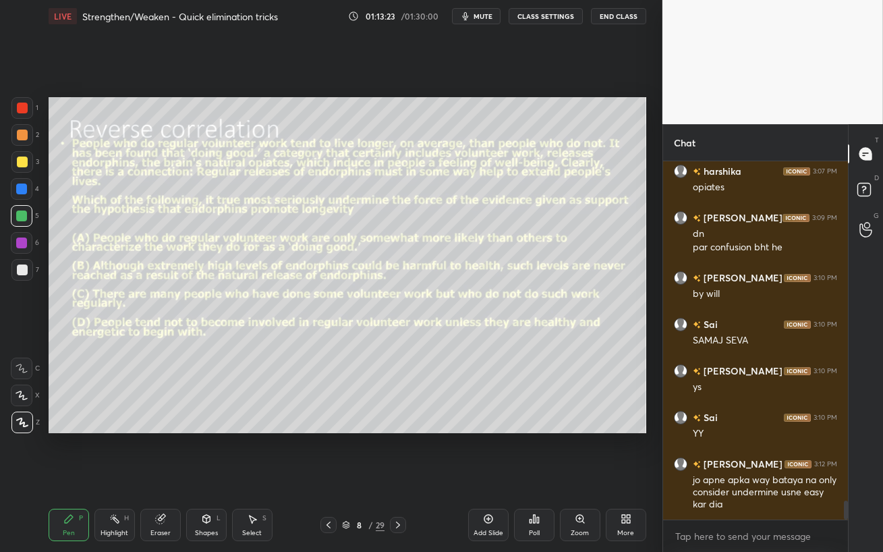
drag, startPoint x: 15, startPoint y: 258, endPoint x: 32, endPoint y: 266, distance: 19.3
click at [15, 257] on div "6" at bounding box center [25, 245] width 28 height 27
click at [16, 216] on div at bounding box center [21, 215] width 11 height 11
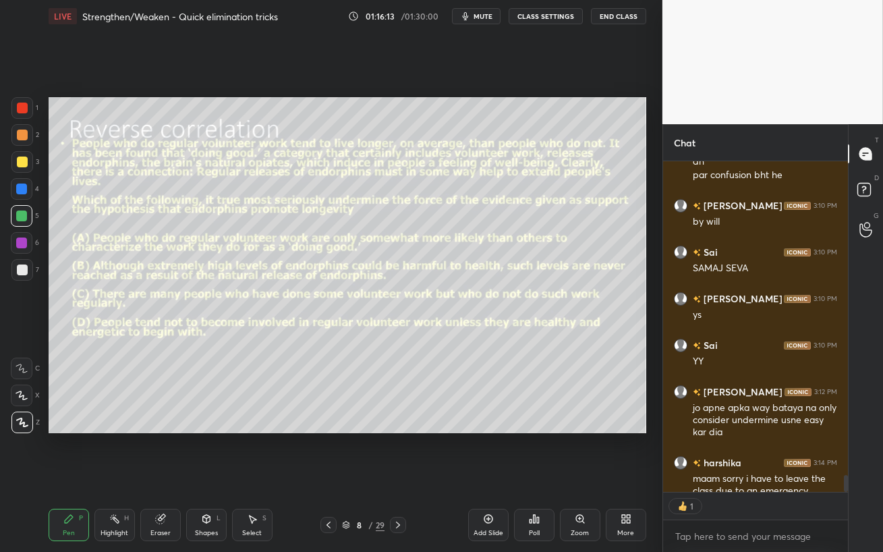
scroll to position [326, 181]
click at [165, 452] on div "Eraser" at bounding box center [160, 532] width 20 height 7
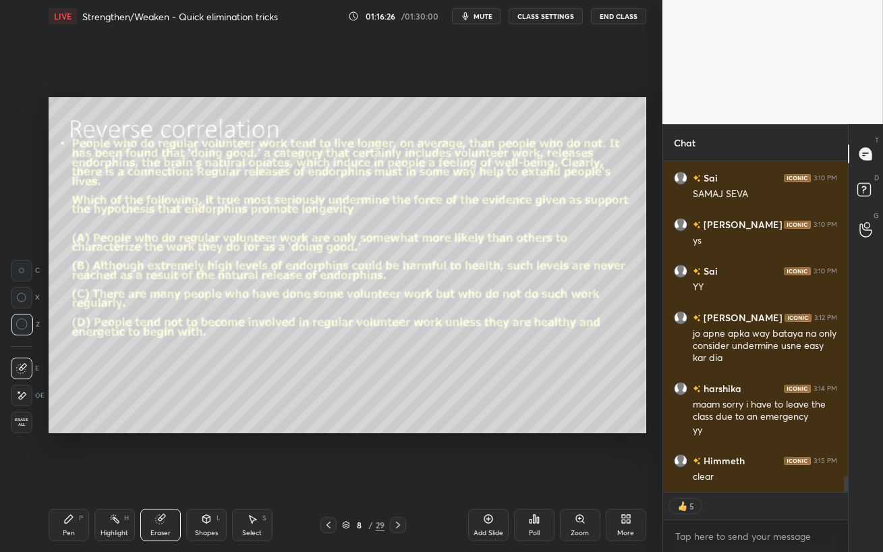
scroll to position [6713, 0]
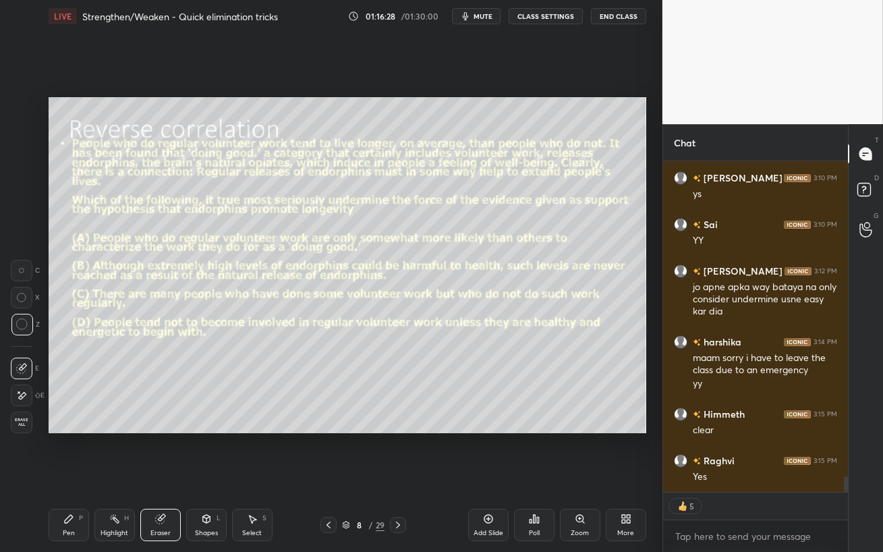
click at [70, 452] on div "Pen P" at bounding box center [69, 524] width 40 height 32
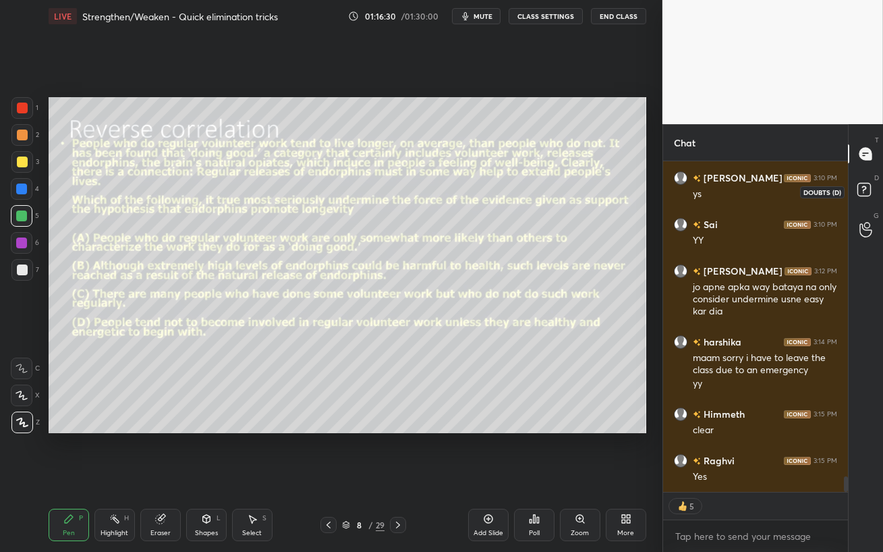
click at [864, 192] on rect at bounding box center [863, 189] width 13 height 13
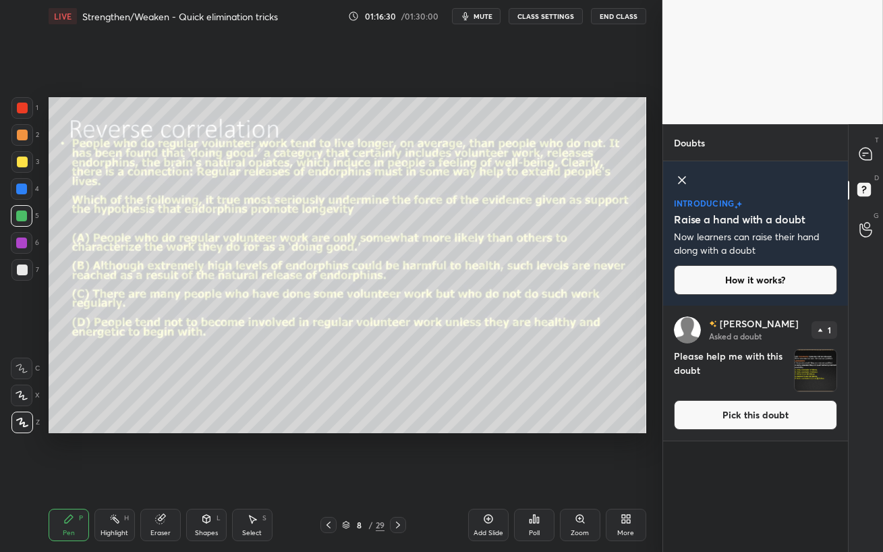
click at [773, 407] on button "Pick this doubt" at bounding box center [755, 415] width 163 height 30
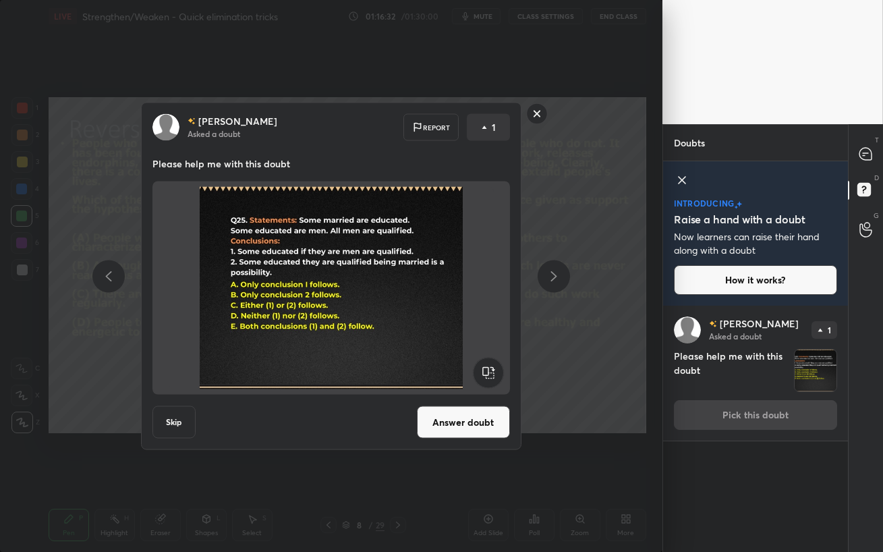
click at [478, 425] on button "Answer doubt" at bounding box center [463, 422] width 93 height 32
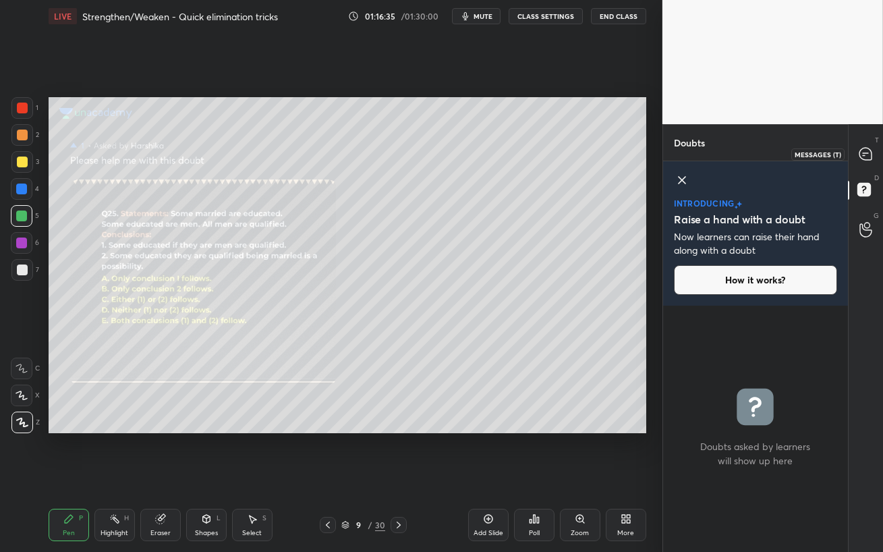
click at [867, 162] on div at bounding box center [865, 154] width 27 height 24
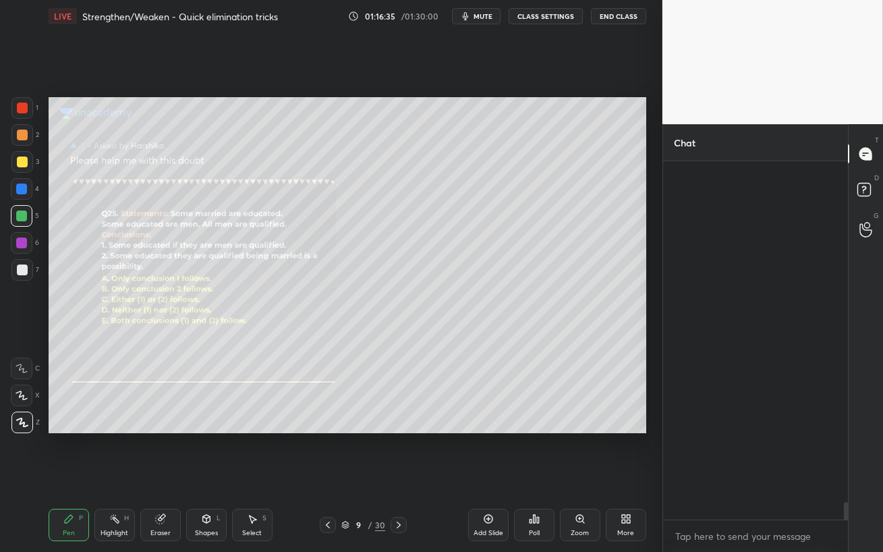
scroll to position [354, 181]
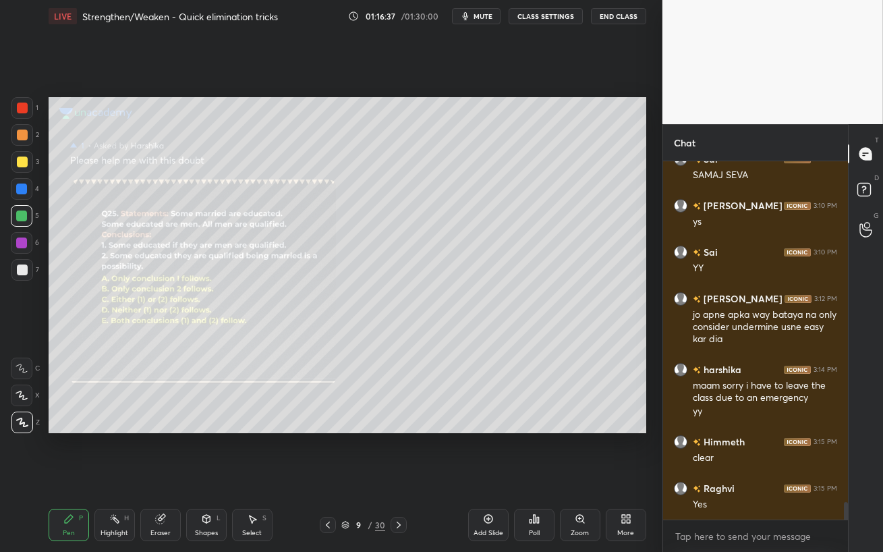
click at [490, 452] on icon at bounding box center [488, 518] width 11 height 11
click at [327, 452] on icon at bounding box center [328, 524] width 11 height 11
click at [578, 452] on icon at bounding box center [579, 518] width 7 height 7
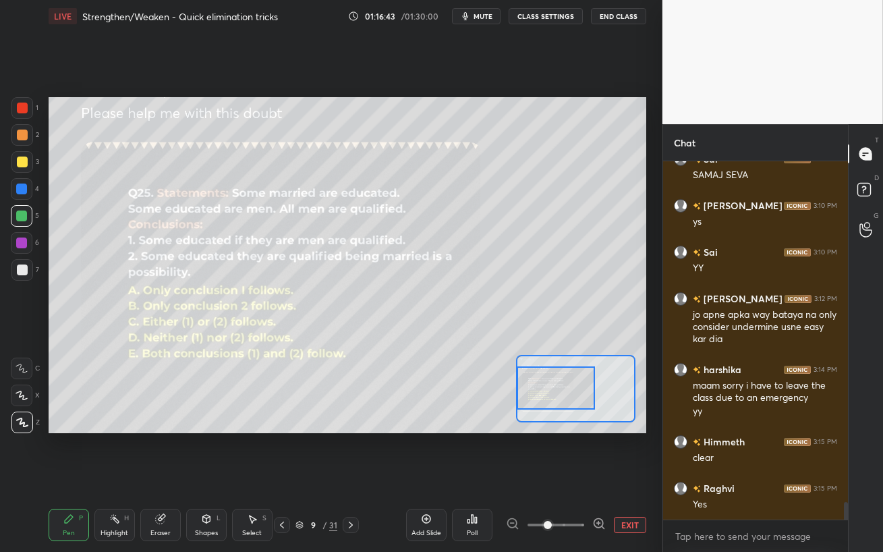
drag, startPoint x: 581, startPoint y: 409, endPoint x: 549, endPoint y: 407, distance: 32.4
click at [549, 409] on div at bounding box center [556, 387] width 78 height 43
click at [16, 189] on div at bounding box center [22, 189] width 22 height 22
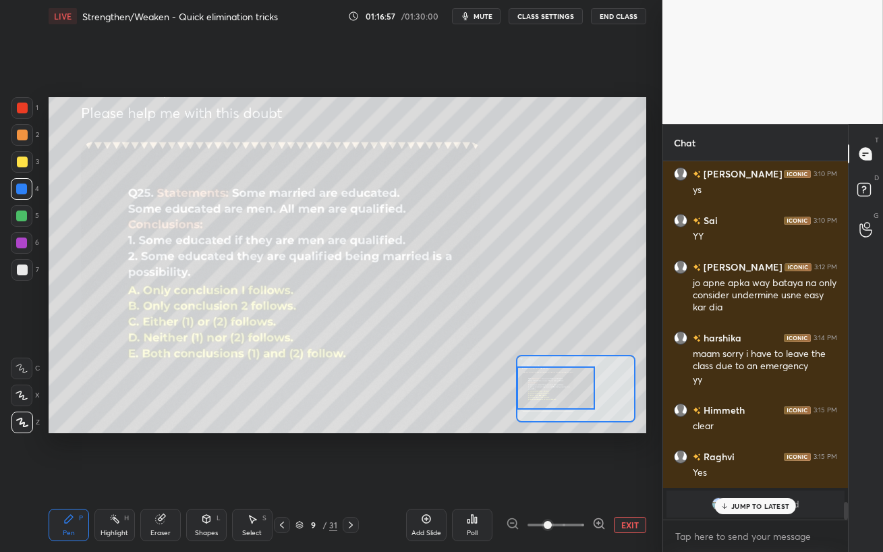
click at [22, 241] on div at bounding box center [21, 242] width 11 height 11
click at [655, 150] on div "1 2 3 4 5 6 7 C X Z C X Z E E Erase all H H LIVE Strengthen/Weaken - Quick elim…" at bounding box center [331, 276] width 662 height 552
click at [654, 148] on div "1 2 3 4 5 6 7 C X Z C X Z E E Erase all H H LIVE Strengthen/Weaken - Quick elim…" at bounding box center [331, 276] width 662 height 552
click at [743, 452] on p "JUMP TO LATEST" at bounding box center [760, 506] width 58 height 8
click at [166, 452] on div "Eraser" at bounding box center [160, 524] width 40 height 32
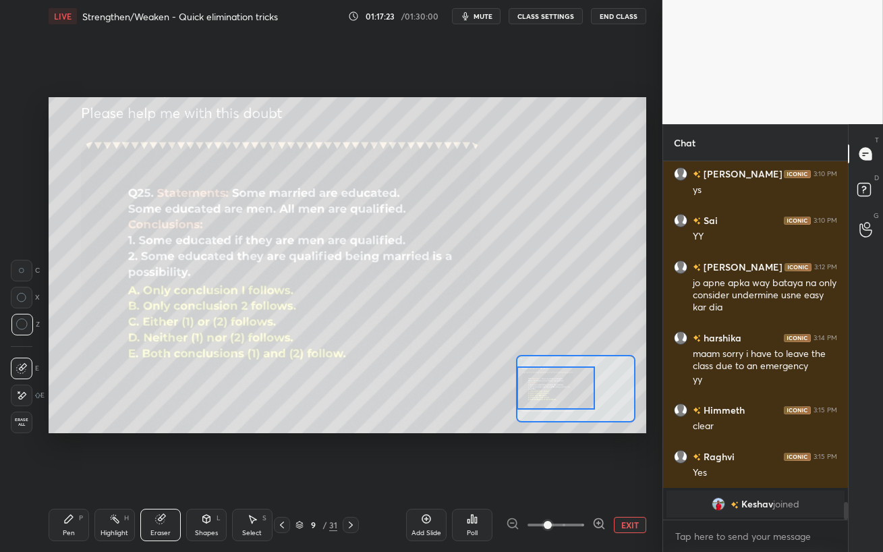
click at [68, 452] on div "Pen" at bounding box center [69, 532] width 12 height 7
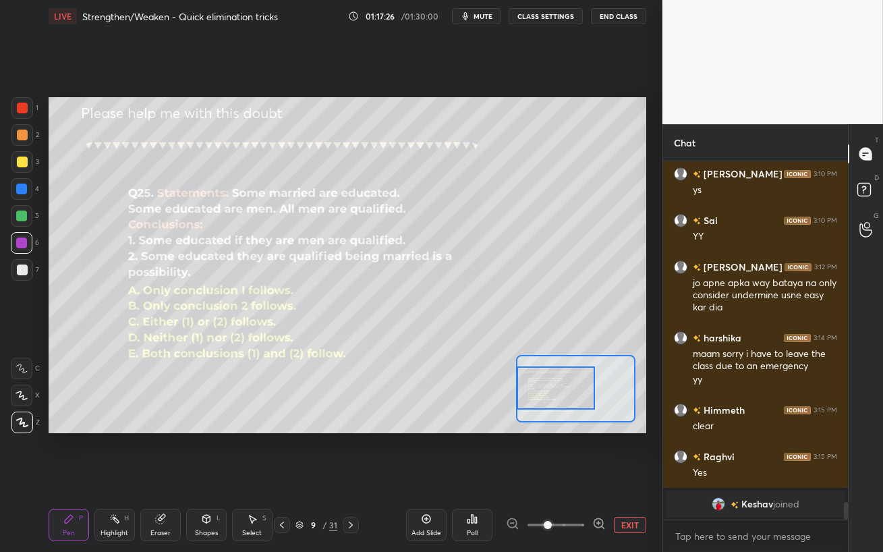
click at [21, 214] on div at bounding box center [21, 215] width 11 height 11
click at [21, 266] on div at bounding box center [22, 269] width 11 height 11
click at [22, 216] on div at bounding box center [21, 215] width 11 height 11
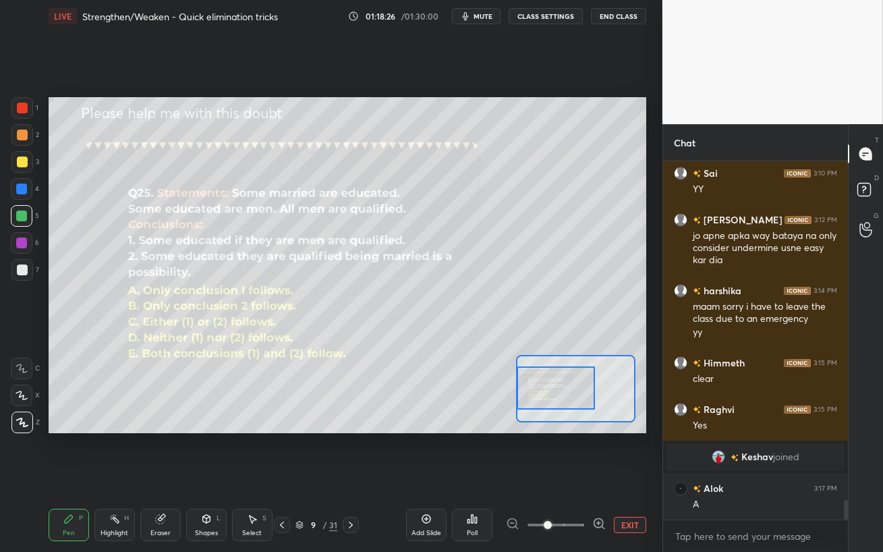
click at [163, 452] on div "Eraser" at bounding box center [160, 532] width 20 height 7
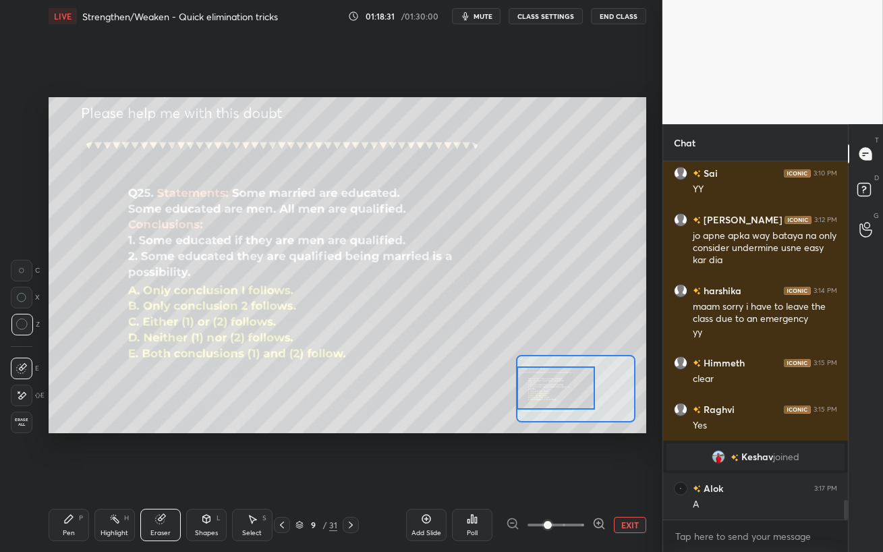
drag, startPoint x: 86, startPoint y: 512, endPoint x: 79, endPoint y: 513, distance: 7.4
click at [86, 452] on div "Pen P" at bounding box center [69, 524] width 40 height 32
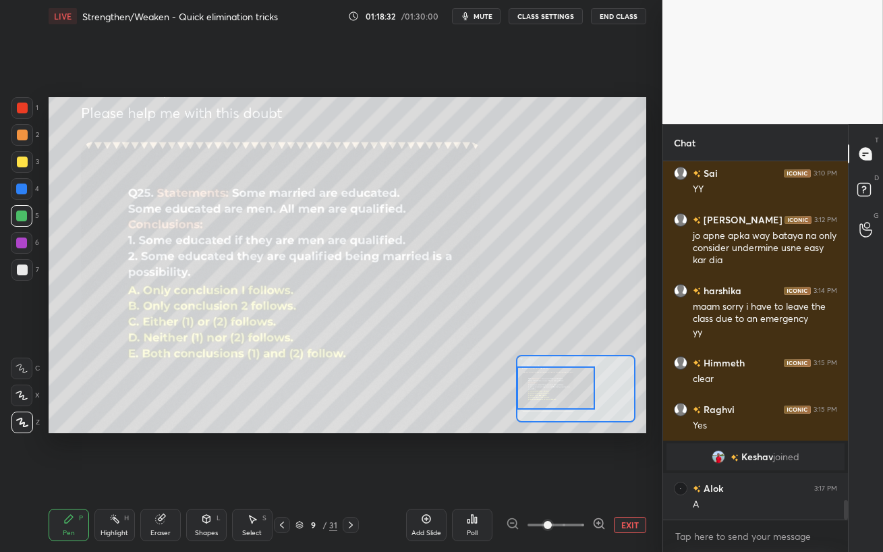
drag, startPoint x: 21, startPoint y: 242, endPoint x: 14, endPoint y: 251, distance: 11.1
click at [21, 243] on div at bounding box center [21, 242] width 11 height 11
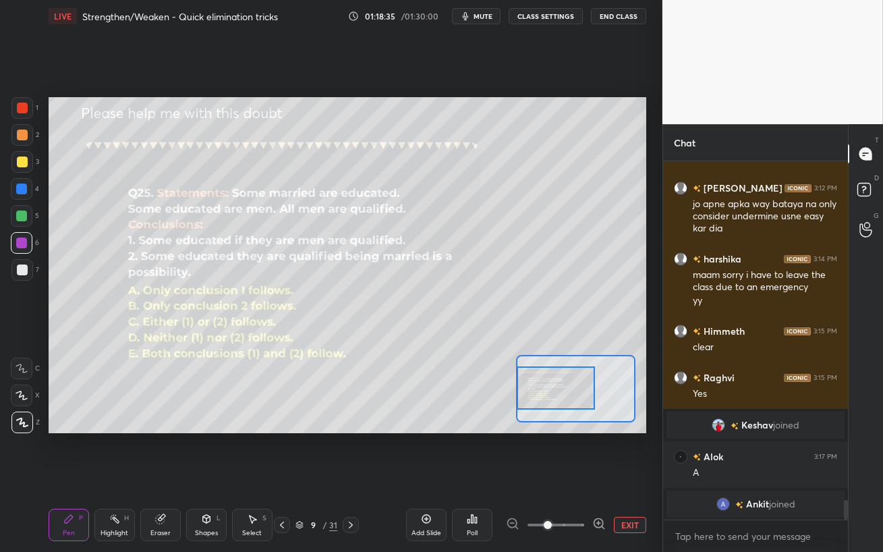
scroll to position [6254, 0]
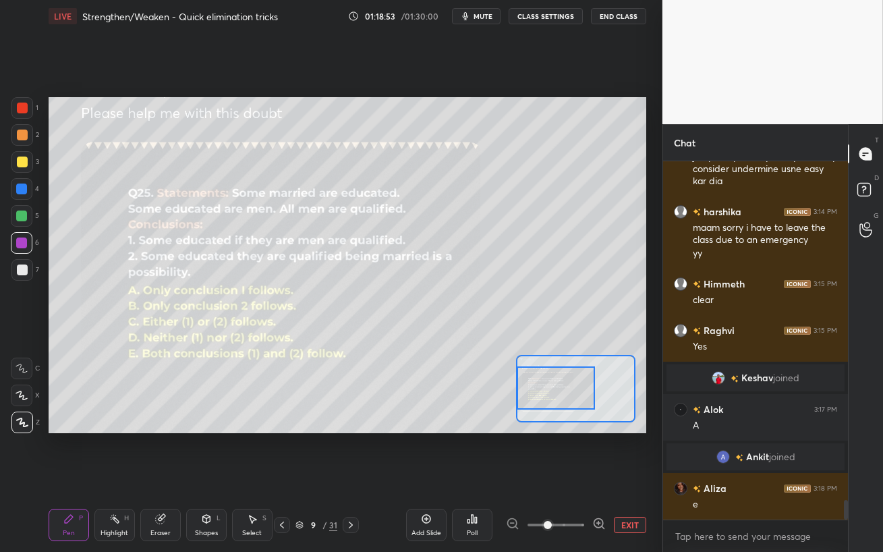
click at [22, 272] on div at bounding box center [22, 269] width 11 height 11
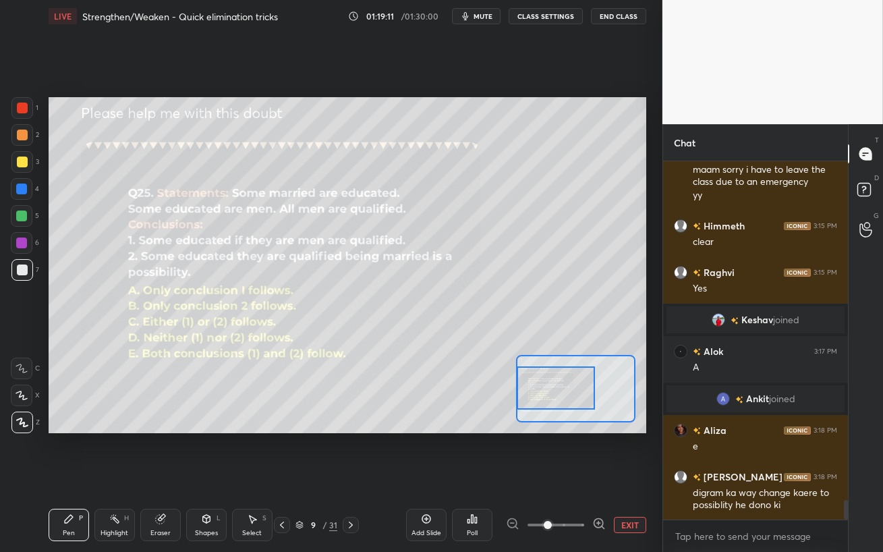
click at [26, 216] on div at bounding box center [21, 215] width 11 height 11
drag, startPoint x: 20, startPoint y: 191, endPoint x: 32, endPoint y: 197, distance: 14.2
click at [20, 192] on div at bounding box center [21, 188] width 11 height 11
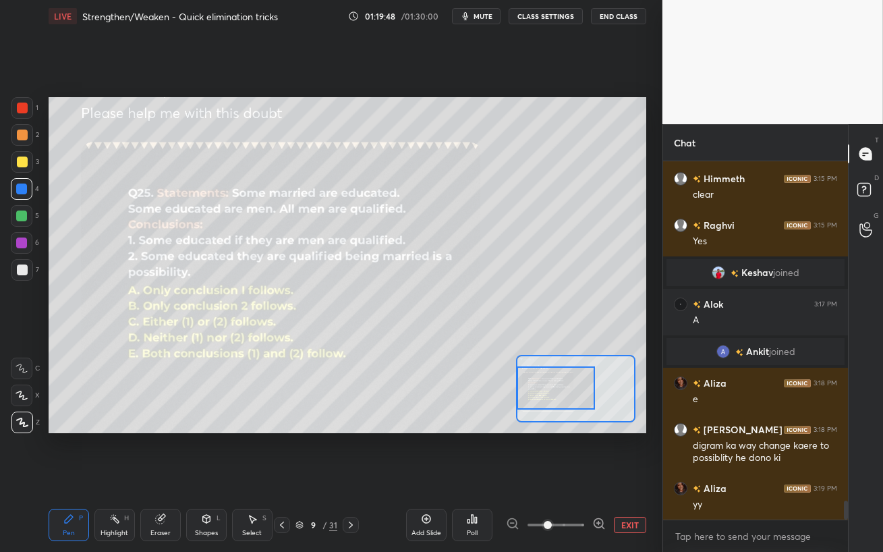
scroll to position [6406, 0]
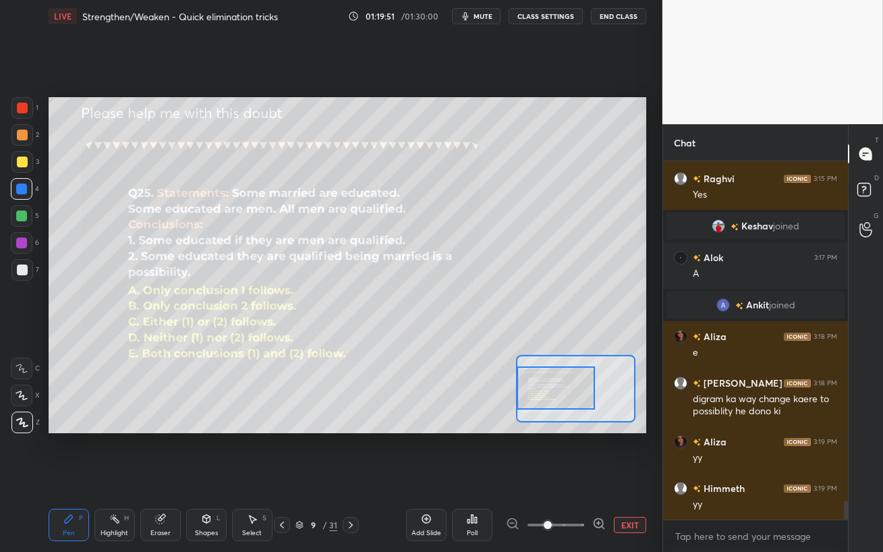
click at [22, 250] on div at bounding box center [22, 243] width 22 height 22
click at [622, 452] on button "EXIT" at bounding box center [630, 525] width 32 height 16
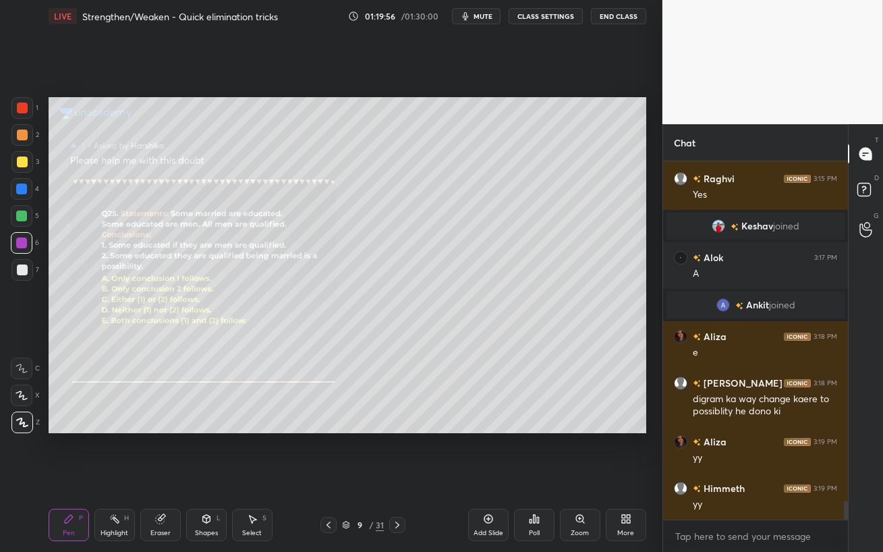
click at [330, 452] on icon at bounding box center [328, 524] width 11 height 11
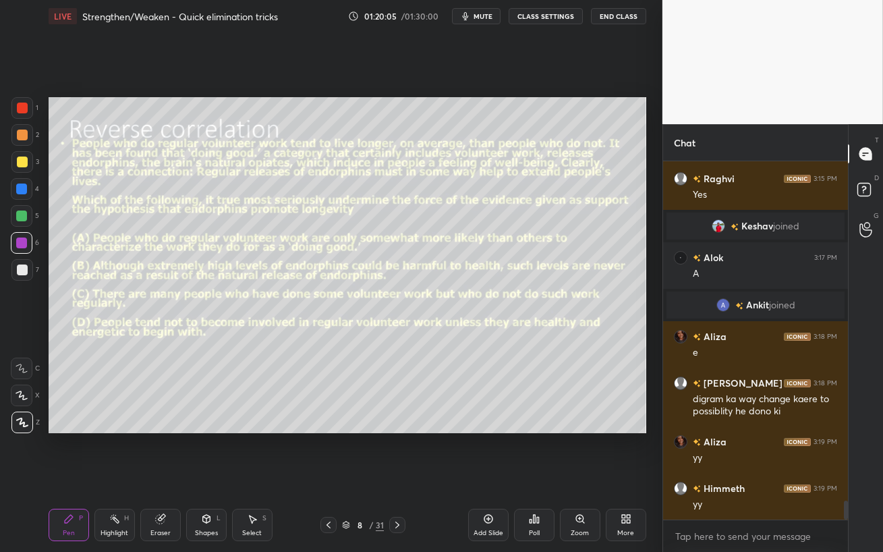
click at [399, 452] on icon at bounding box center [397, 524] width 11 height 11
click at [399, 452] on icon at bounding box center [397, 524] width 4 height 7
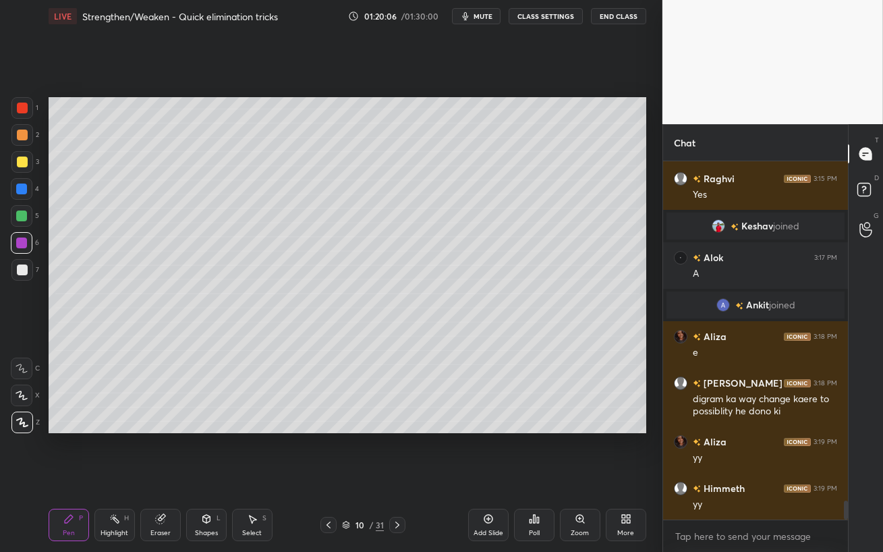
click at [399, 452] on icon at bounding box center [397, 524] width 4 height 7
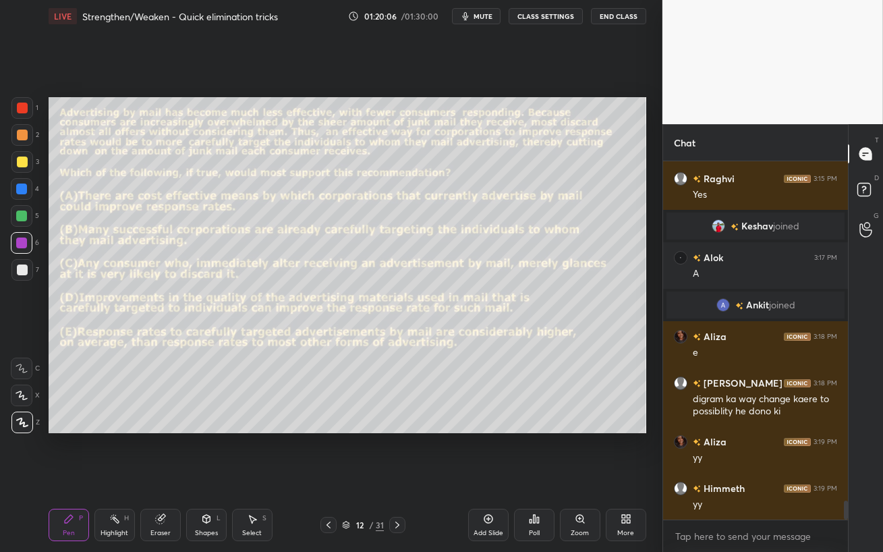
click at [398, 452] on icon at bounding box center [397, 524] width 4 height 7
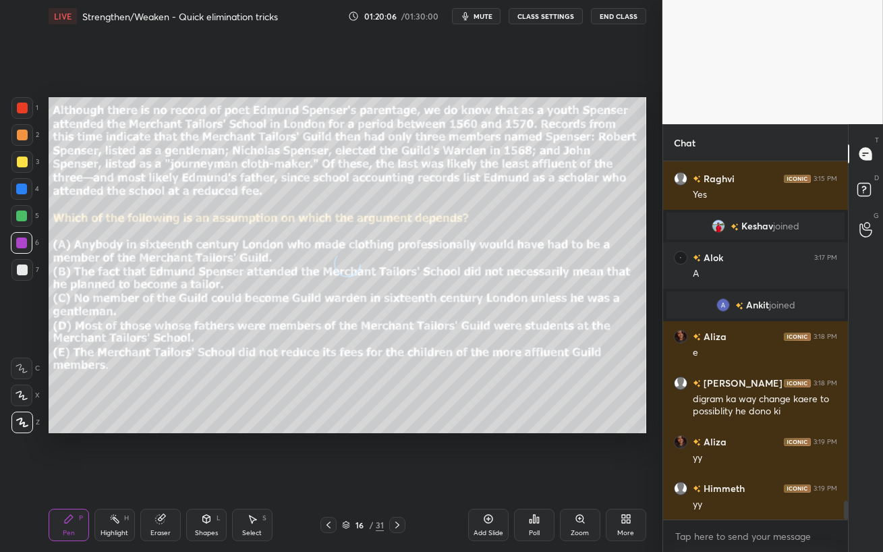
click at [398, 452] on icon at bounding box center [397, 524] width 11 height 11
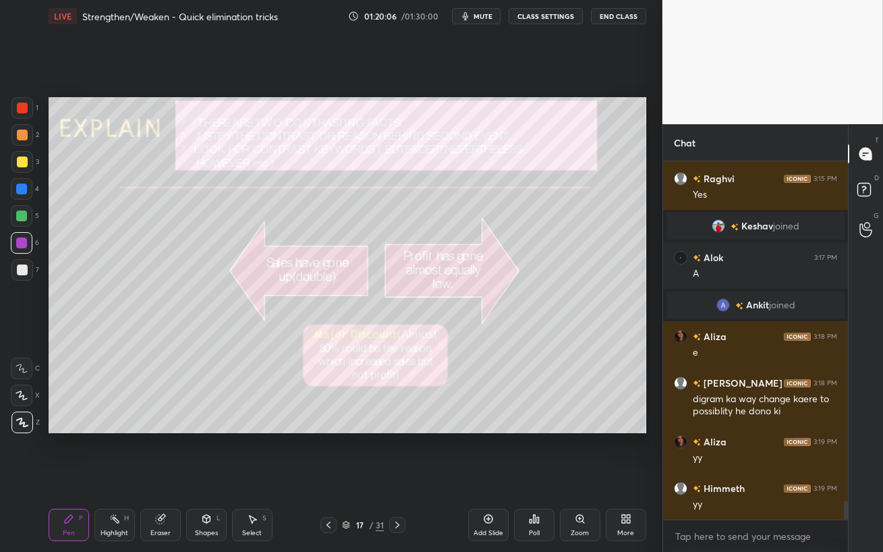
click at [397, 452] on icon at bounding box center [397, 524] width 11 height 11
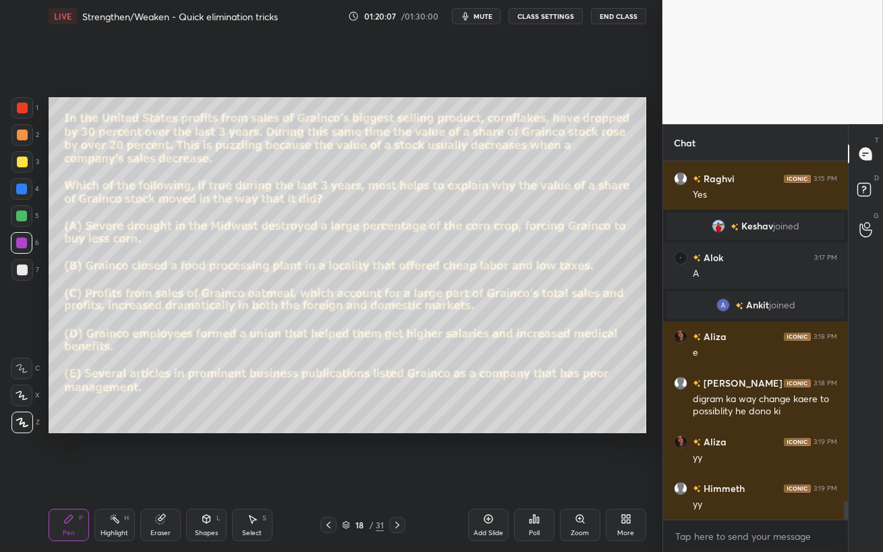
click at [397, 452] on icon at bounding box center [397, 524] width 11 height 11
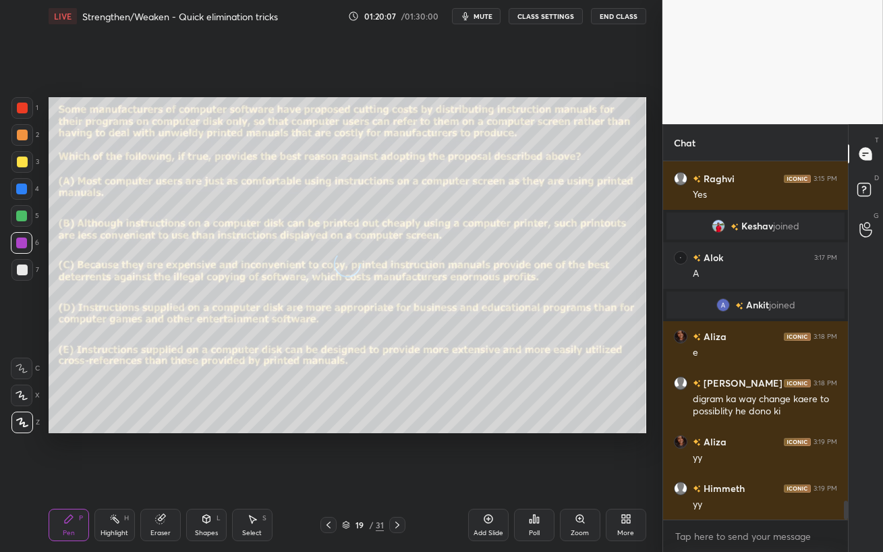
click at [397, 452] on icon at bounding box center [397, 524] width 11 height 11
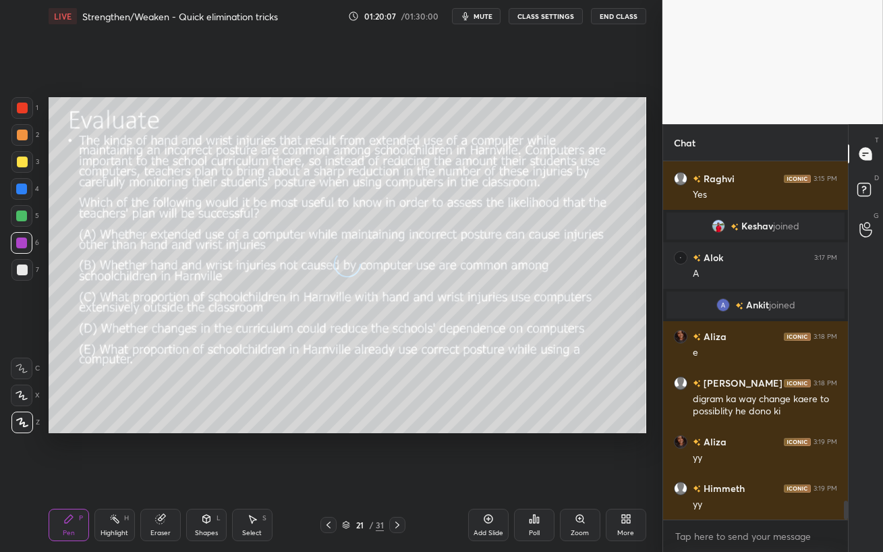
click at [397, 452] on icon at bounding box center [397, 524] width 11 height 11
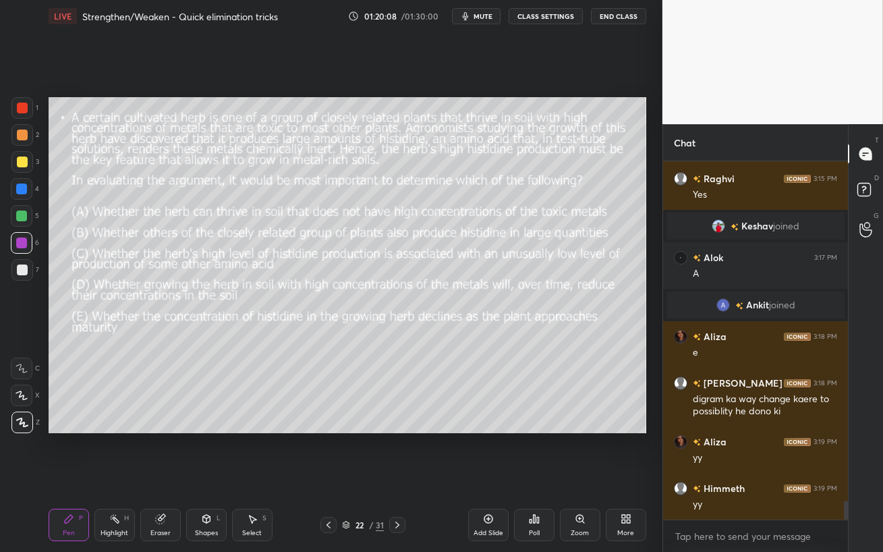
click at [397, 452] on icon at bounding box center [397, 524] width 11 height 11
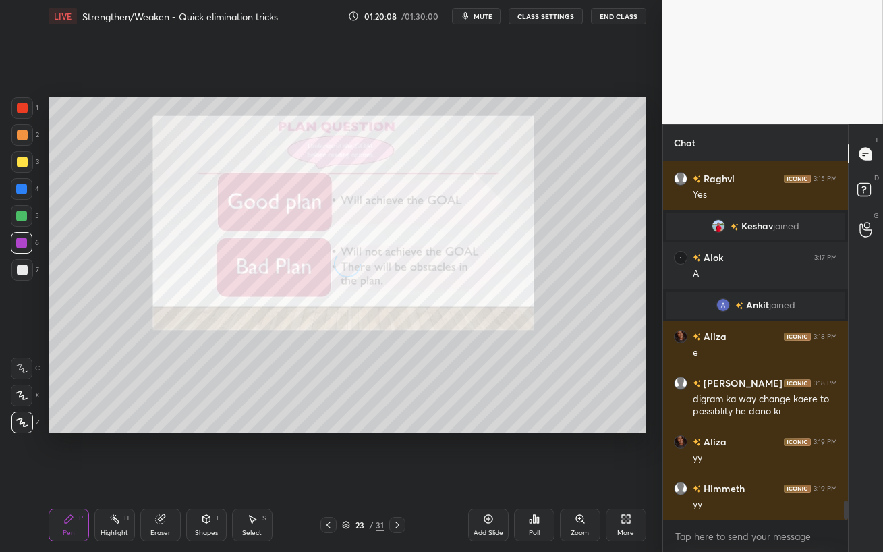
click at [397, 452] on icon at bounding box center [397, 524] width 4 height 7
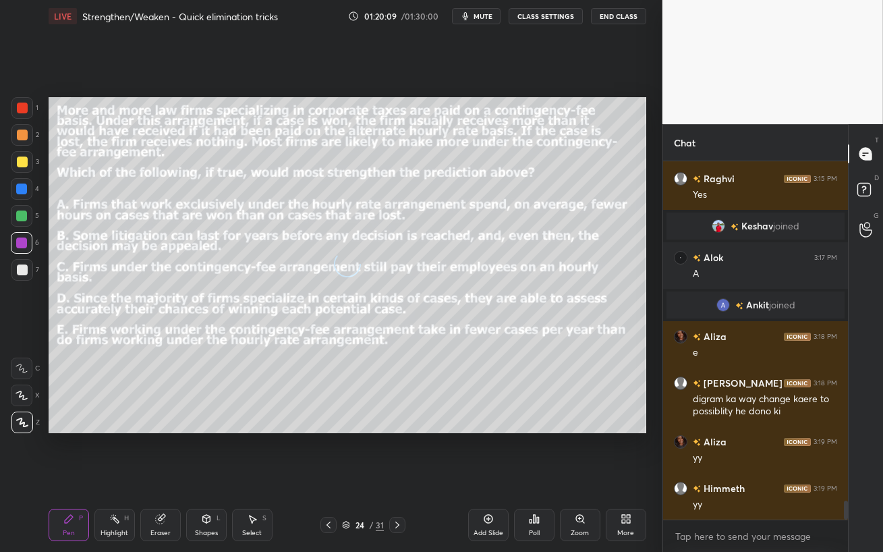
click at [397, 452] on icon at bounding box center [397, 524] width 11 height 11
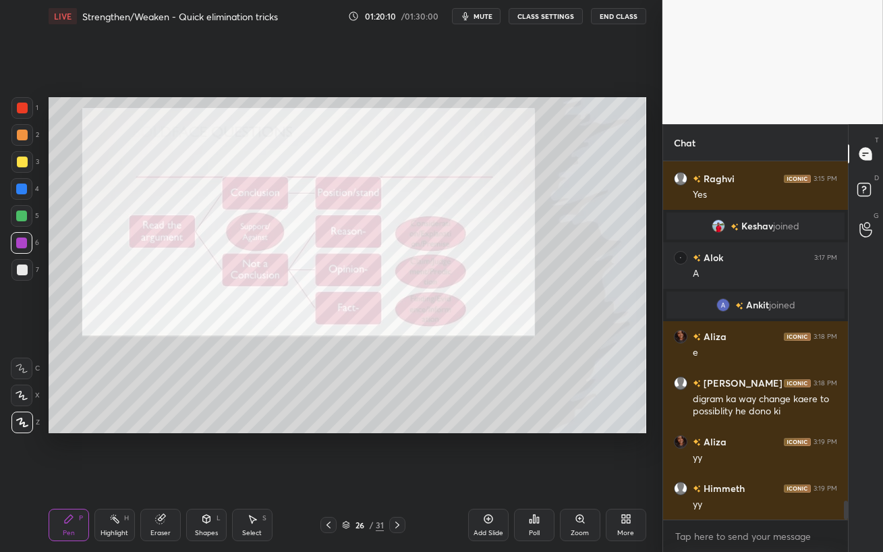
click at [398, 452] on icon at bounding box center [397, 524] width 4 height 7
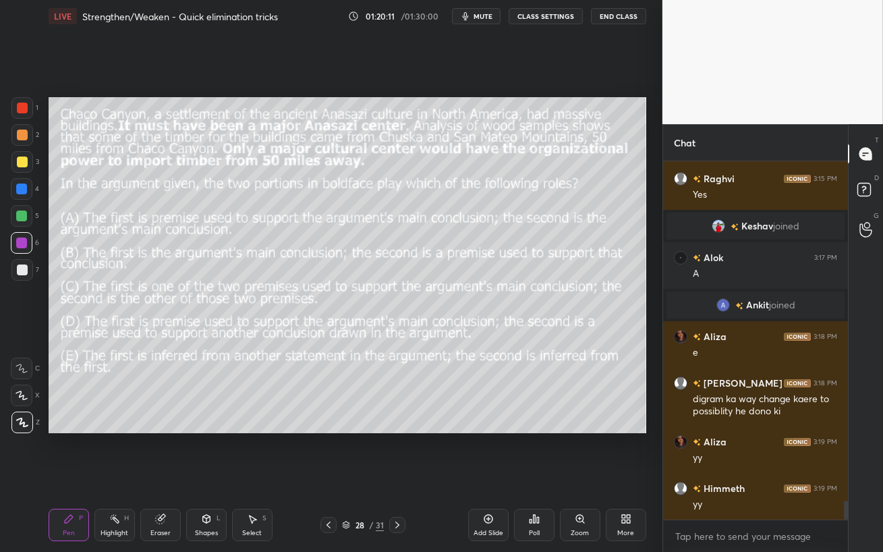
click at [398, 452] on icon at bounding box center [397, 524] width 4 height 7
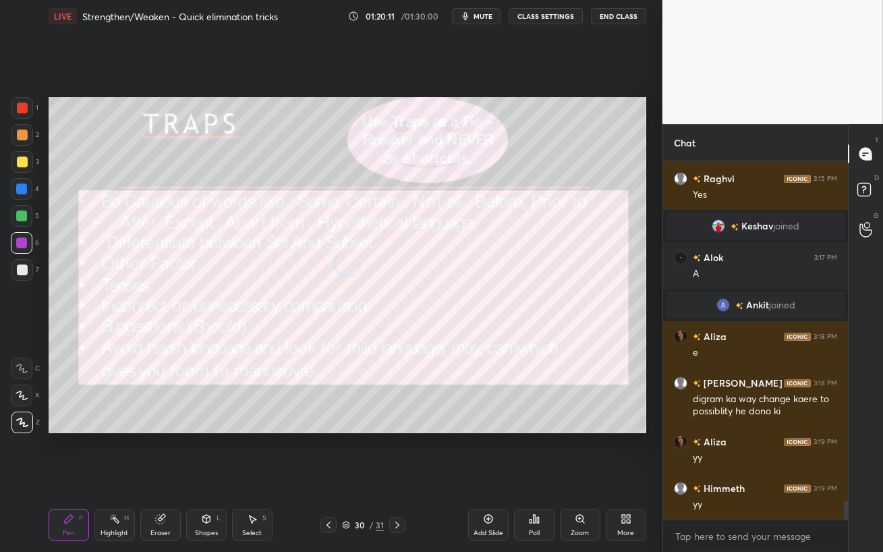
click at [398, 452] on icon at bounding box center [397, 524] width 4 height 7
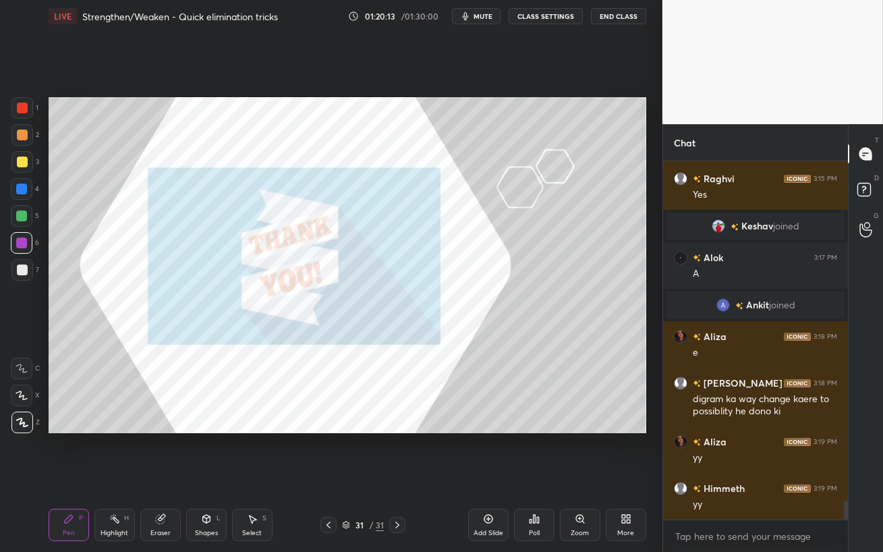
click at [332, 452] on icon at bounding box center [328, 524] width 11 height 11
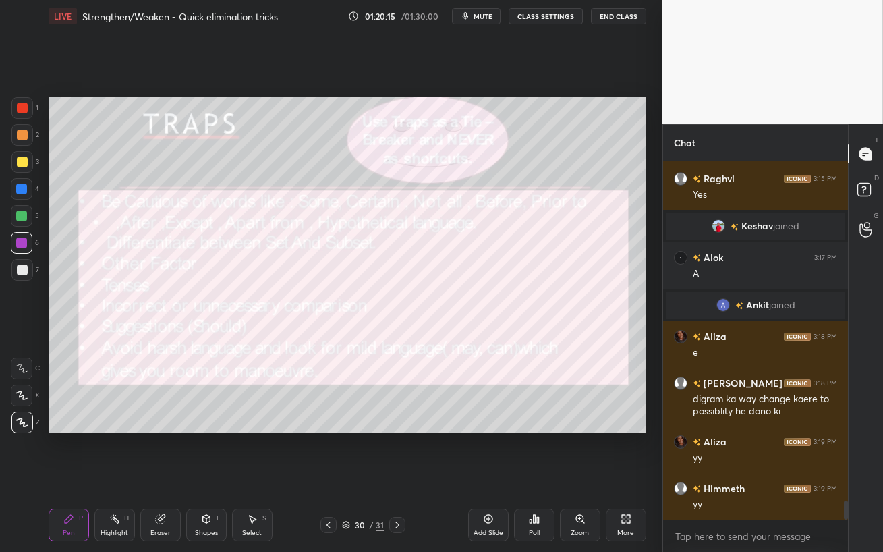
click at [20, 218] on div at bounding box center [21, 215] width 11 height 11
click at [18, 182] on div at bounding box center [22, 189] width 22 height 22
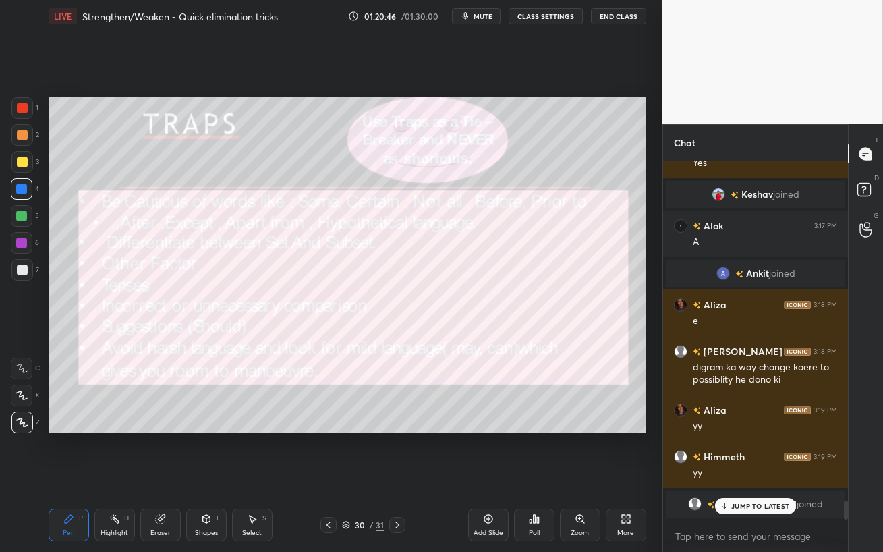
click at [738, 452] on p "JUMP TO LATEST" at bounding box center [760, 506] width 58 height 8
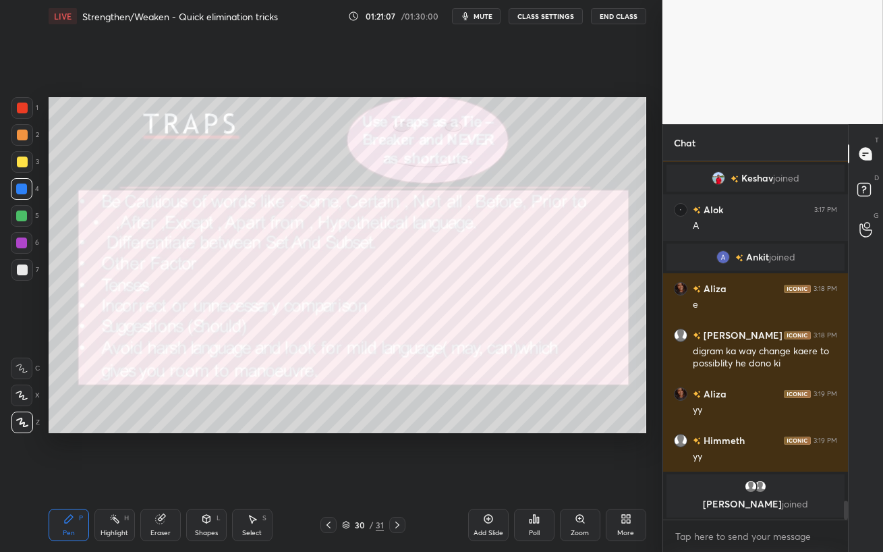
click at [22, 218] on div at bounding box center [21, 215] width 11 height 11
click at [22, 193] on div at bounding box center [21, 188] width 11 height 11
click at [175, 452] on div "Eraser" at bounding box center [160, 524] width 40 height 32
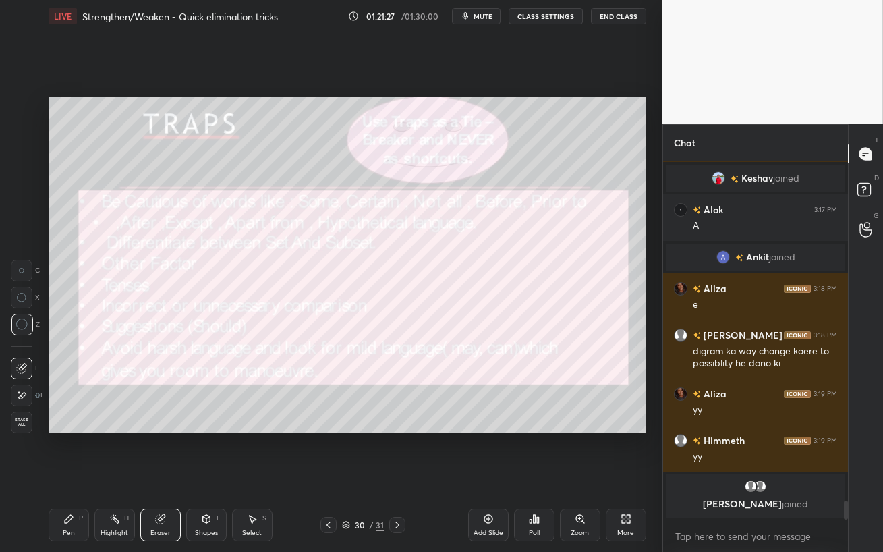
click at [82, 452] on div "Pen P Highlight H Eraser Shapes L Select S 30 / 31 Add Slide Poll Zoom More" at bounding box center [347, 525] width 597 height 54
click at [72, 452] on div "Pen" at bounding box center [69, 532] width 12 height 7
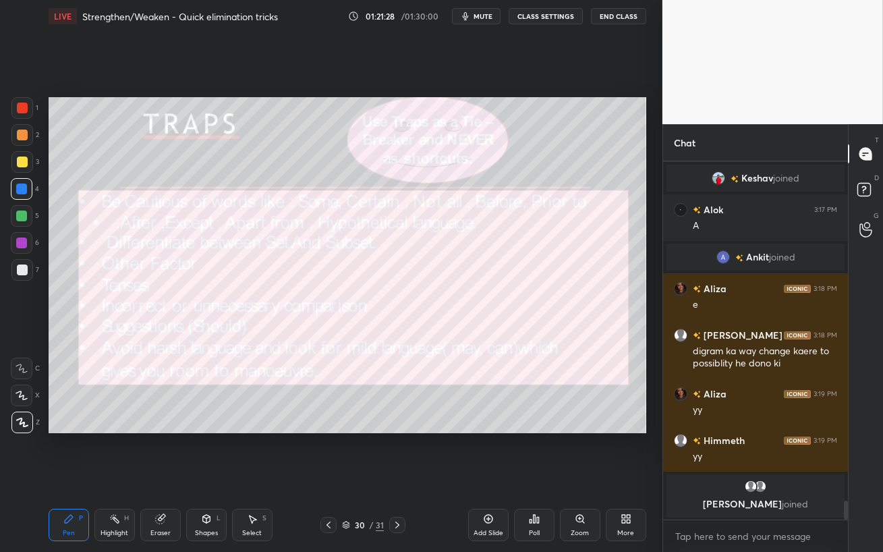
click at [20, 268] on div at bounding box center [22, 269] width 11 height 11
click at [21, 243] on div at bounding box center [21, 242] width 11 height 11
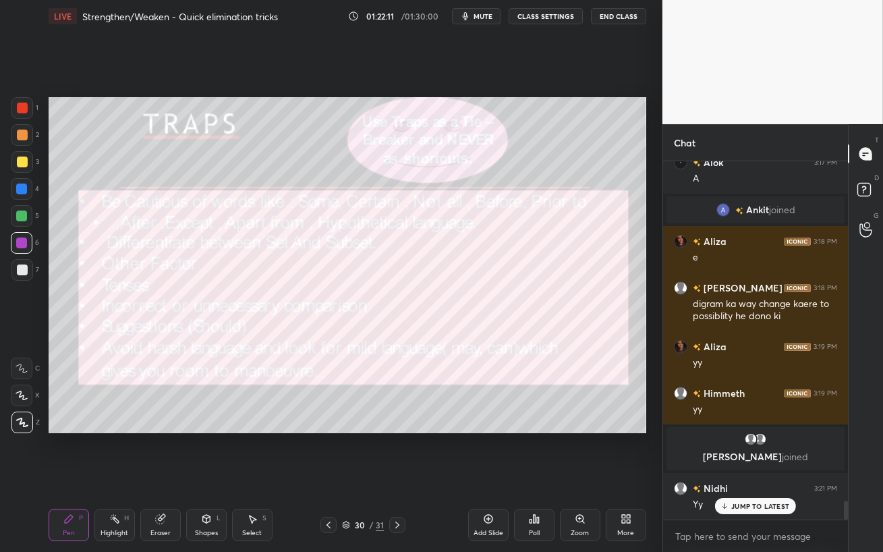
scroll to position [6387, 0]
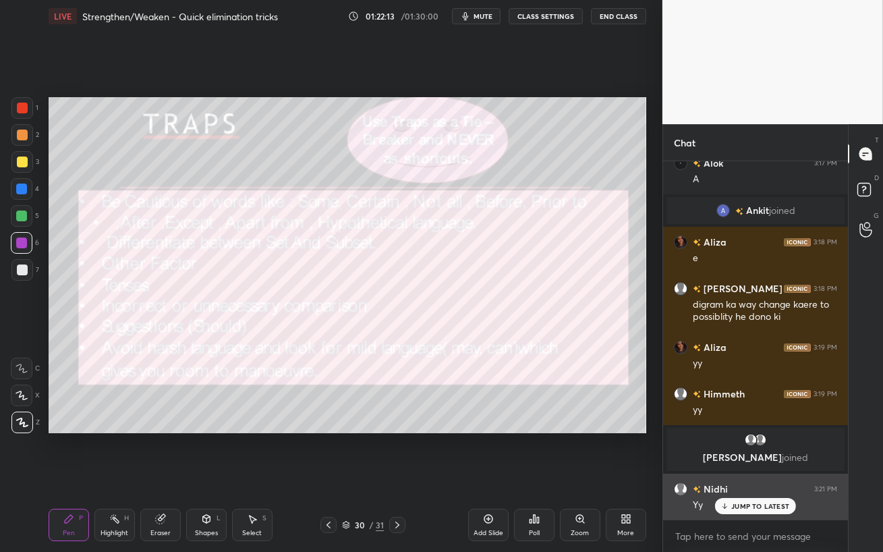
click at [786, 452] on div "JUMP TO LATEST" at bounding box center [755, 506] width 81 height 16
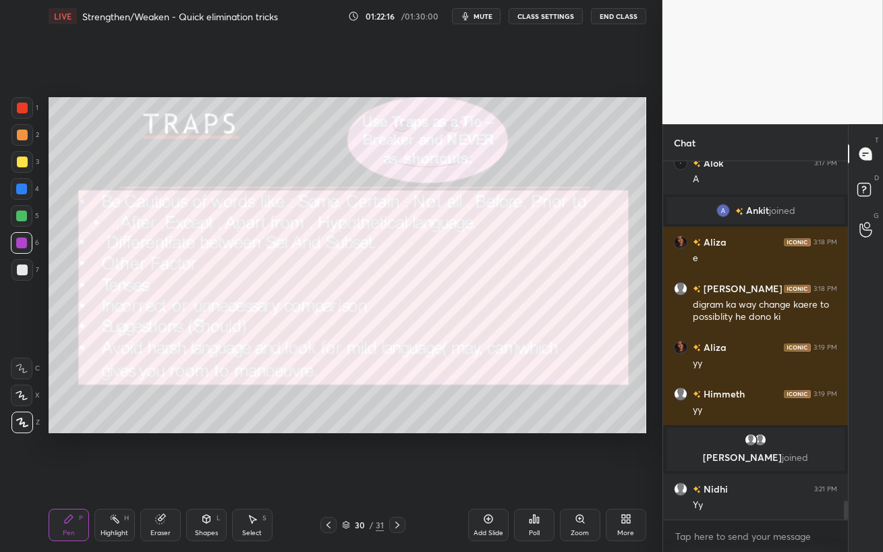
click at [24, 218] on div at bounding box center [21, 215] width 11 height 11
drag, startPoint x: 159, startPoint y: 531, endPoint x: 202, endPoint y: 447, distance: 94.1
click at [157, 452] on div "Eraser" at bounding box center [160, 532] width 20 height 7
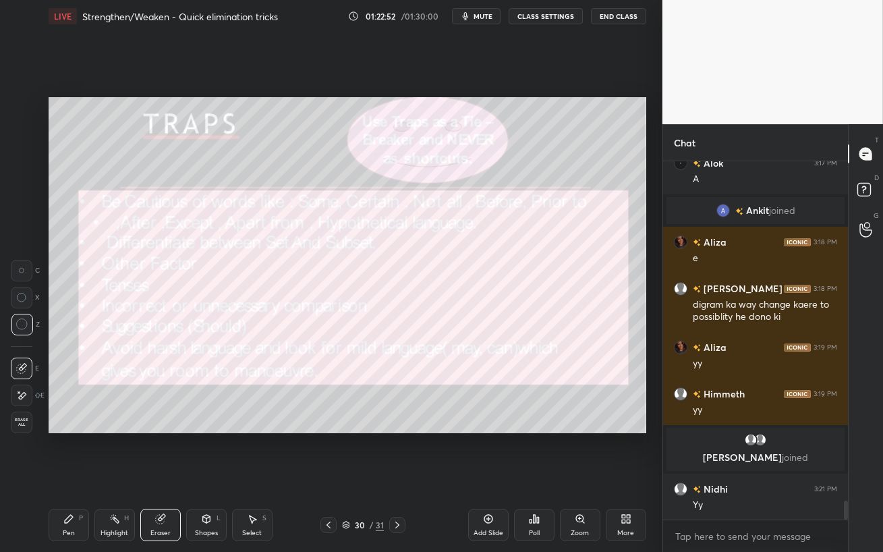
click at [69, 452] on icon at bounding box center [69, 519] width 8 height 8
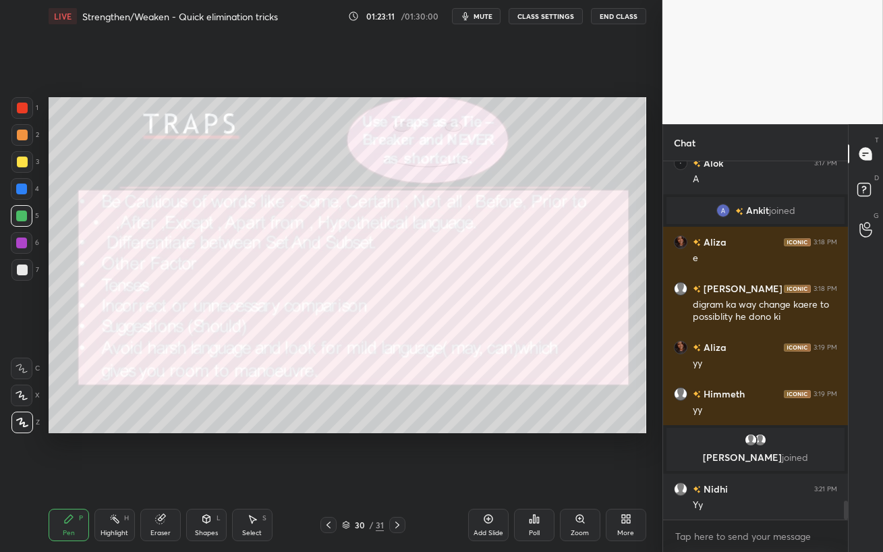
click at [21, 179] on div at bounding box center [22, 189] width 22 height 22
click at [20, 241] on div at bounding box center [21, 242] width 11 height 11
click at [26, 269] on div at bounding box center [22, 269] width 11 height 11
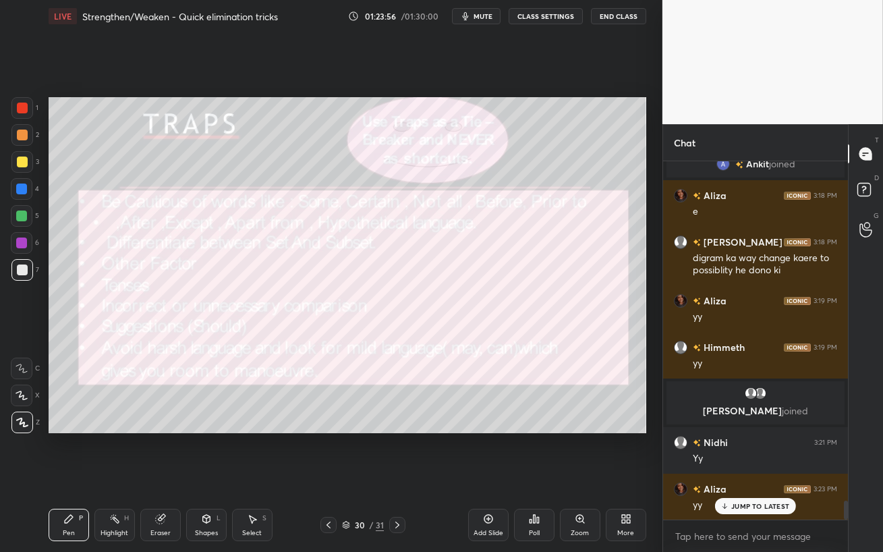
click at [734, 452] on p "JUMP TO LATEST" at bounding box center [760, 506] width 58 height 8
click at [23, 167] on div at bounding box center [22, 162] width 22 height 22
drag, startPoint x: 23, startPoint y: 245, endPoint x: 42, endPoint y: 246, distance: 18.9
click at [23, 245] on div at bounding box center [21, 242] width 11 height 11
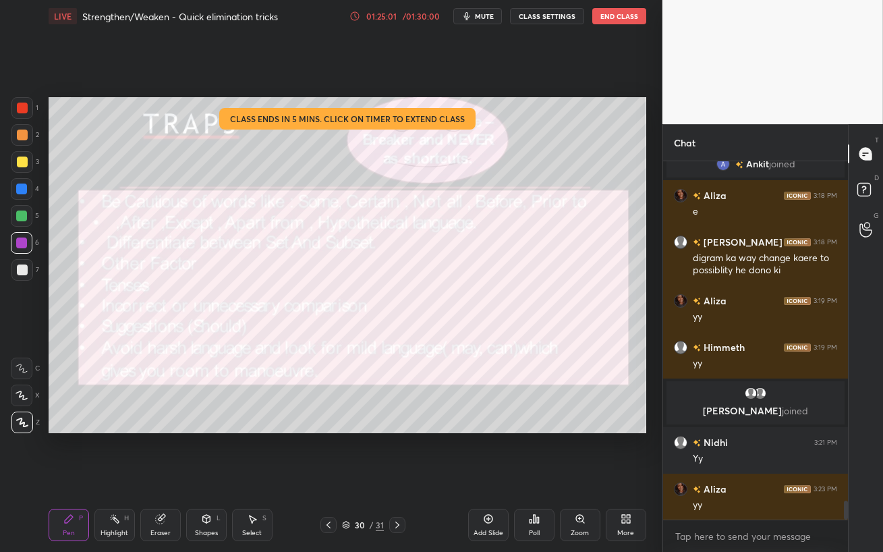
click at [386, 16] on div "01:25:01" at bounding box center [382, 16] width 38 height 8
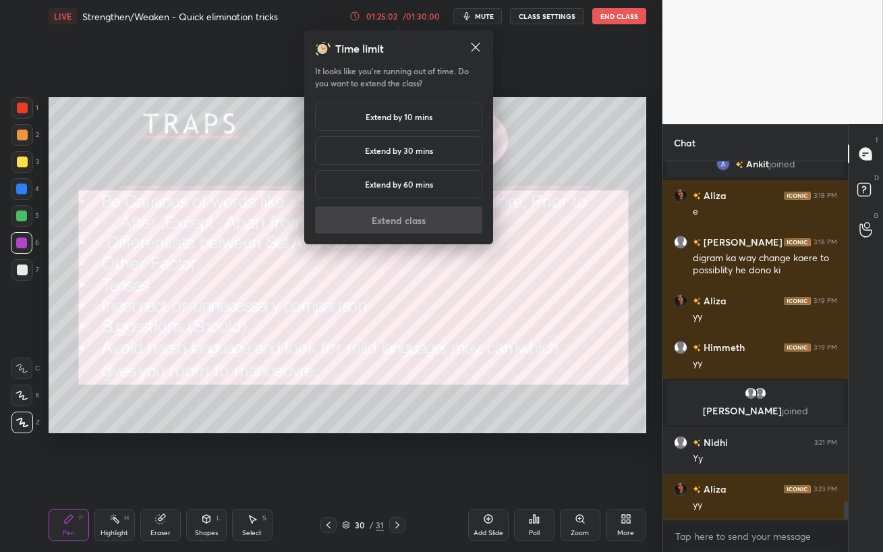
drag, startPoint x: 394, startPoint y: 121, endPoint x: 397, endPoint y: 184, distance: 63.4
click at [394, 120] on h5 "Extend by 10 mins" at bounding box center [399, 117] width 67 height 12
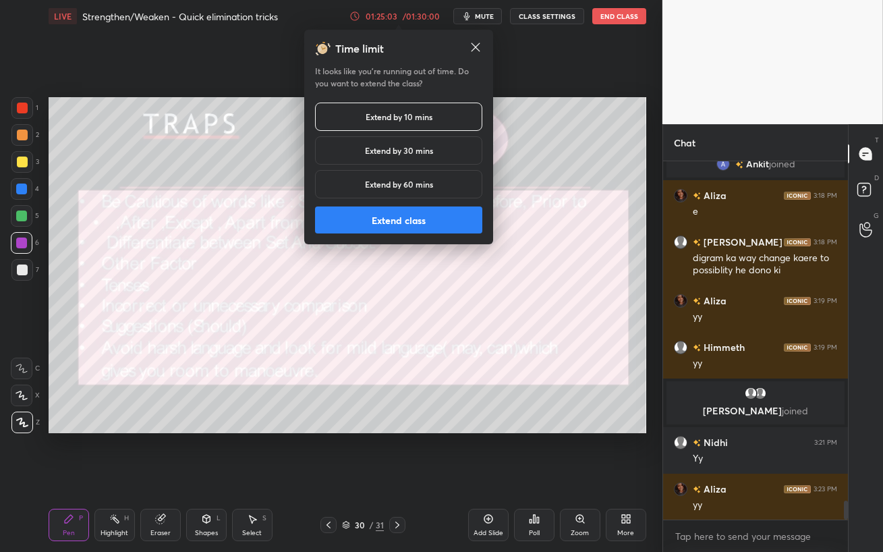
click at [394, 223] on button "Extend class" at bounding box center [398, 219] width 167 height 27
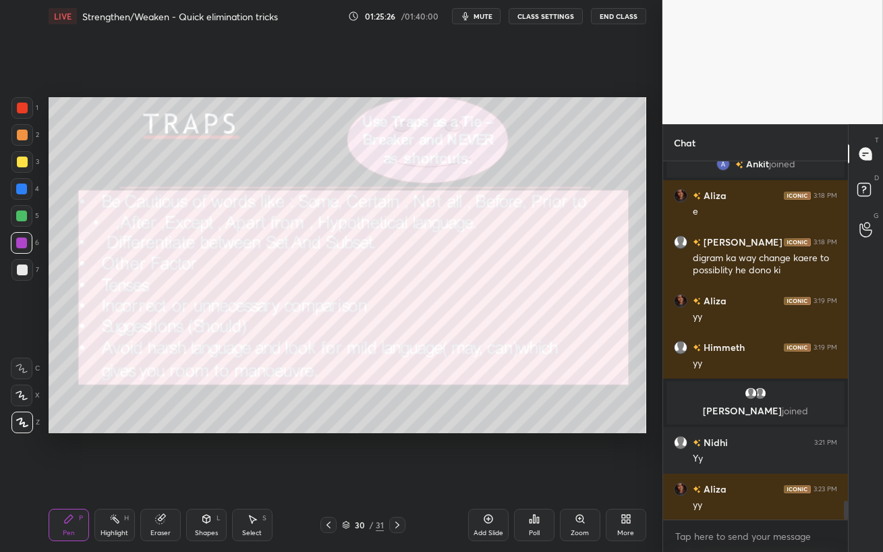
drag, startPoint x: 24, startPoint y: 268, endPoint x: 15, endPoint y: 266, distance: 8.9
click at [21, 268] on div at bounding box center [22, 269] width 11 height 11
click at [16, 210] on div at bounding box center [22, 216] width 22 height 22
click at [22, 187] on div at bounding box center [21, 188] width 11 height 11
click at [26, 271] on div at bounding box center [22, 269] width 11 height 11
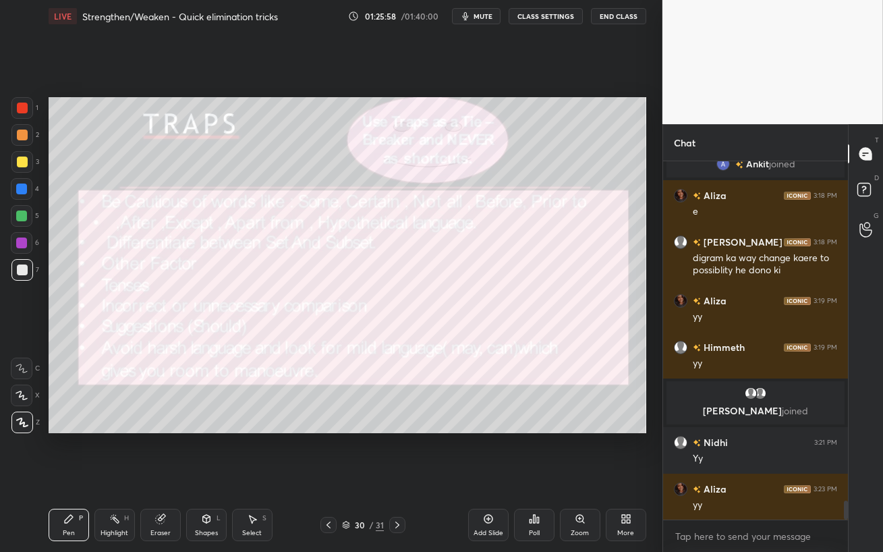
click at [22, 187] on div at bounding box center [21, 188] width 11 height 11
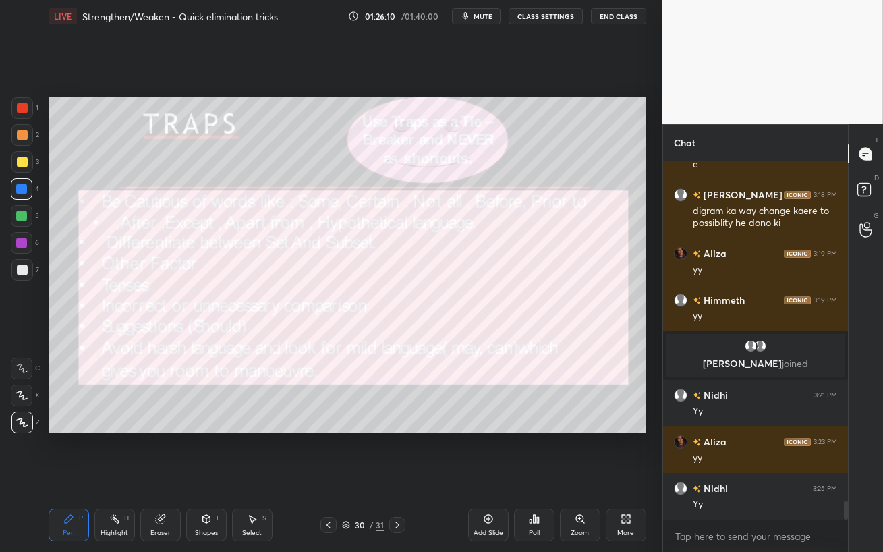
click at [23, 245] on div at bounding box center [21, 242] width 11 height 11
click at [20, 169] on div at bounding box center [22, 162] width 22 height 22
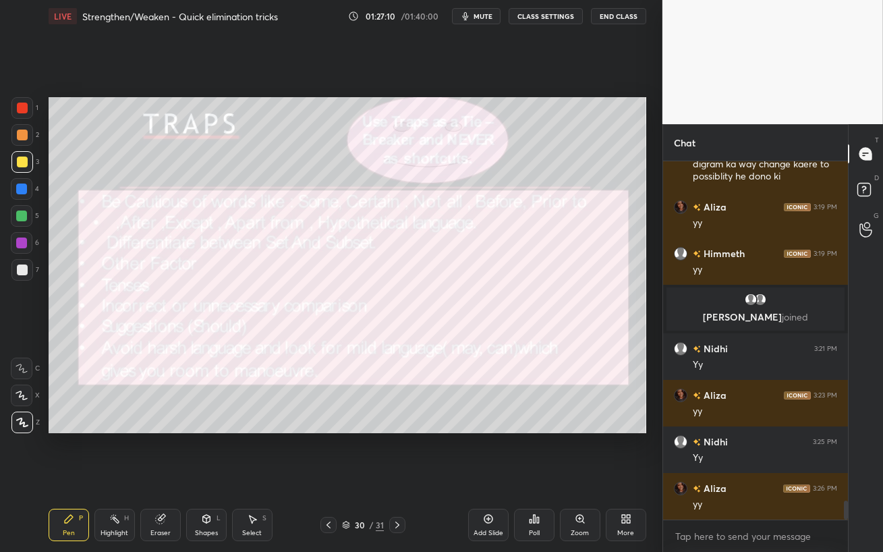
scroll to position [6541, 0]
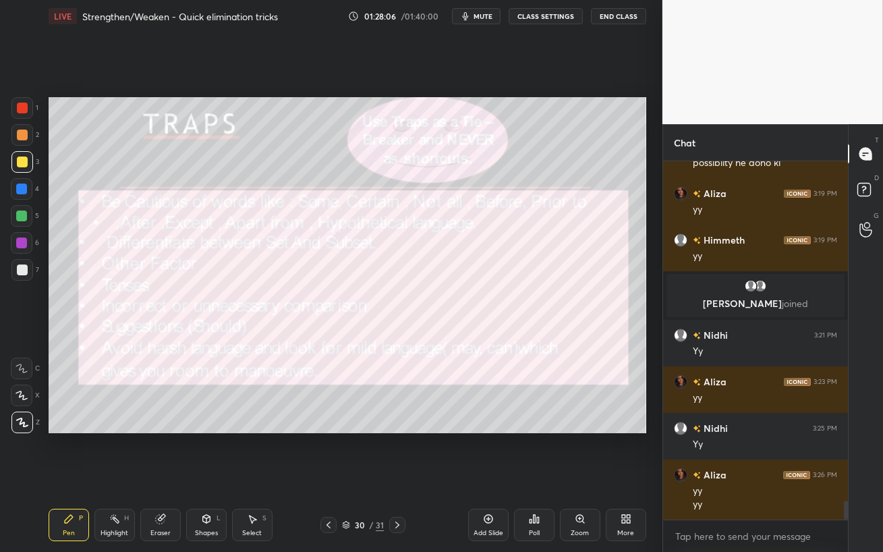
drag, startPoint x: 21, startPoint y: 241, endPoint x: 32, endPoint y: 248, distance: 12.7
click at [20, 241] on div at bounding box center [21, 242] width 11 height 11
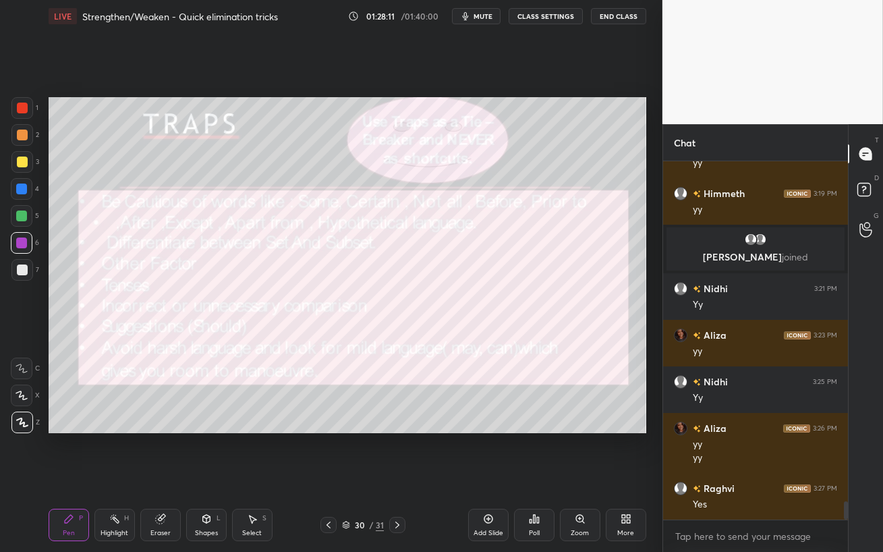
scroll to position [6633, 0]
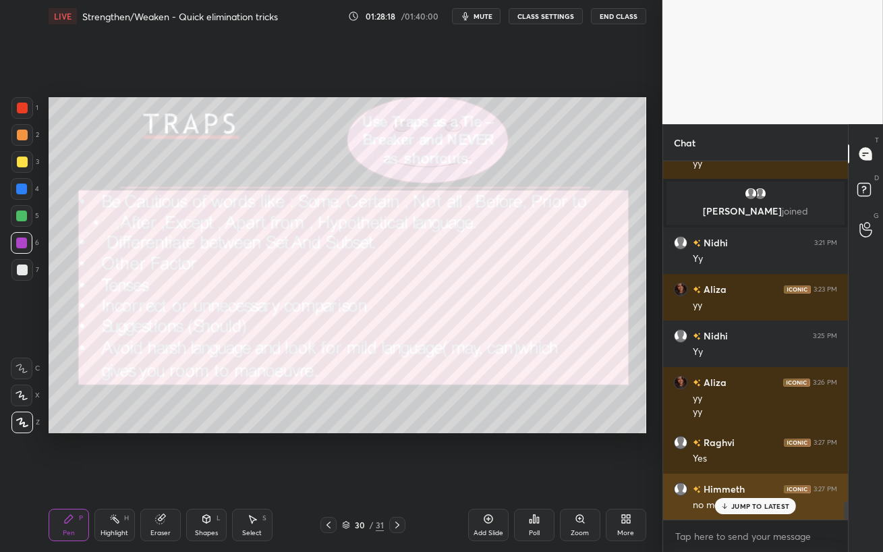
click at [763, 452] on p "JUMP TO LATEST" at bounding box center [760, 506] width 58 height 8
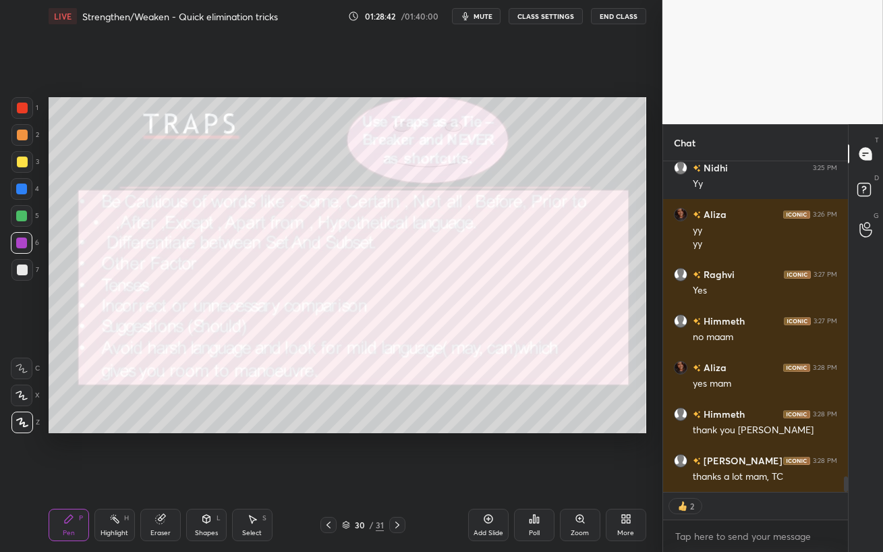
scroll to position [6847, 0]
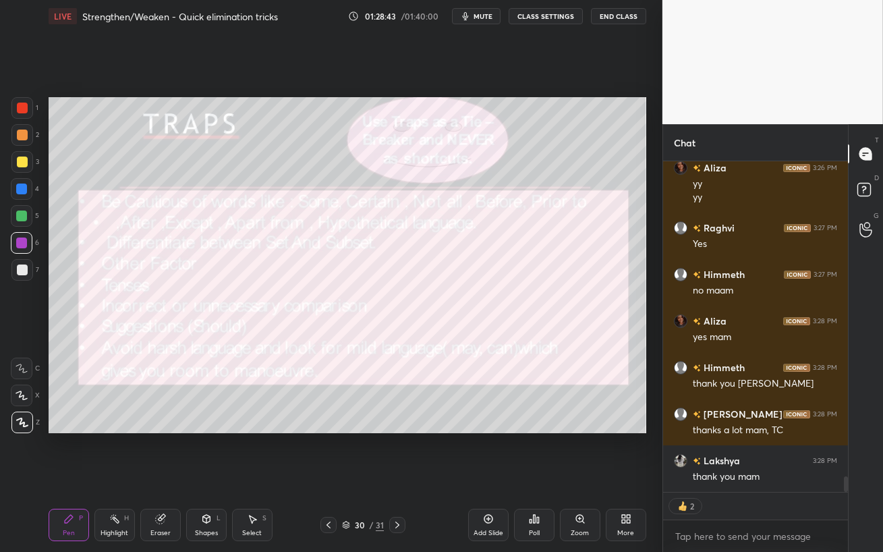
click at [535, 452] on icon at bounding box center [534, 519] width 2 height 8
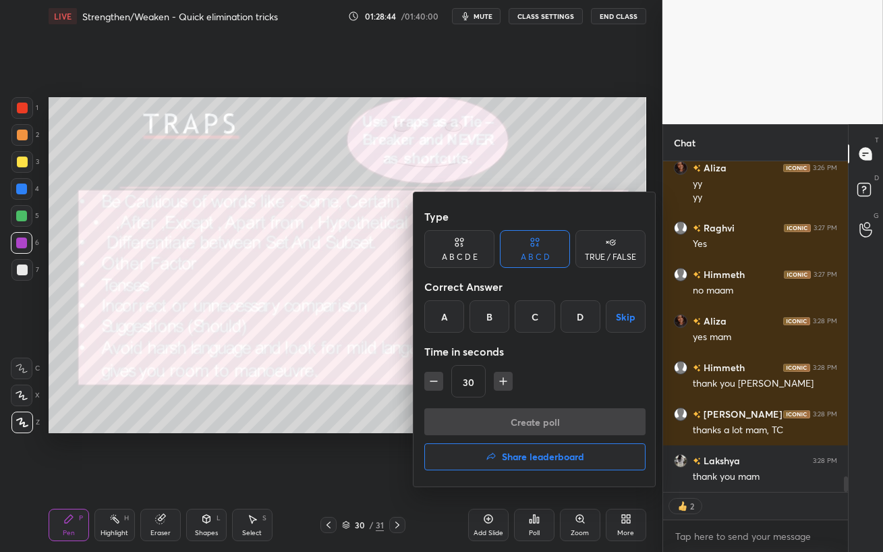
click at [529, 452] on h4 "Share leaderboard" at bounding box center [543, 456] width 82 height 9
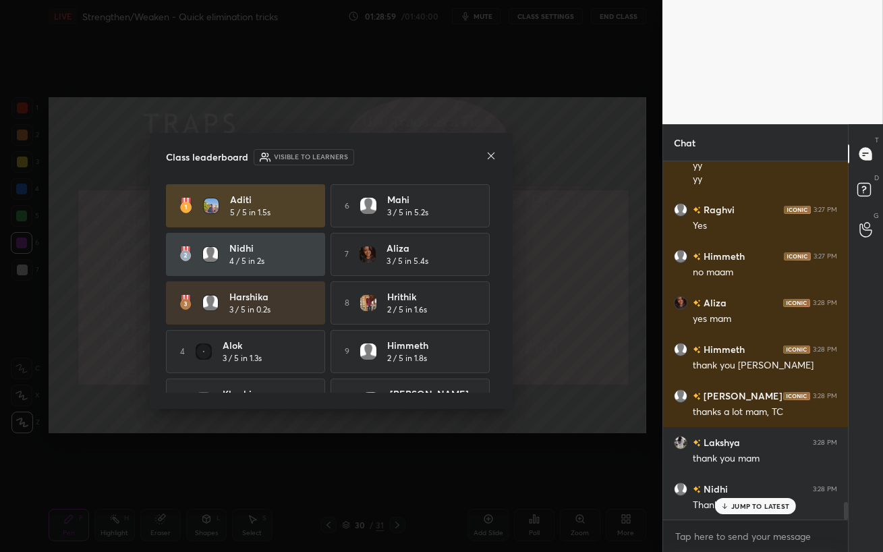
scroll to position [32, 0]
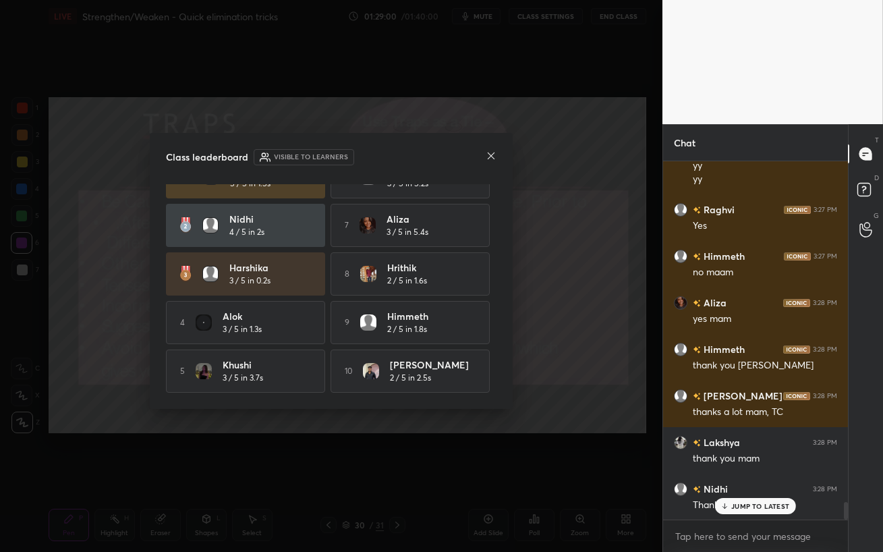
click at [735, 452] on p "JUMP TO LATEST" at bounding box center [760, 506] width 58 height 8
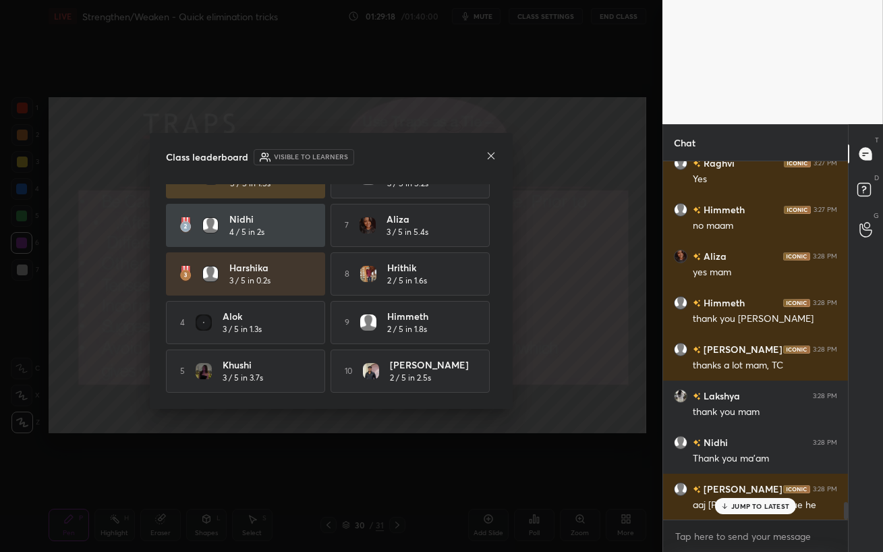
click at [742, 452] on p "JUMP TO LATEST" at bounding box center [760, 506] width 58 height 8
click at [492, 156] on icon at bounding box center [491, 155] width 7 height 7
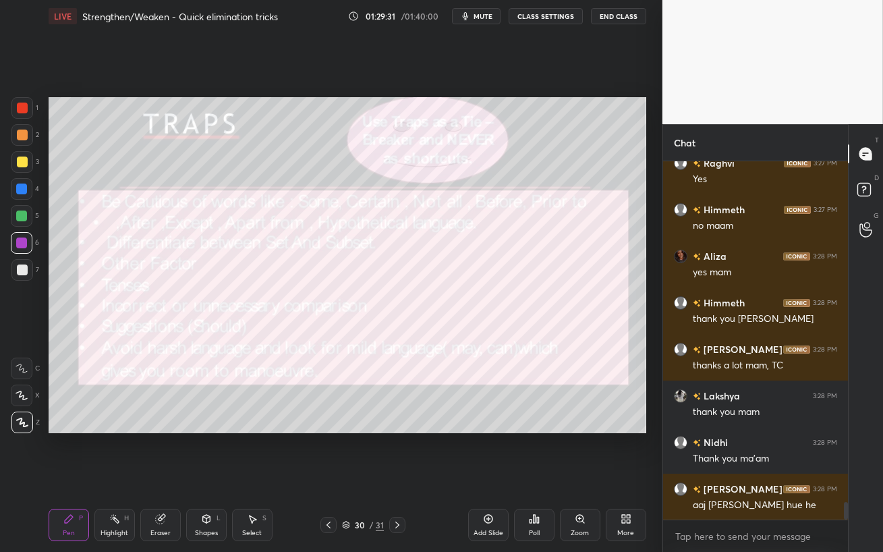
click at [24, 372] on icon at bounding box center [22, 367] width 12 height 9
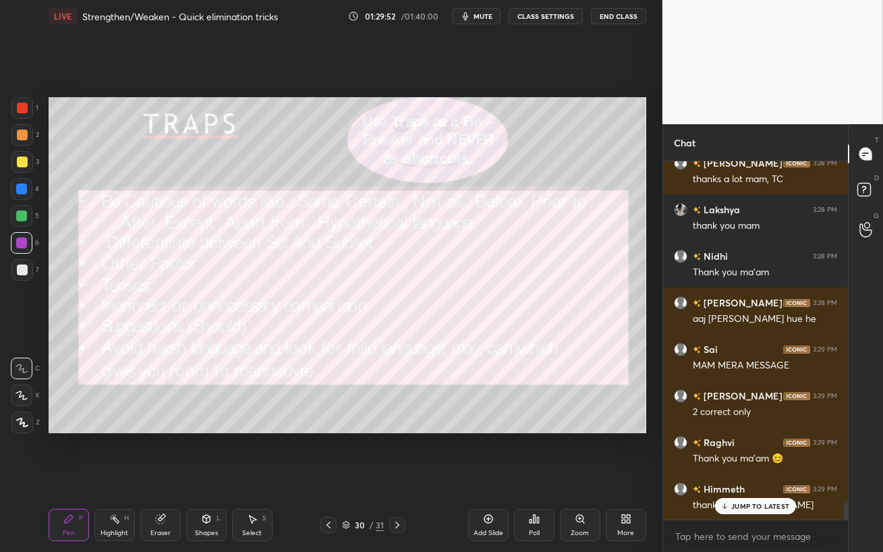
scroll to position [7145, 0]
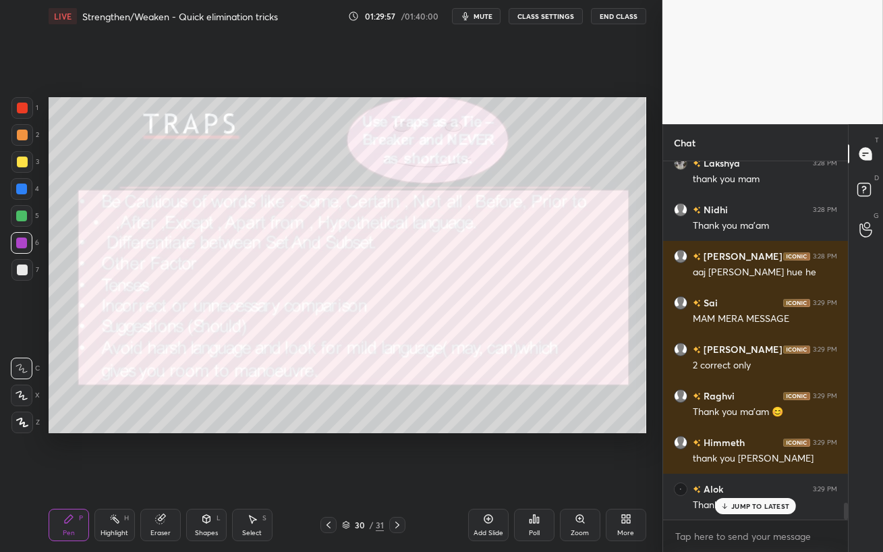
click at [759, 452] on p "JUMP TO LATEST" at bounding box center [760, 506] width 58 height 8
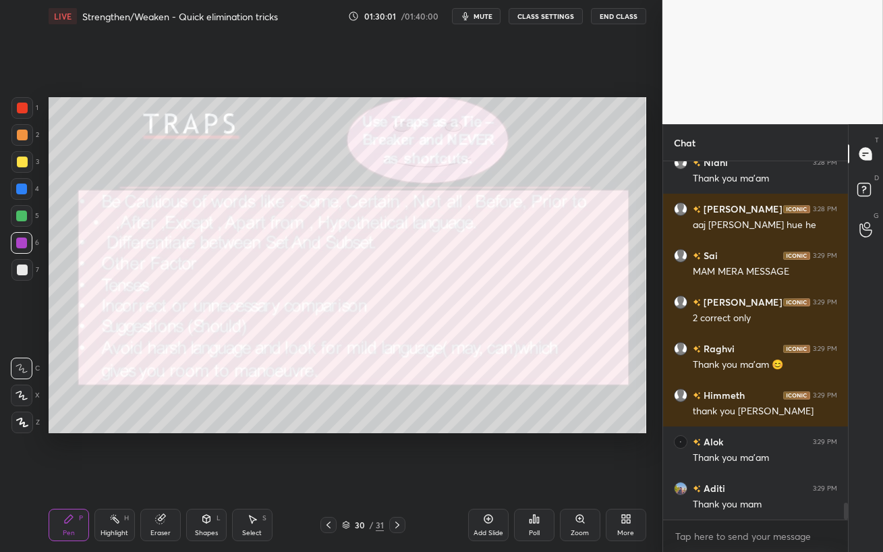
drag, startPoint x: 624, startPoint y: 13, endPoint x: 624, endPoint y: 471, distance: 457.9
click at [624, 13] on button "End Class" at bounding box center [618, 16] width 55 height 16
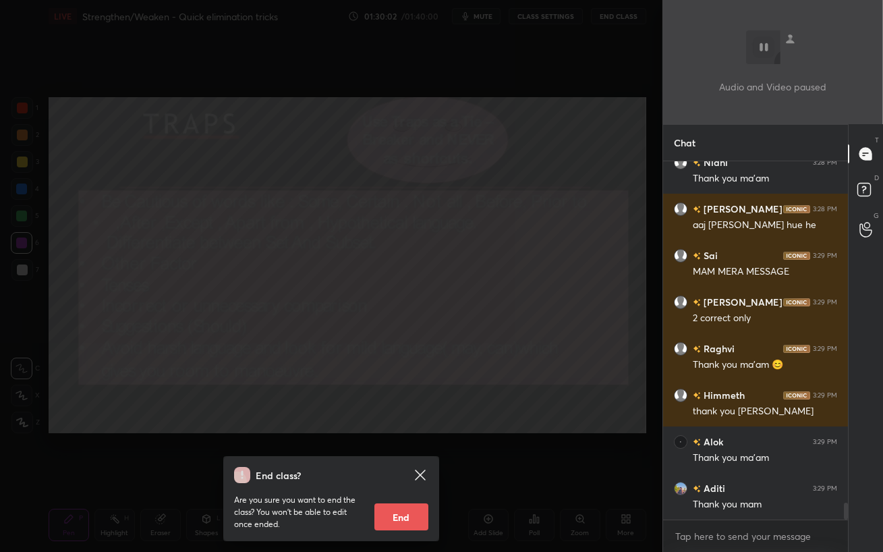
click at [401, 452] on button "End" at bounding box center [401, 516] width 54 height 27
type textarea "x"
